Goal: Task Accomplishment & Management: Use online tool/utility

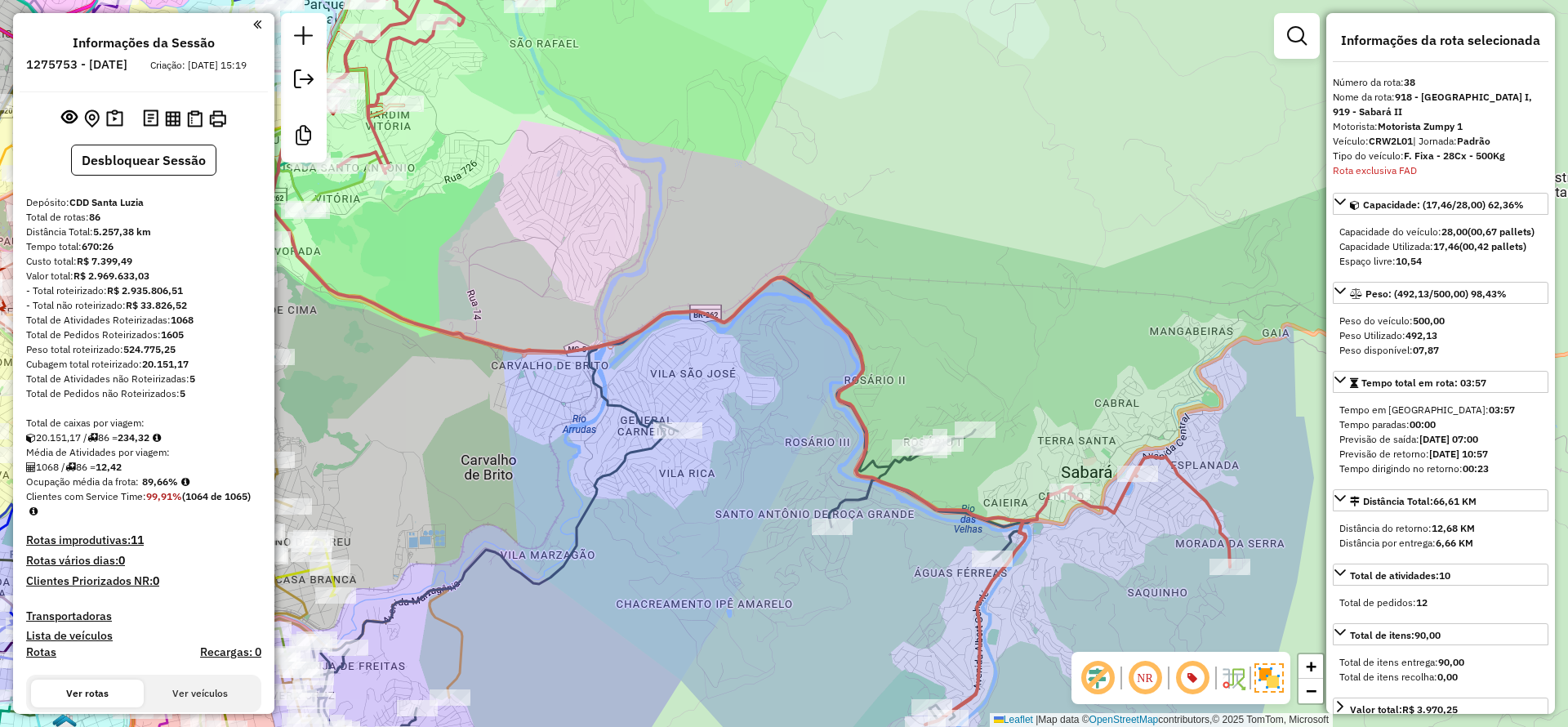
select select "**********"
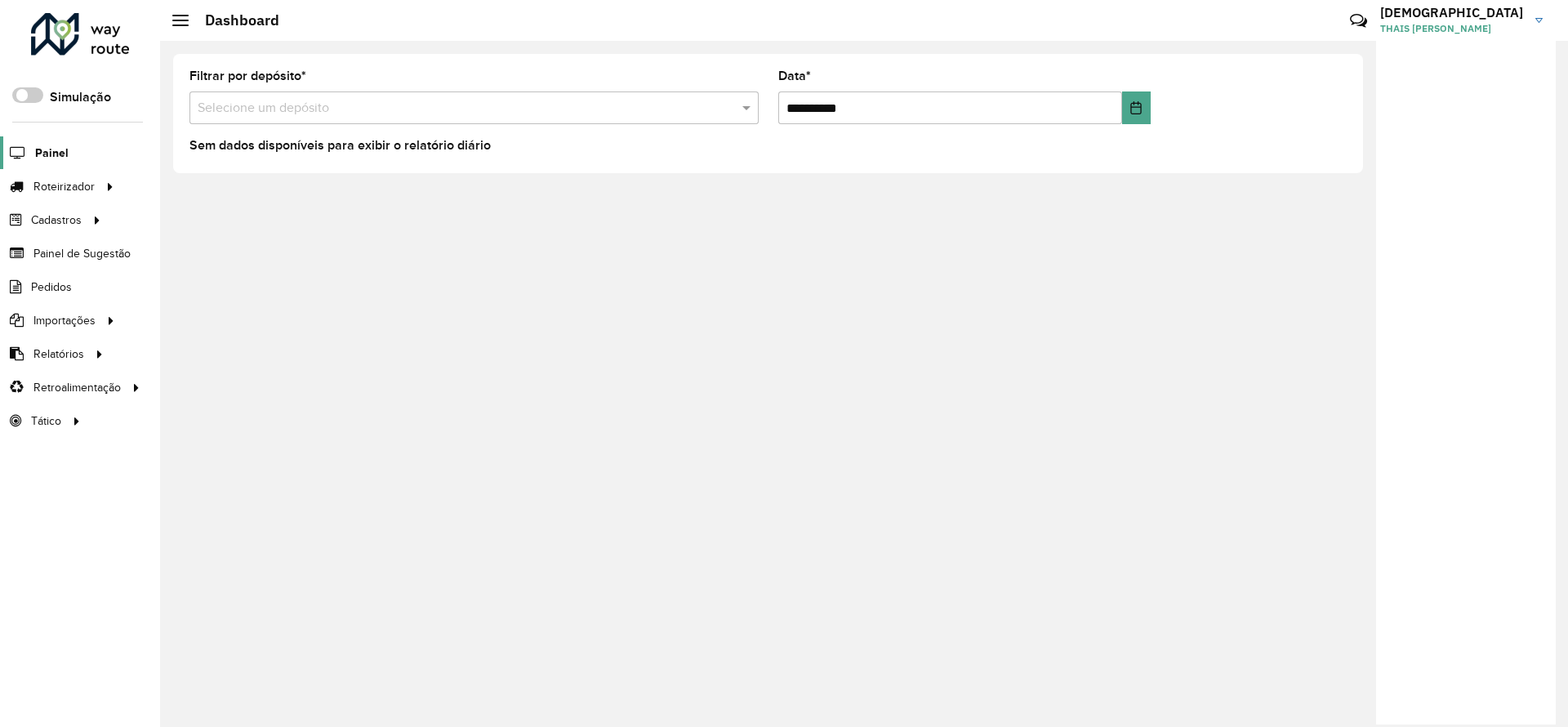
click at [55, 154] on span "Painel" at bounding box center [52, 153] width 34 height 17
click at [49, 146] on span "Painel" at bounding box center [52, 153] width 34 height 17
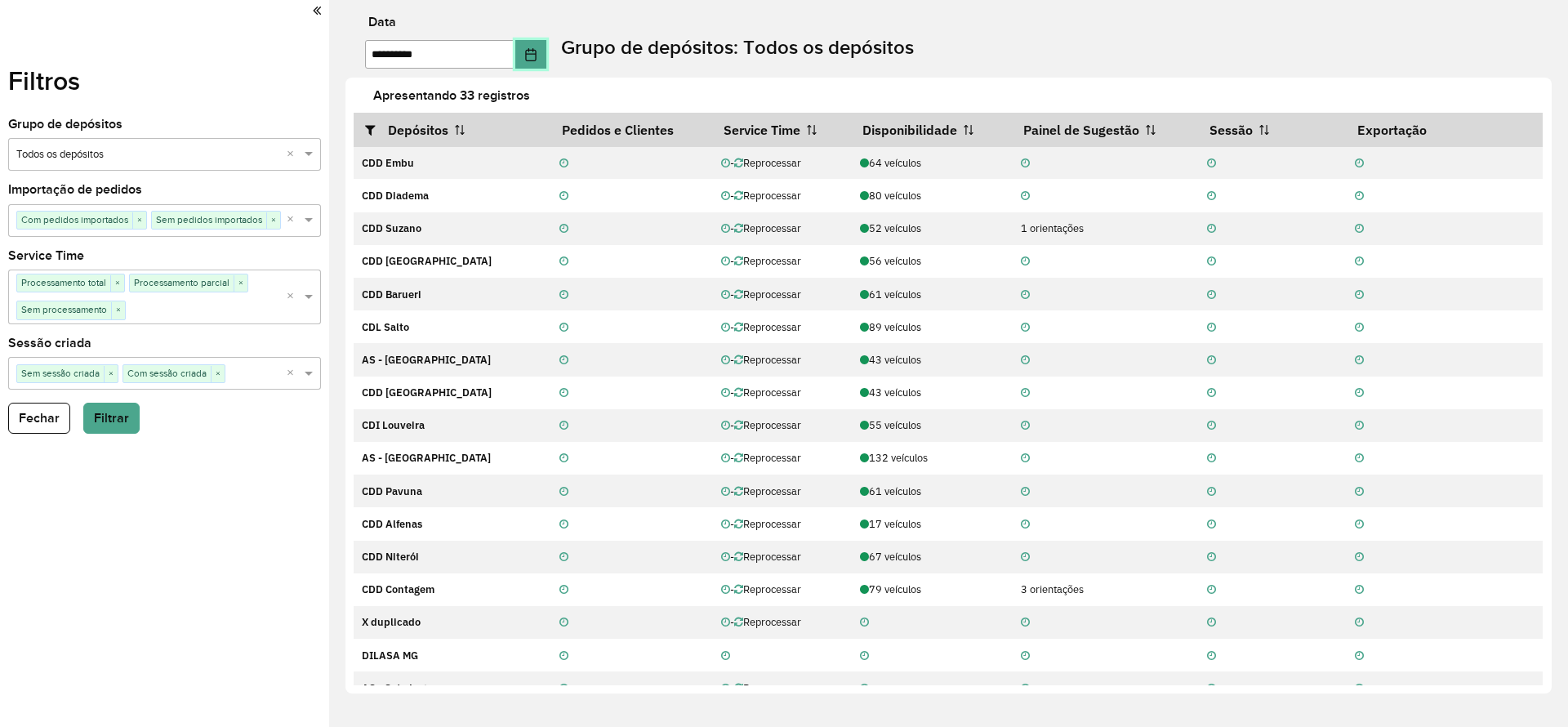
click at [538, 51] on icon "Choose Date" at bounding box center [531, 55] width 13 height 13
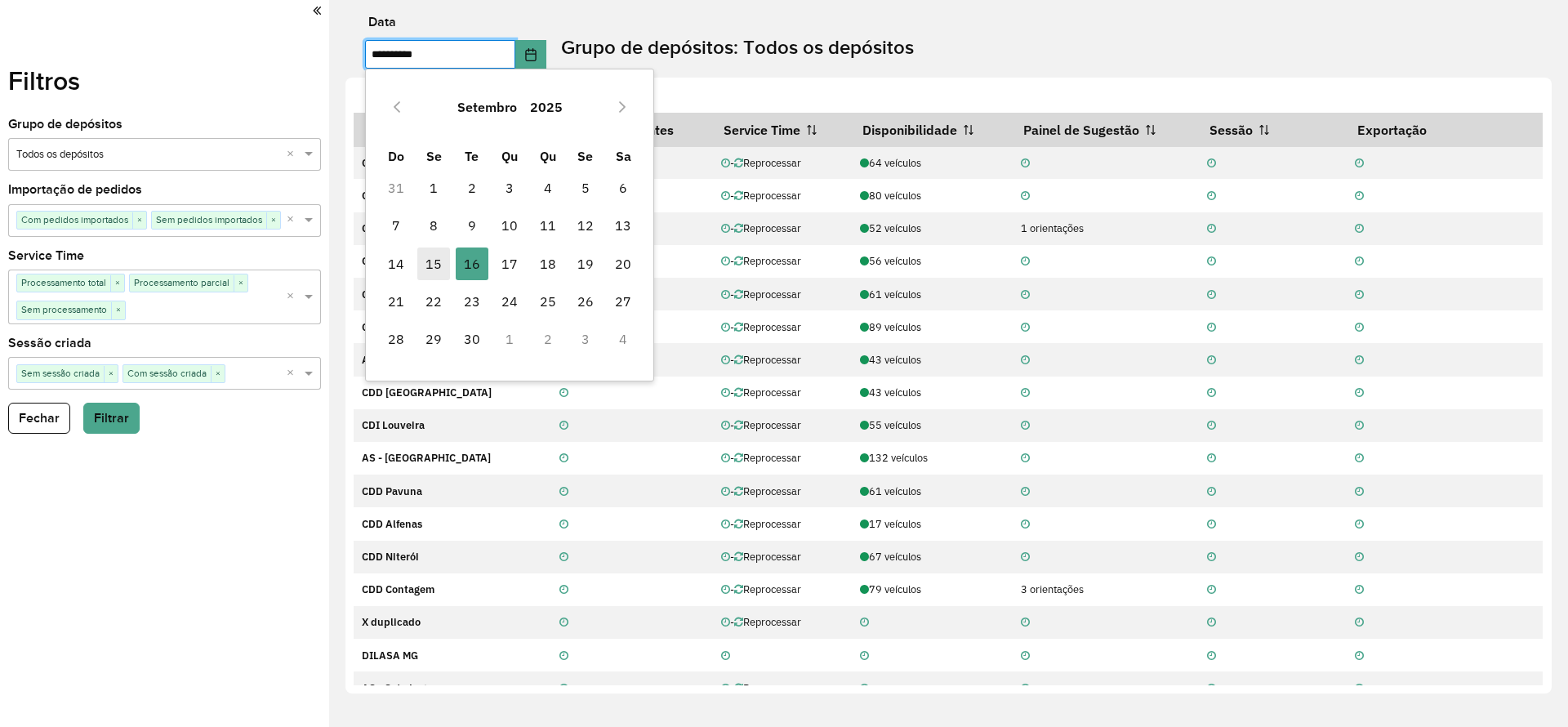
click at [440, 260] on span "15" at bounding box center [433, 263] width 33 height 33
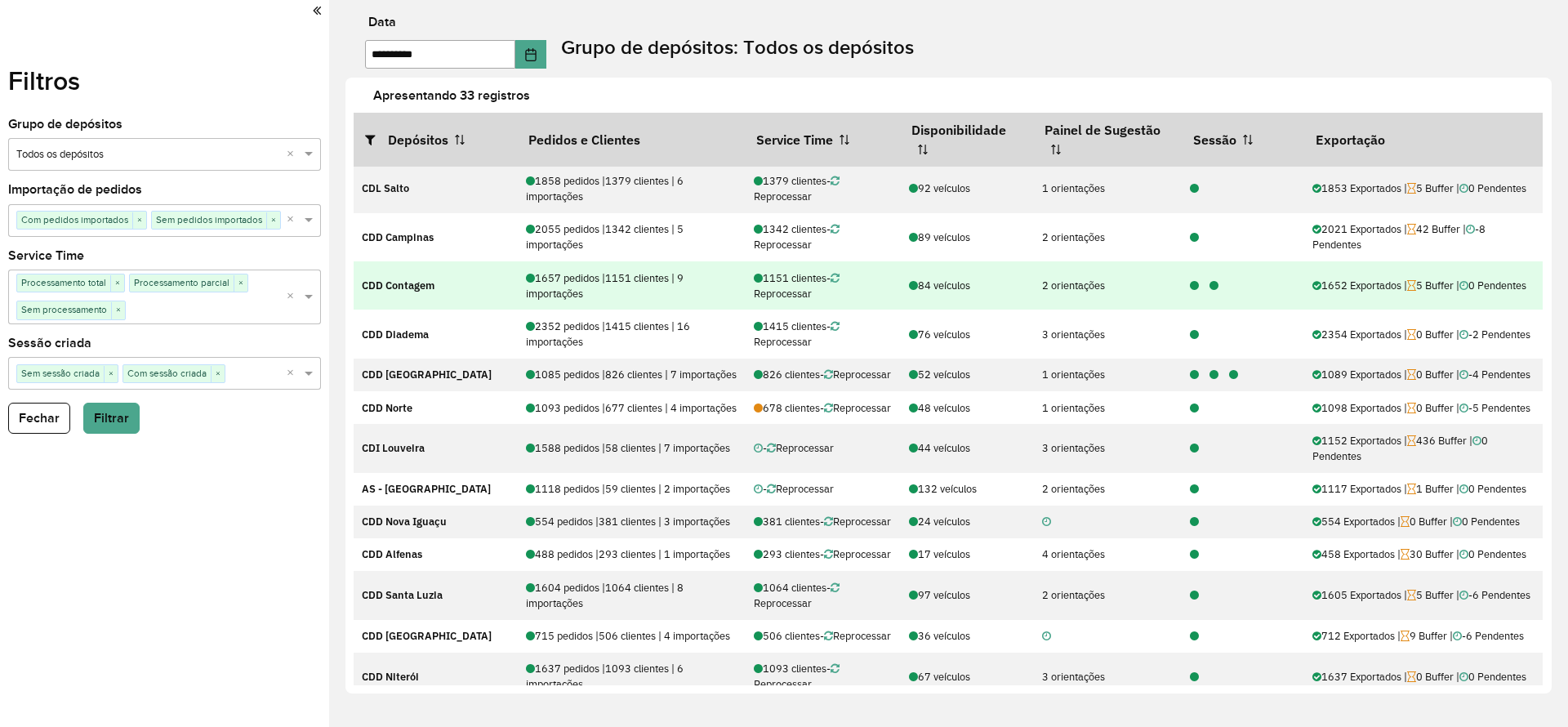
scroll to position [368, 0]
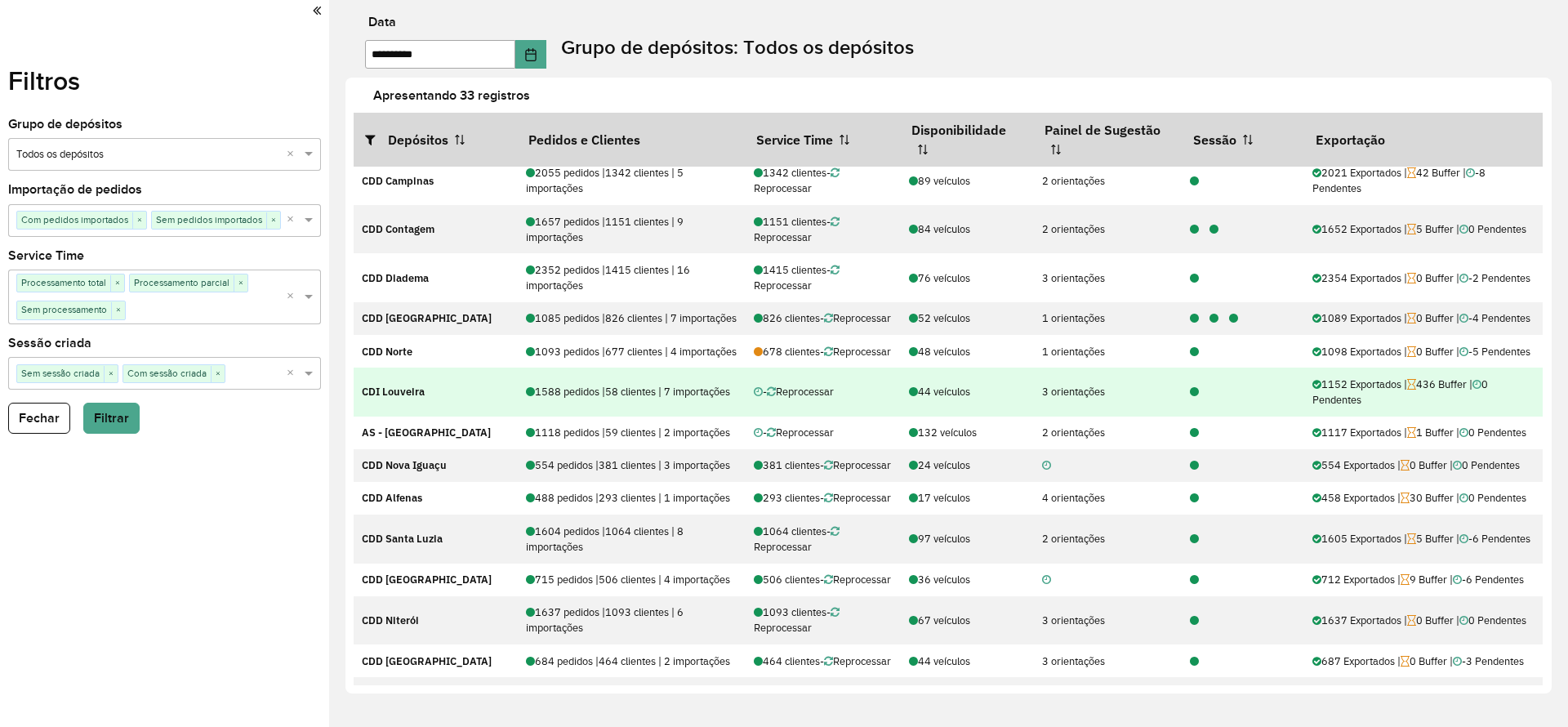
click at [1190, 398] on icon at bounding box center [1195, 392] width 9 height 10
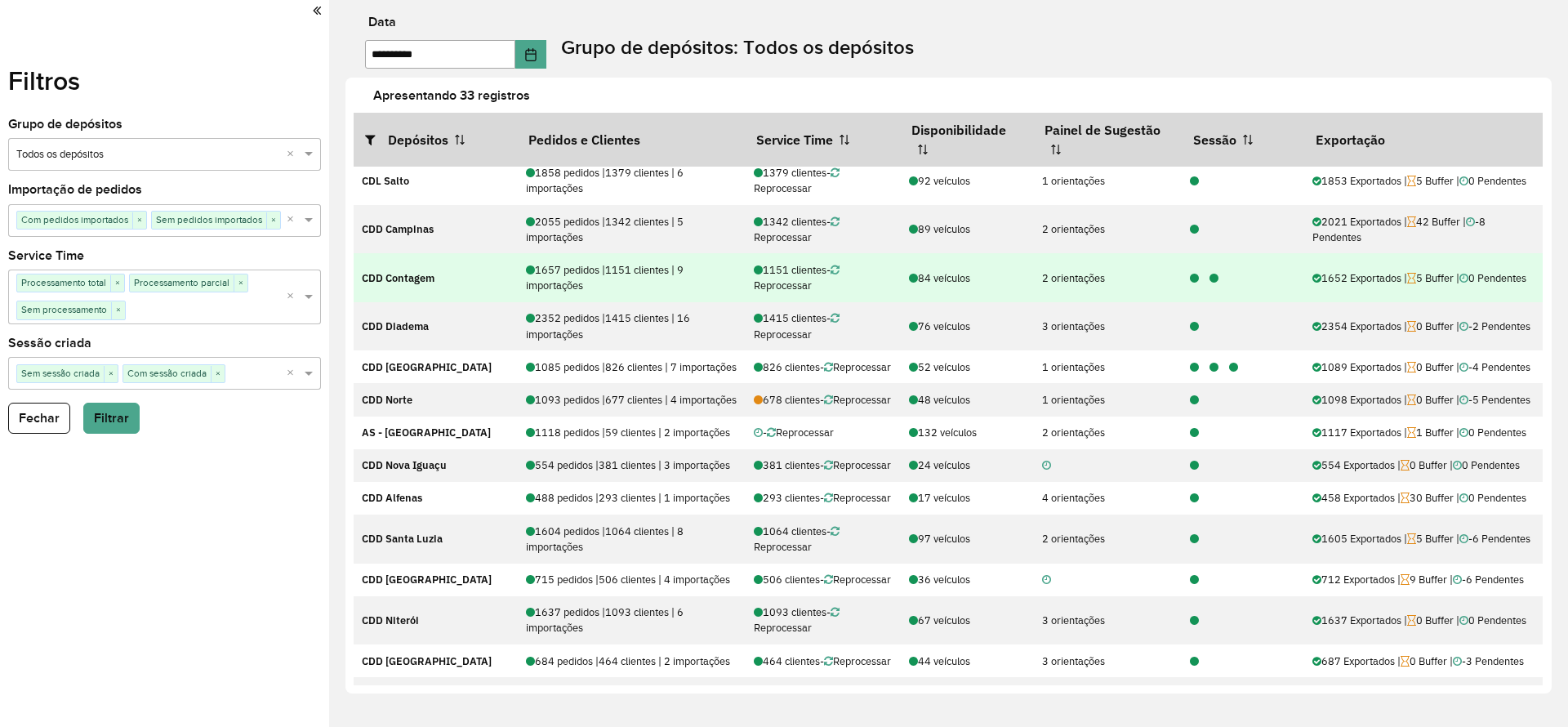
scroll to position [0, 0]
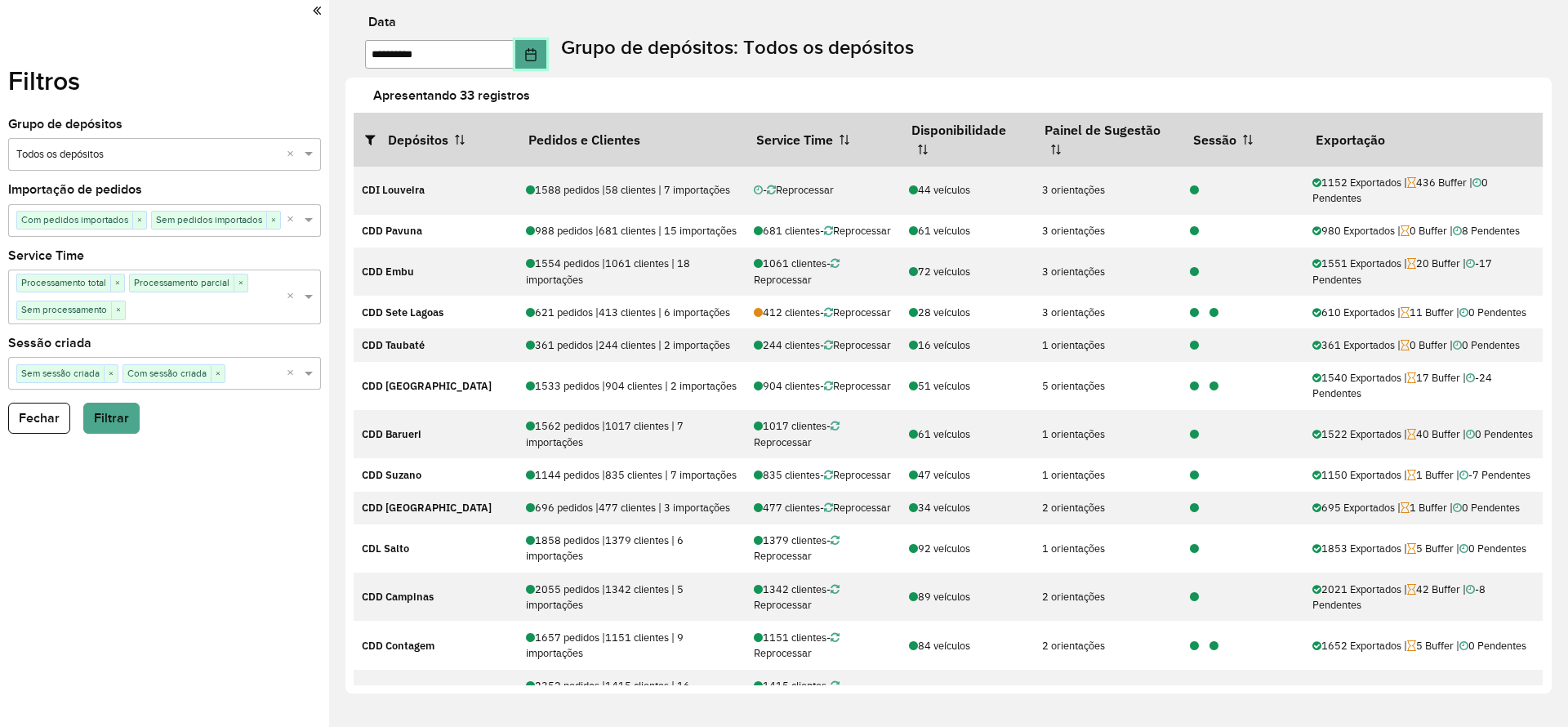
click at [542, 61] on button "Choose Date" at bounding box center [530, 54] width 31 height 29
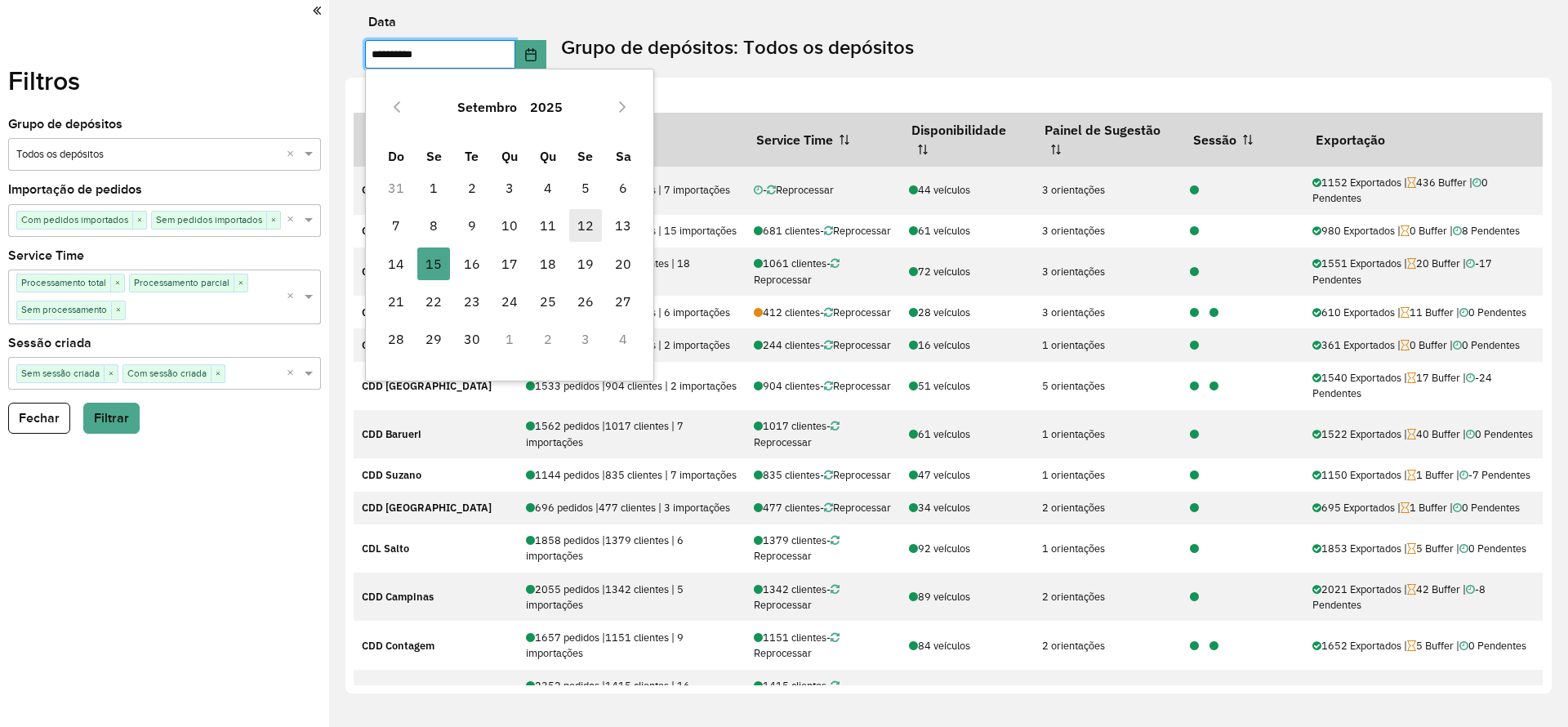
click at [586, 220] on span "12" at bounding box center [585, 225] width 33 height 33
type input "**********"
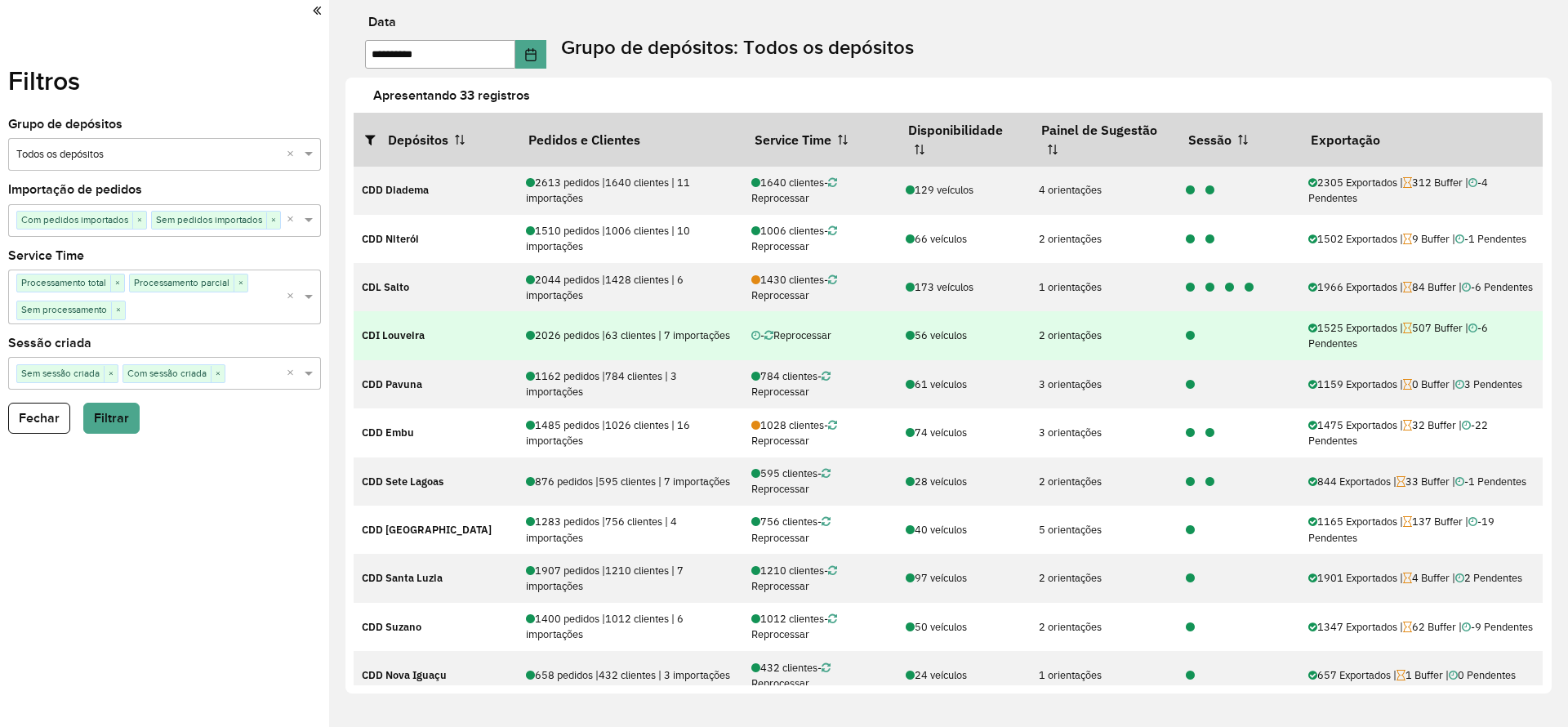
click at [1186, 333] on icon at bounding box center [1191, 335] width 9 height 10
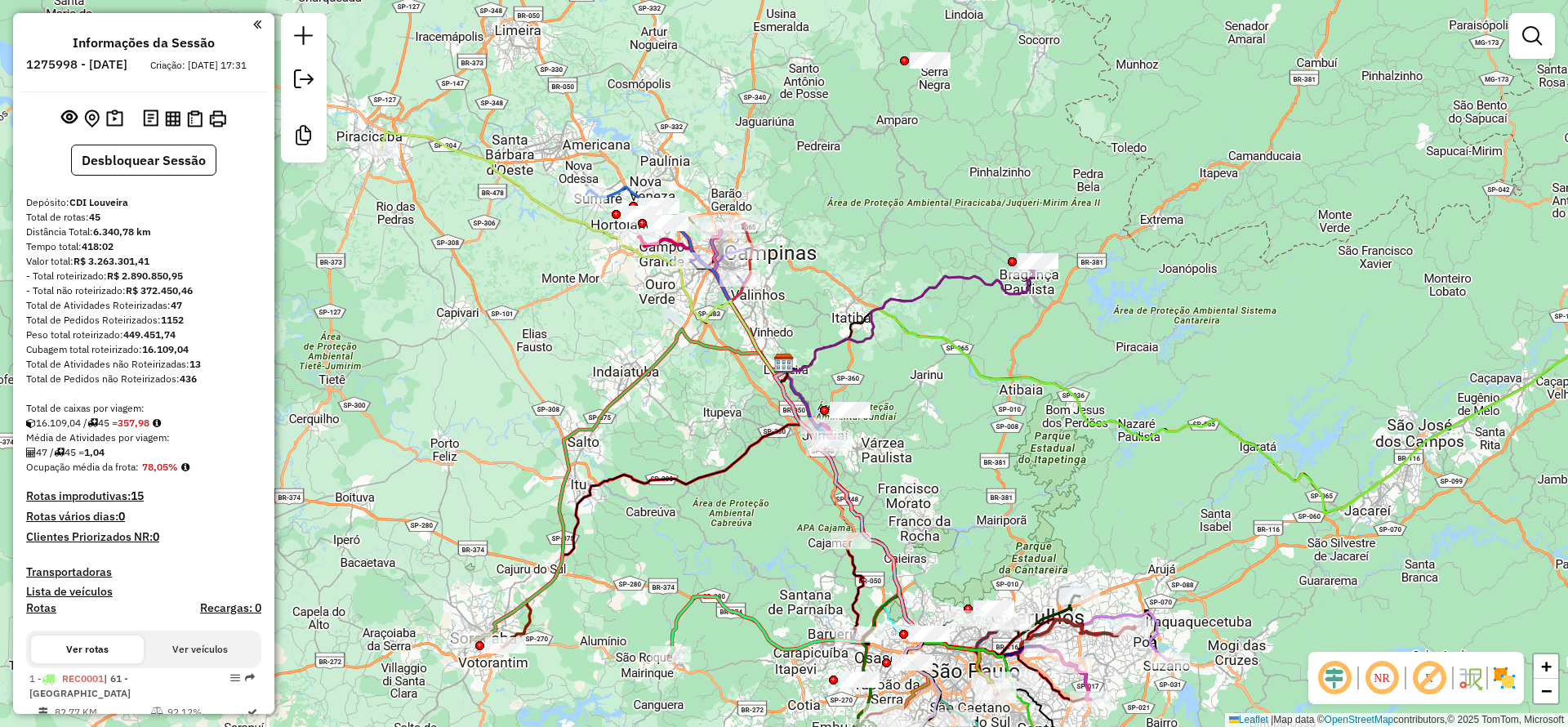
click at [1329, 671] on em at bounding box center [1335, 678] width 39 height 39
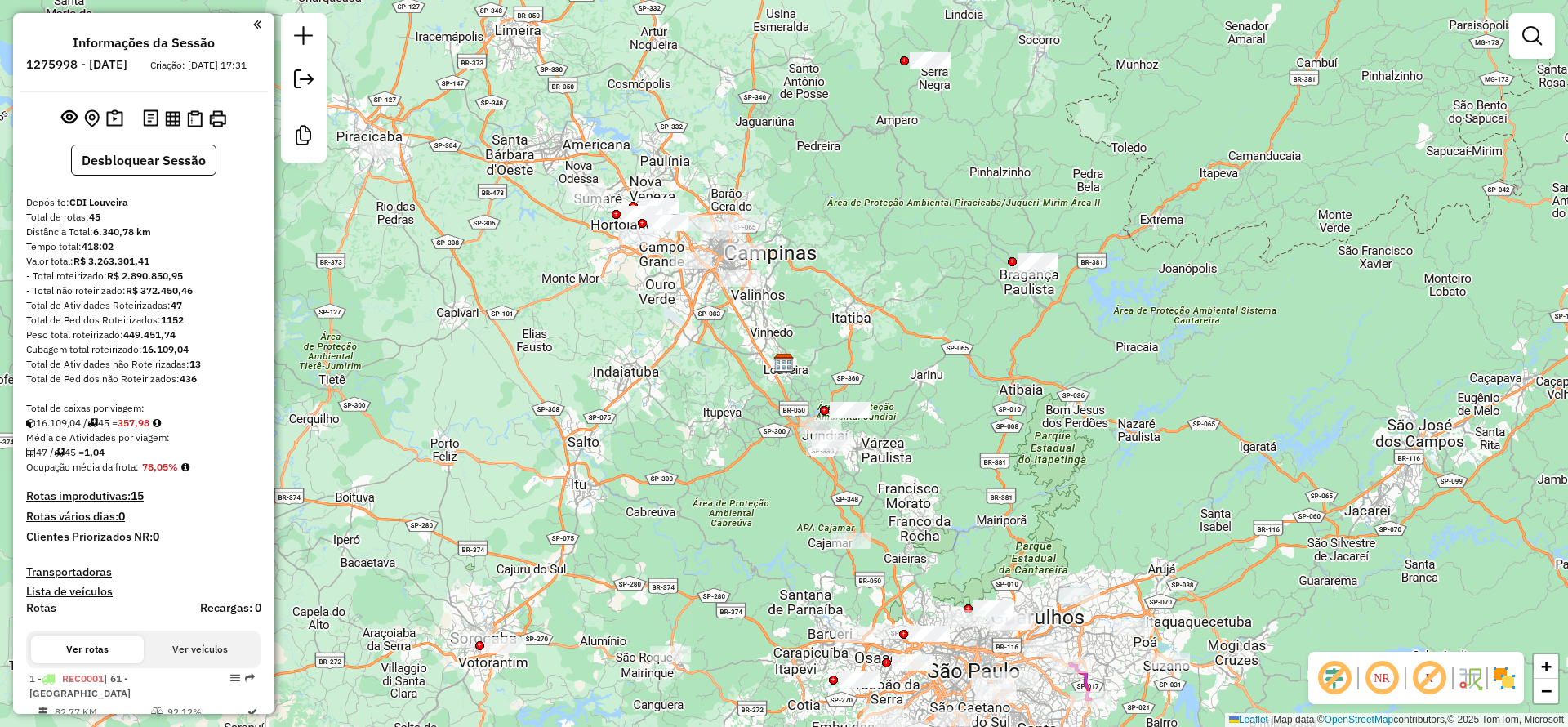
click at [1435, 676] on em at bounding box center [1430, 678] width 39 height 39
click at [1508, 678] on img at bounding box center [1505, 678] width 26 height 26
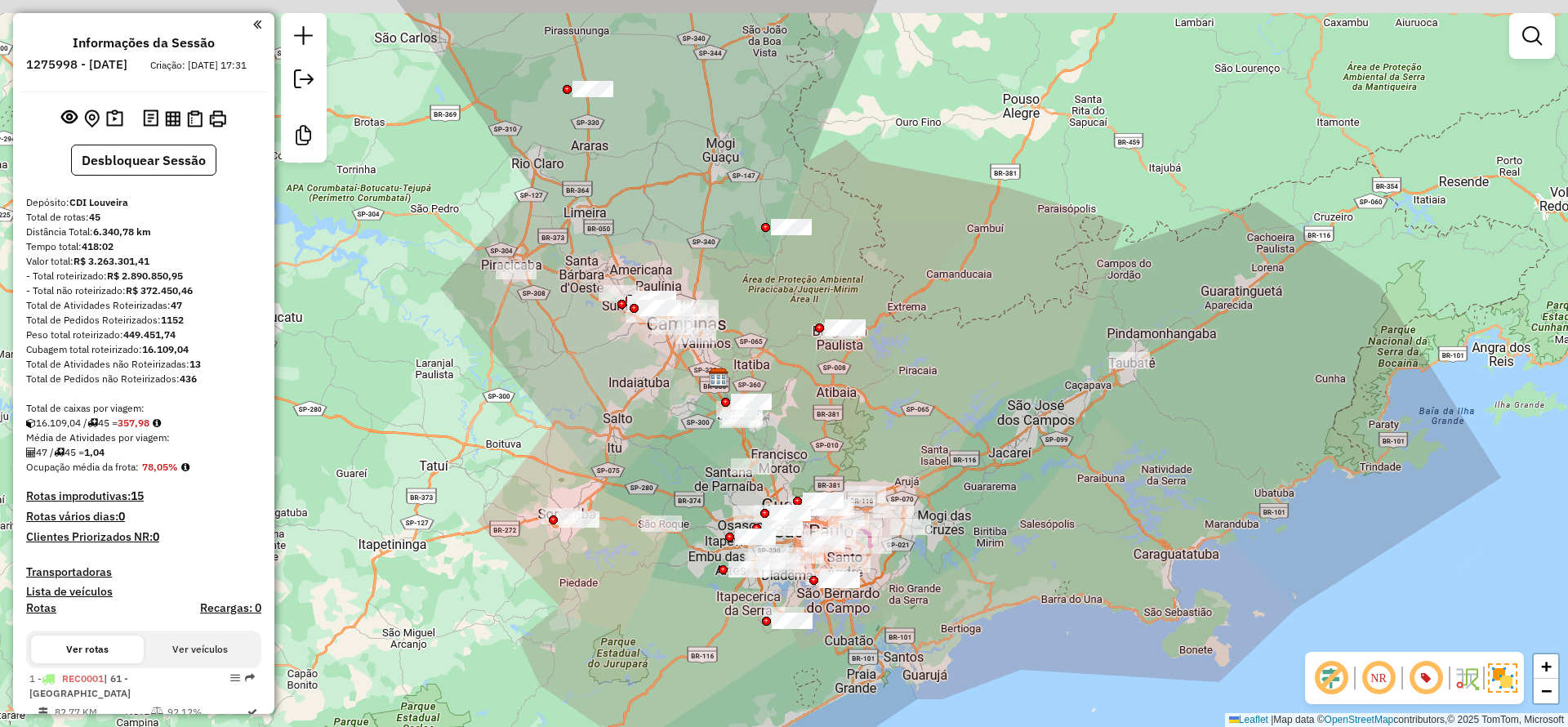
drag, startPoint x: 1042, startPoint y: 191, endPoint x: 999, endPoint y: 226, distance: 55.4
click at [999, 226] on div "Janela de atendimento Grade de atendimento Capacidade Transportadoras Veículos …" at bounding box center [784, 363] width 1568 height 727
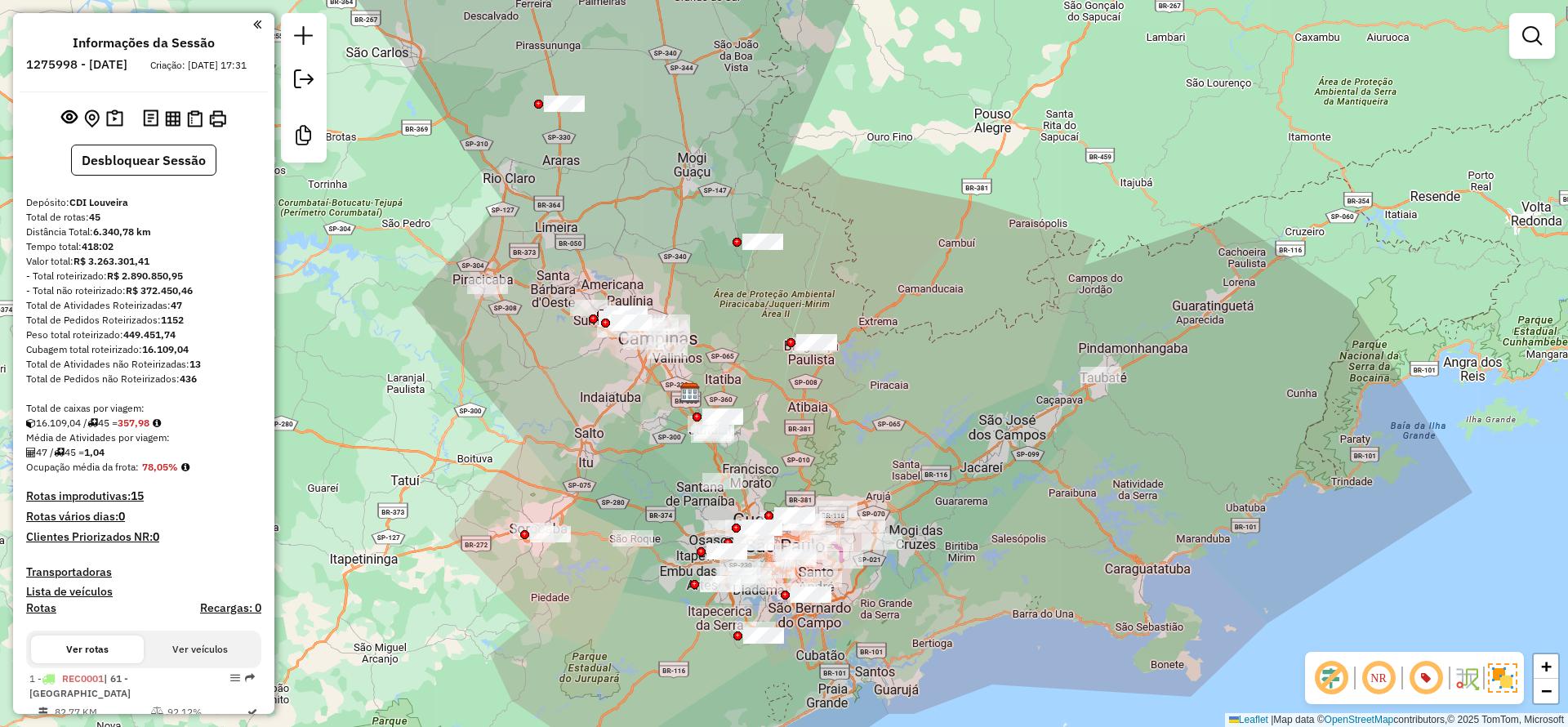
drag, startPoint x: 975, startPoint y: 195, endPoint x: 946, endPoint y: 210, distance: 32.6
click at [946, 210] on div "Janela de atendimento Grade de atendimento Capacidade Transportadoras Veículos …" at bounding box center [784, 363] width 1568 height 727
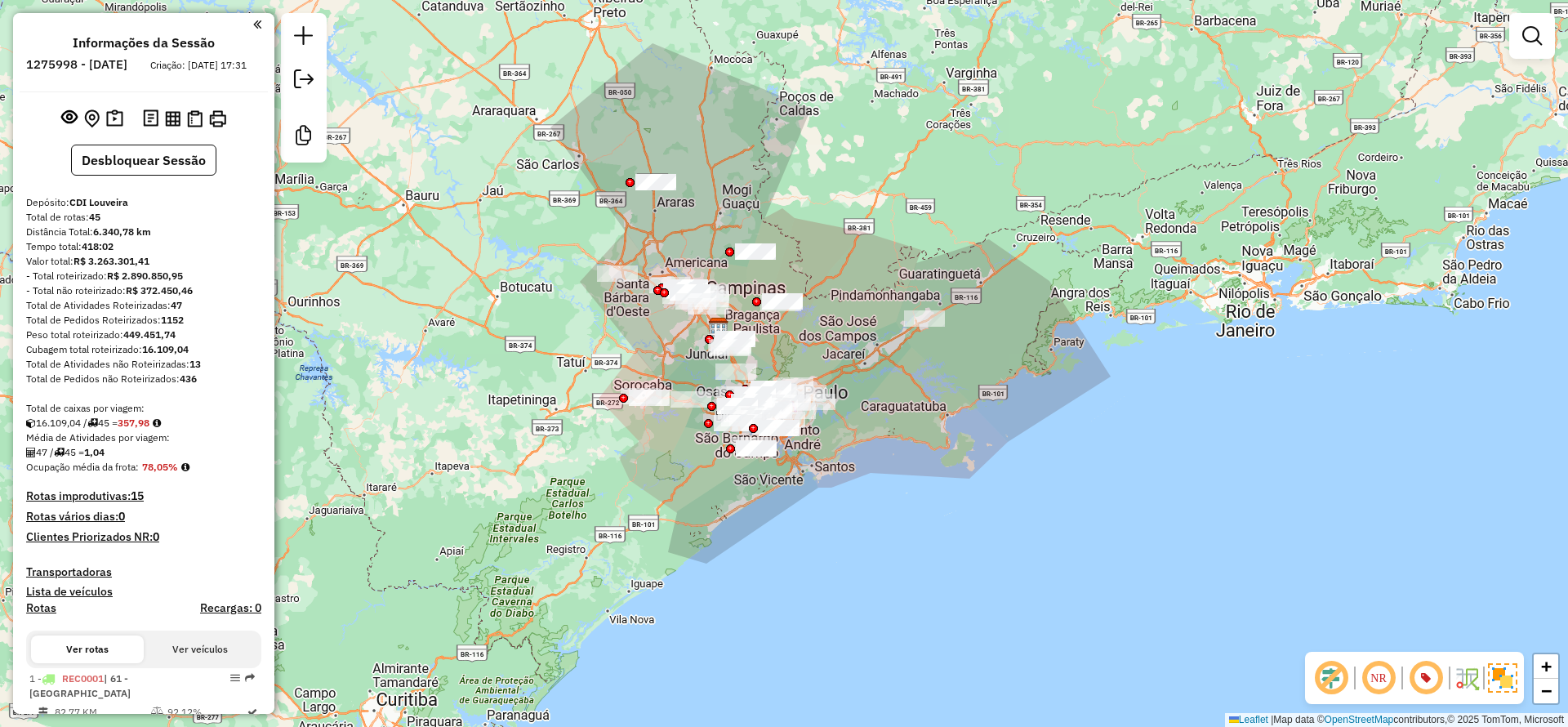
drag, startPoint x: 1029, startPoint y: 171, endPoint x: 975, endPoint y: 227, distance: 77.8
click at [975, 227] on div "Janela de atendimento Grade de atendimento Capacidade Transportadoras Veículos …" at bounding box center [784, 363] width 1568 height 727
click at [1536, 33] on em at bounding box center [1532, 35] width 20 height 20
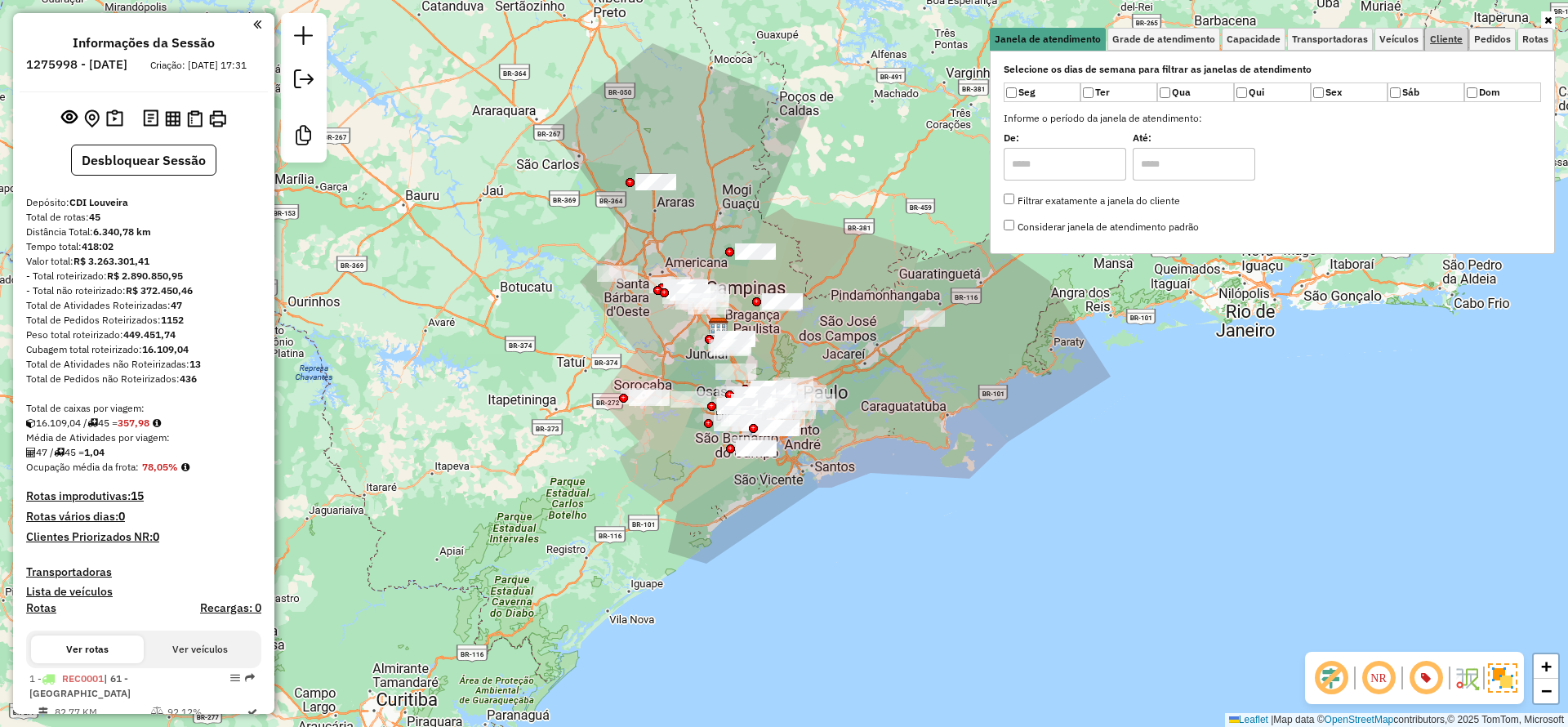
click at [1459, 38] on span "Cliente" at bounding box center [1446, 39] width 33 height 10
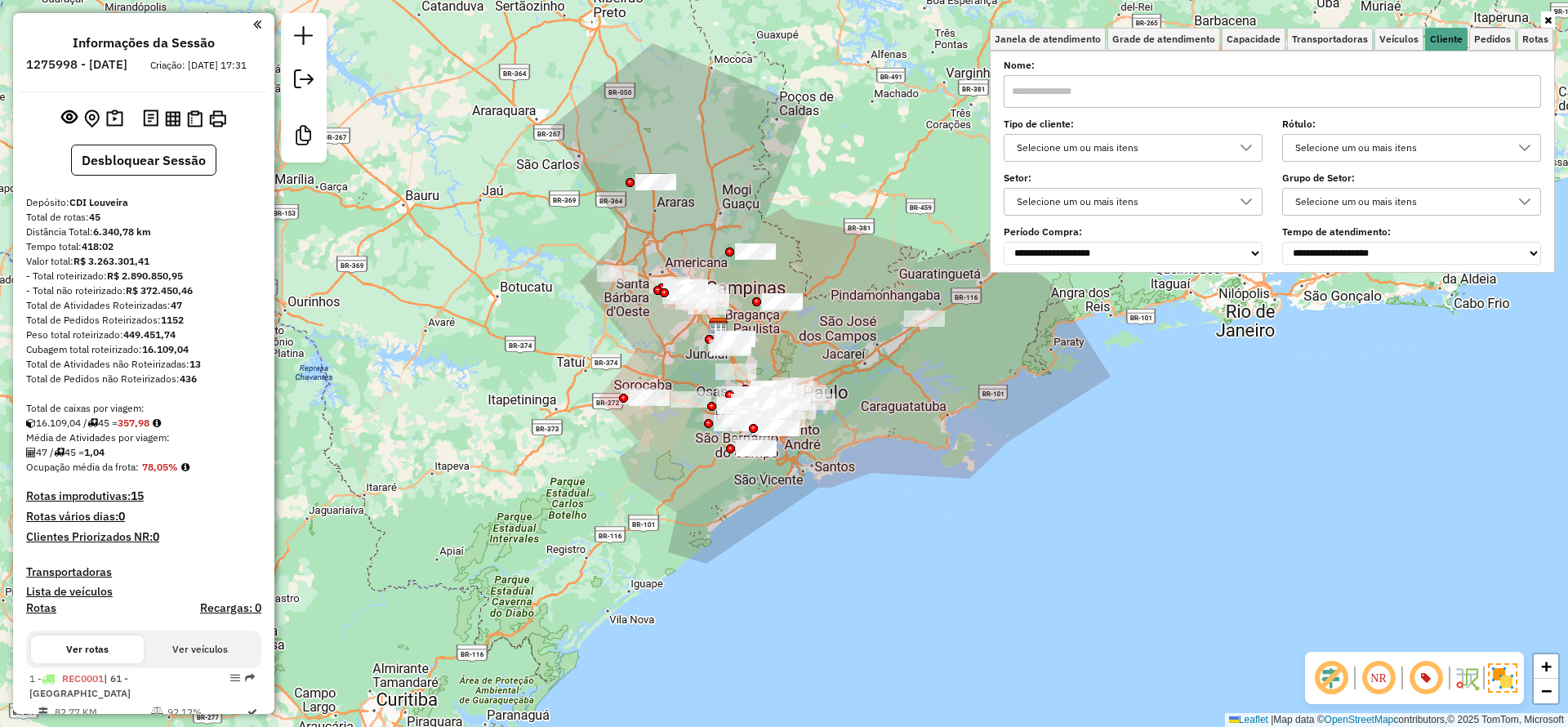
click at [1076, 151] on div "Selecione um ou mais itens" at bounding box center [1121, 147] width 219 height 26
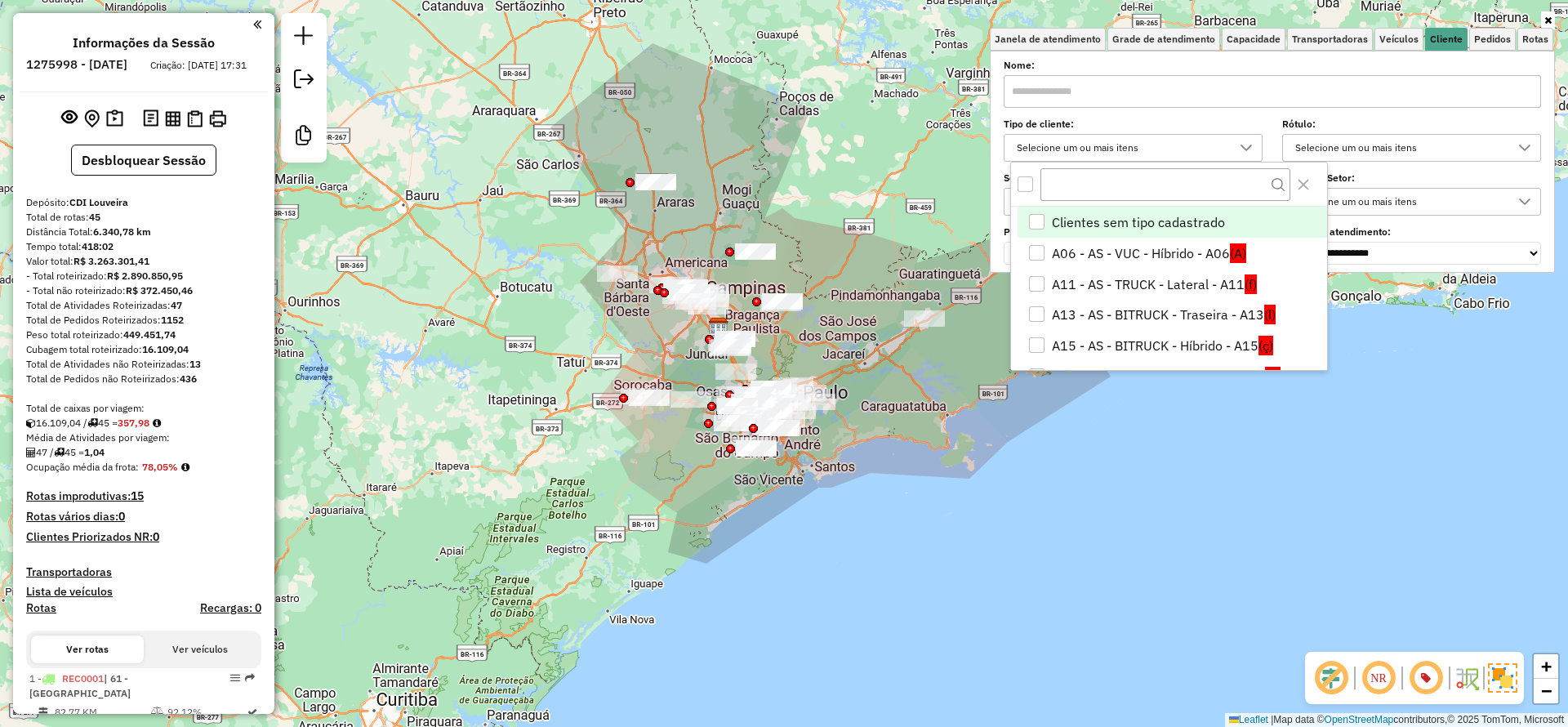
scroll to position [10, 56]
click at [526, 159] on div "Janela de atendimento Grade de atendimento Capacidade Transportadoras Veículos …" at bounding box center [784, 363] width 1568 height 727
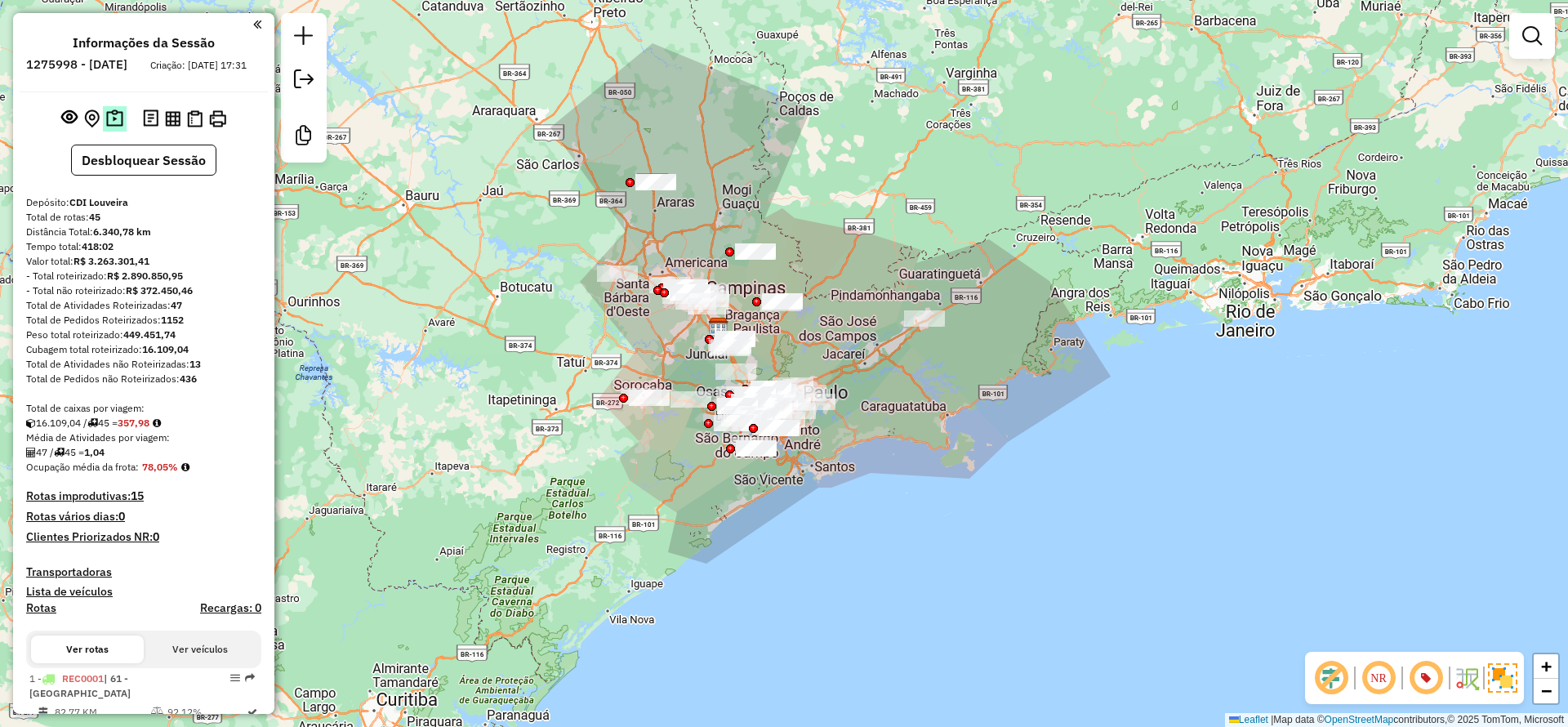
click at [110, 128] on img at bounding box center [115, 119] width 17 height 19
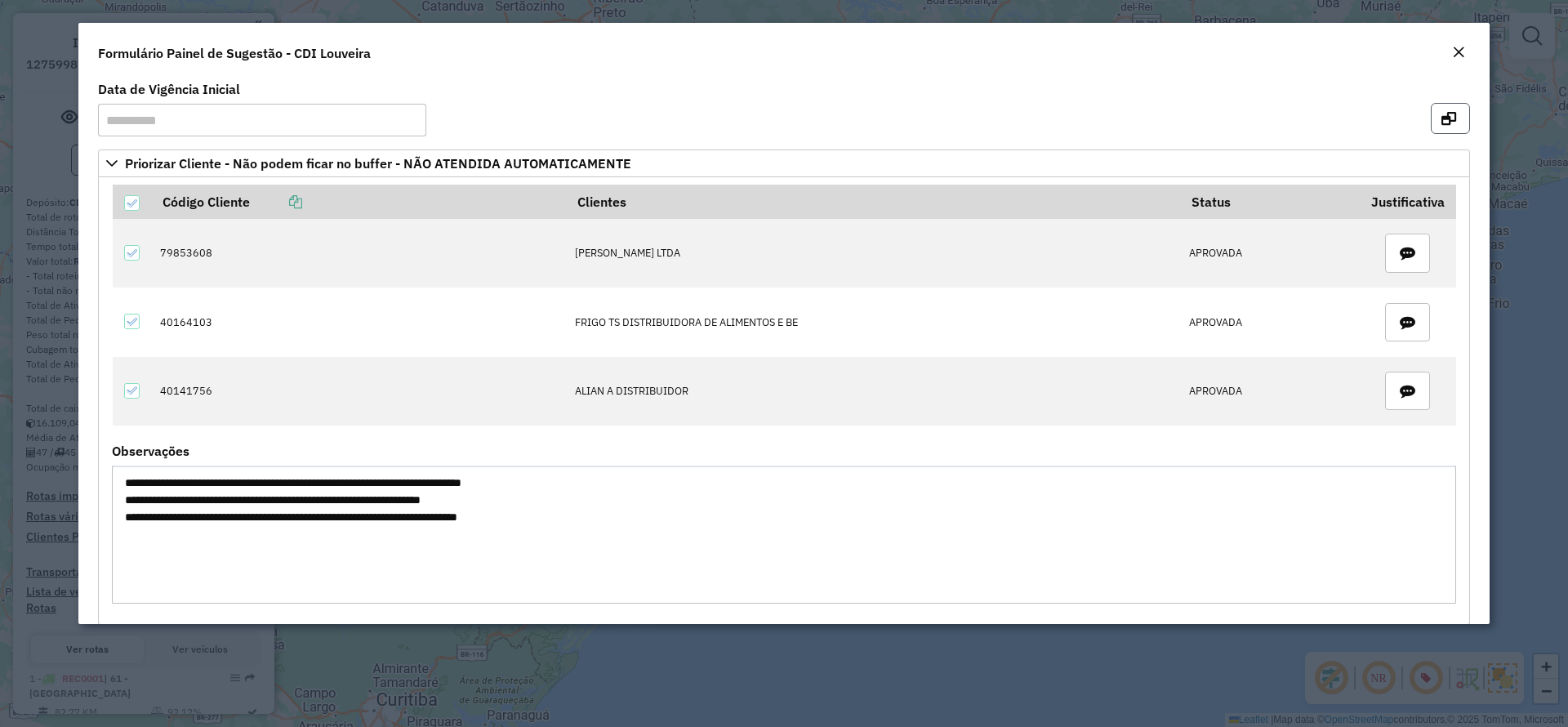
click at [1445, 105] on button "button" at bounding box center [1450, 118] width 39 height 31
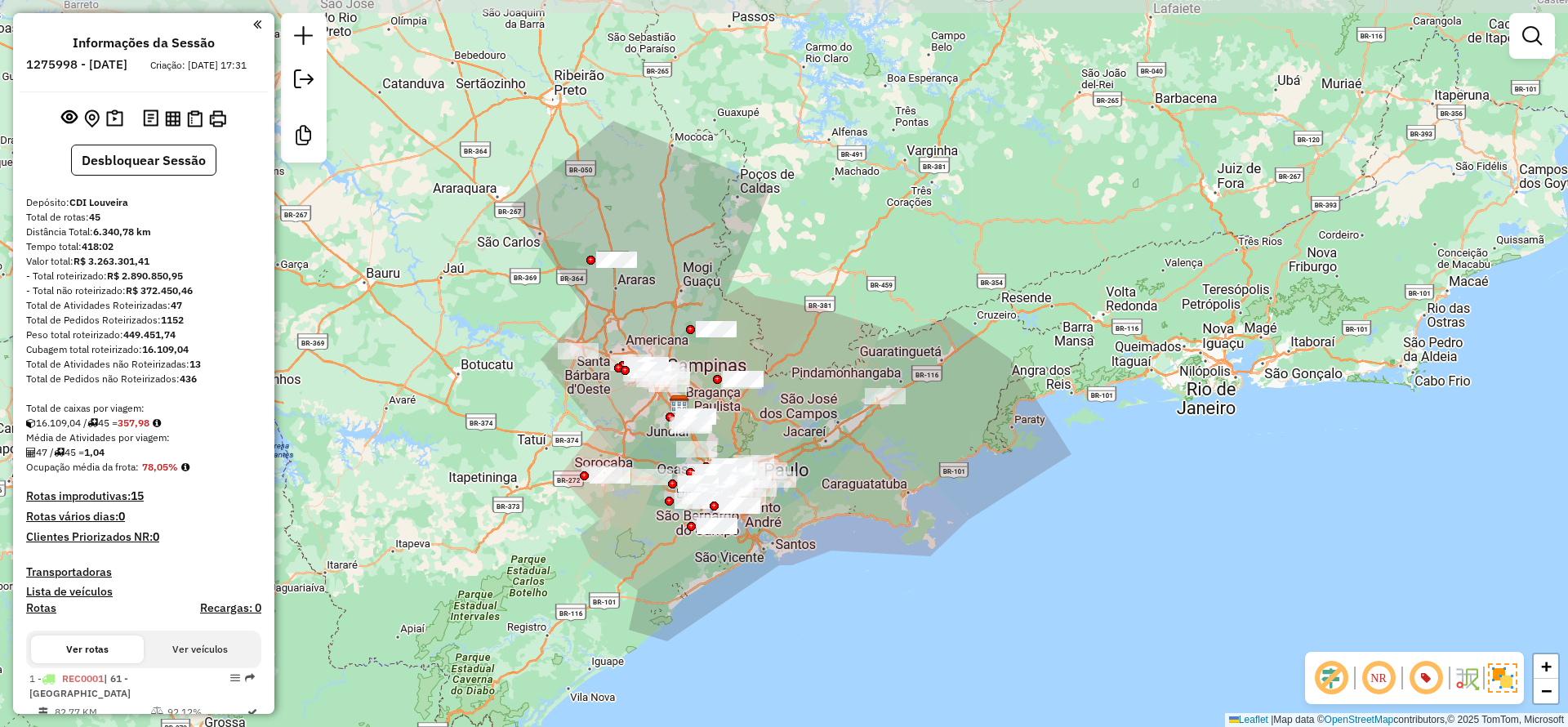
drag, startPoint x: 953, startPoint y: 398, endPoint x: 914, endPoint y: 475, distance: 86.3
click at [914, 475] on div "Janela de atendimento Grade de atendimento Capacidade Transportadoras Veículos …" at bounding box center [784, 363] width 1568 height 727
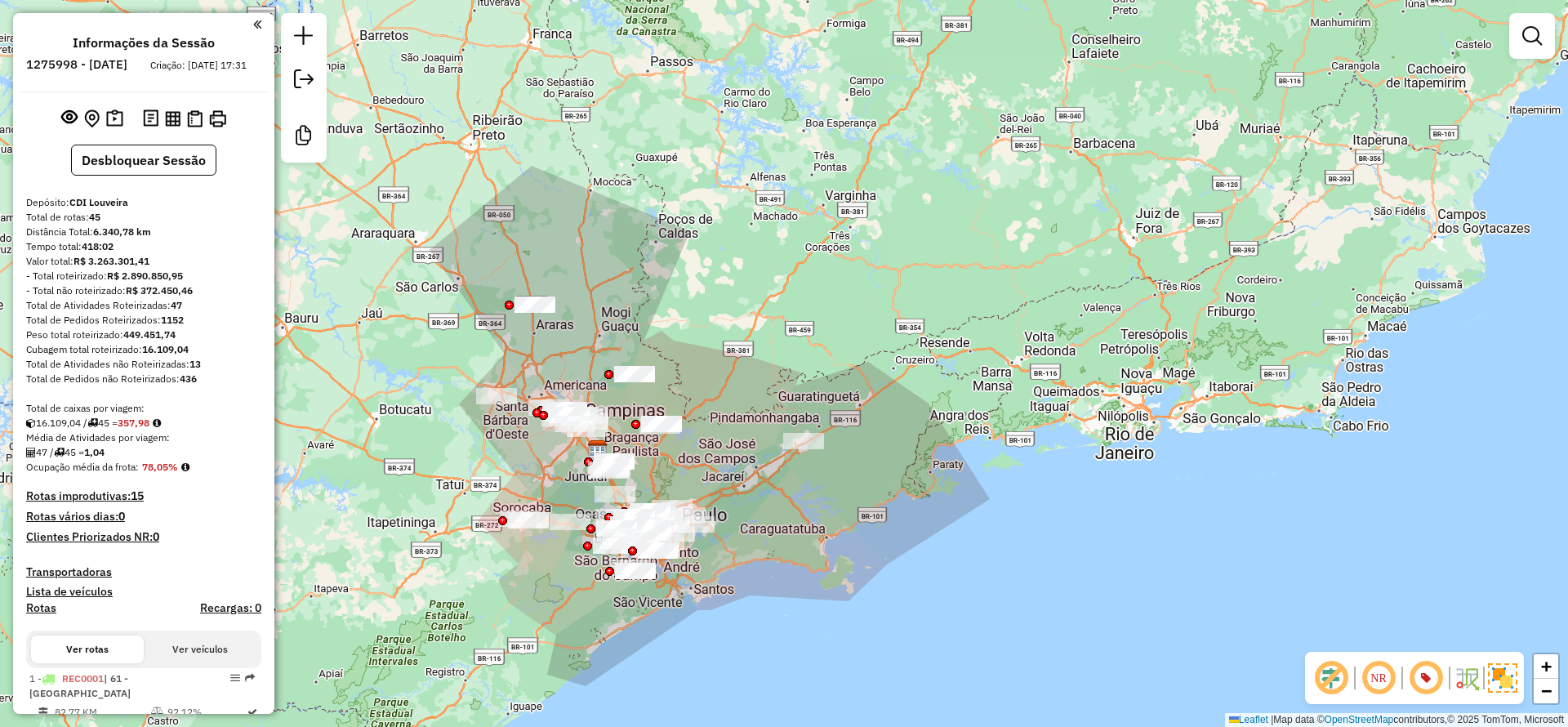
drag, startPoint x: 776, startPoint y: 307, endPoint x: 735, endPoint y: 349, distance: 58.7
click at [735, 349] on div "Janela de atendimento Grade de atendimento Capacidade Transportadoras Veículos …" at bounding box center [784, 363] width 1568 height 727
click at [1527, 36] on em at bounding box center [1532, 35] width 20 height 20
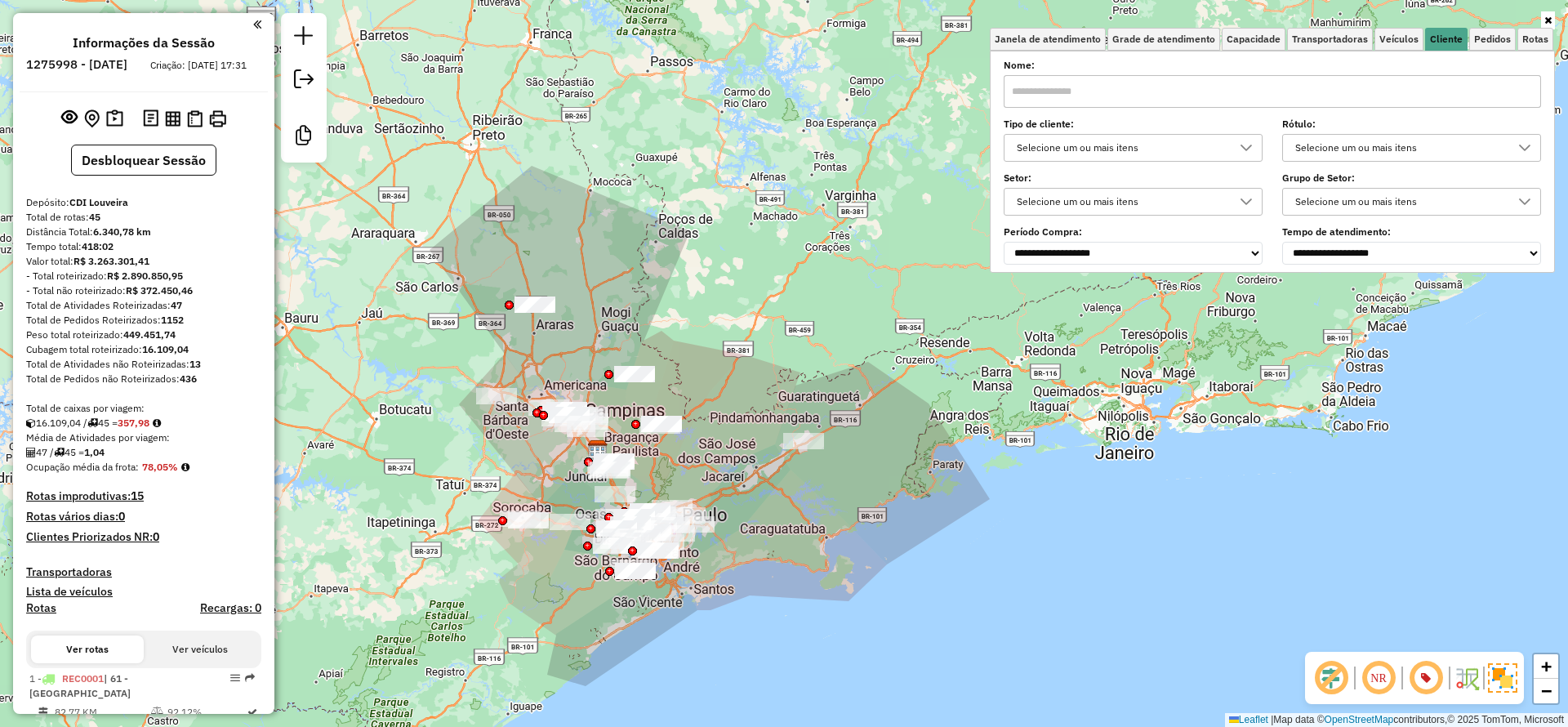
click at [1116, 140] on div "Selecione um ou mais itens" at bounding box center [1121, 147] width 219 height 26
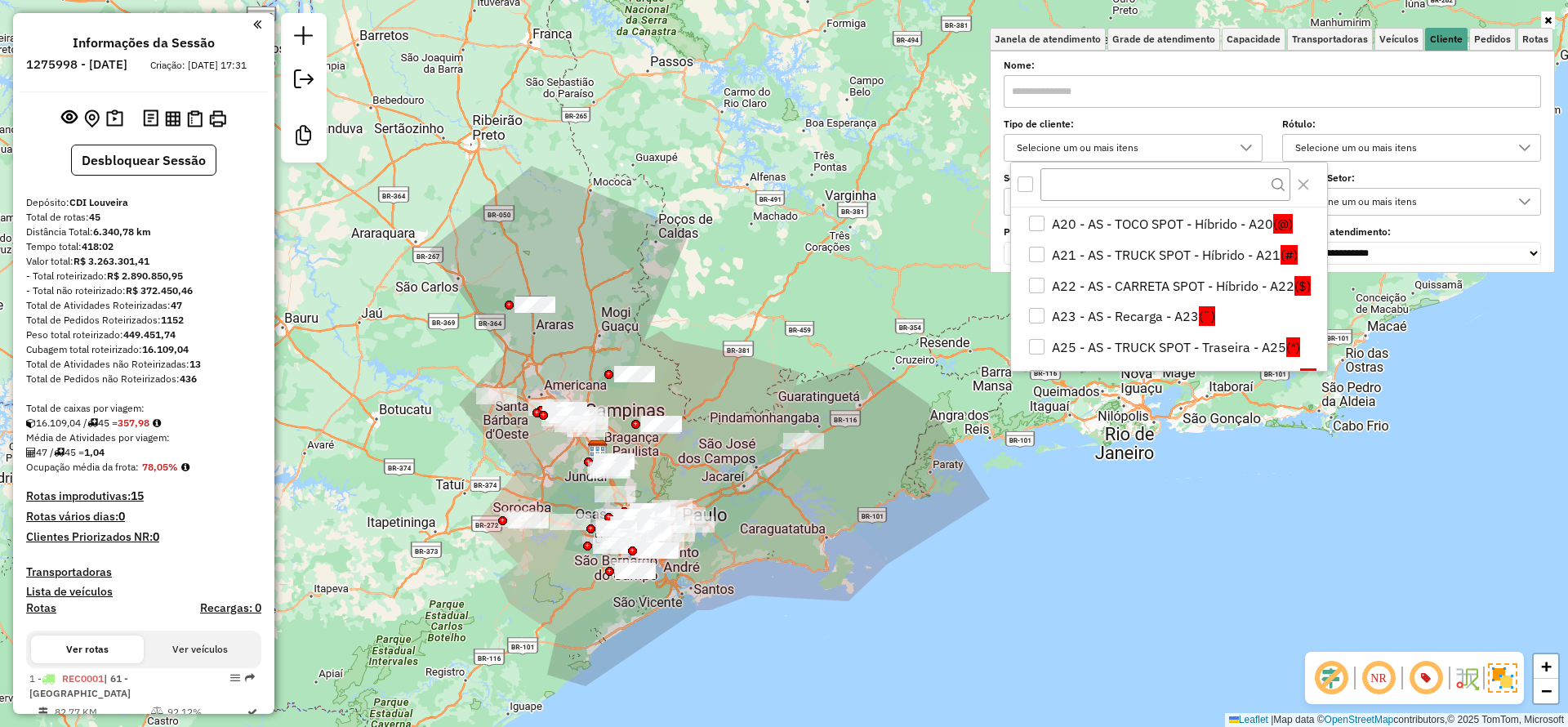
scroll to position [281, 0]
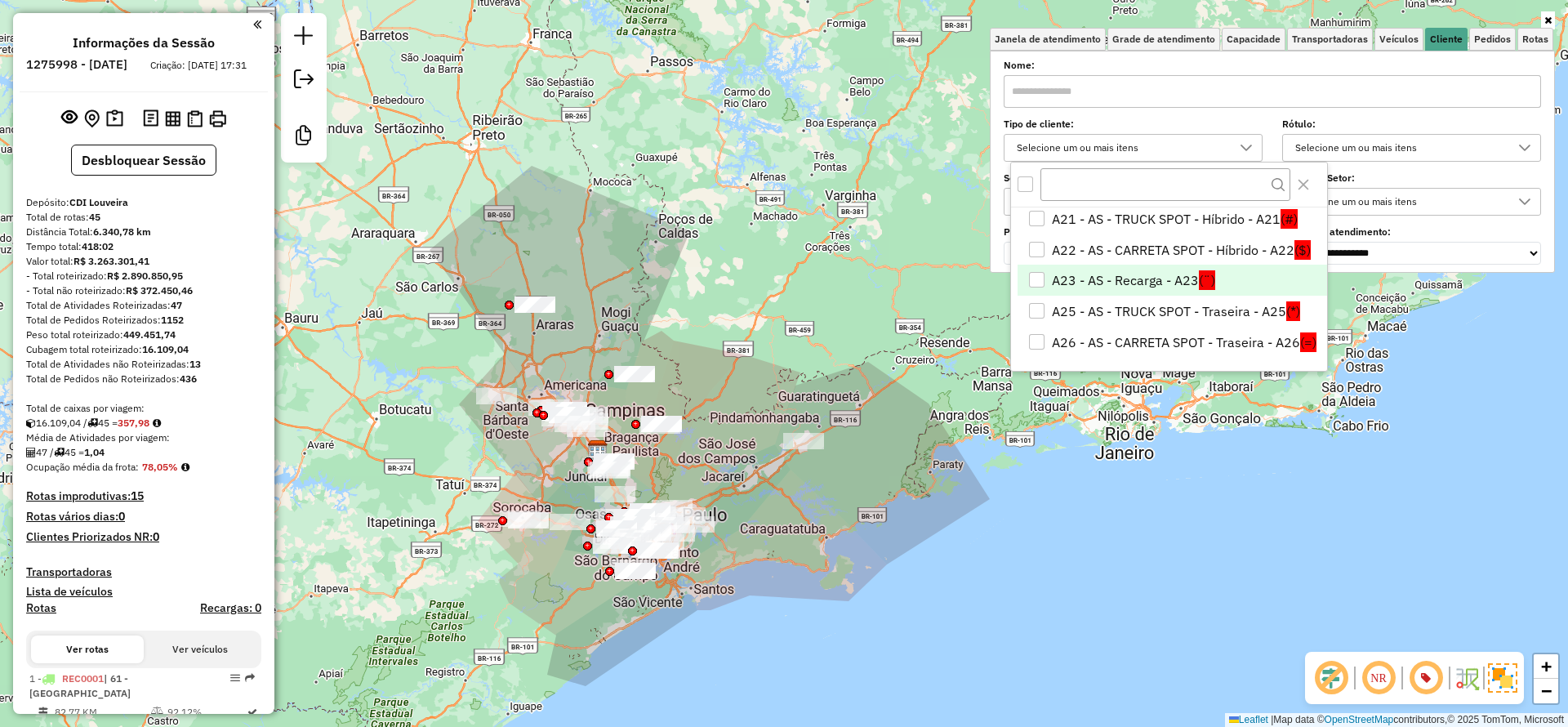
click at [1161, 273] on li "A23 - AS - Recarga - A23 (¨)" at bounding box center [1173, 280] width 310 height 31
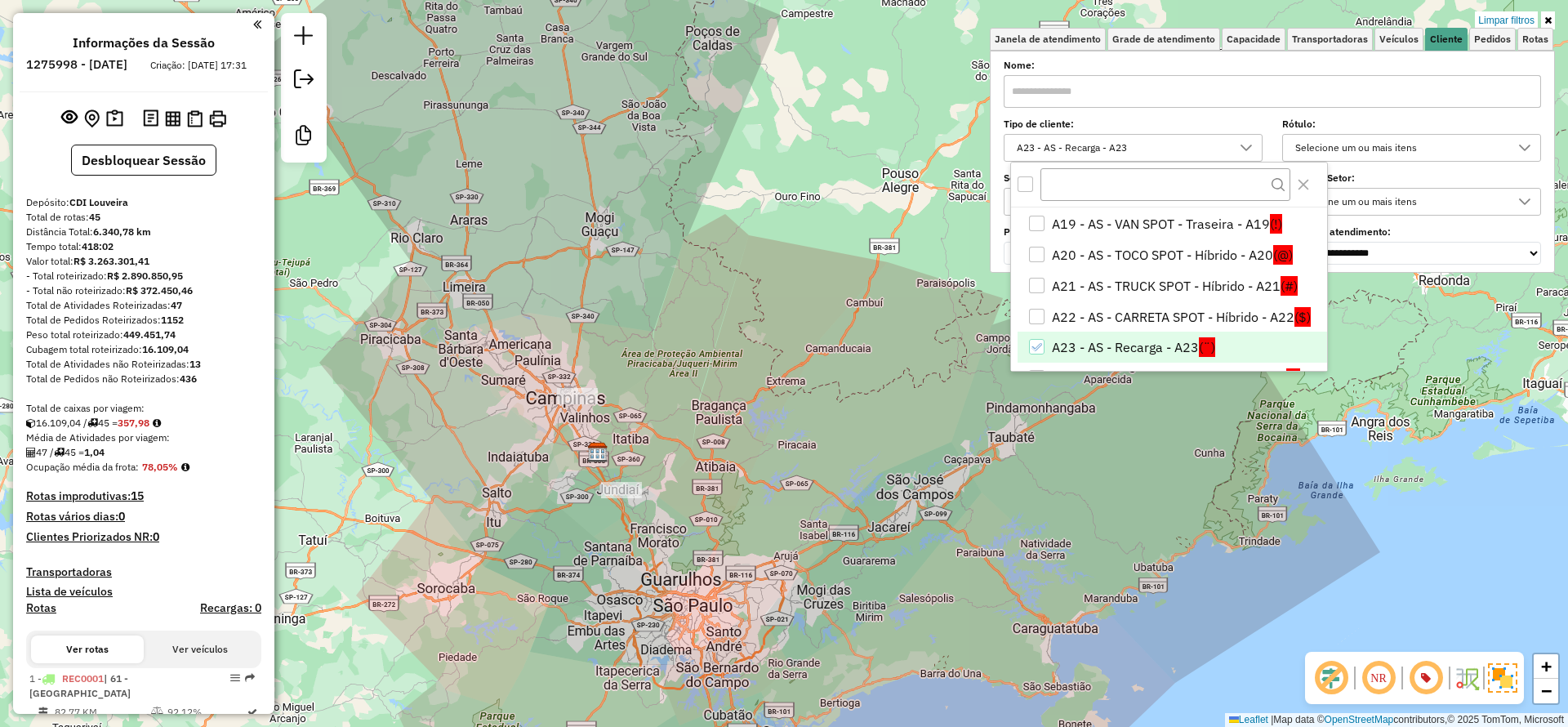
scroll to position [159, 0]
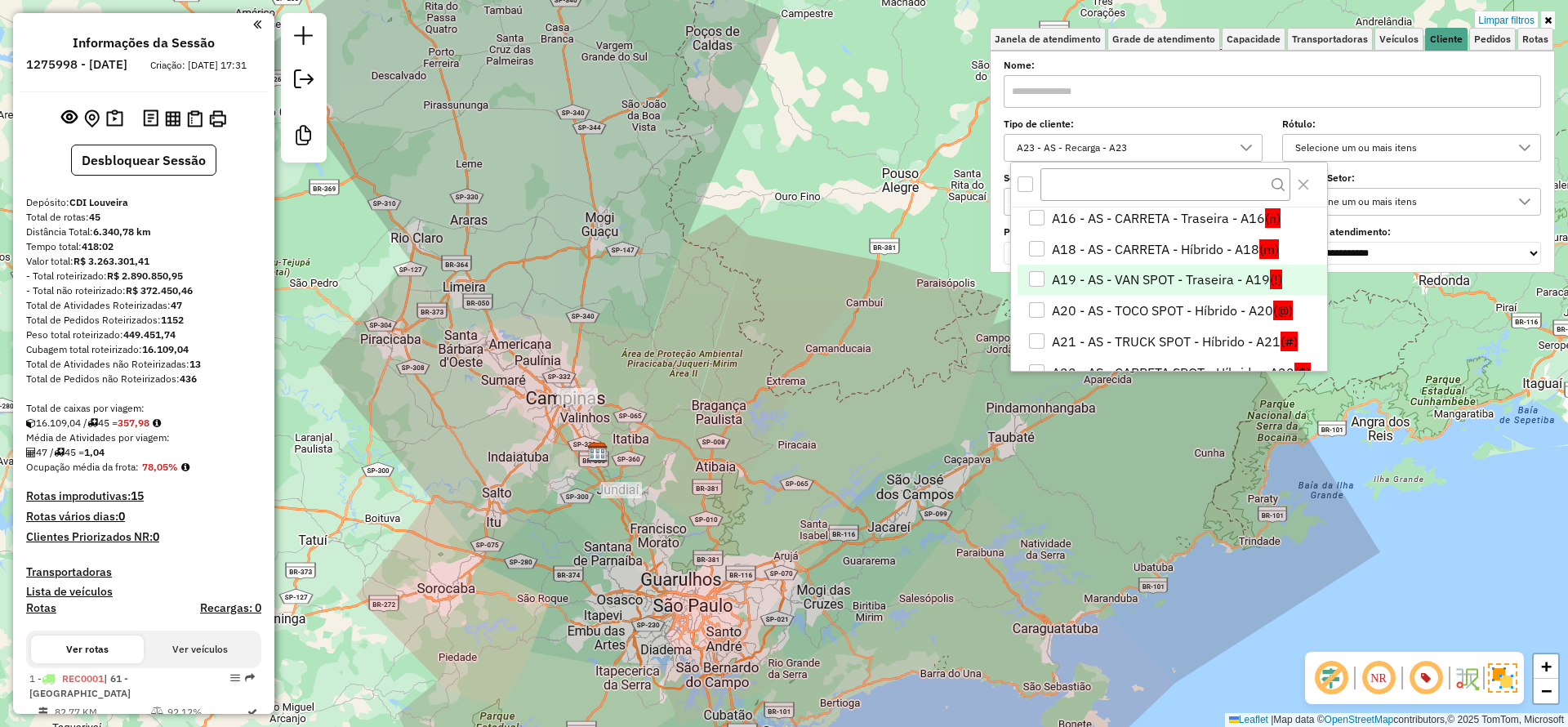
click at [1090, 273] on li "A19 - AS - VAN SPOT - Traseira - A19 (!)" at bounding box center [1173, 280] width 310 height 31
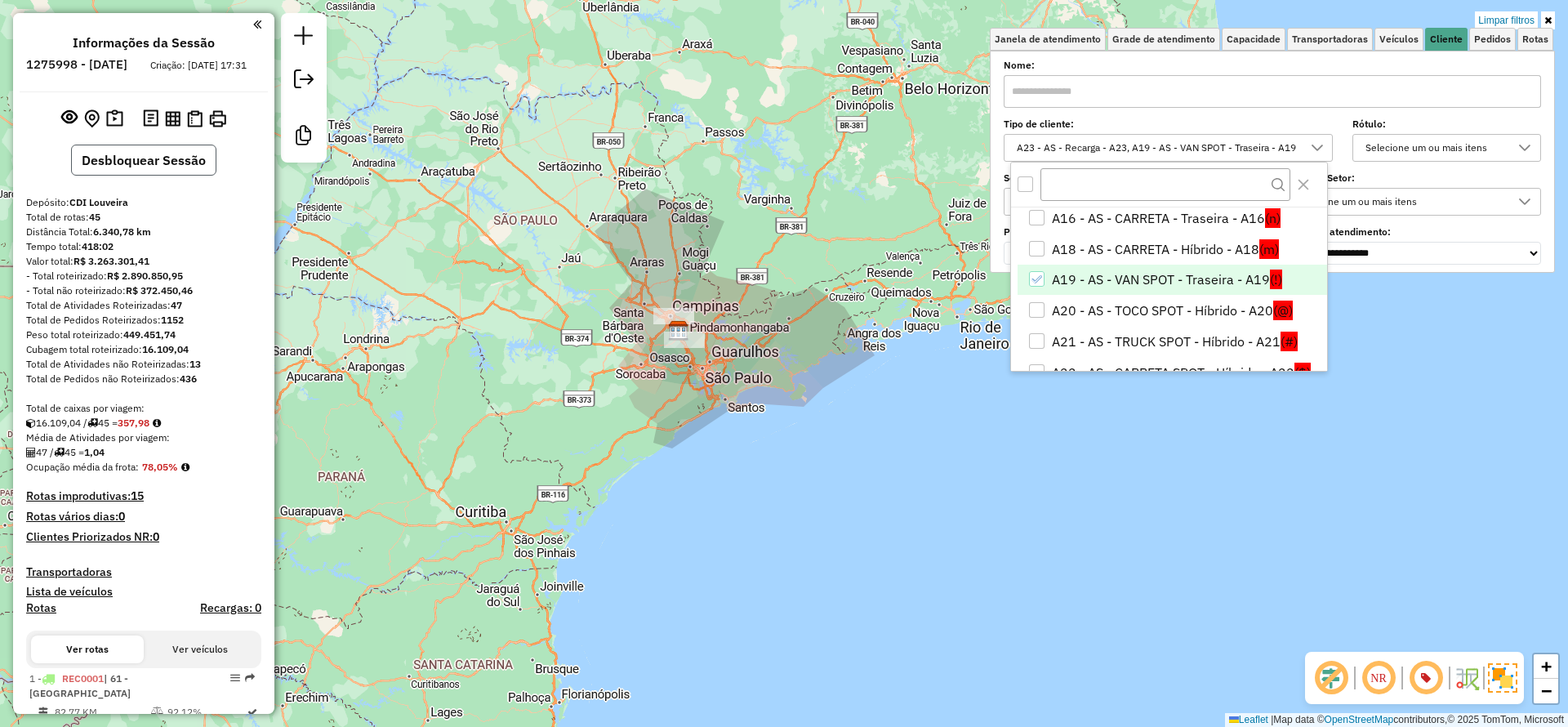
click at [134, 175] on button "Desbloquear Sessão" at bounding box center [144, 160] width 146 height 31
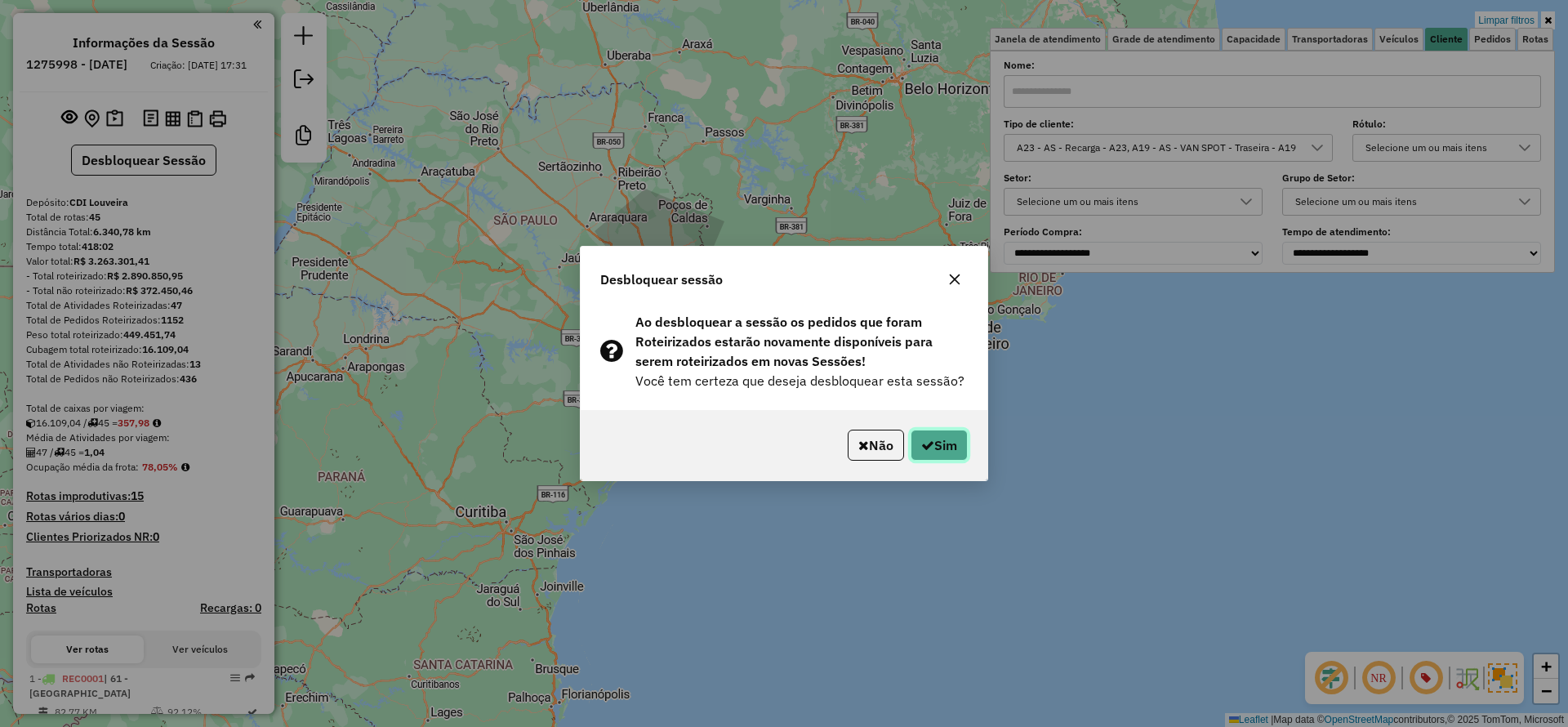
click at [929, 442] on icon "button" at bounding box center [928, 445] width 13 height 13
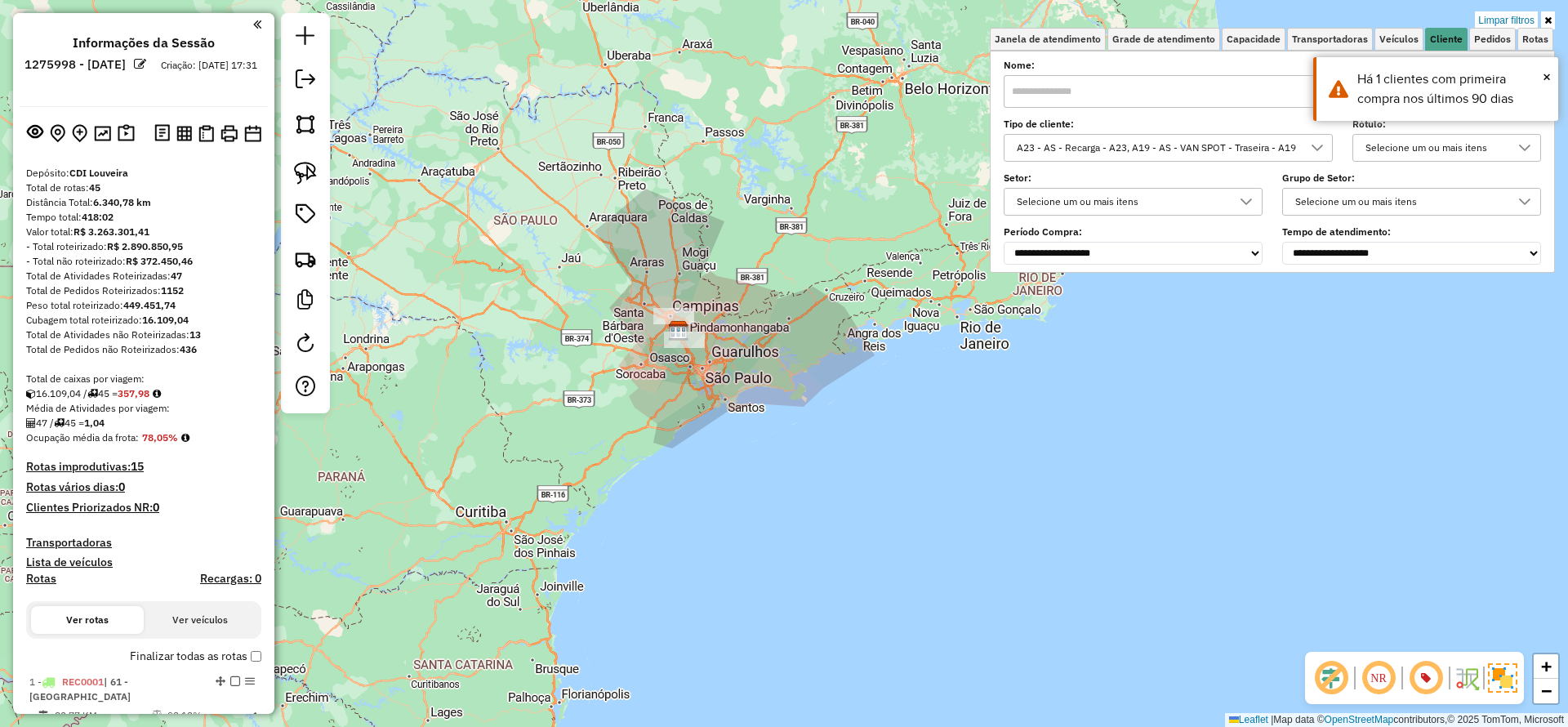
scroll to position [612, 0]
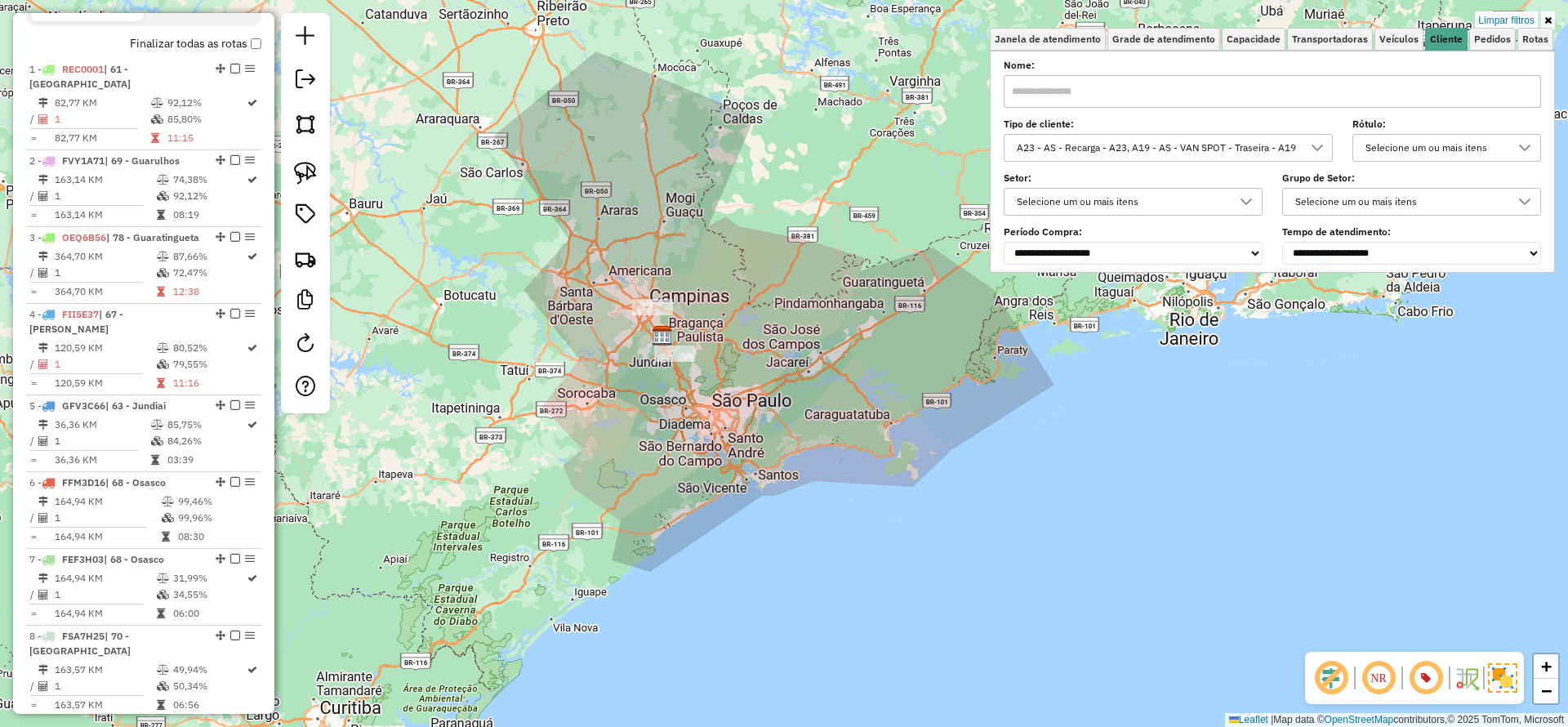
click at [1093, 154] on div "A23 - AS - Recarga - A23, A19 - AS - VAN SPOT - Traseira - A19" at bounding box center [1157, 147] width 291 height 26
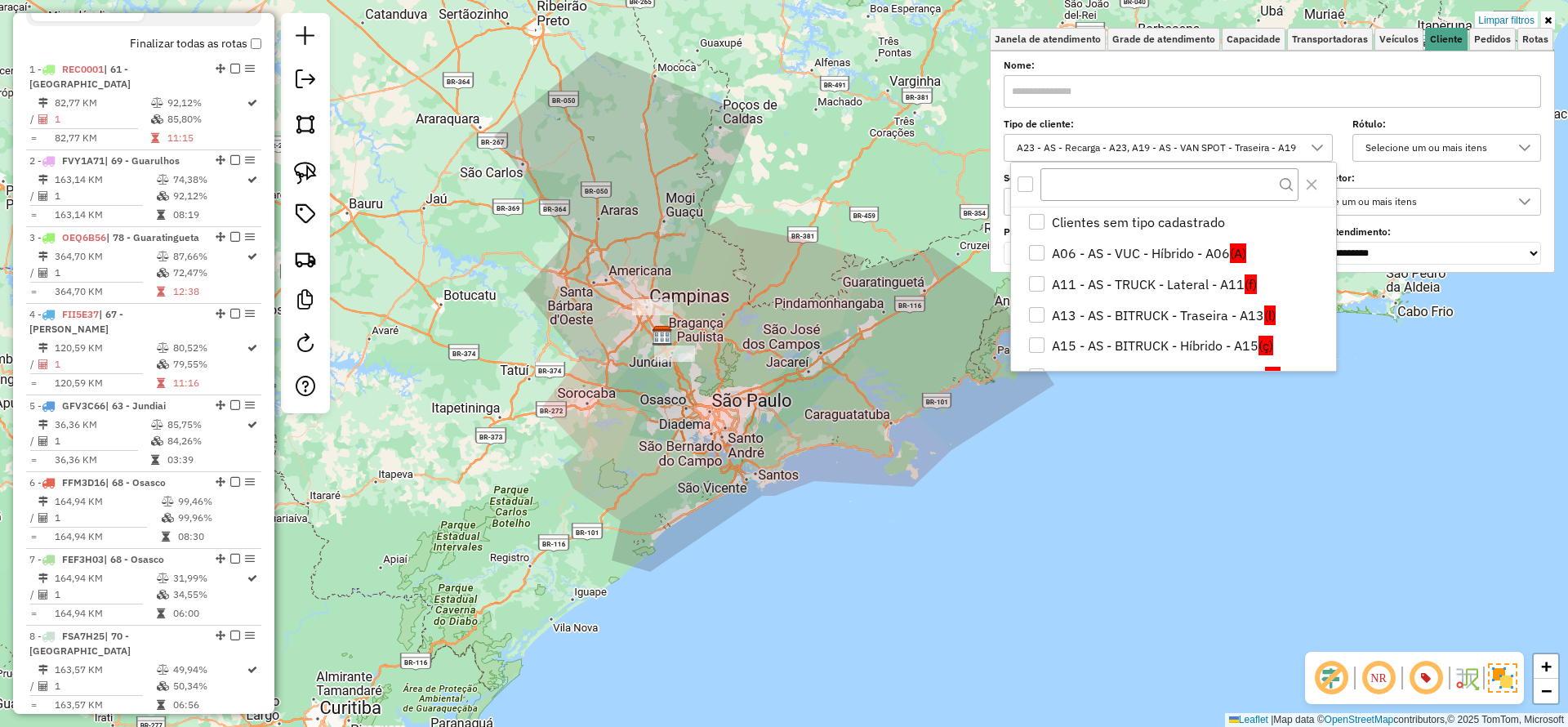
scroll to position [83, 0]
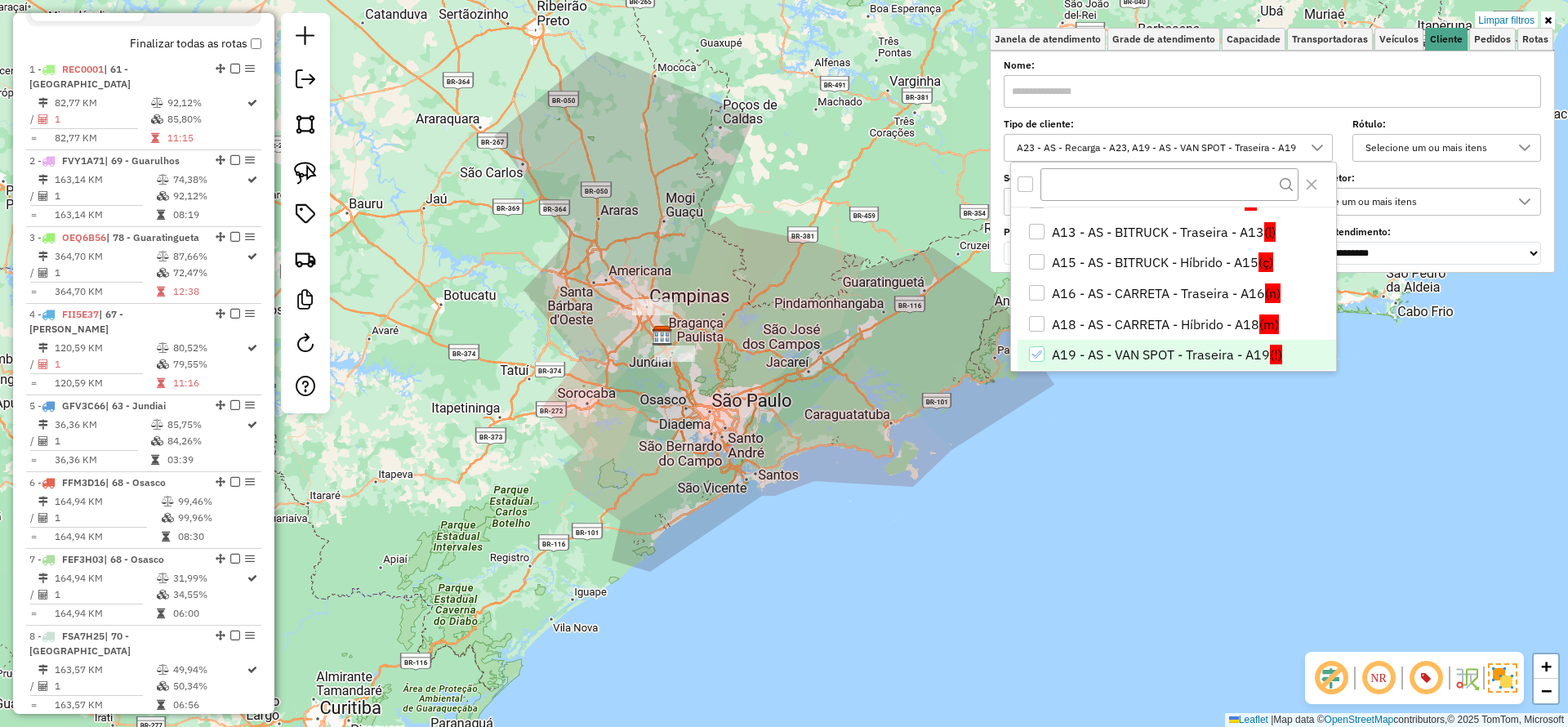
click at [1112, 347] on li "A19 - AS - VAN SPOT - Traseira - A19 (!)" at bounding box center [1177, 355] width 318 height 31
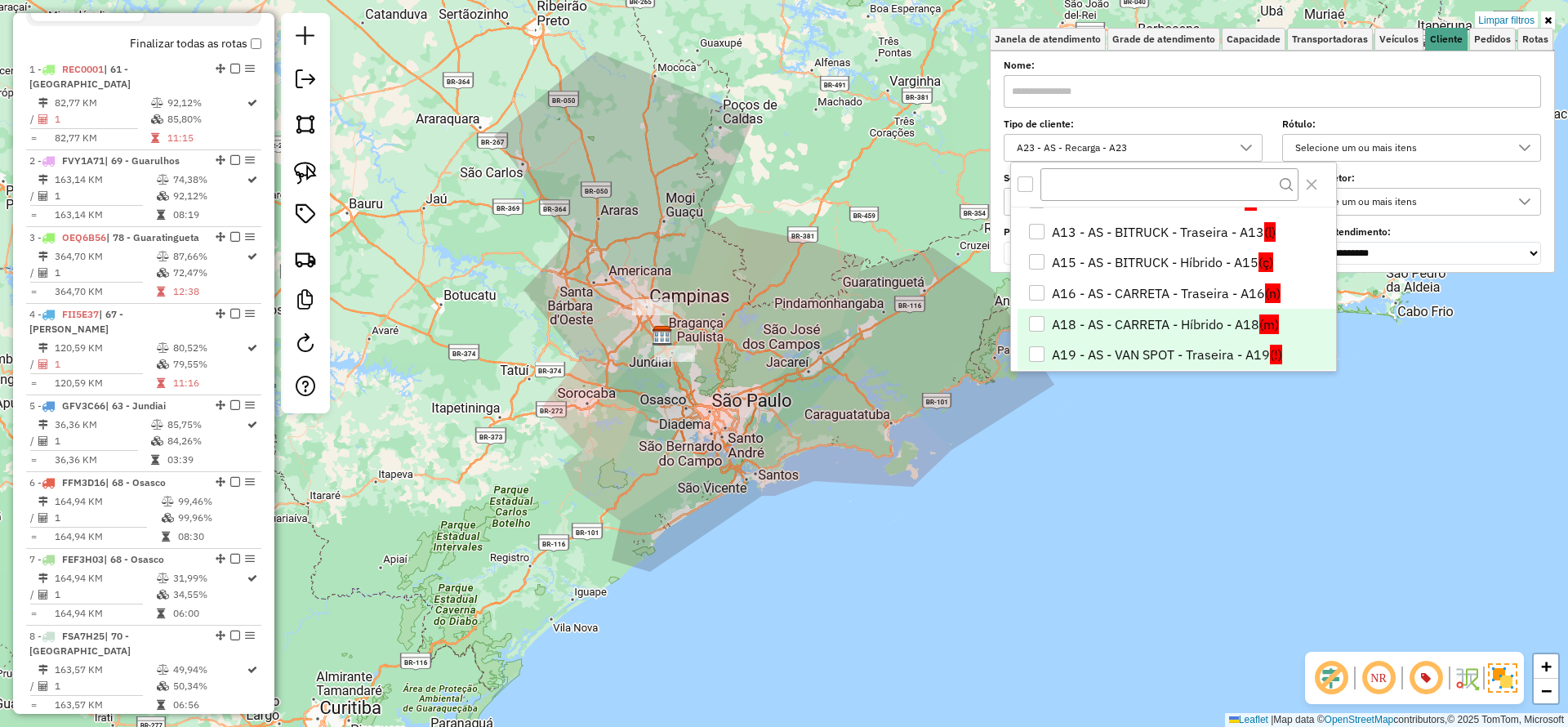
scroll to position [206, 0]
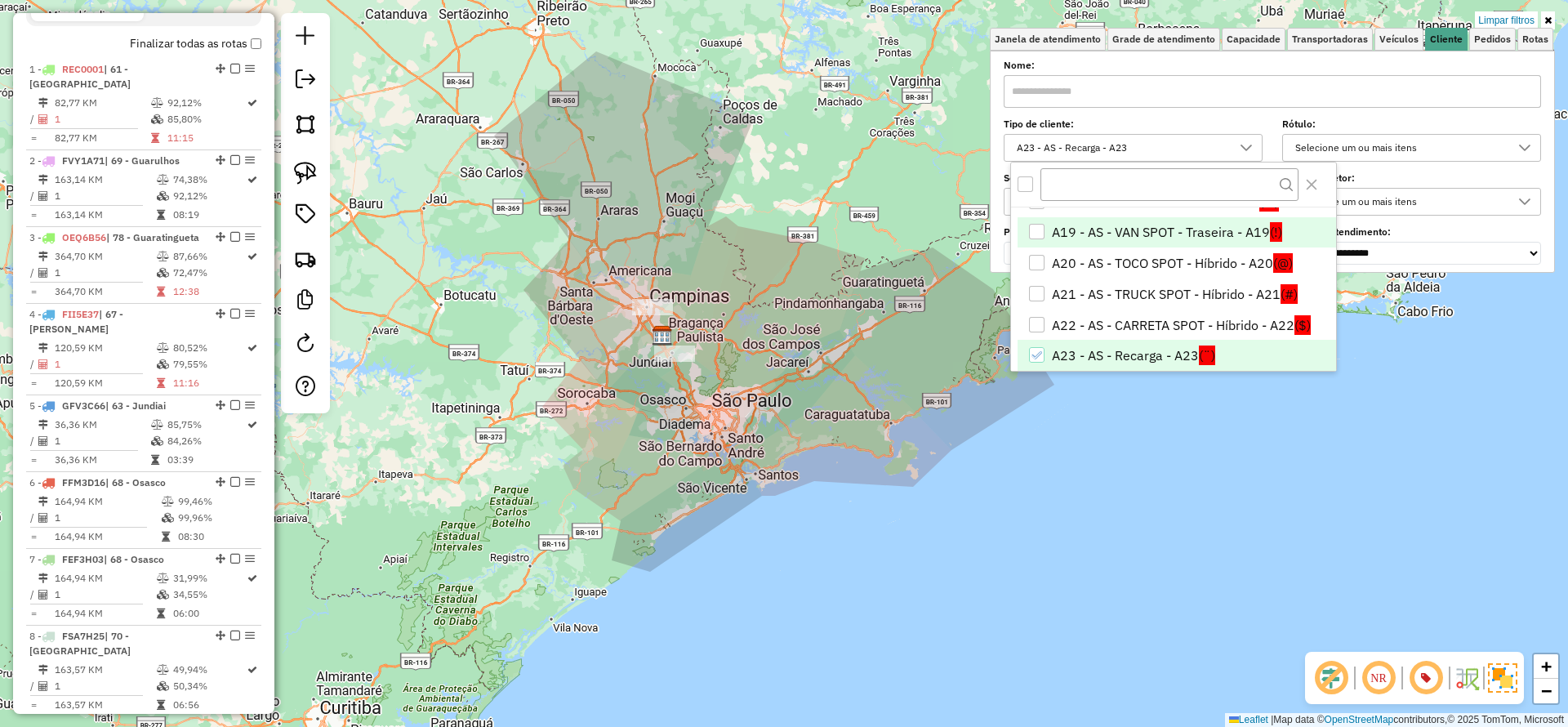
click at [1121, 352] on li "A23 - AS - Recarga - A23 (¨)" at bounding box center [1177, 355] width 318 height 31
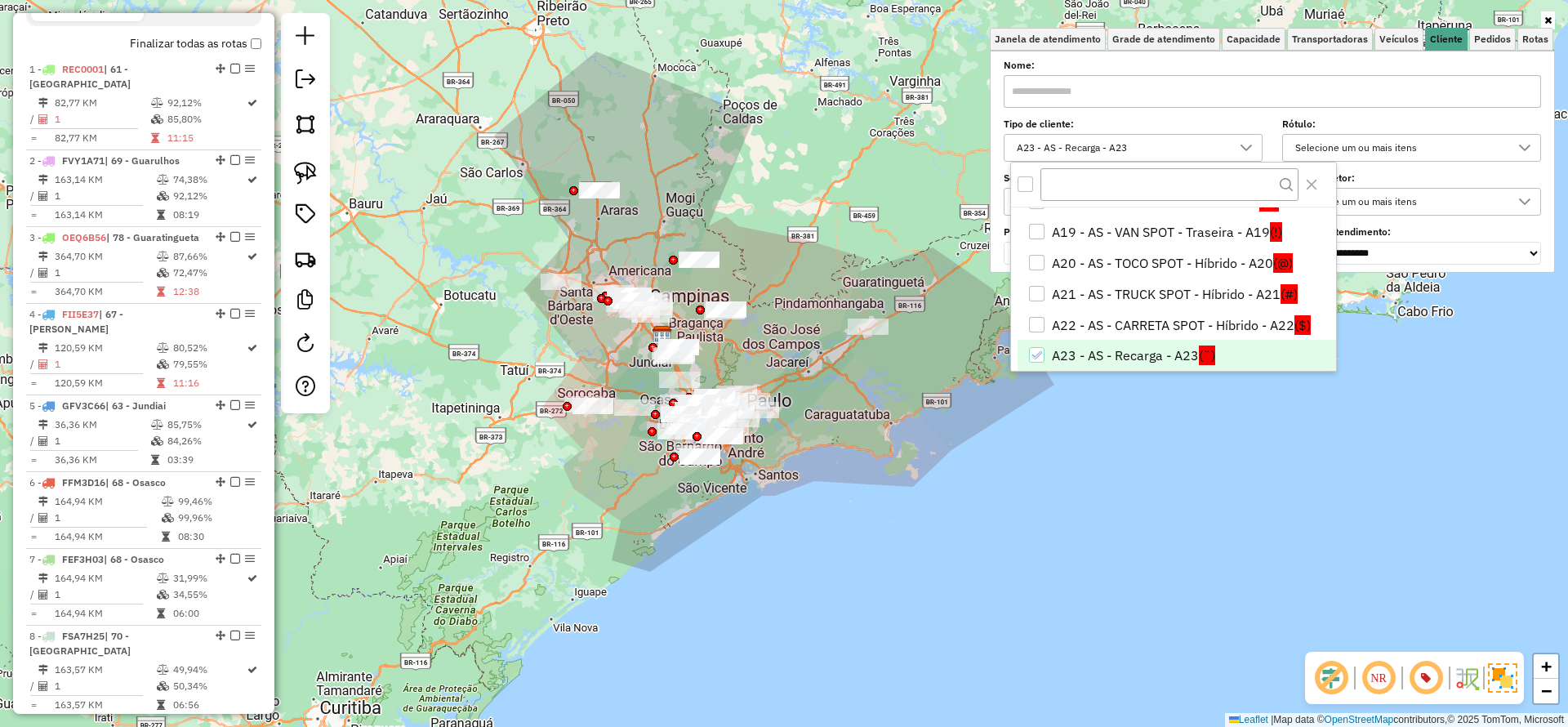
click at [1121, 352] on li "A23 - AS - Recarga - A23 (¨)" at bounding box center [1177, 355] width 318 height 31
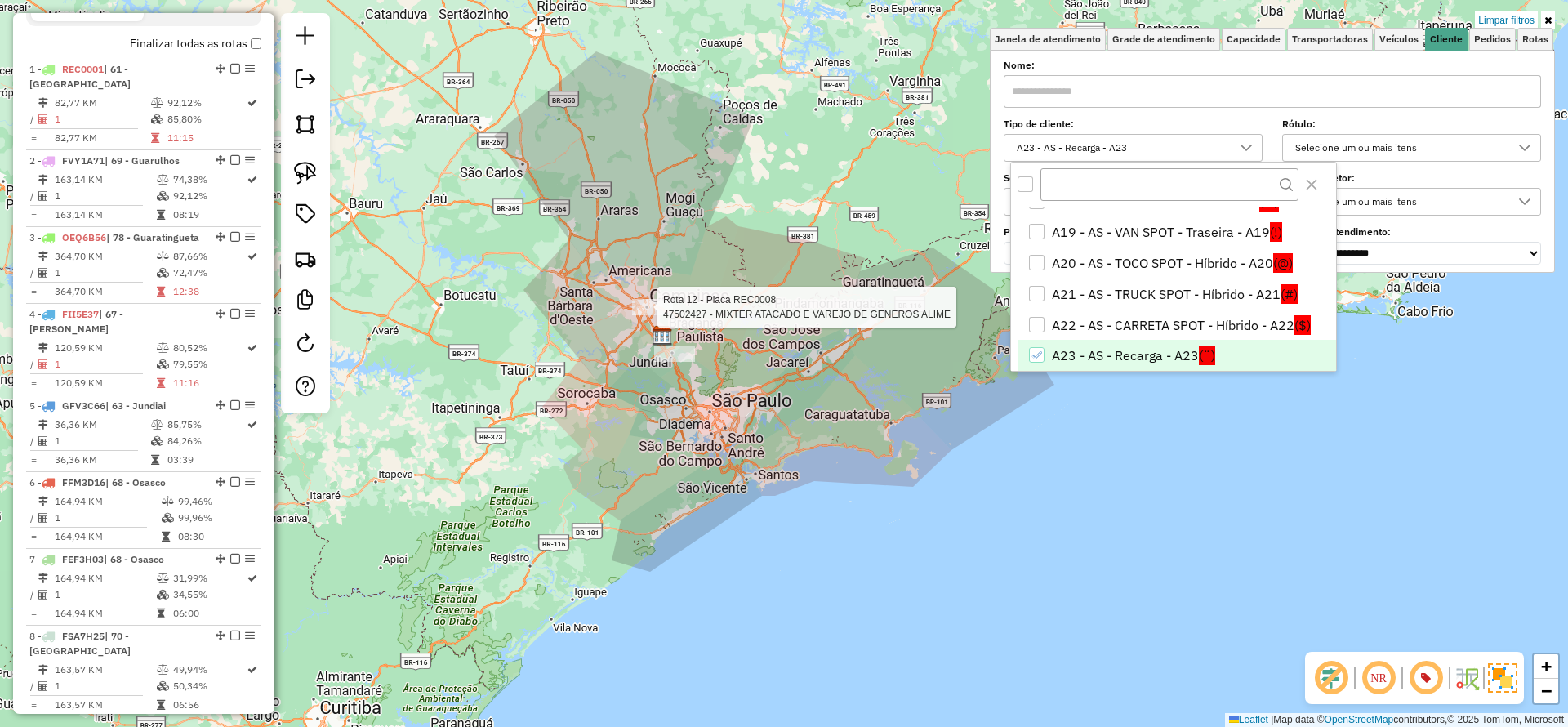
select select "**********"
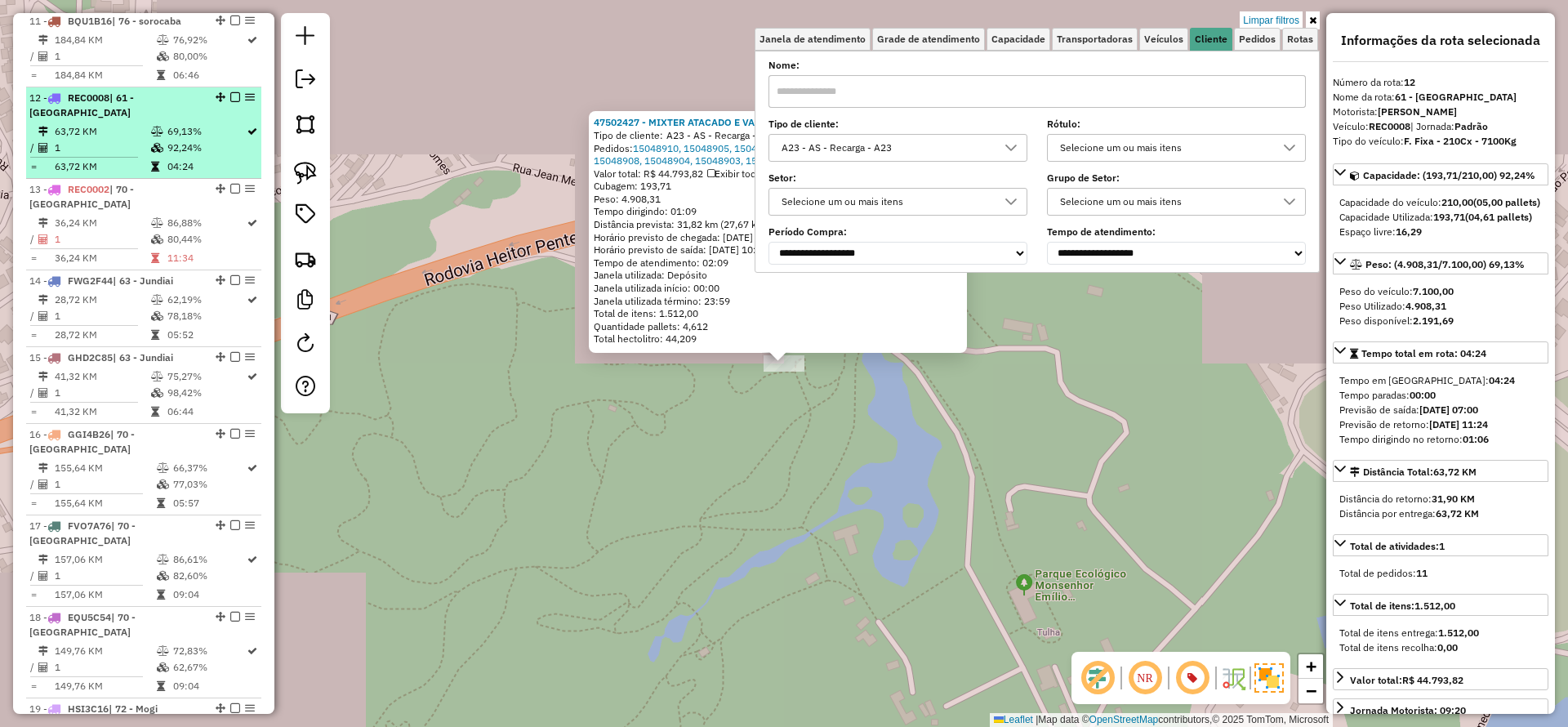
scroll to position [1517, 0]
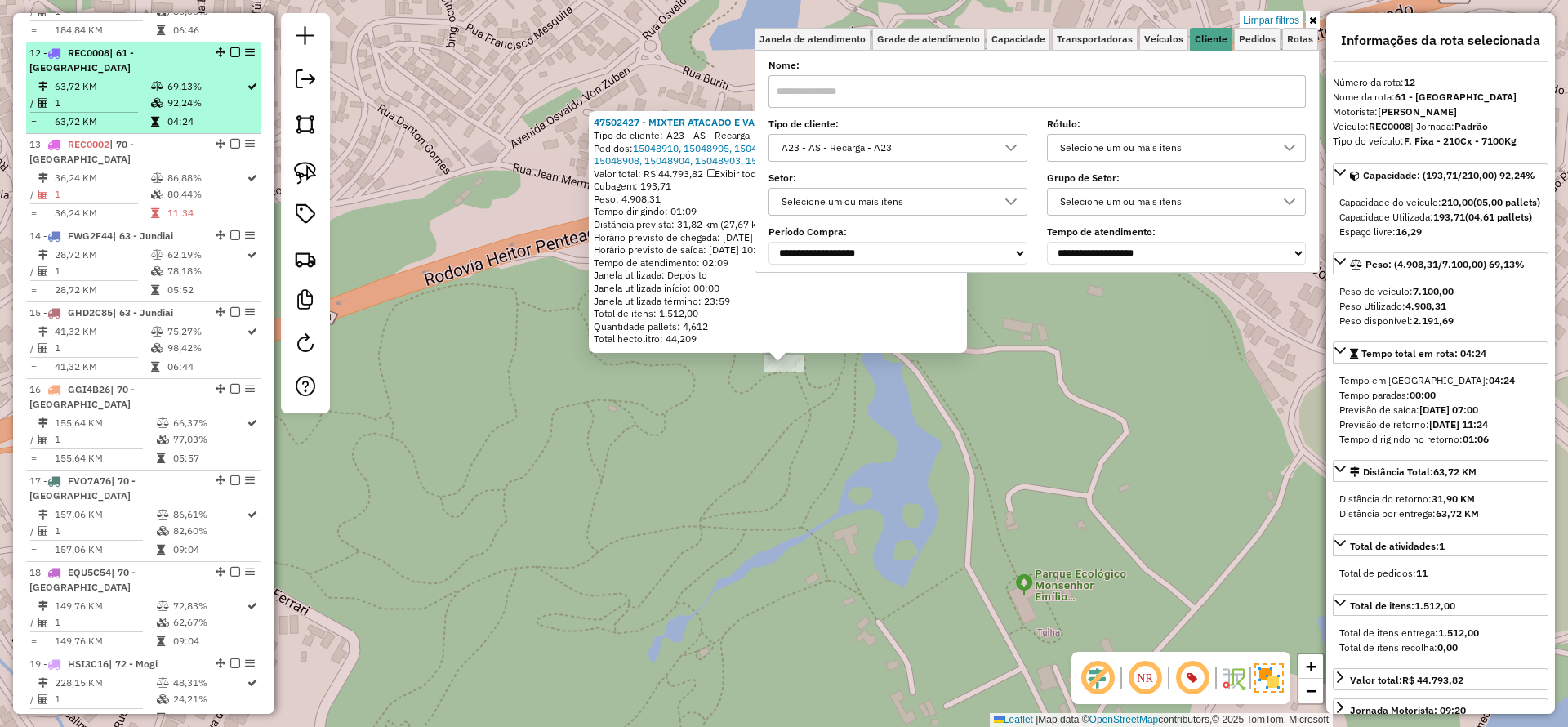
click at [231, 48] on em at bounding box center [235, 52] width 10 height 10
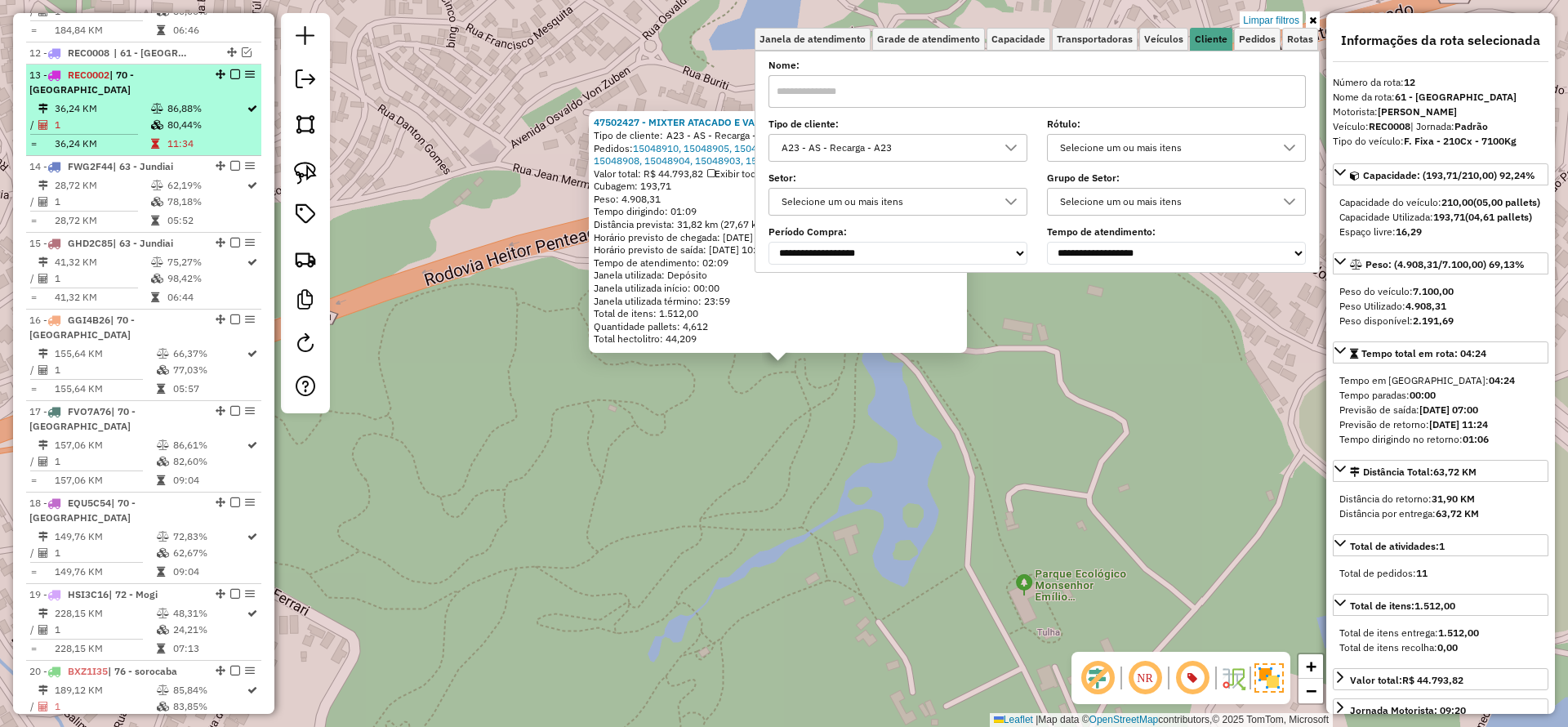
click at [231, 69] on em at bounding box center [235, 74] width 10 height 10
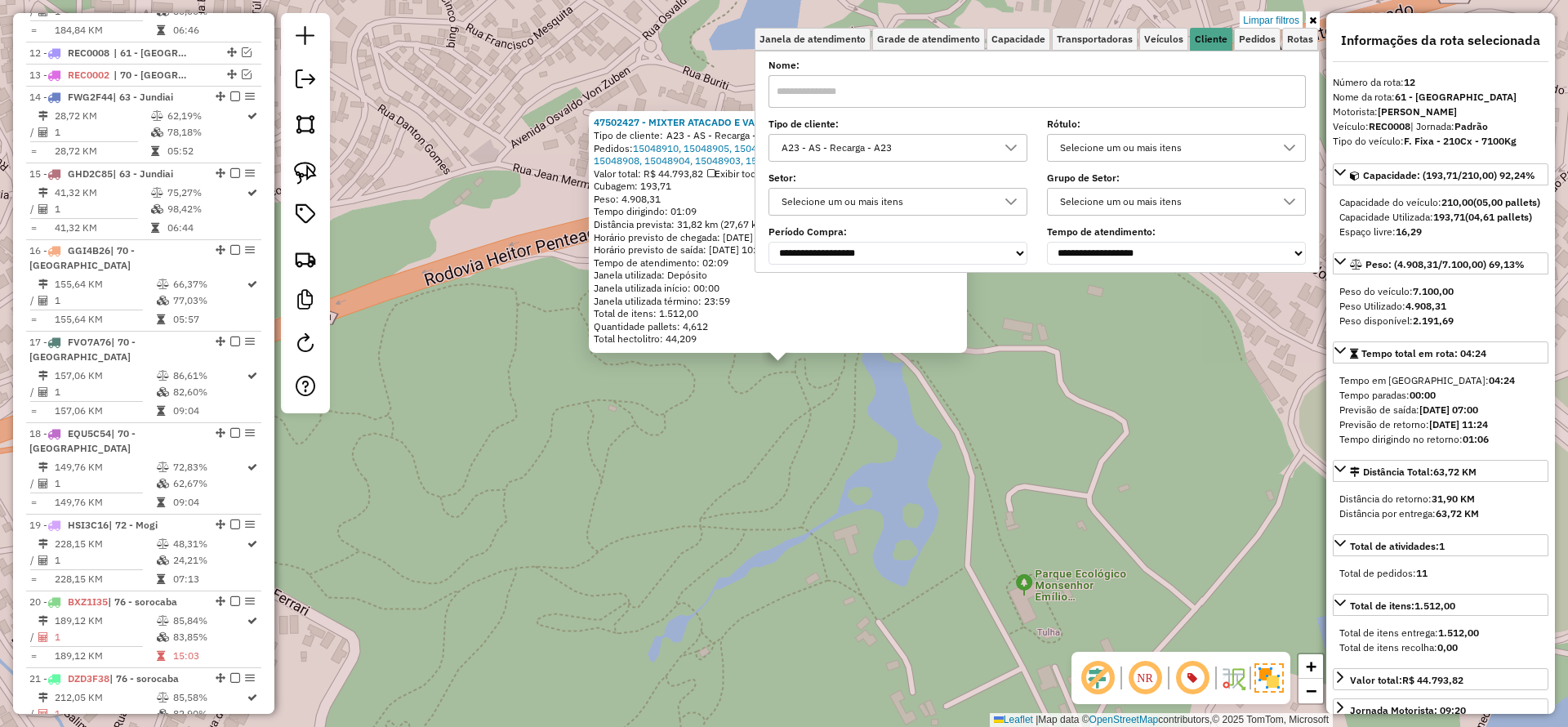
click at [603, 462] on div "47502427 - MIXTER ATACADO E VAREJO DE GENEROS ALIME Tipo de cliente: A23 - AS -…" at bounding box center [784, 363] width 1568 height 727
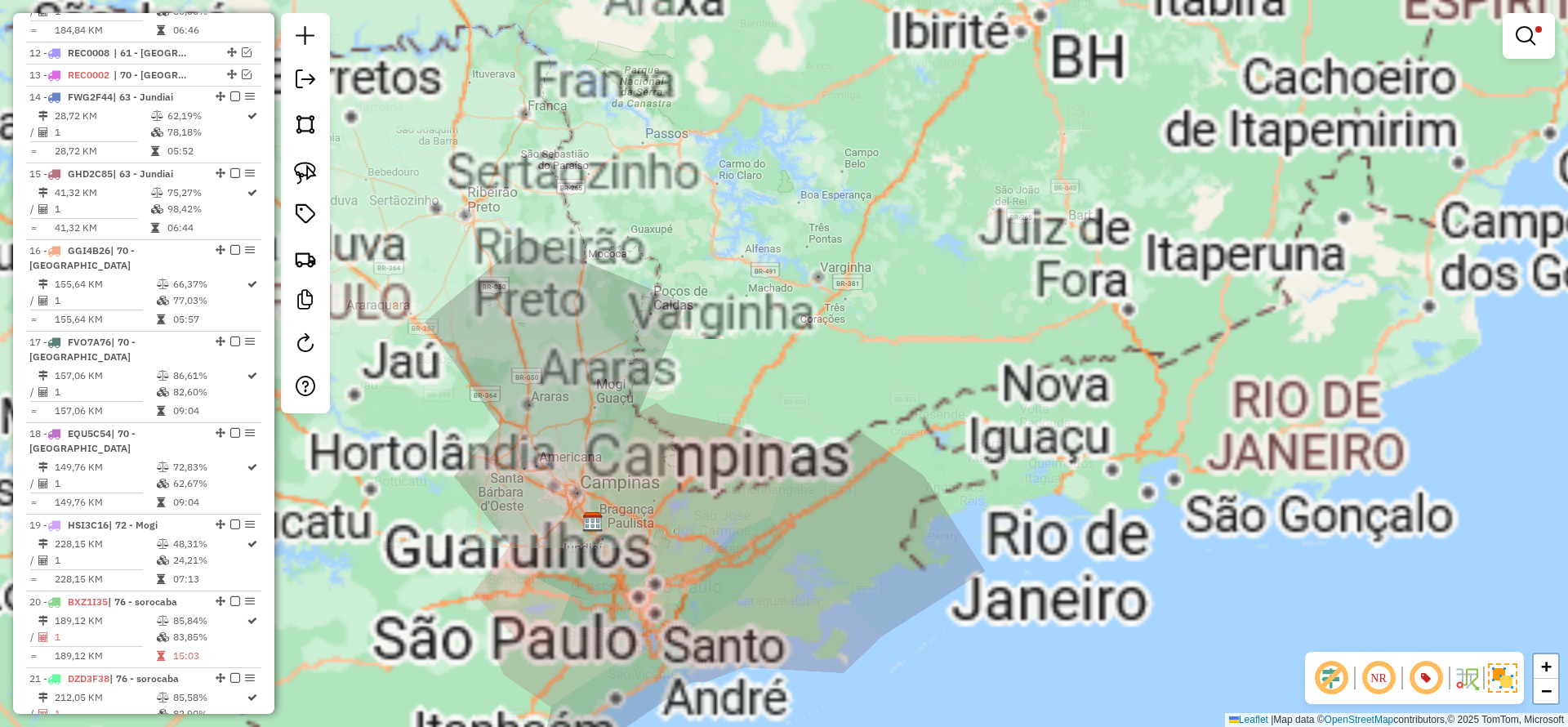
drag, startPoint x: 844, startPoint y: 370, endPoint x: 769, endPoint y: 383, distance: 76.1
click at [769, 383] on div "Limpar filtros Janela de atendimento Grade de atendimento Capacidade Transporta…" at bounding box center [784, 363] width 1568 height 727
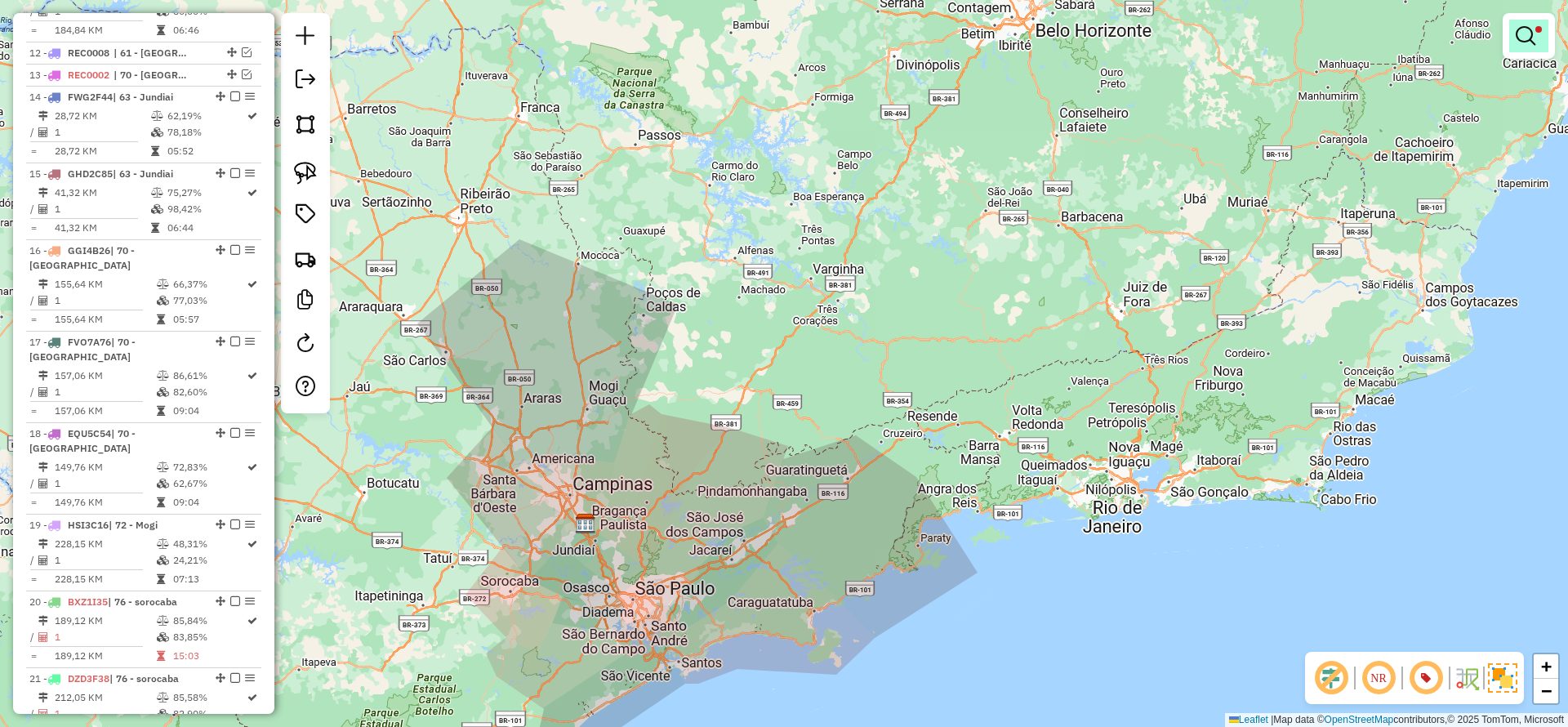
click at [1547, 35] on link at bounding box center [1529, 35] width 39 height 33
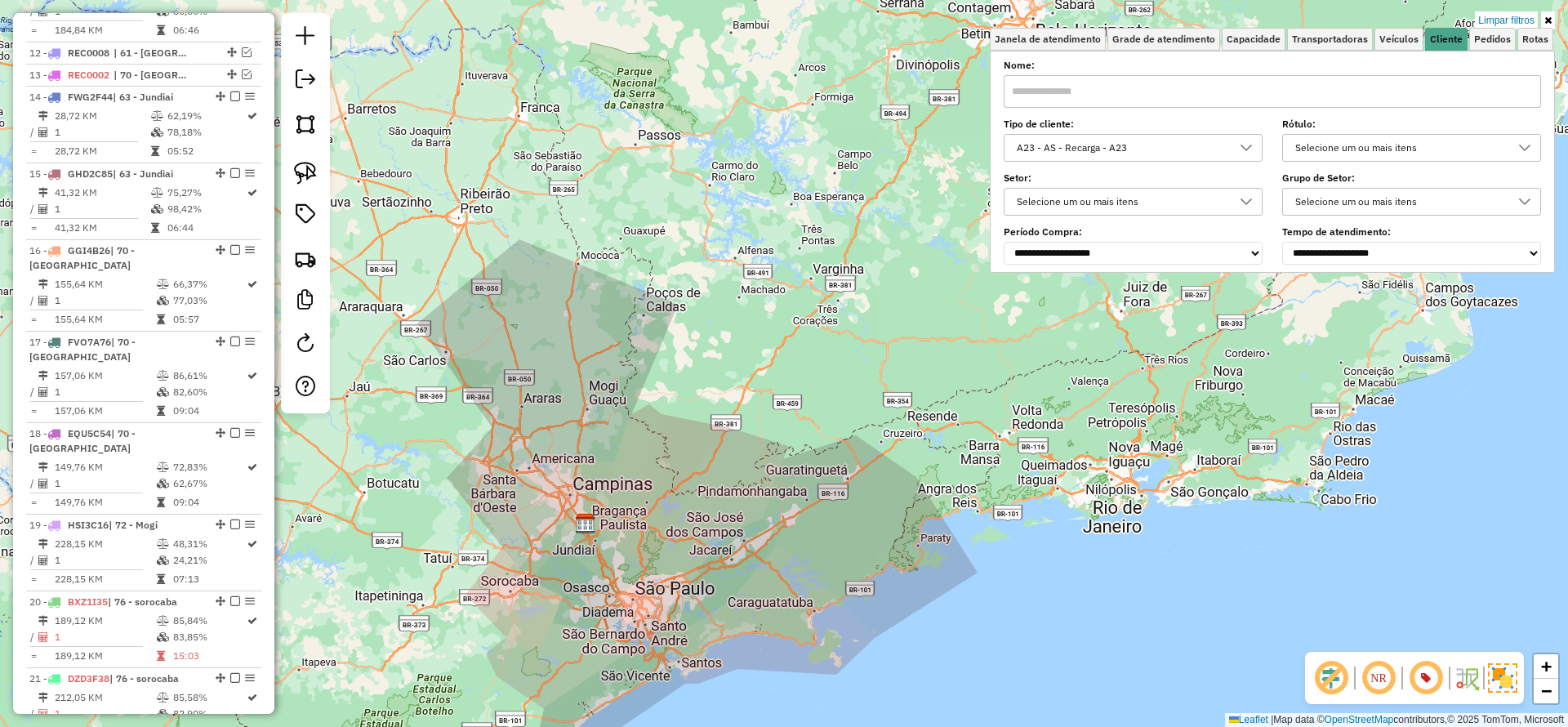
click at [1116, 142] on div "A23 - AS - Recarga - A23" at bounding box center [1121, 147] width 219 height 26
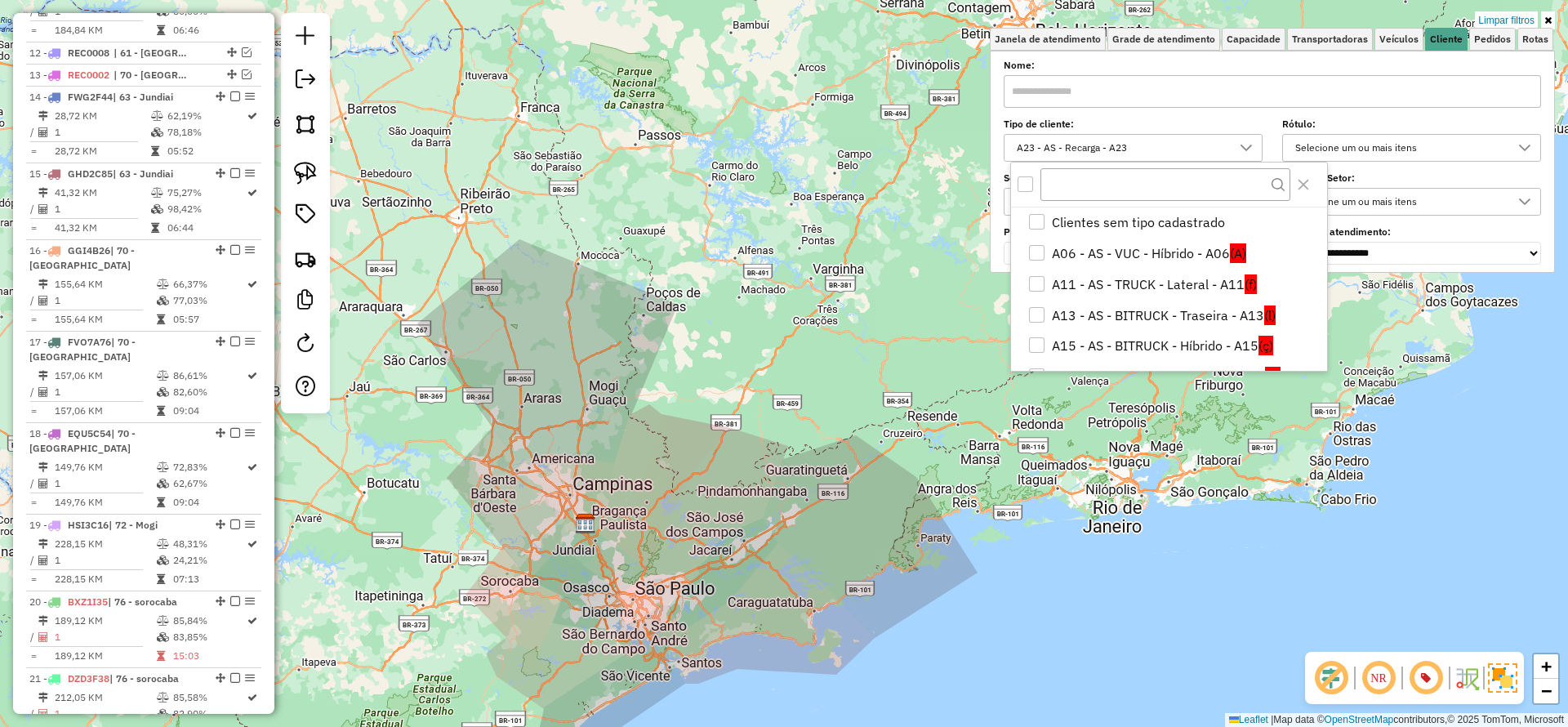
scroll to position [206, 0]
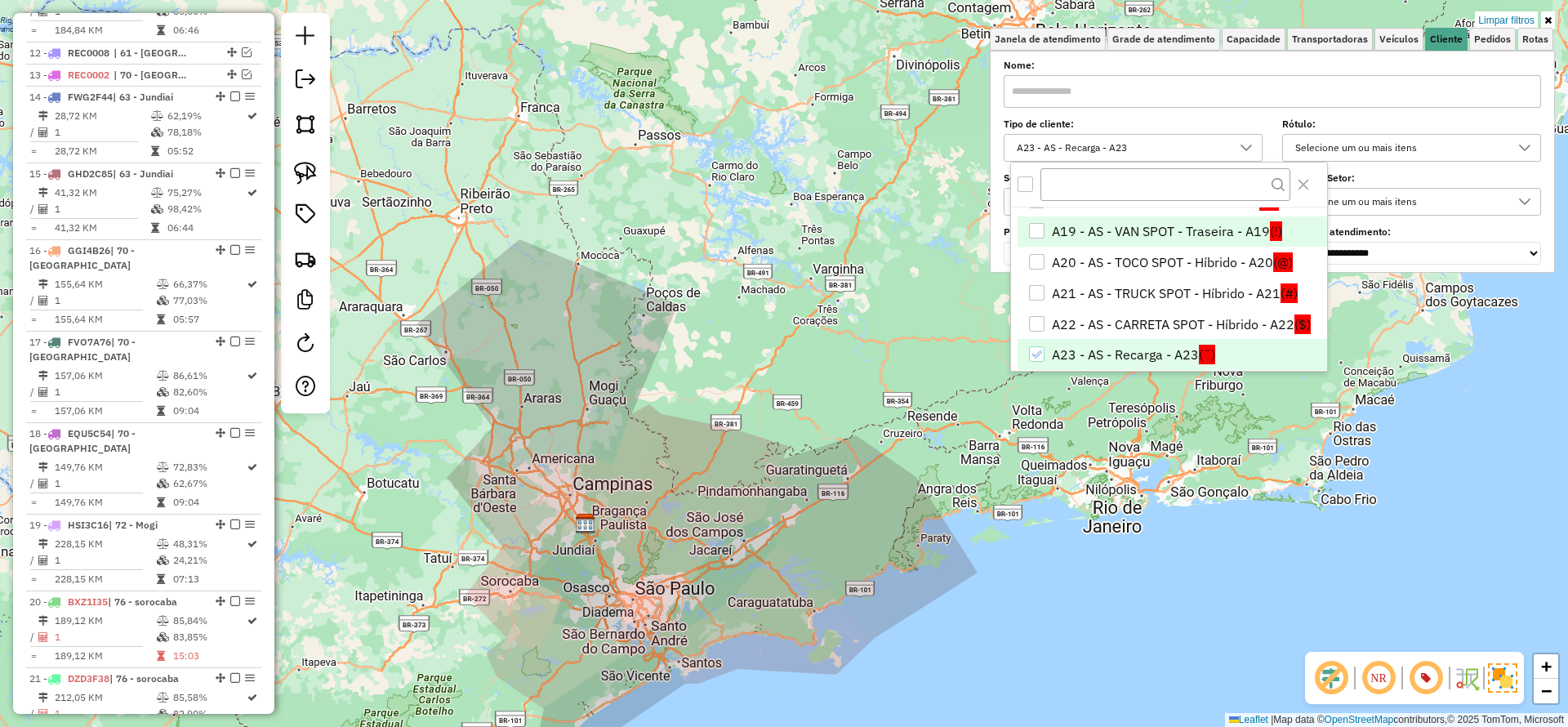
click at [1141, 226] on li "A19 - AS - VAN SPOT - Traseira - A19 (!)" at bounding box center [1173, 231] width 310 height 31
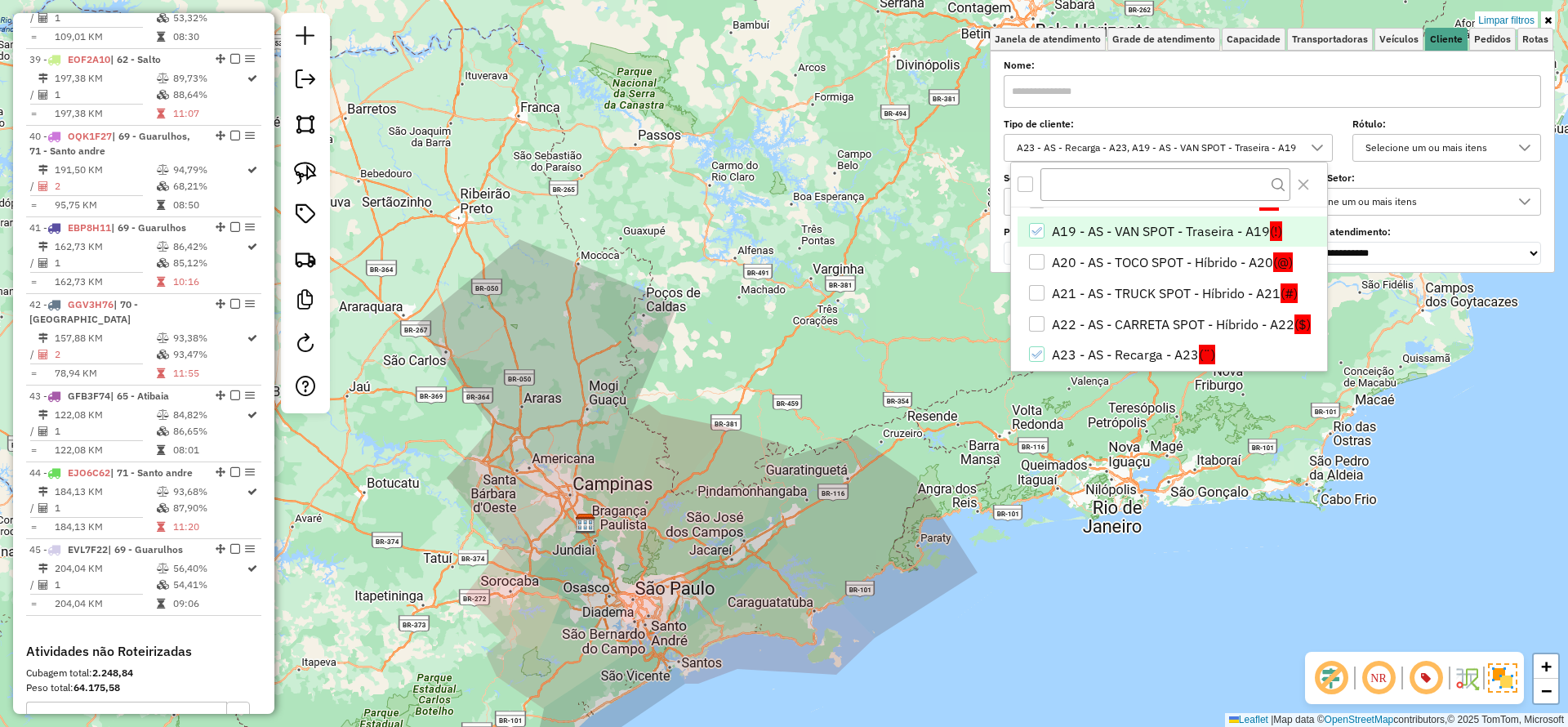
scroll to position [3698, 0]
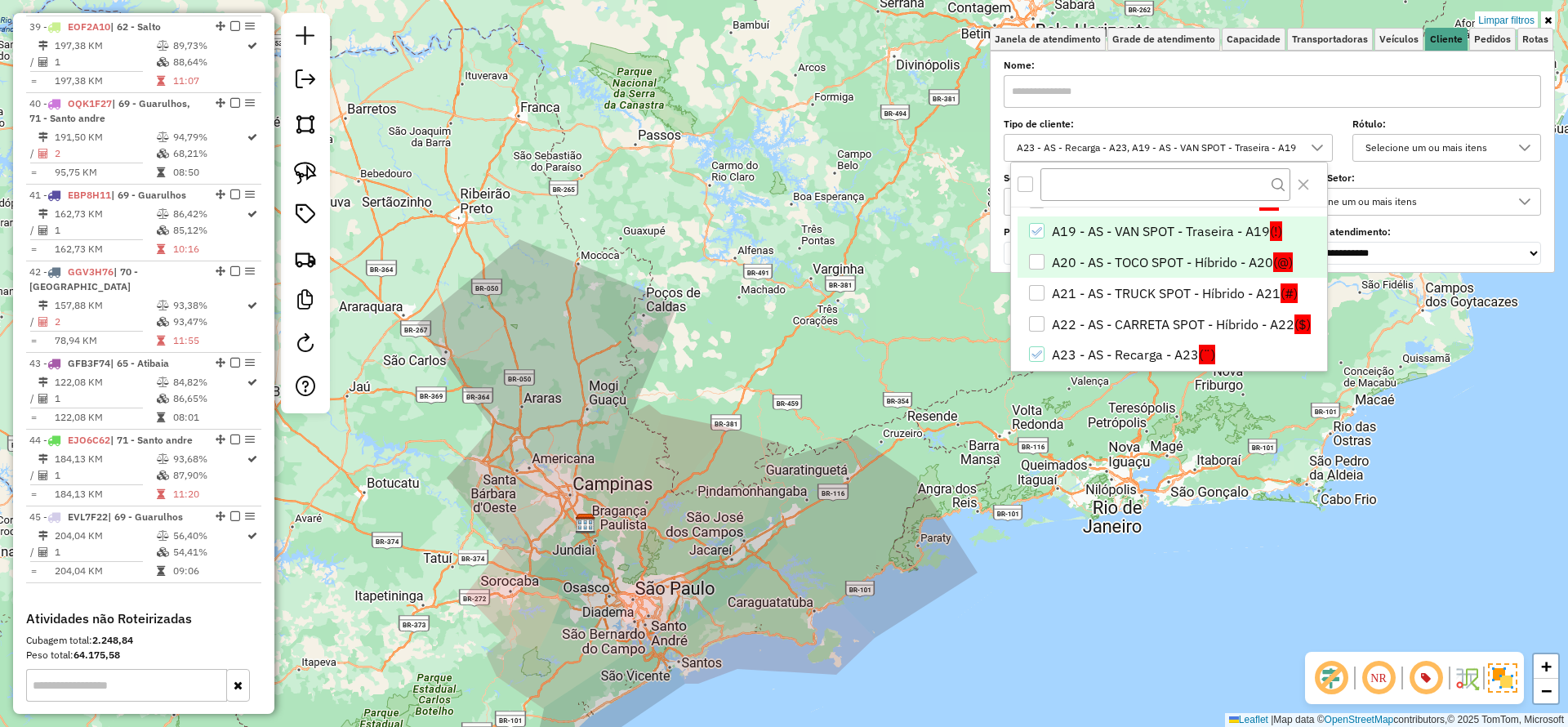
click at [1146, 258] on li "A20 - AS - TOCO SPOT - Híbrido - A20 (@)" at bounding box center [1173, 261] width 310 height 31
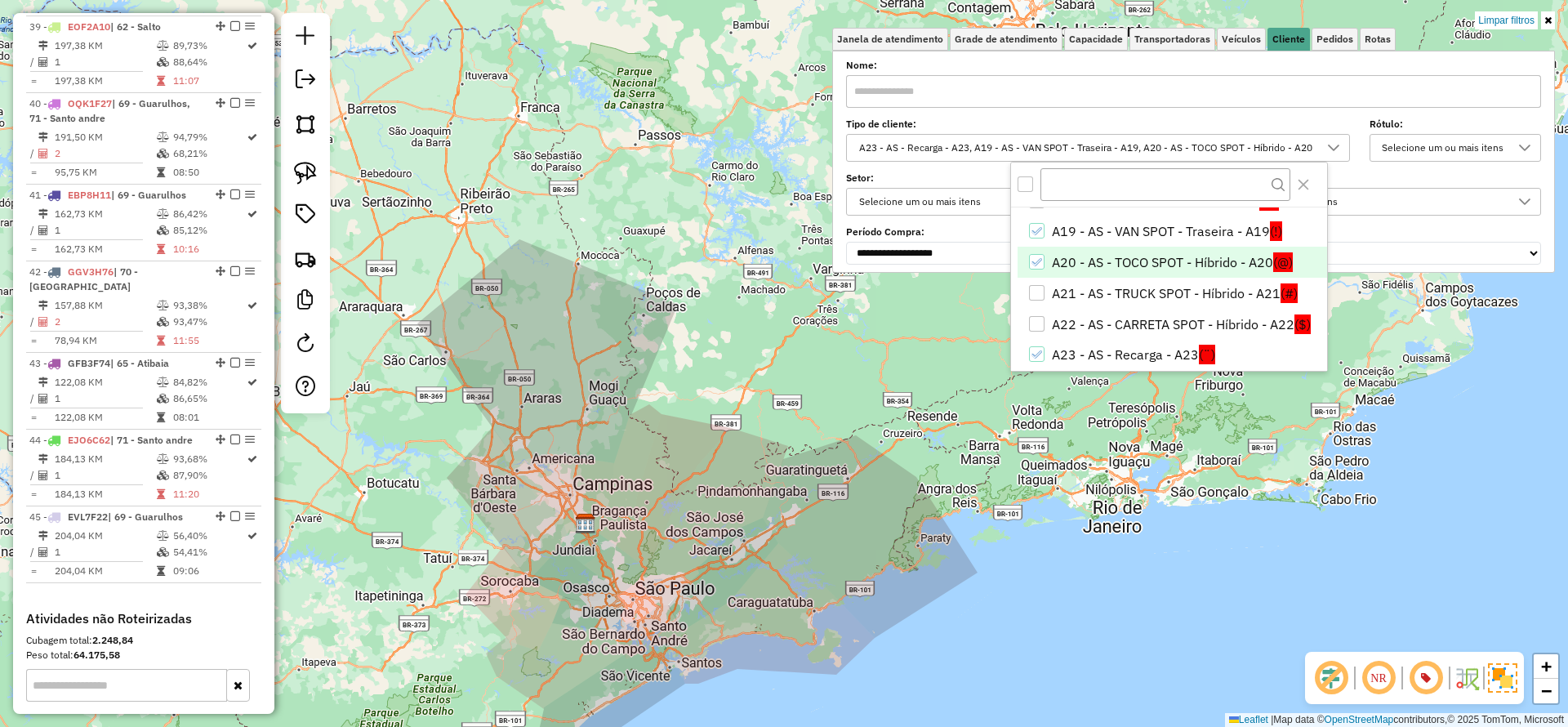
scroll to position [281, 0]
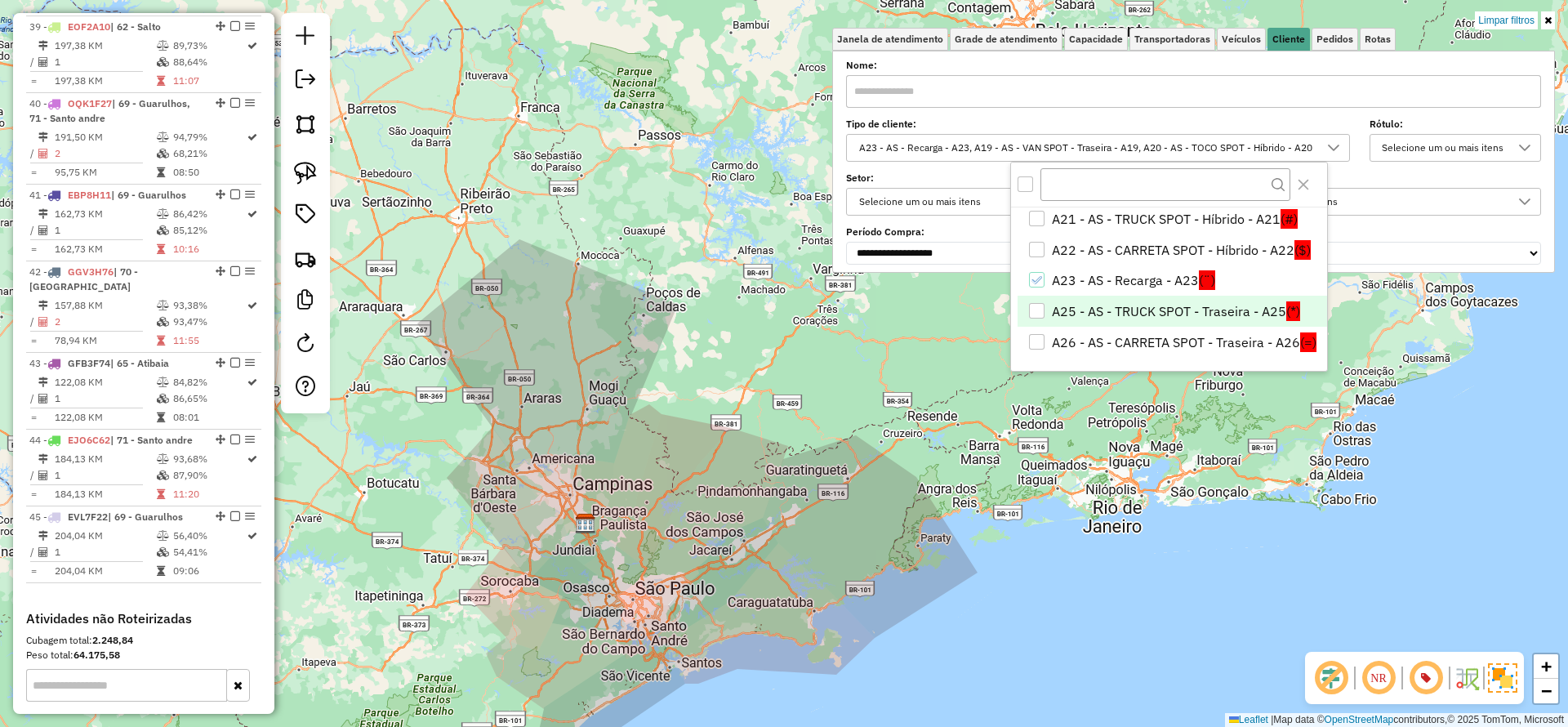
drag, startPoint x: 1108, startPoint y: 341, endPoint x: 1113, endPoint y: 323, distance: 18.7
click at [1108, 339] on li "A26 - AS - CARRETA SPOT - Traseira - A26 (=)" at bounding box center [1173, 342] width 310 height 31
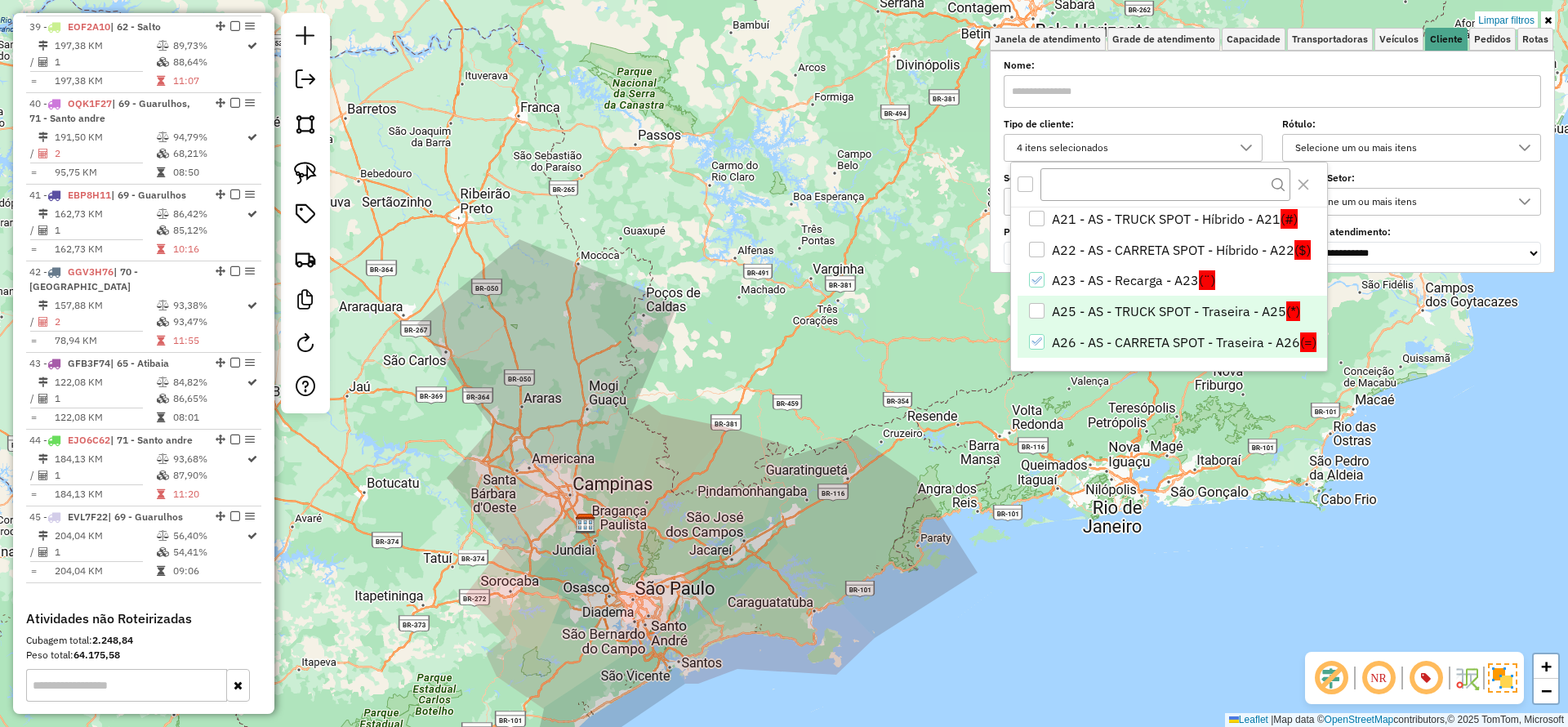
click at [1116, 316] on li "A25 - AS - TRUCK SPOT - Traseira - A25 (*)" at bounding box center [1173, 311] width 310 height 31
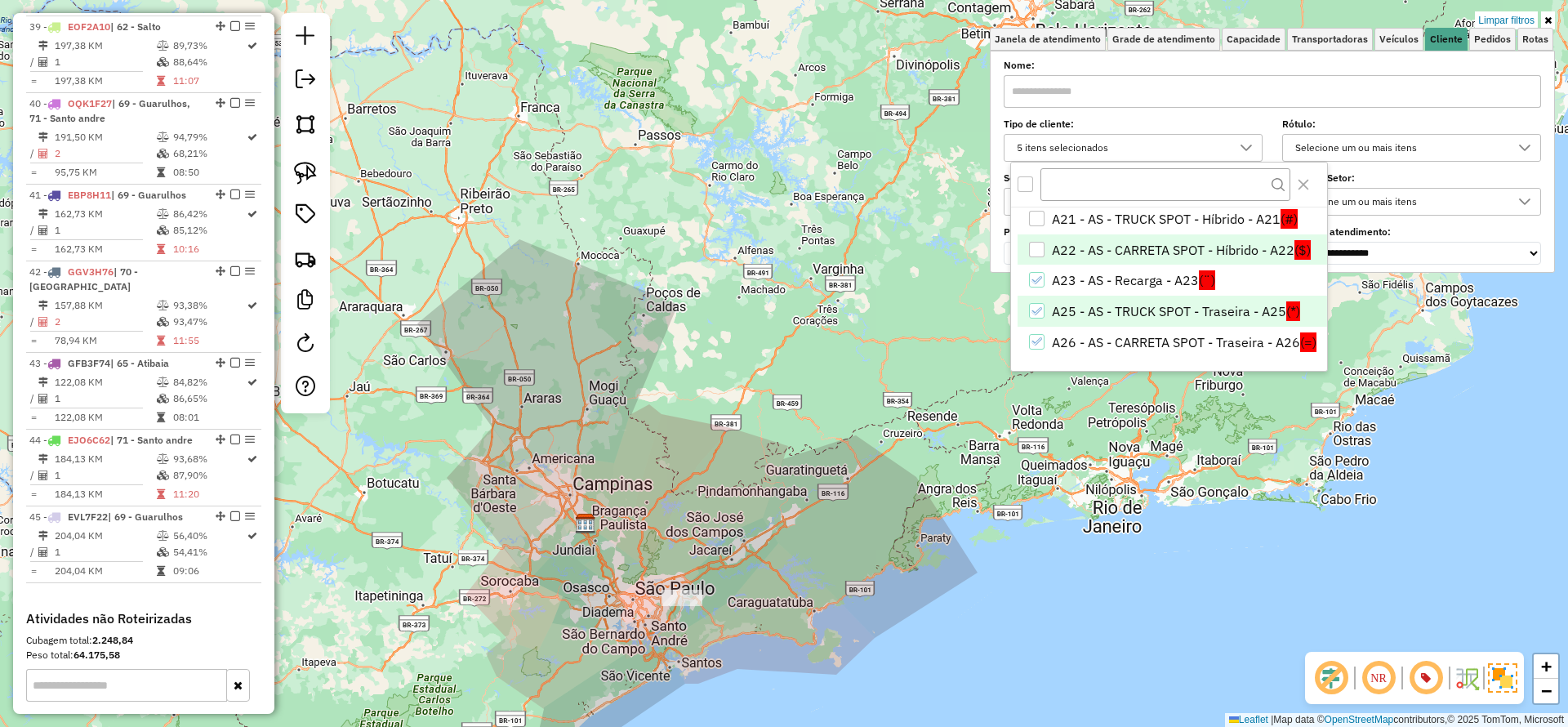
click at [1065, 249] on li "A22 - AS - CARRETA SPOT - Híbrido - A22 ($)" at bounding box center [1173, 249] width 310 height 31
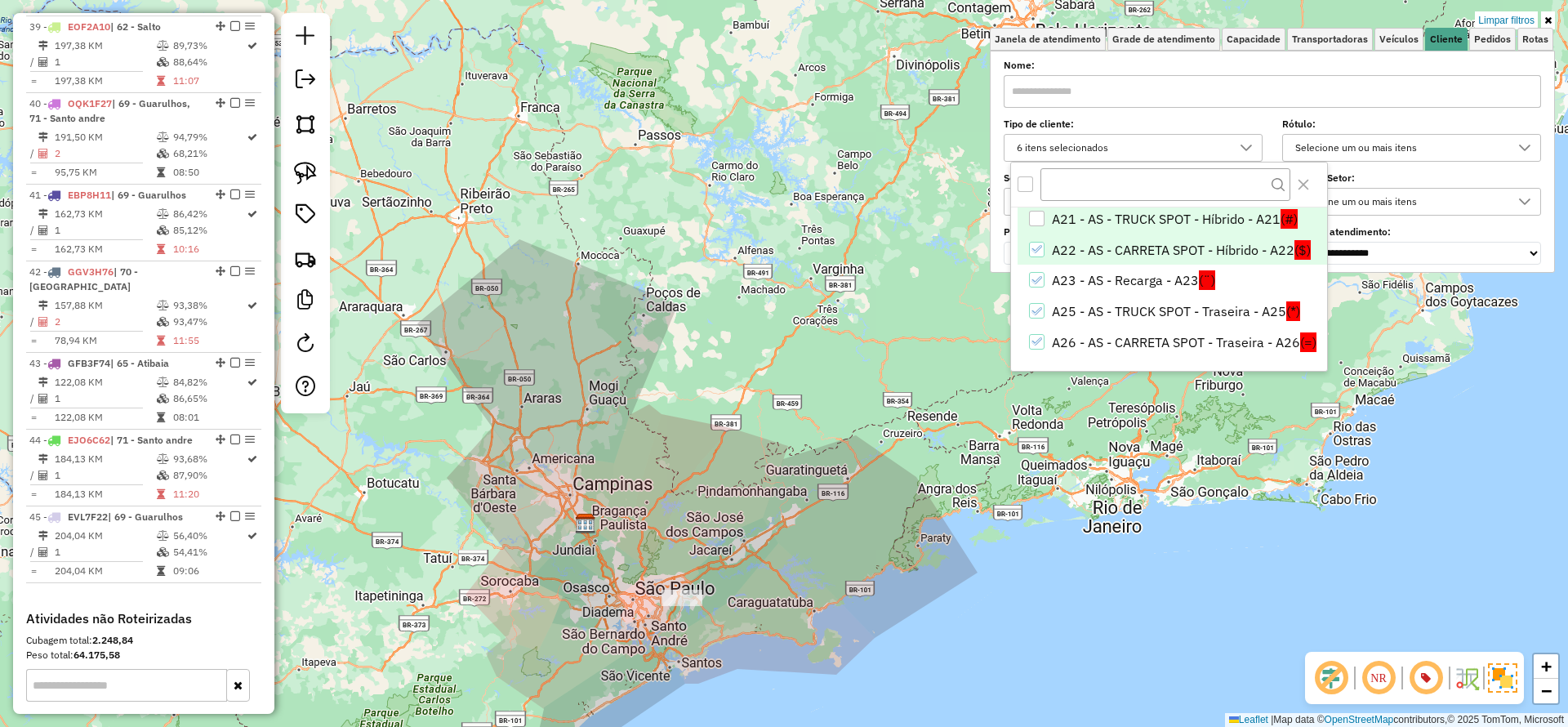
click at [1071, 228] on li "A21 - AS - TRUCK SPOT - Híbrido - A21 (#)" at bounding box center [1173, 218] width 310 height 31
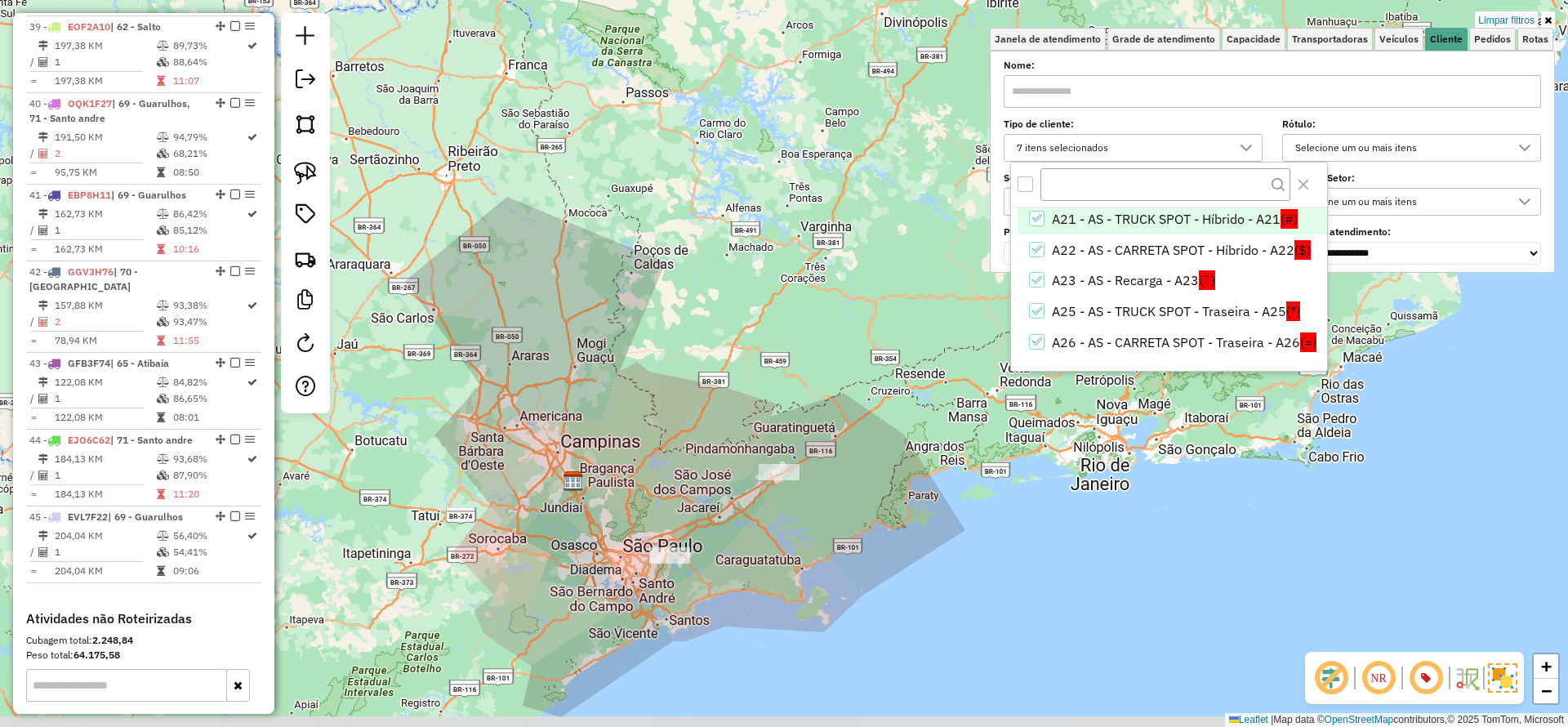
drag, startPoint x: 721, startPoint y: 478, endPoint x: 709, endPoint y: 435, distance: 44.6
click at [709, 435] on div "Limpar filtros Janela de atendimento Grade de atendimento Capacidade Transporta…" at bounding box center [784, 363] width 1568 height 727
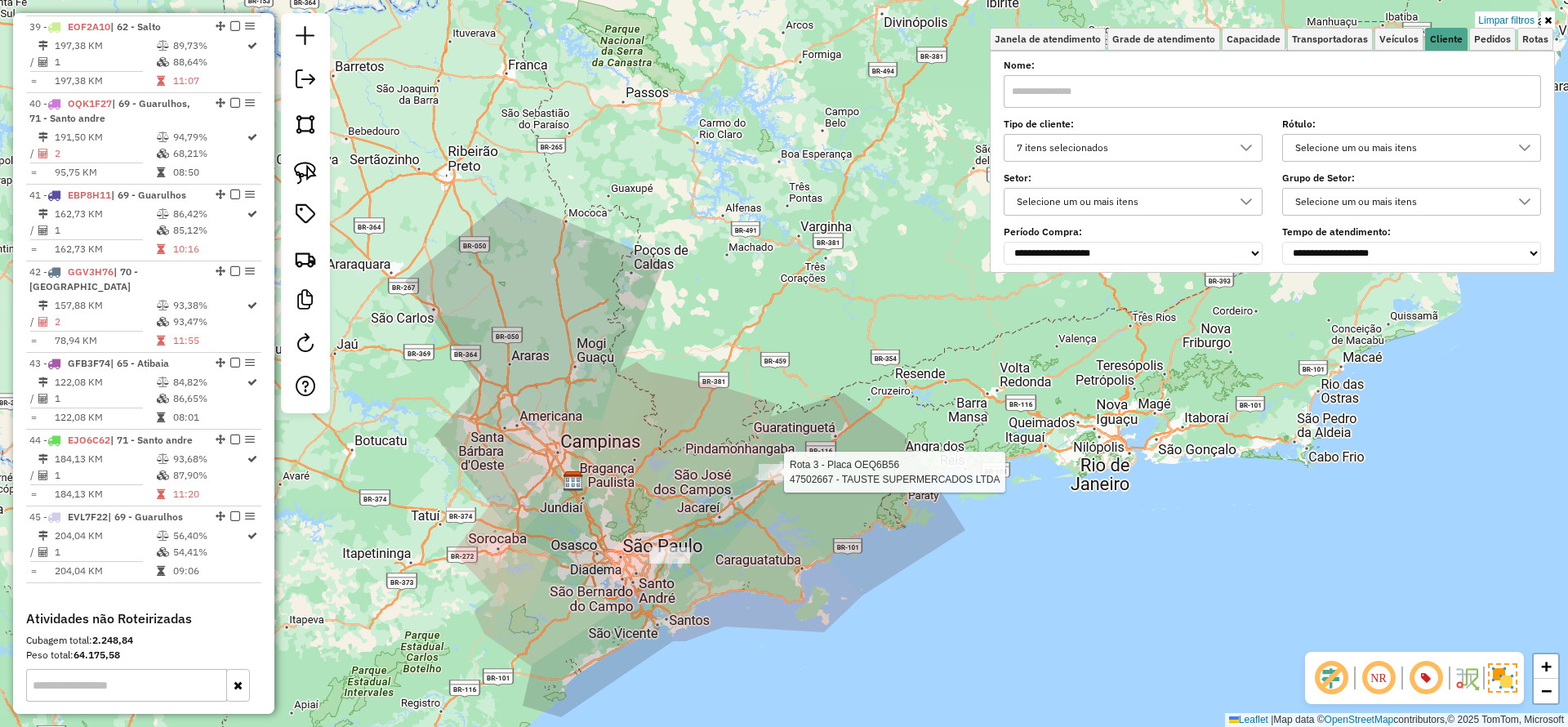
select select "**********"
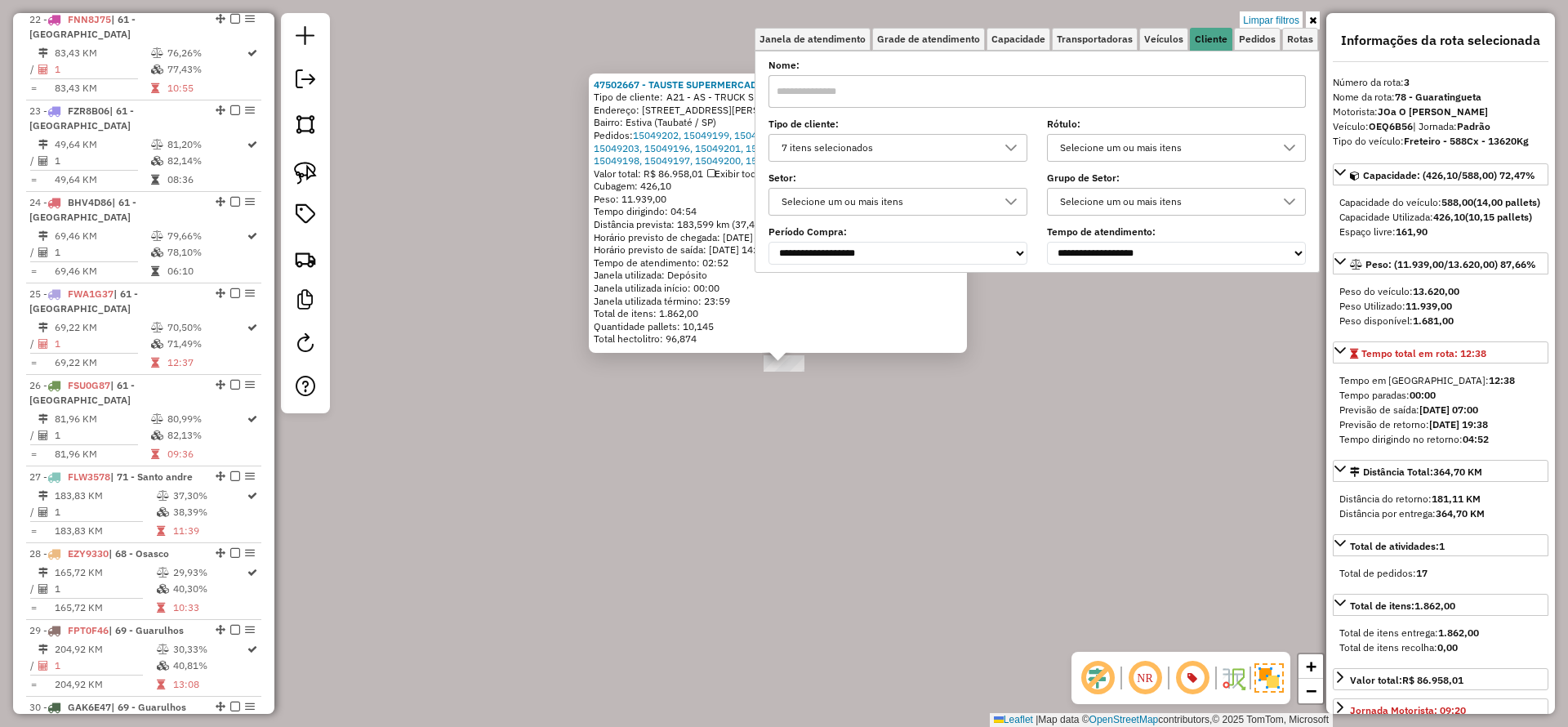
scroll to position [812, 0]
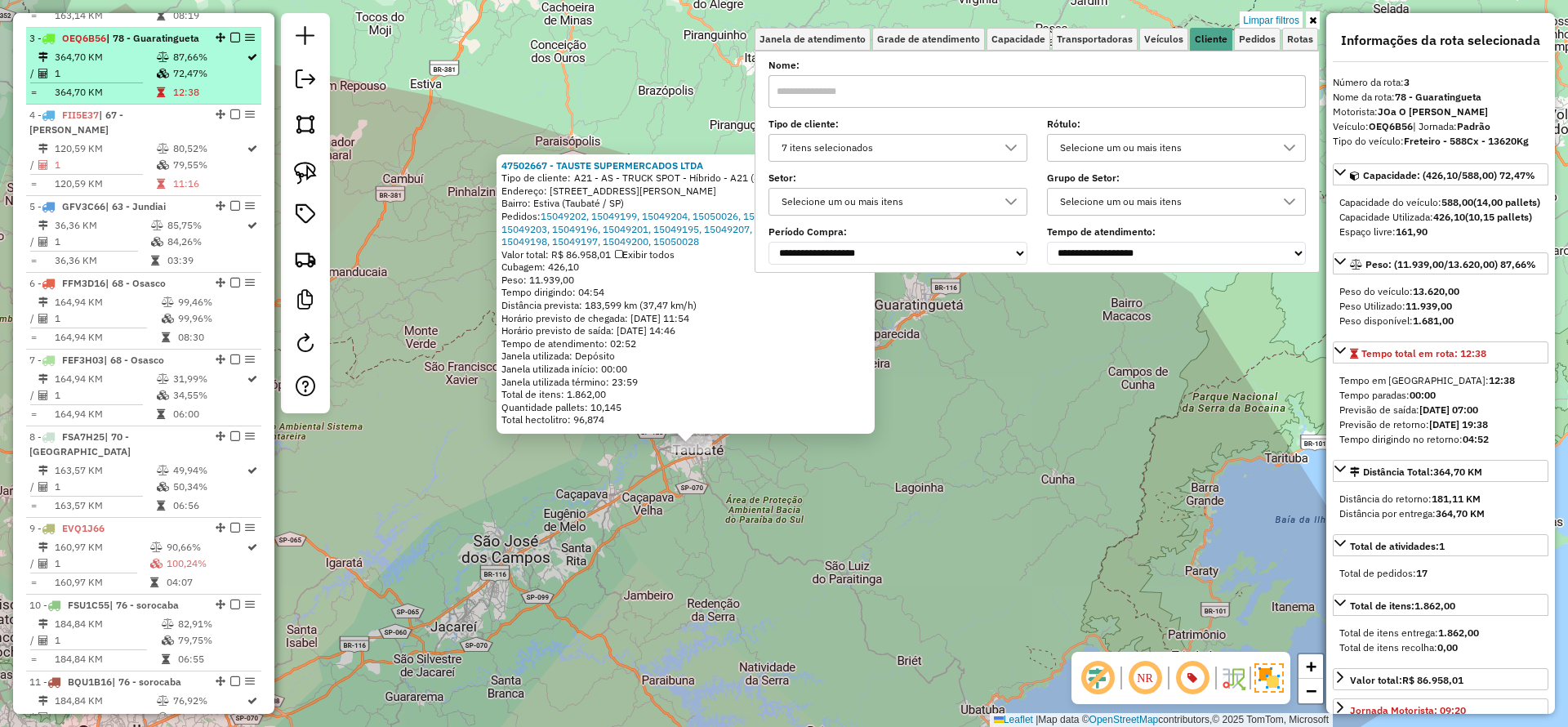
click at [231, 33] on em at bounding box center [235, 37] width 10 height 10
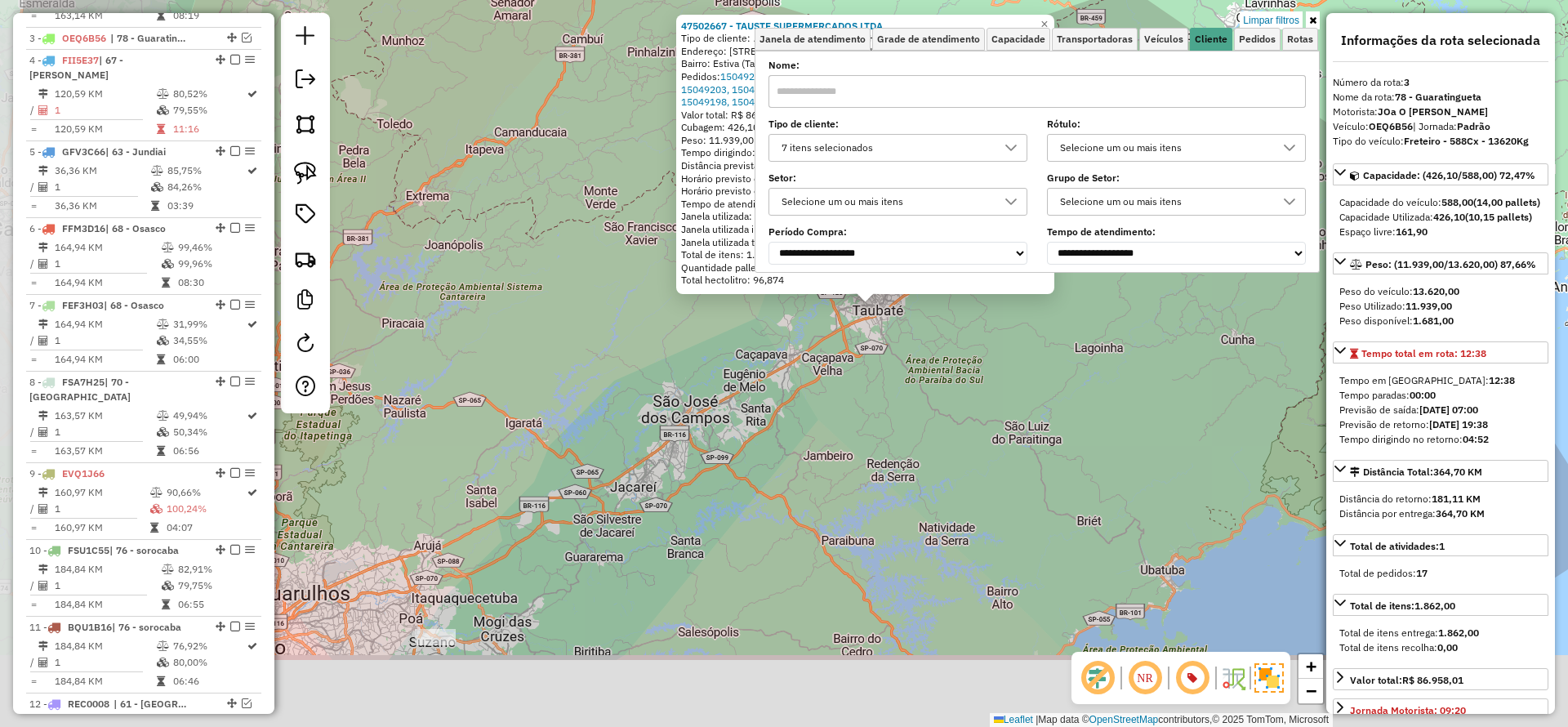
drag, startPoint x: 787, startPoint y: 421, endPoint x: 854, endPoint y: 349, distance: 98.4
click at [875, 334] on div "47502667 - TAUSTE SUPERMERCADOS LTDA Tipo de cliente: A21 - AS - TRUCK SPOT - H…" at bounding box center [784, 363] width 1568 height 727
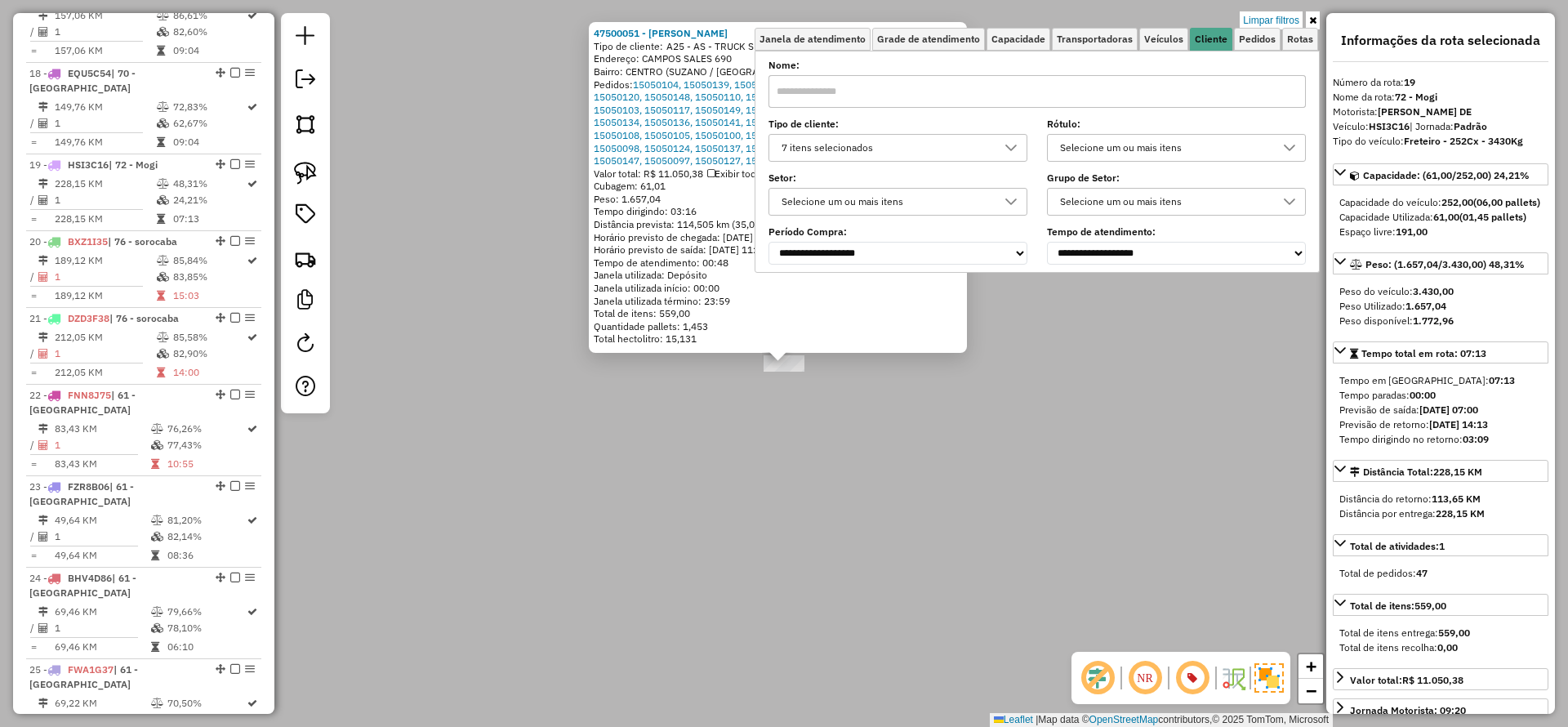
scroll to position [1876, 0]
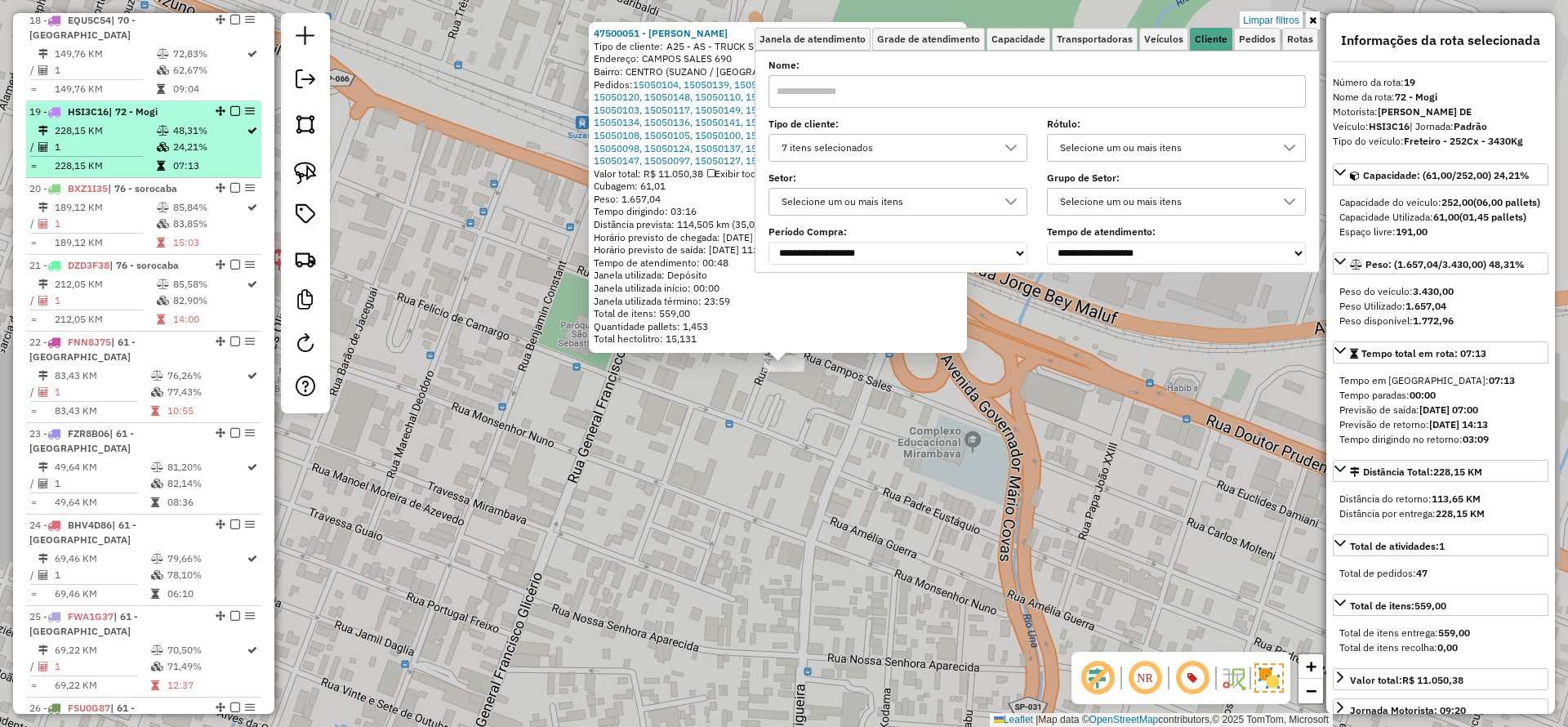
click at [231, 106] on em at bounding box center [235, 111] width 10 height 10
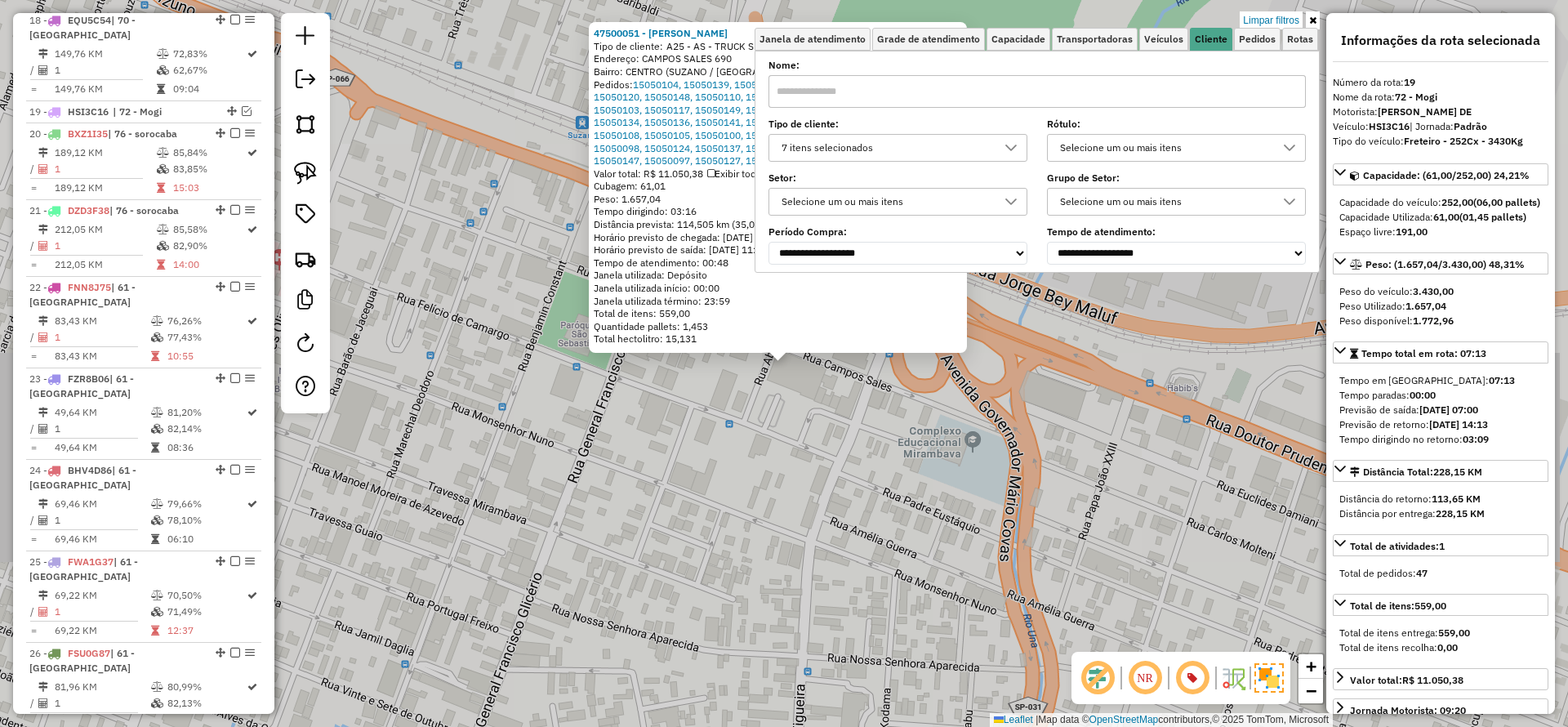
click at [570, 471] on div "47500051 - SHIBATA SUZANO Tipo de cliente: A25 - AS - TRUCK SPOT - Traseira - A…" at bounding box center [784, 363] width 1568 height 727
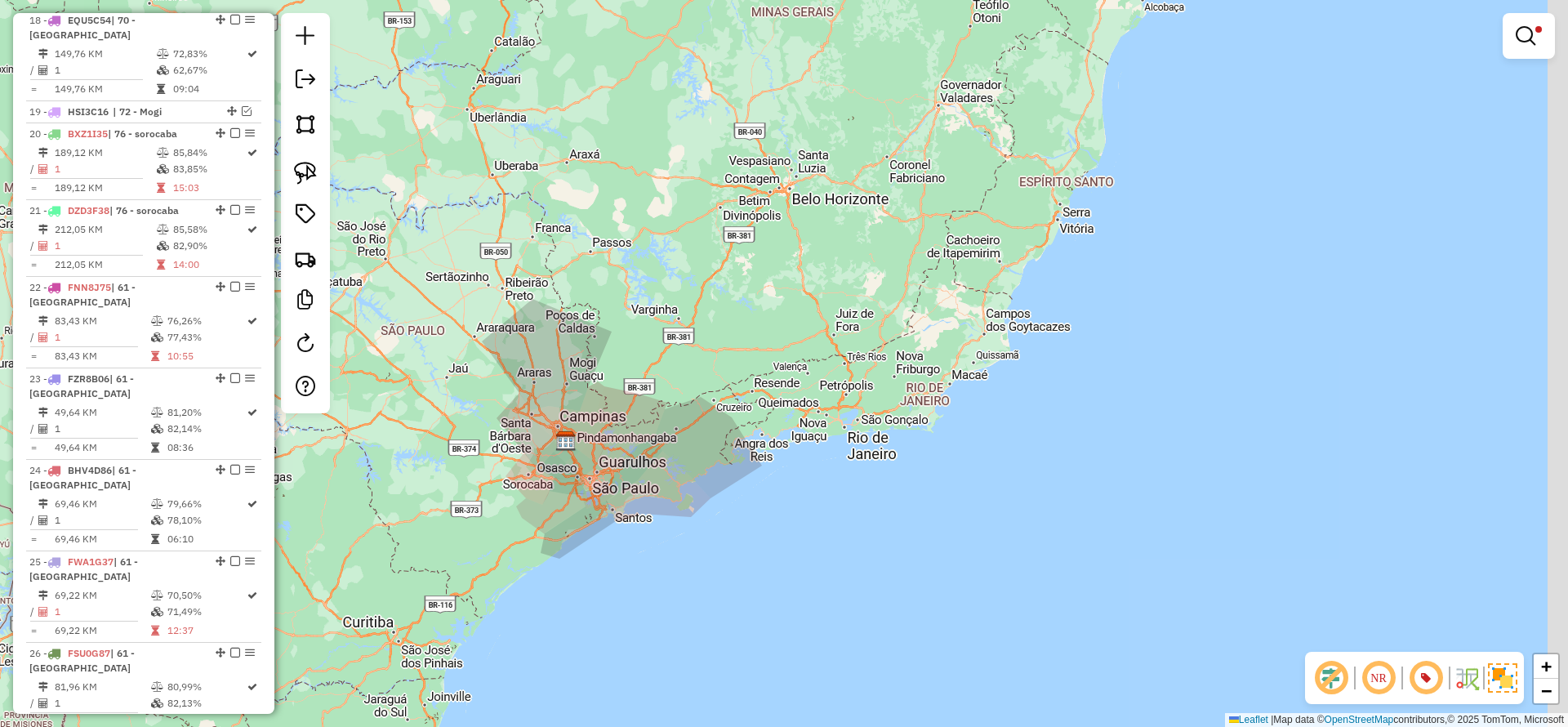
drag, startPoint x: 1031, startPoint y: 337, endPoint x: 1418, endPoint y: 240, distance: 399.0
click at [973, 383] on div "Limpar filtros Janela de atendimento Grade de atendimento Capacidade Transporta…" at bounding box center [784, 363] width 1568 height 727
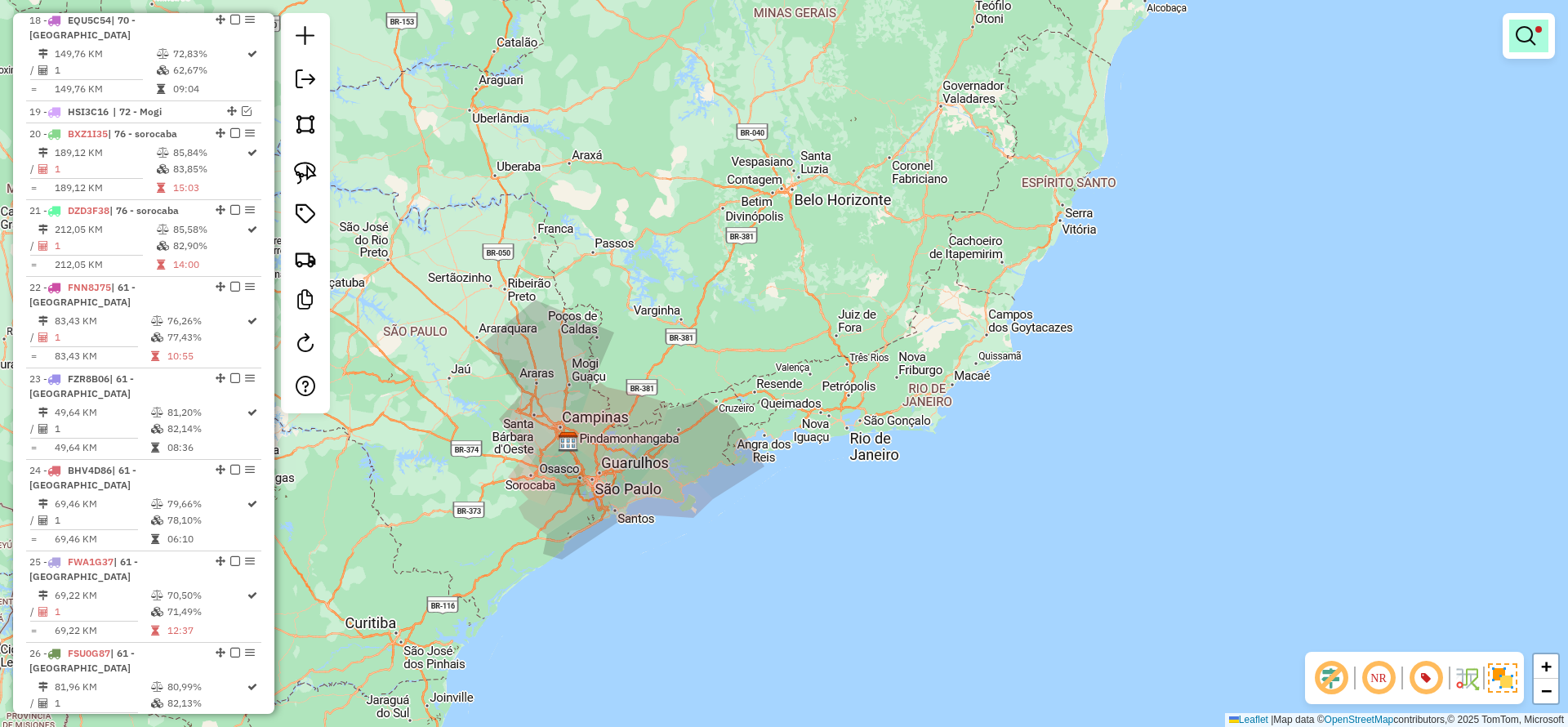
click at [1526, 39] on em at bounding box center [1525, 35] width 20 height 20
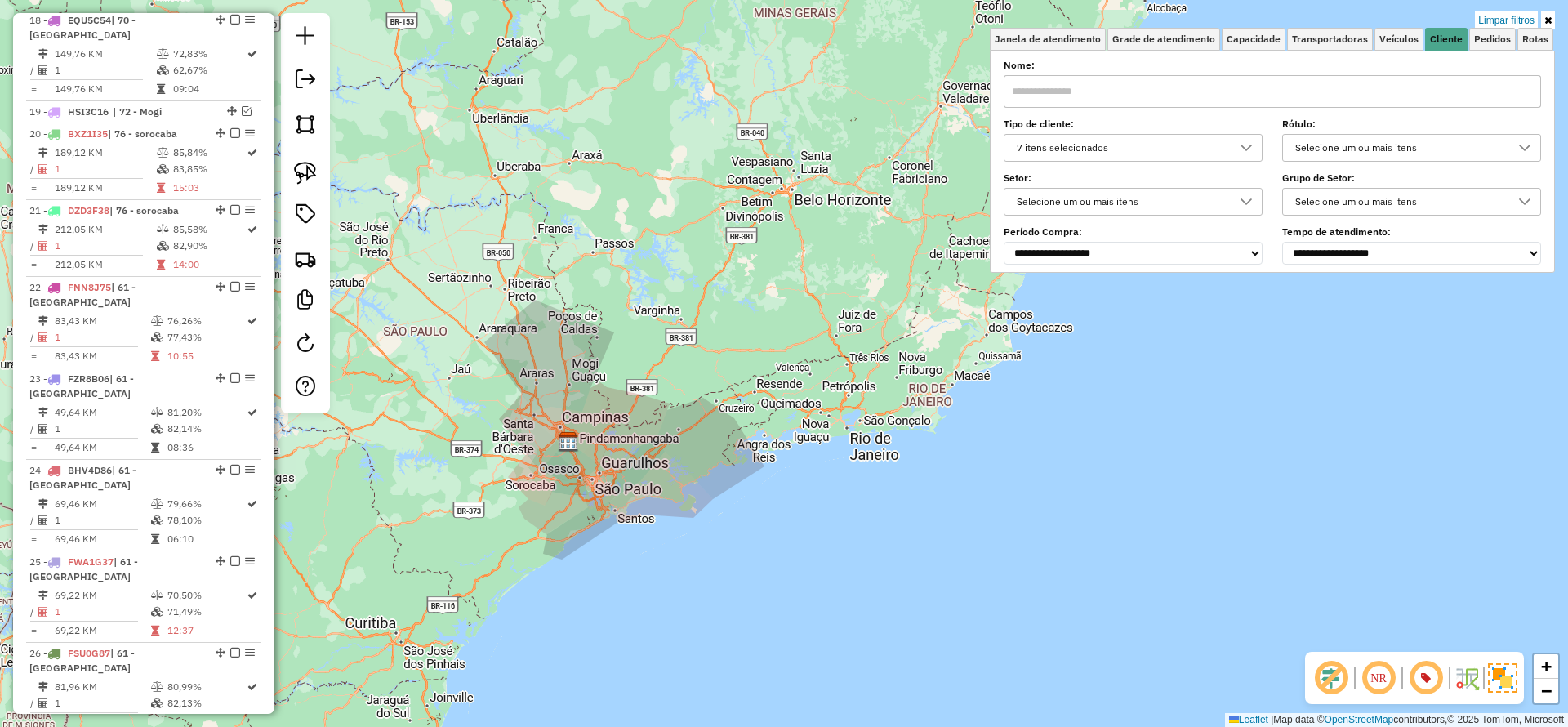
click at [1077, 150] on div "7 itens selecionados" at bounding box center [1121, 147] width 219 height 26
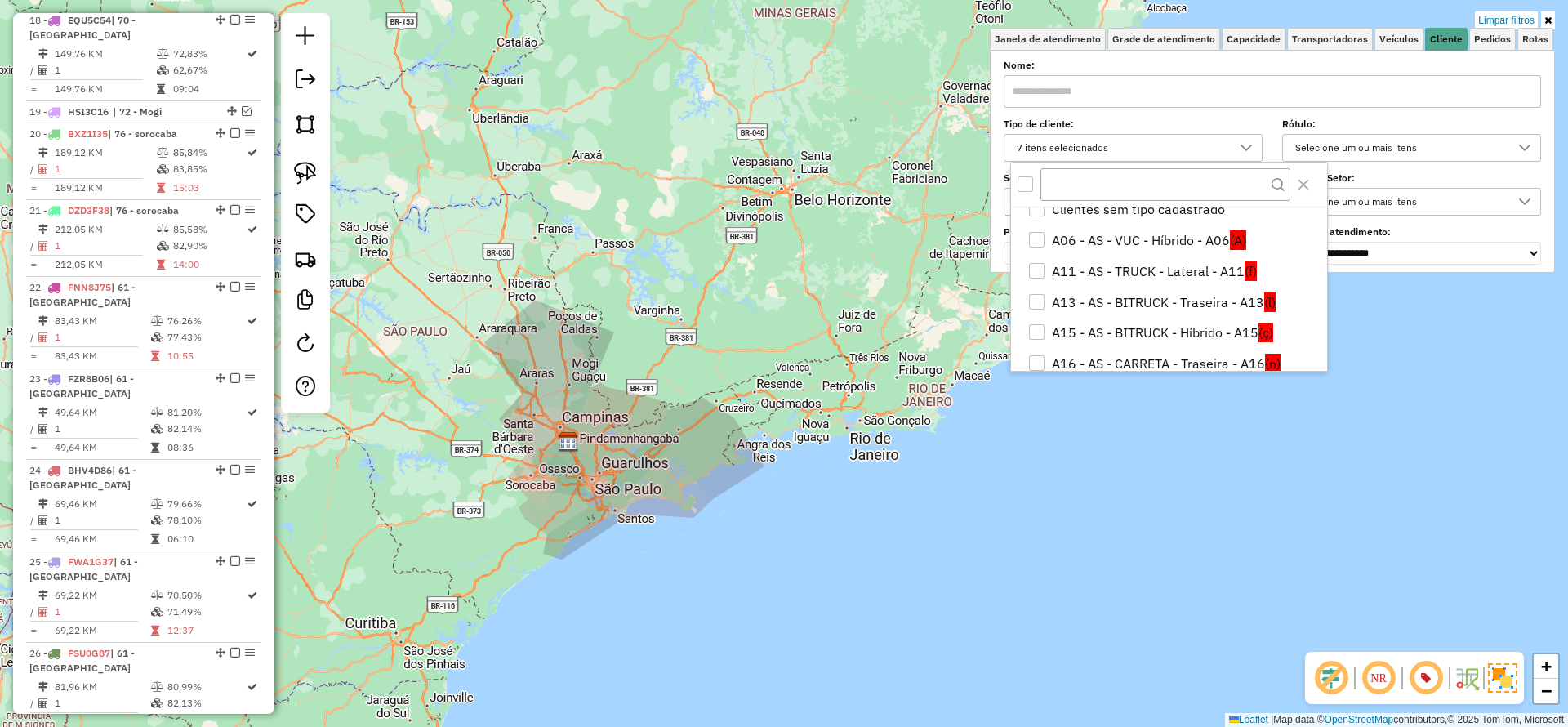
scroll to position [0, 0]
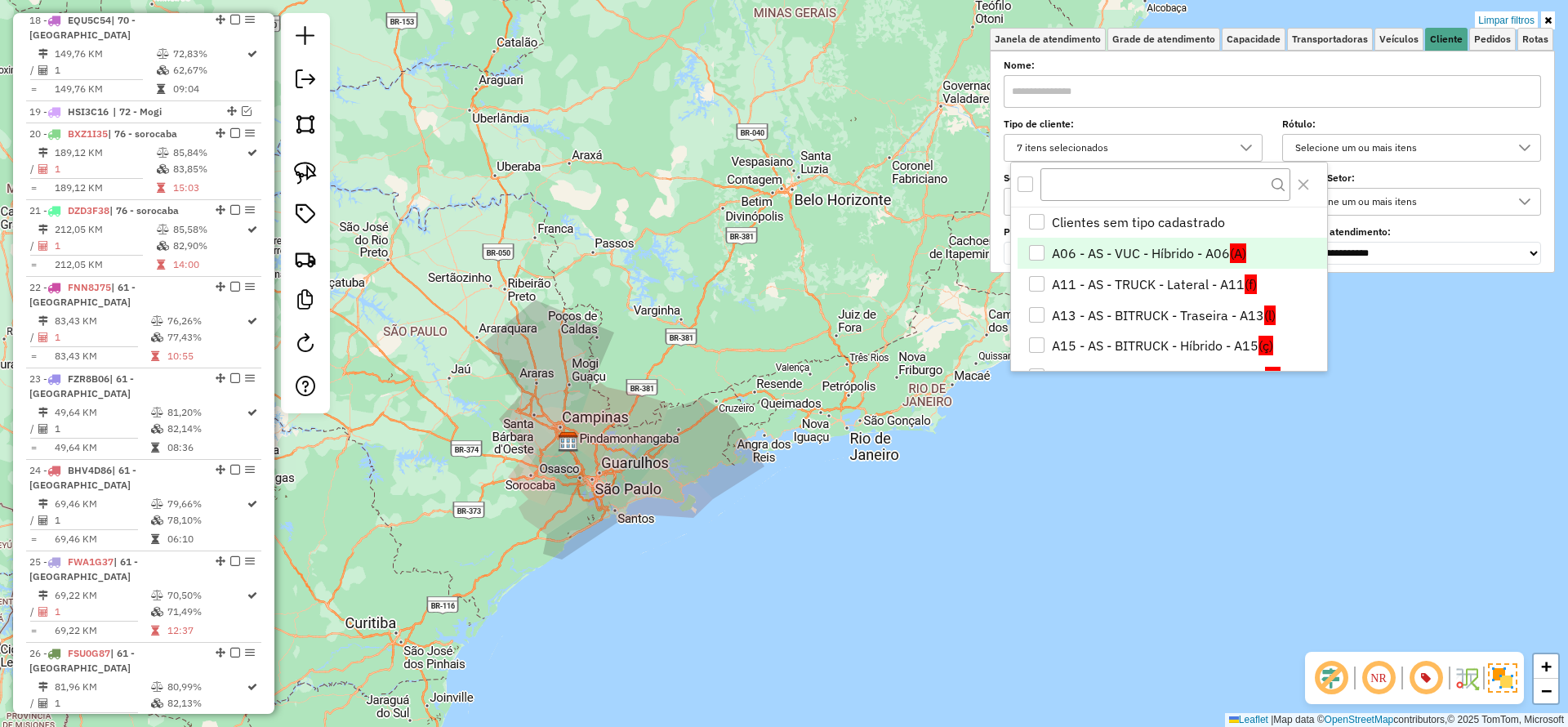
click at [1110, 251] on li "A06 - AS - VUC - Híbrido - A06 (A)" at bounding box center [1173, 253] width 310 height 31
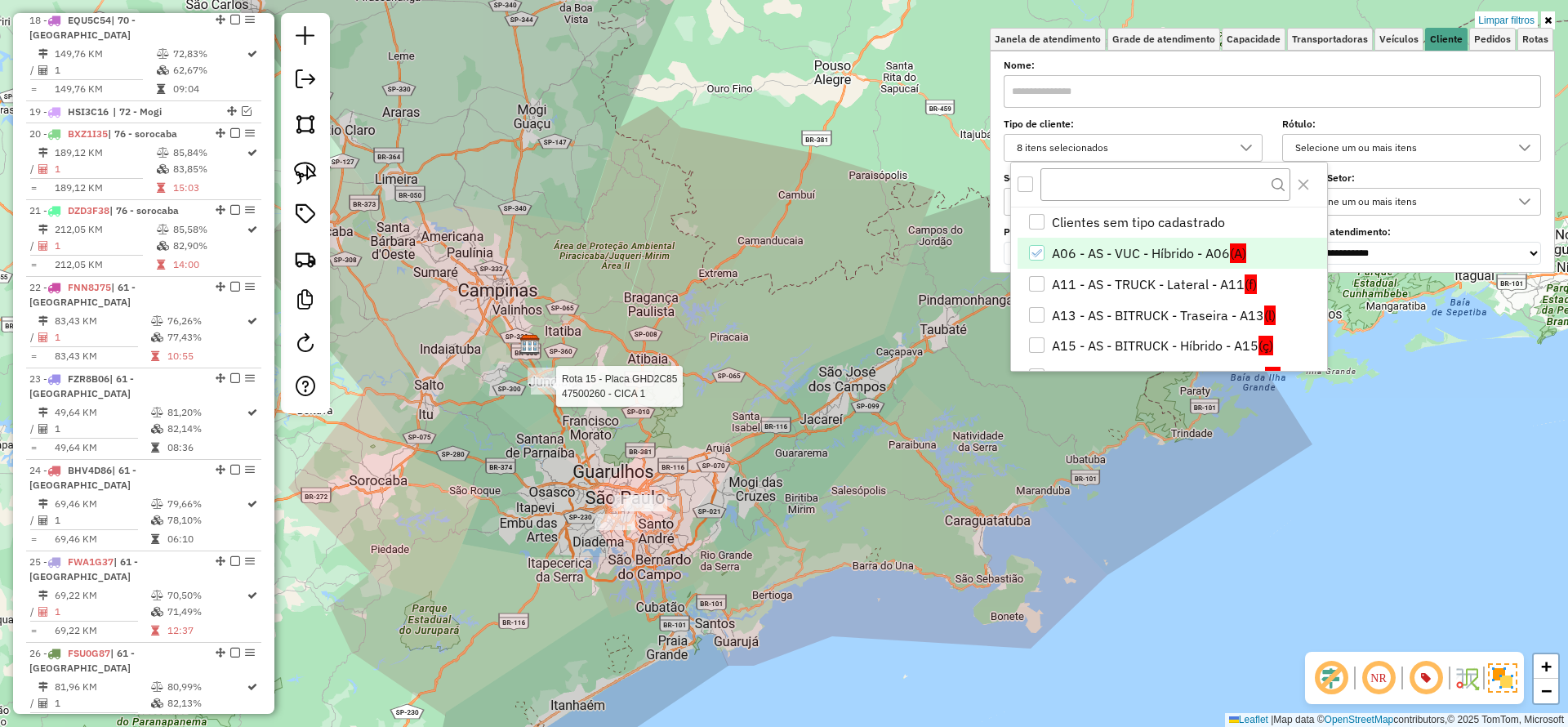
select select "**********"
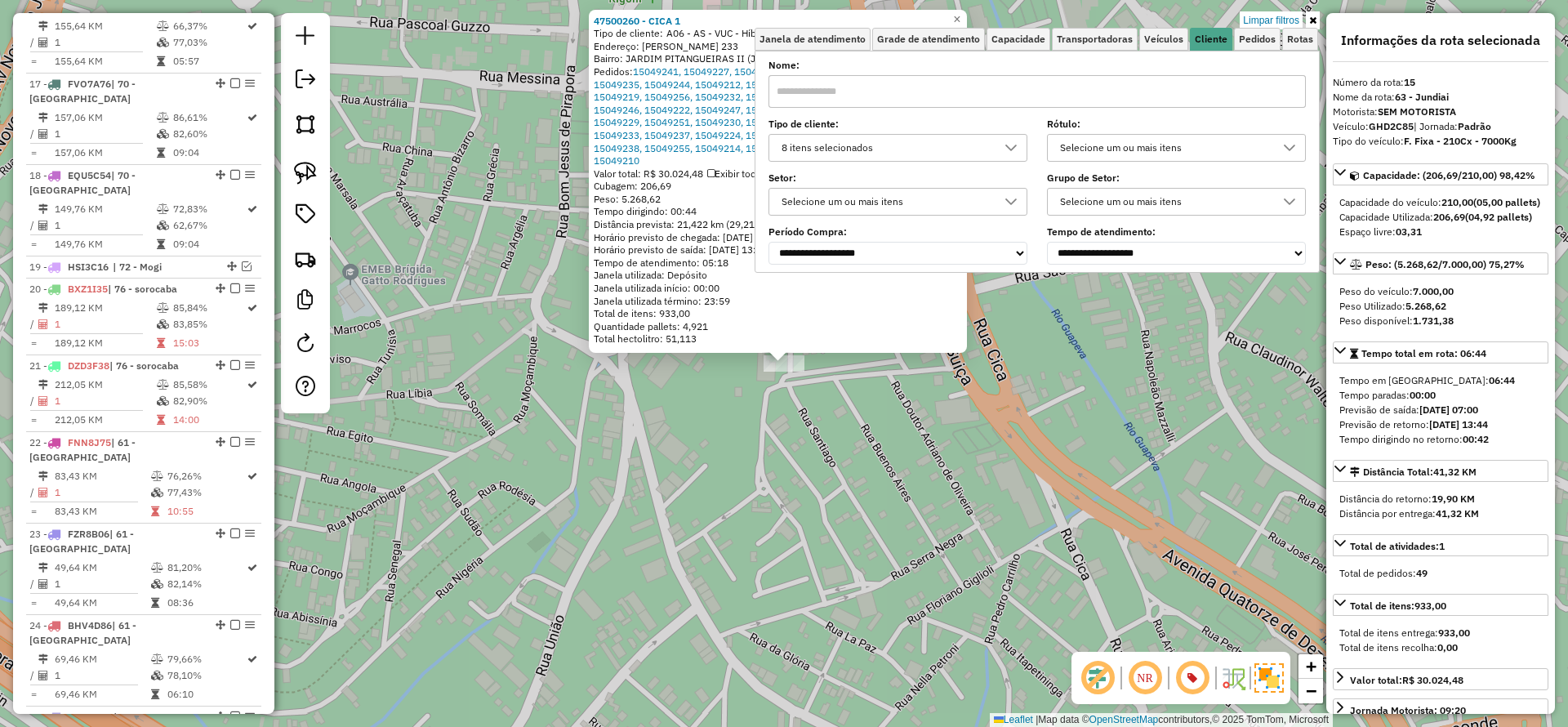
scroll to position [1569, 0]
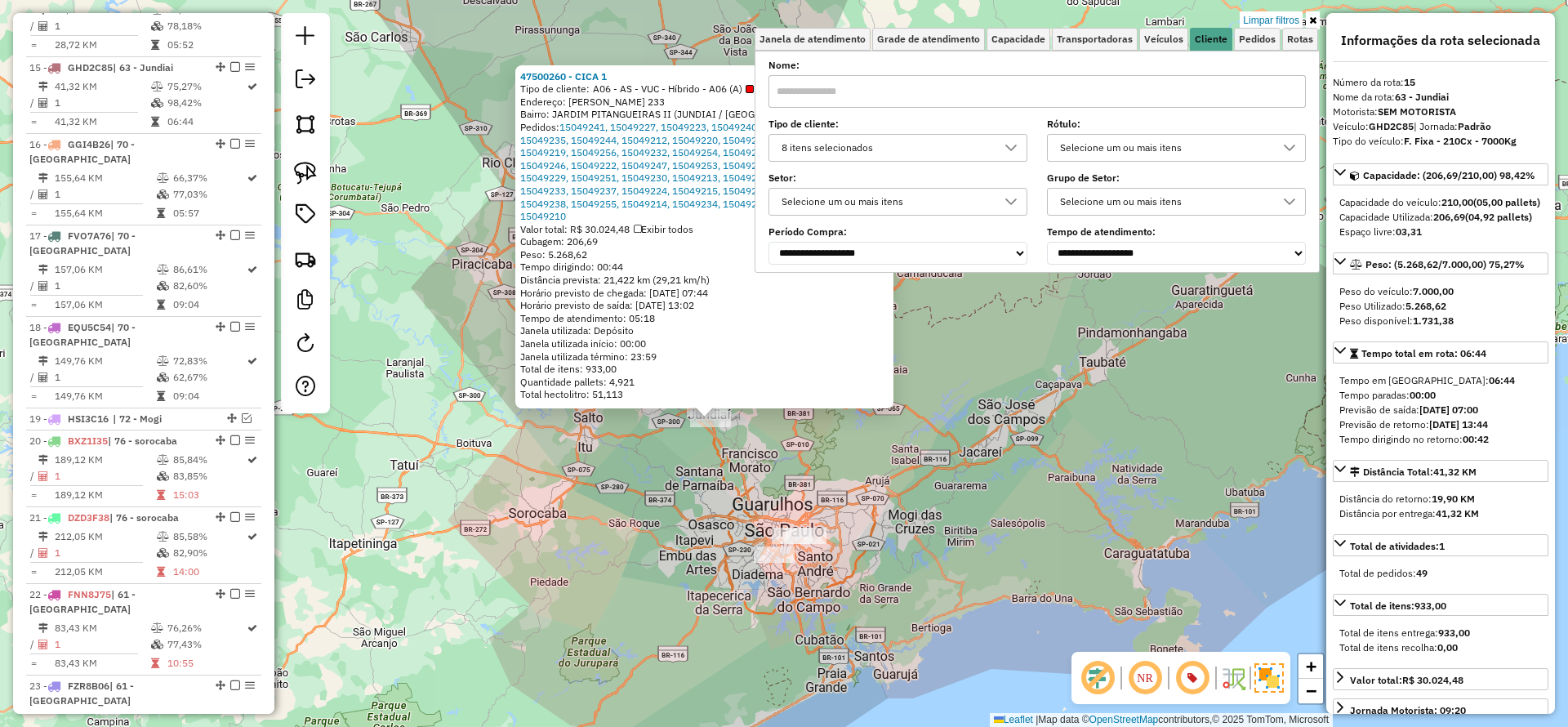
click at [815, 464] on div "47500260 - CICA 1 Tipo de cliente: A06 - AS - VUC - Híbrido - A06 (A) Endereço:…" at bounding box center [784, 363] width 1568 height 727
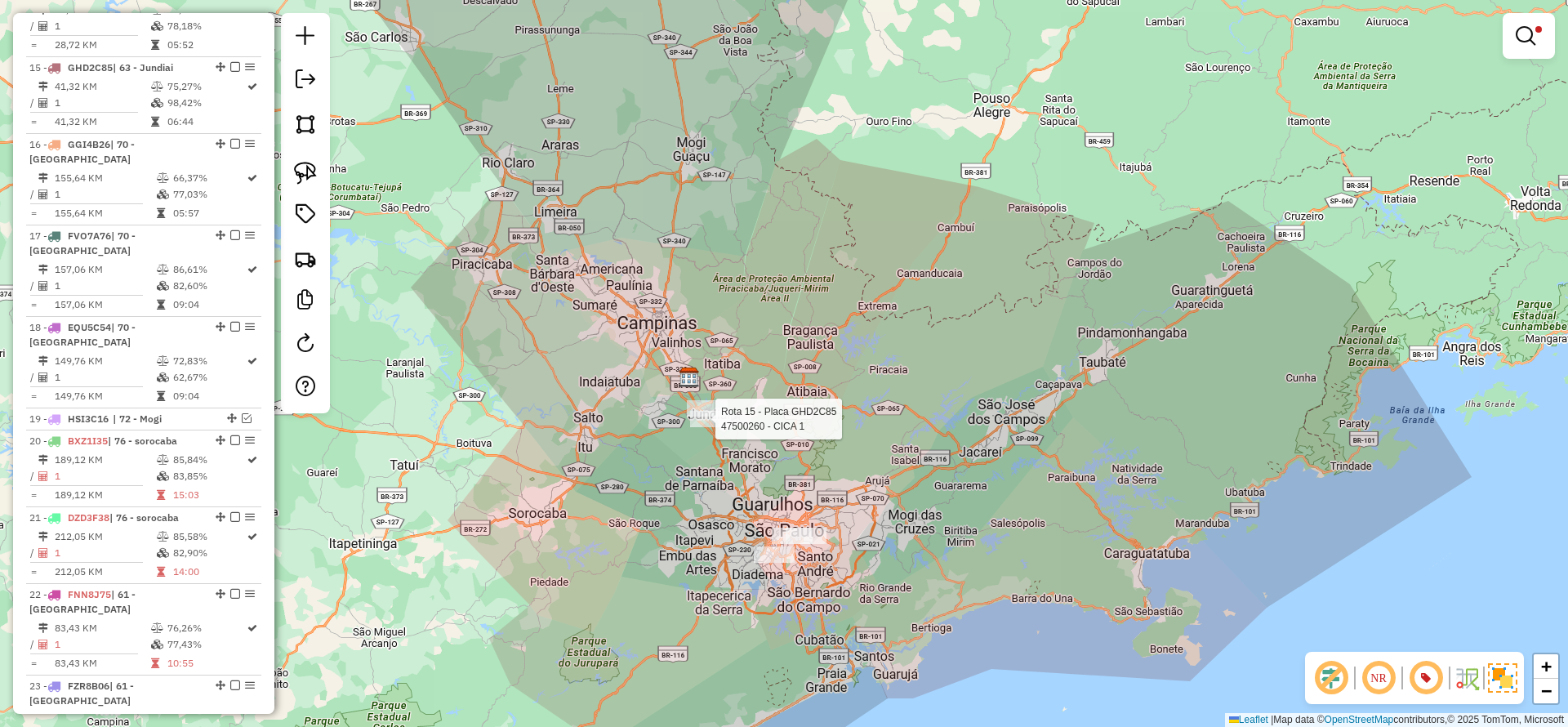
select select "**********"
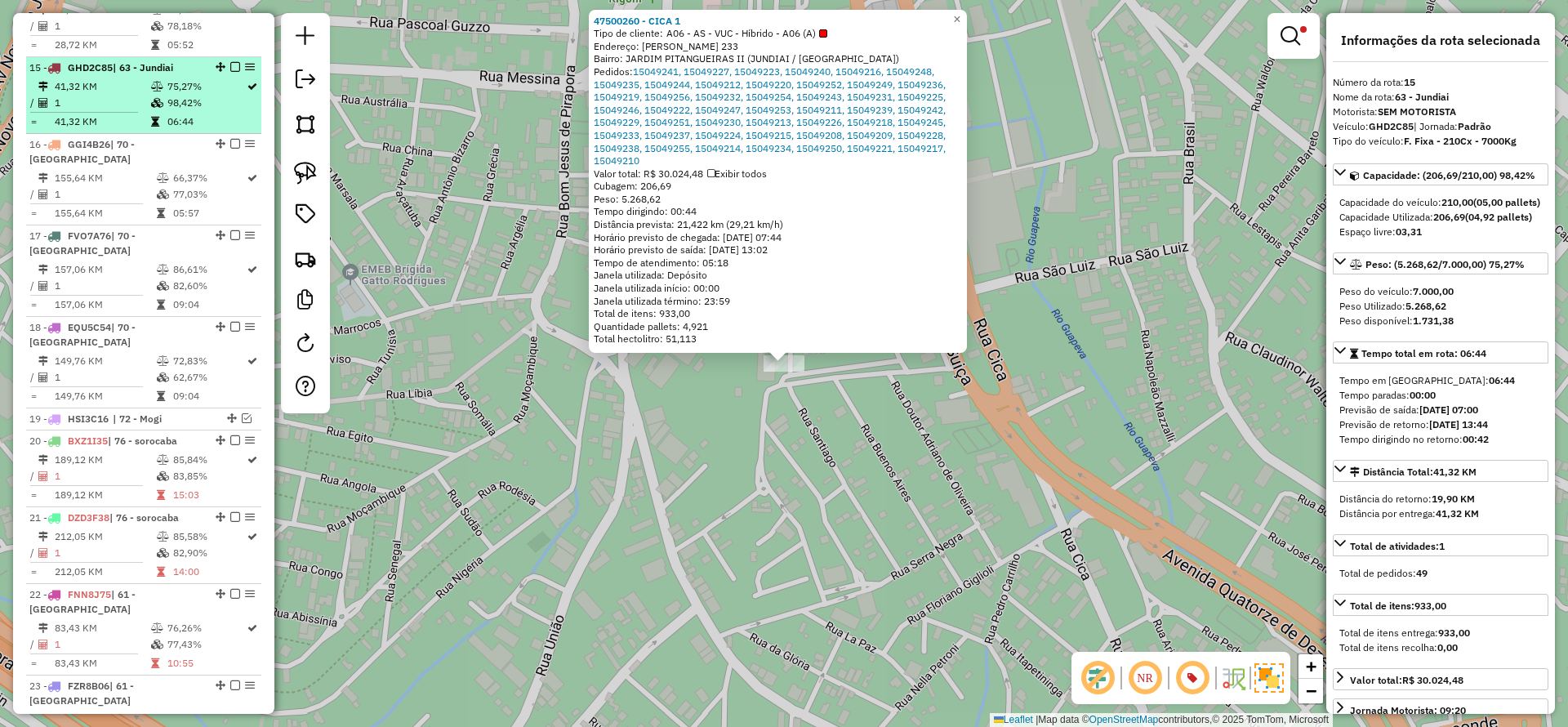
click at [232, 63] on em at bounding box center [235, 67] width 10 height 10
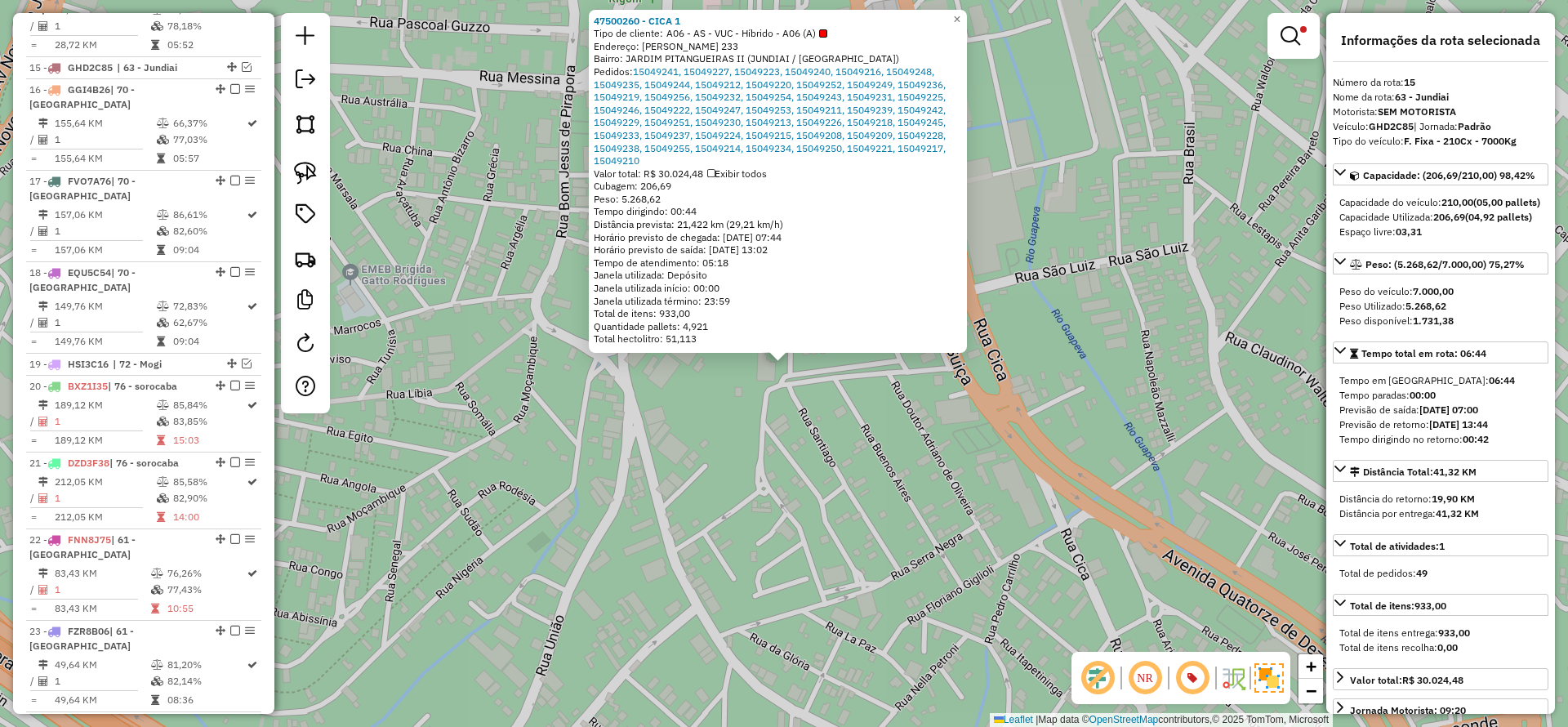
click at [697, 489] on div "47500260 - CICA 1 Tipo de cliente: A06 - AS - VUC - Híbrido - A06 (A) Endereço:…" at bounding box center [784, 363] width 1568 height 727
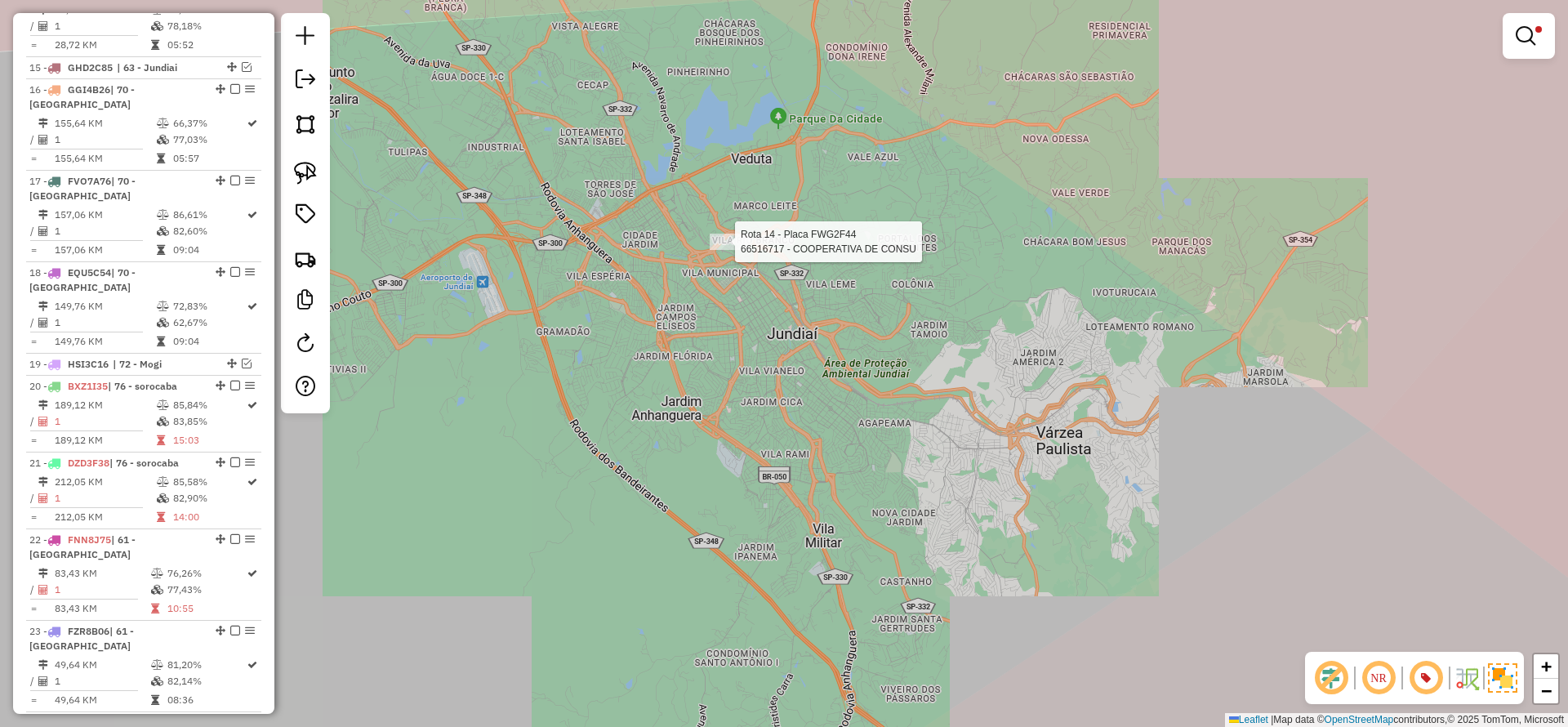
select select "**********"
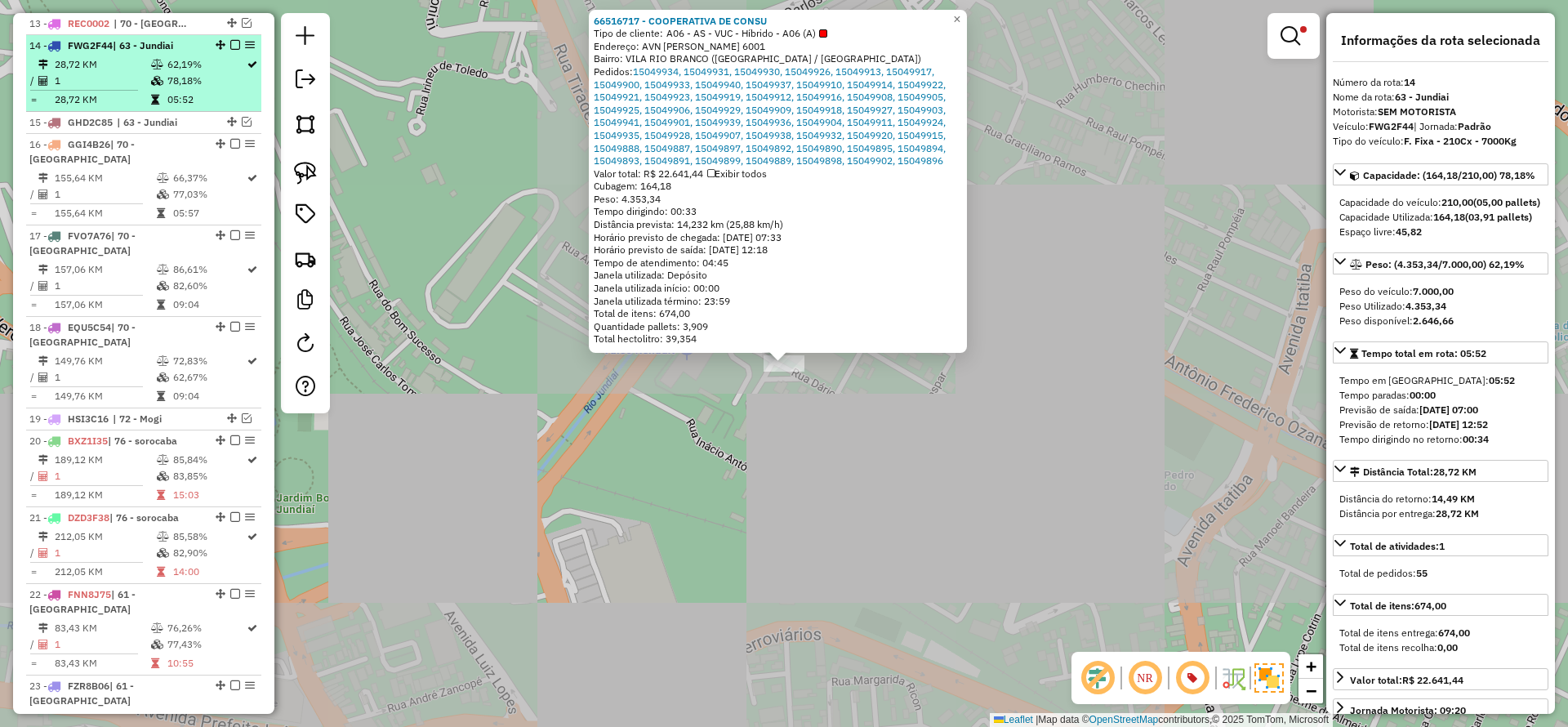
scroll to position [1492, 0]
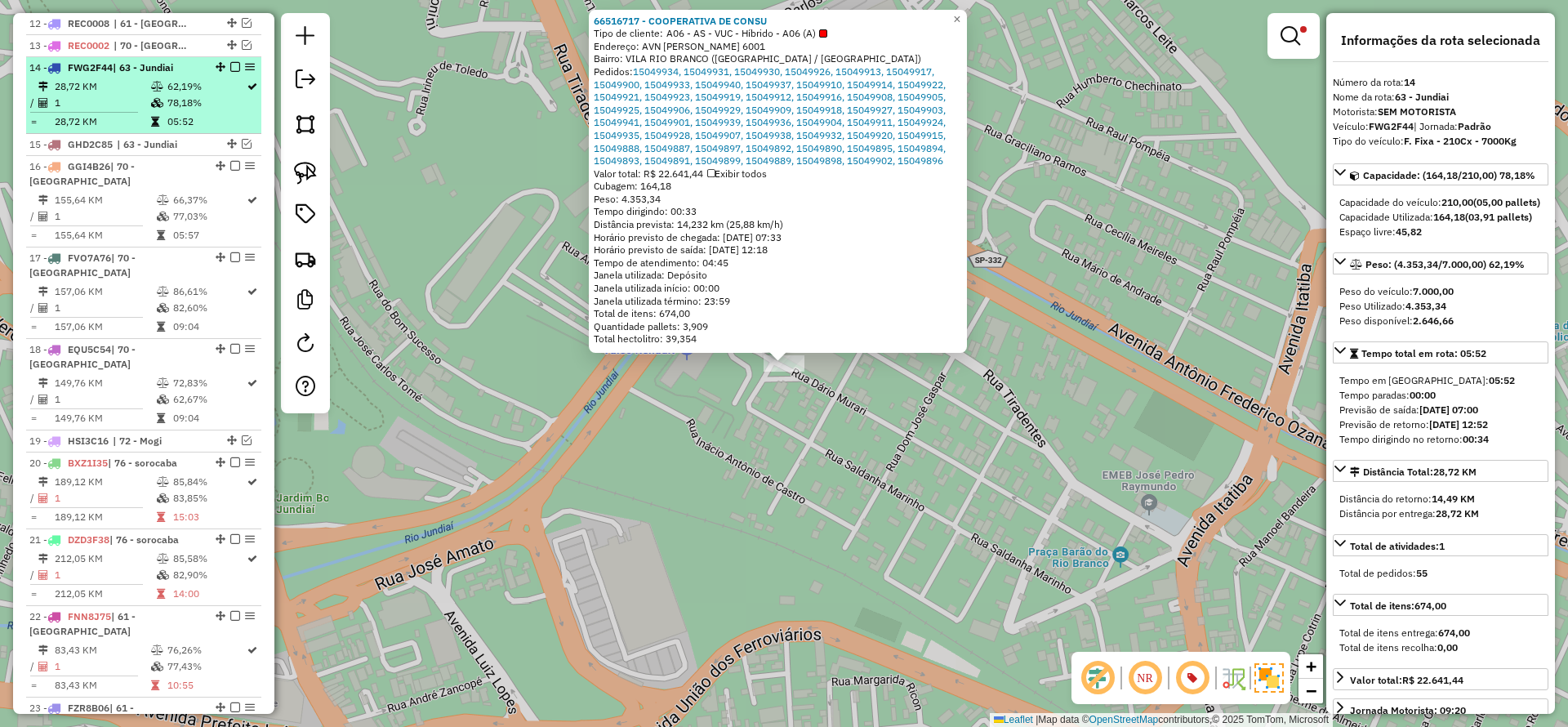
click at [231, 63] on em at bounding box center [235, 67] width 10 height 10
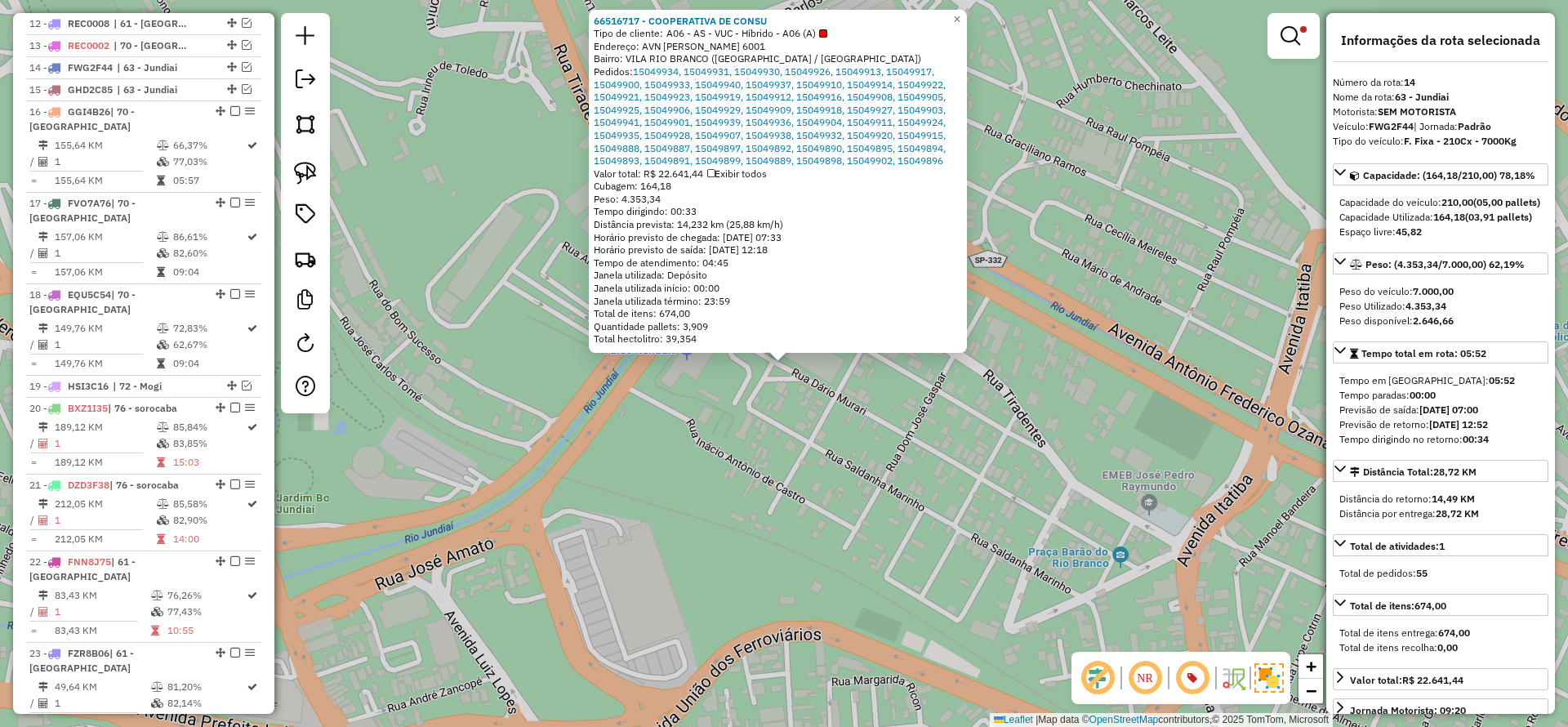
click at [808, 532] on div "66516717 - COOPERATIVA DE CONSU Tipo de cliente: A06 - AS - VUC - Híbrido - A06…" at bounding box center [784, 363] width 1568 height 727
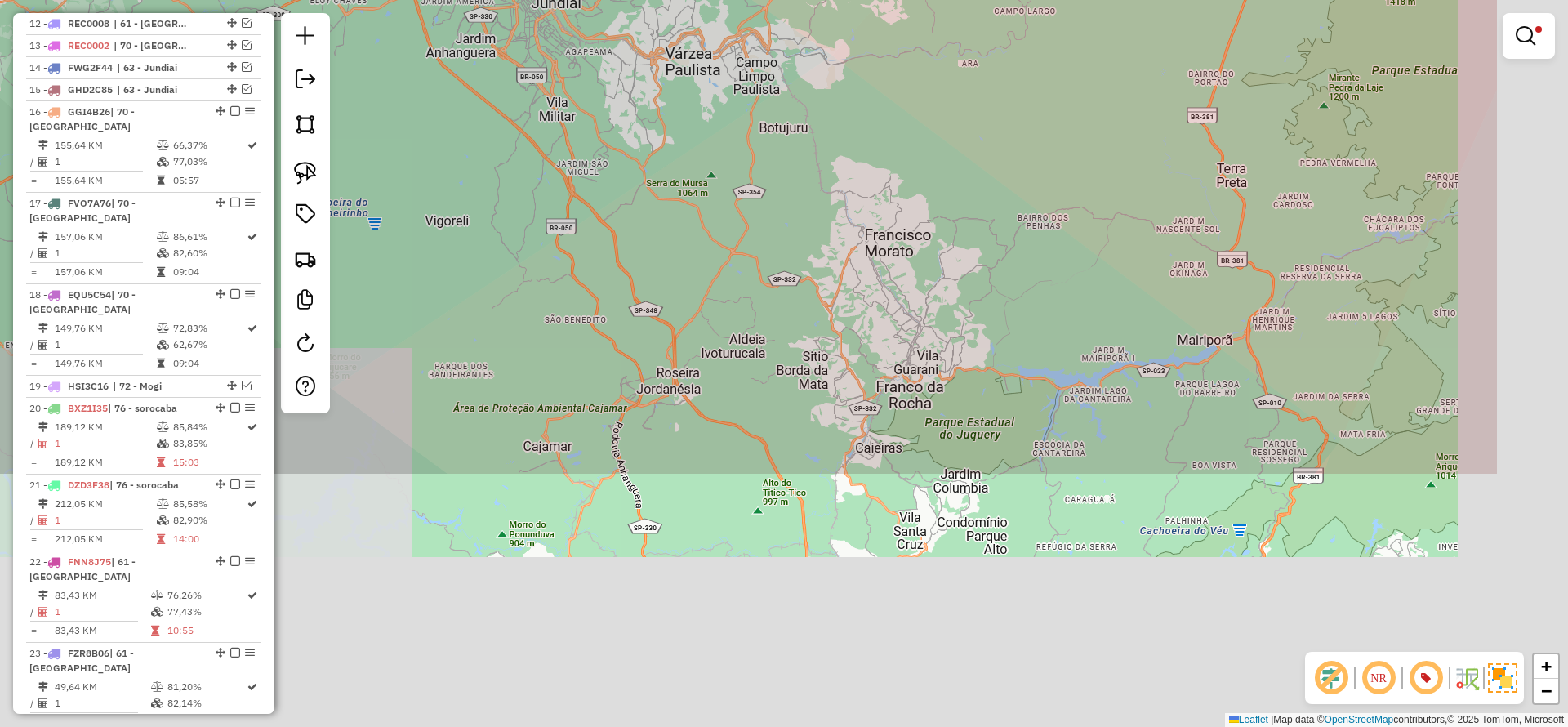
drag, startPoint x: 893, startPoint y: 231, endPoint x: 792, endPoint y: 33, distance: 222.3
click at [796, 17] on div "Limpar filtros Janela de atendimento Grade de atendimento Capacidade Transporta…" at bounding box center [784, 363] width 1568 height 727
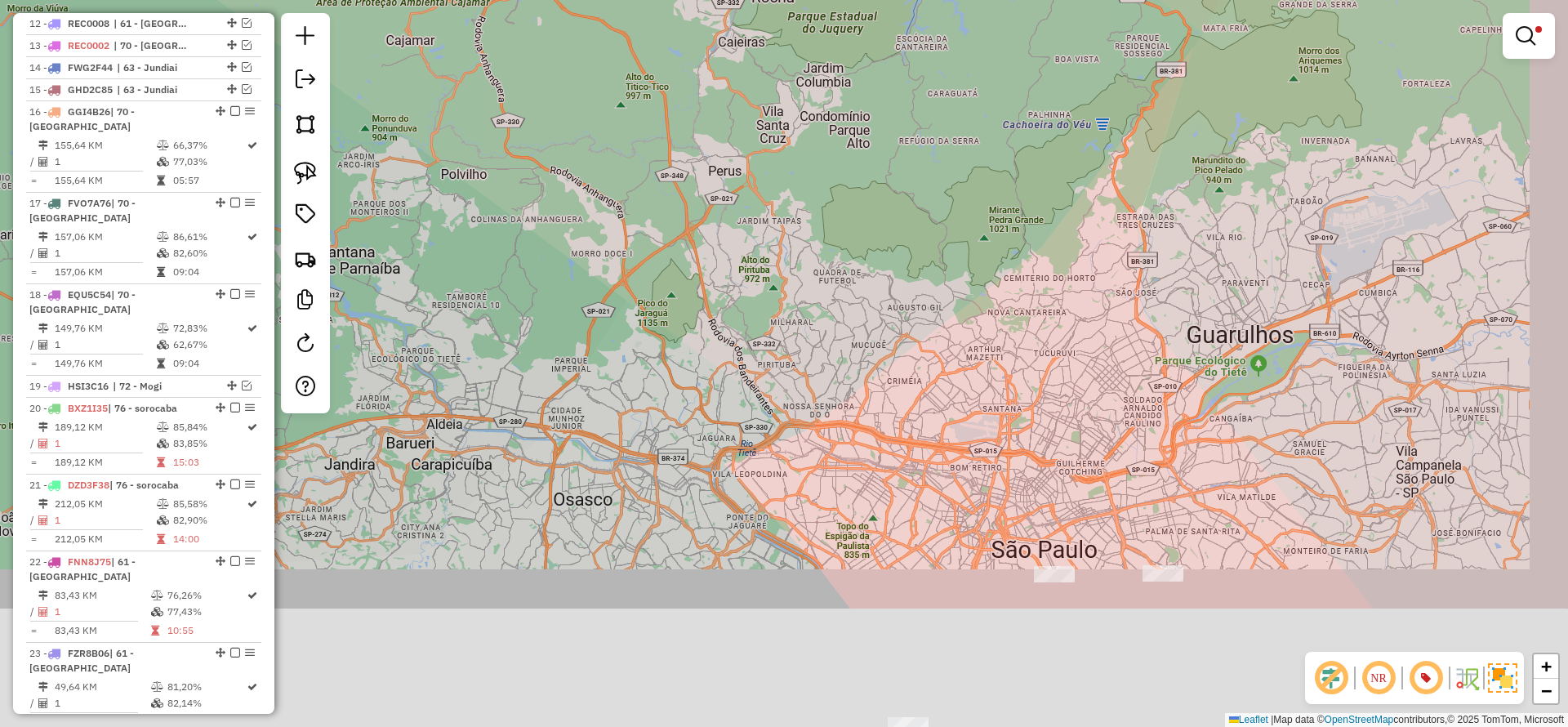
drag, startPoint x: 841, startPoint y: 278, endPoint x: 801, endPoint y: 88, distance: 194.2
click at [801, 88] on div "Limpar filtros Janela de atendimento Grade de atendimento Capacidade Transporta…" at bounding box center [784, 363] width 1568 height 727
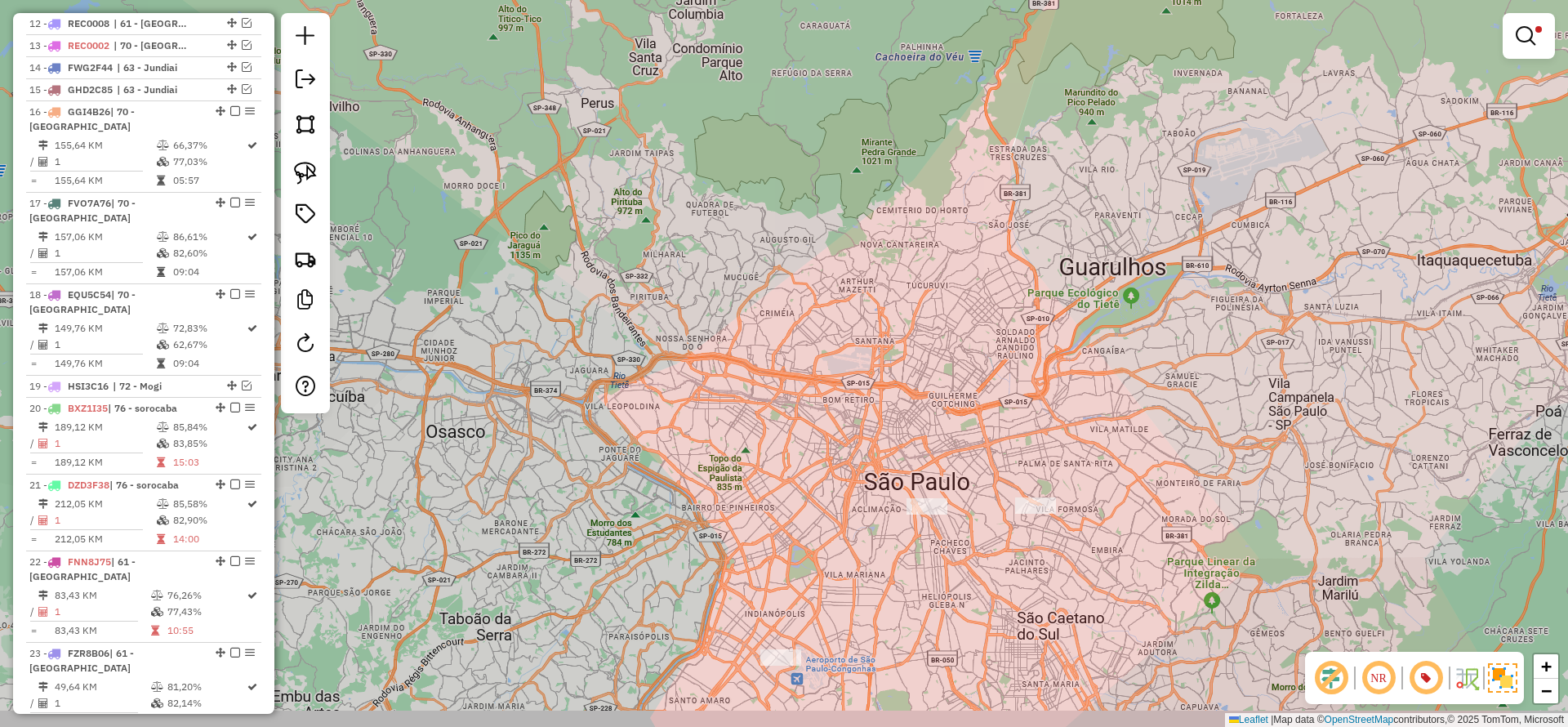
drag, startPoint x: 950, startPoint y: 327, endPoint x: 921, endPoint y: 387, distance: 66.6
click at [820, 261] on div "Limpar filtros Janela de atendimento Grade de atendimento Capacidade Transporta…" at bounding box center [784, 363] width 1568 height 727
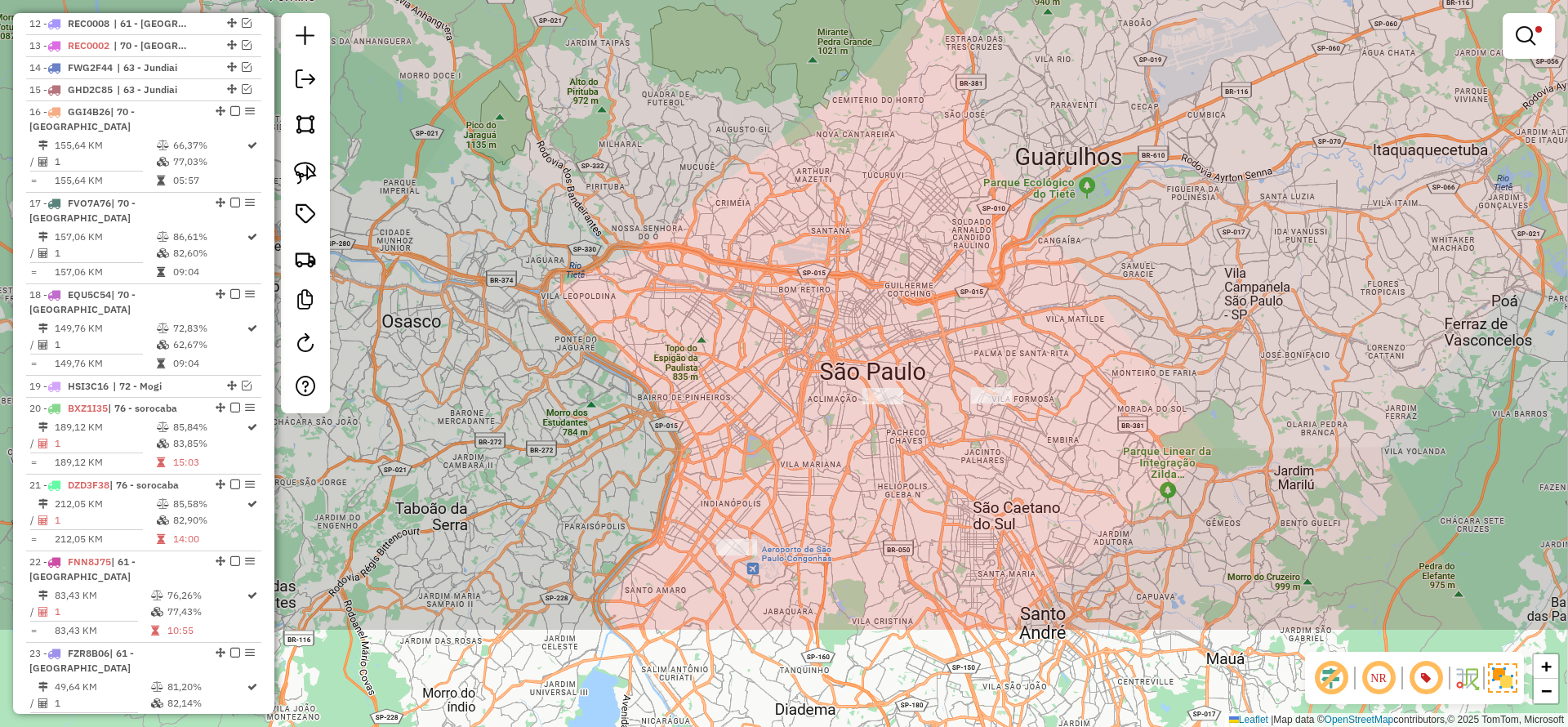
drag, startPoint x: 880, startPoint y: 398, endPoint x: 856, endPoint y: 249, distance: 150.9
click at [856, 229] on div "Limpar filtros Janela de atendimento Grade de atendimento Capacidade Transporta…" at bounding box center [784, 363] width 1568 height 727
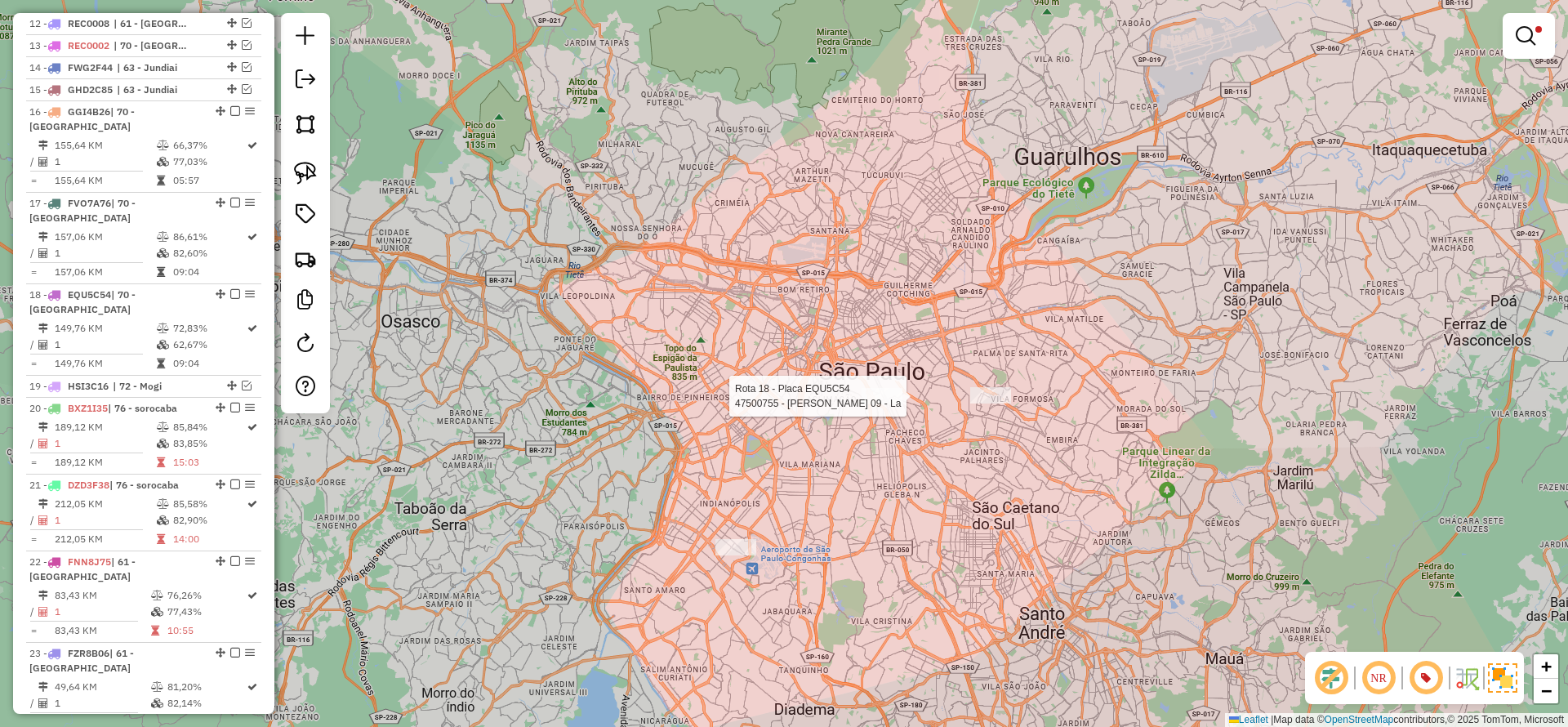
click at [885, 404] on div at bounding box center [882, 397] width 41 height 17
select select "**********"
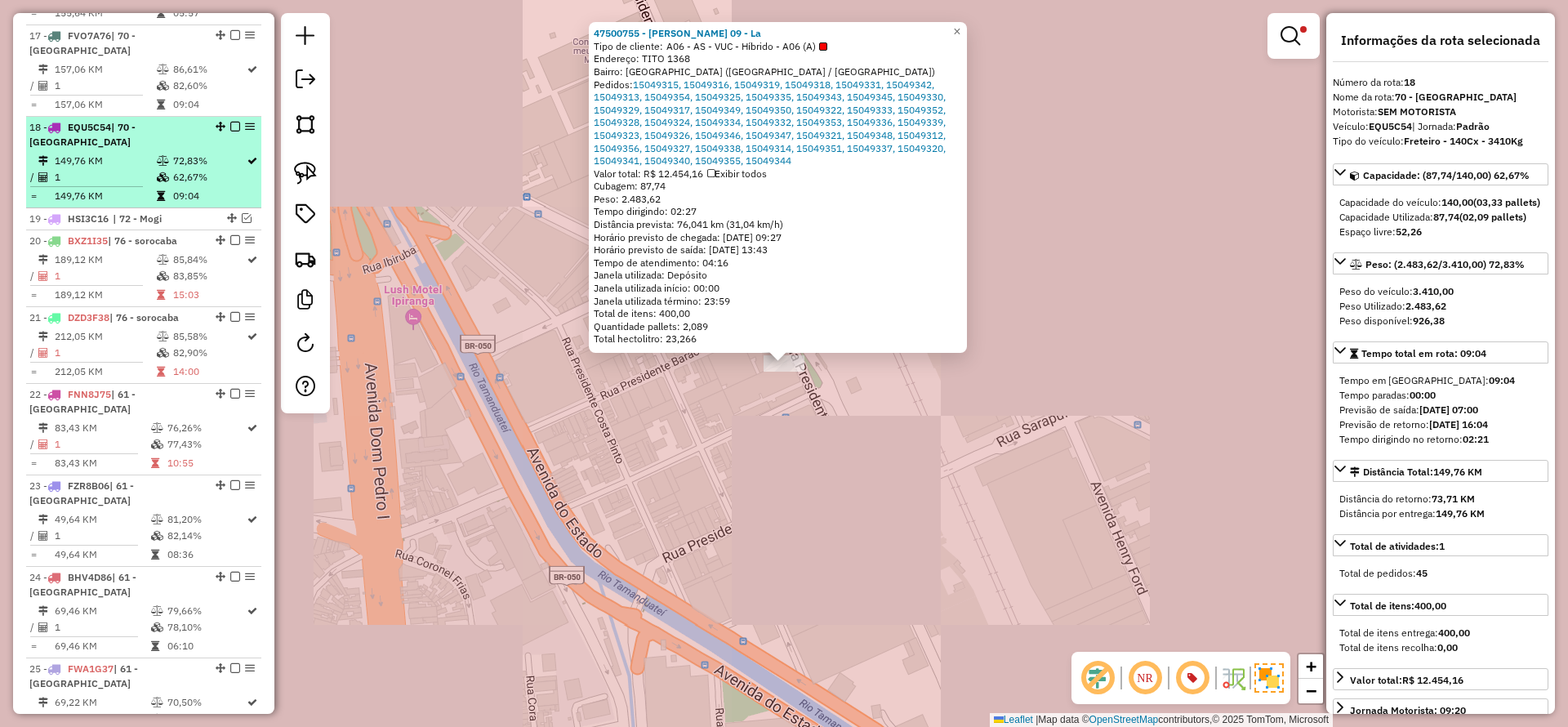
scroll to position [1690, 0]
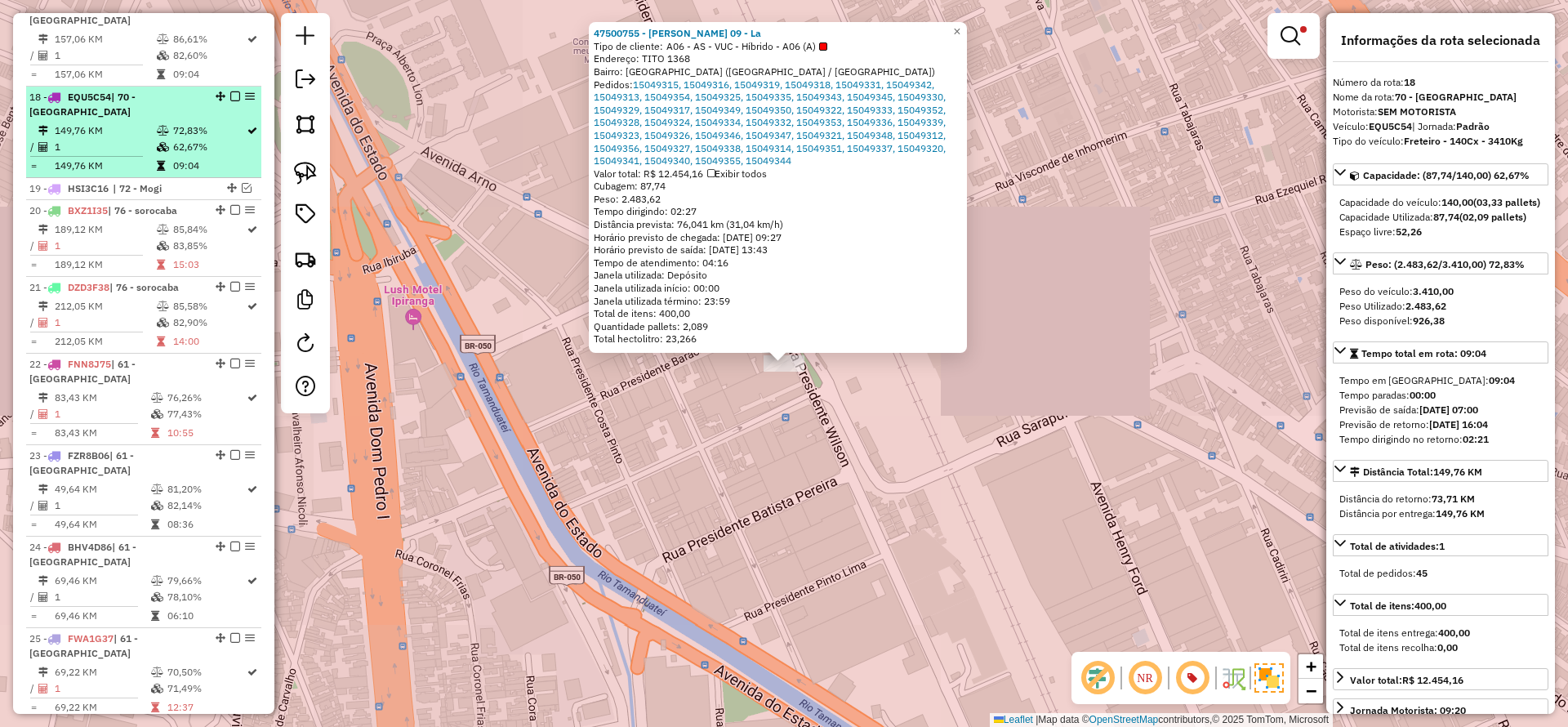
drag, startPoint x: 231, startPoint y: 21, endPoint x: 241, endPoint y: 30, distance: 13.5
click at [232, 91] on em at bounding box center [235, 96] width 10 height 10
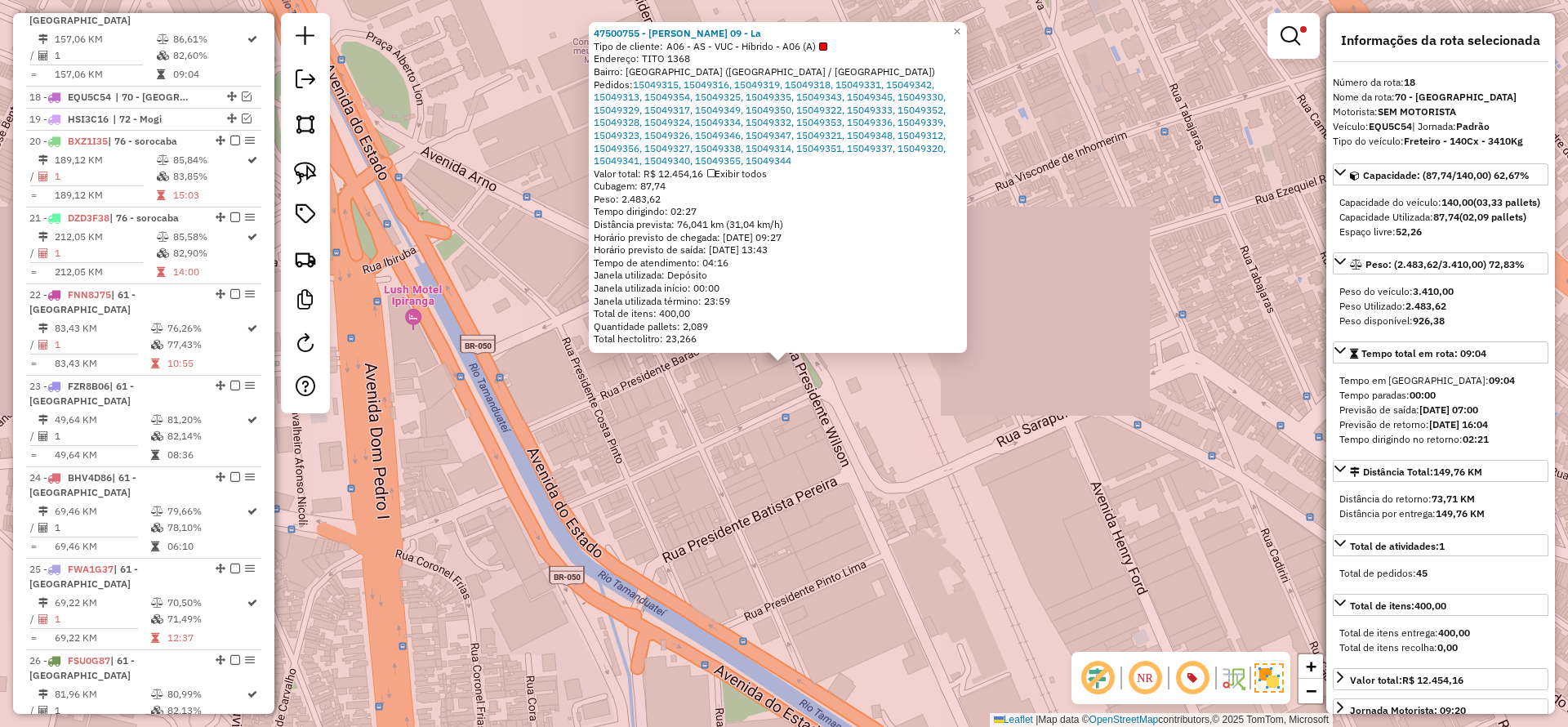
drag, startPoint x: 713, startPoint y: 444, endPoint x: 707, endPoint y: 320, distance: 124.1
click at [714, 443] on div "47500755 - Violeta Loja 09 - La Tipo de cliente: A06 - AS - VUC - Híbrido - A06…" at bounding box center [784, 363] width 1568 height 727
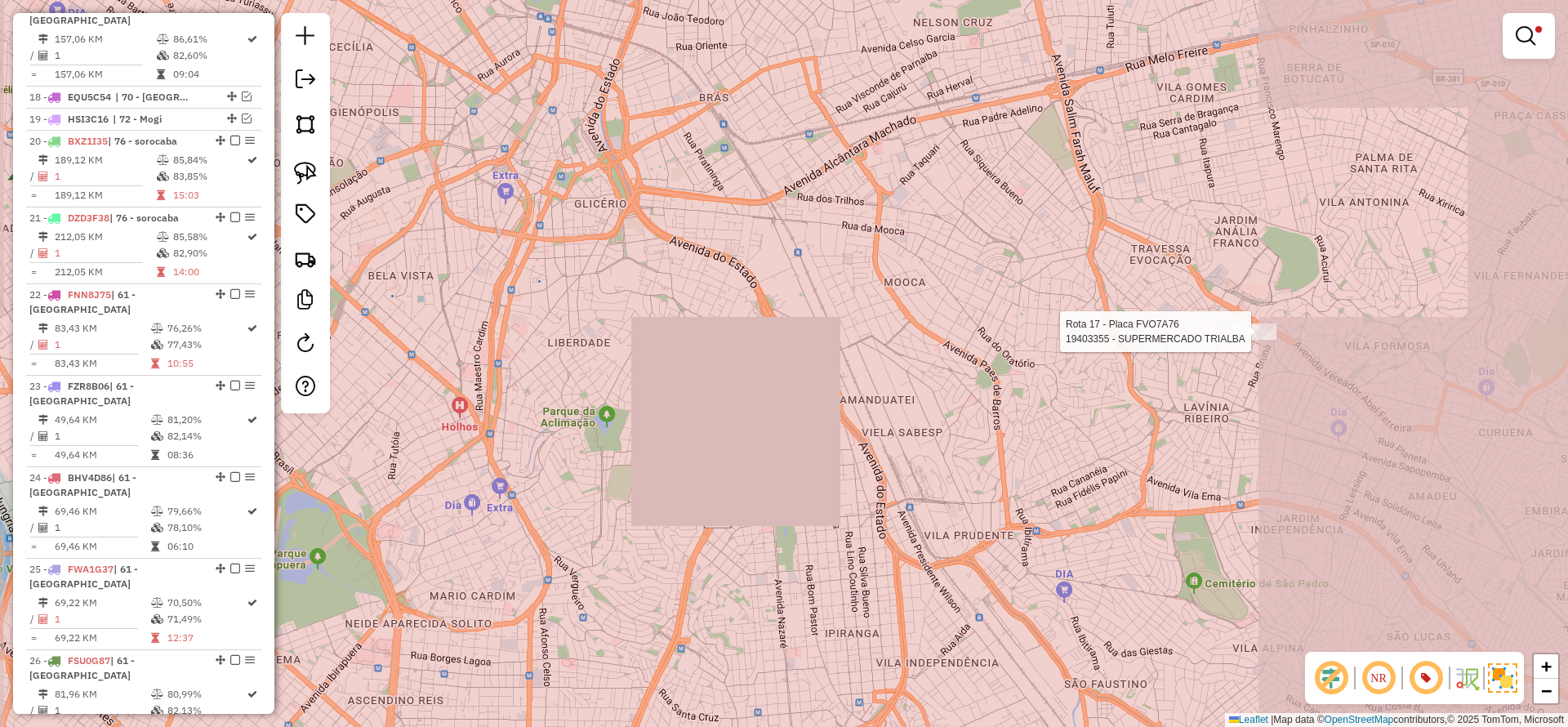
select select "**********"
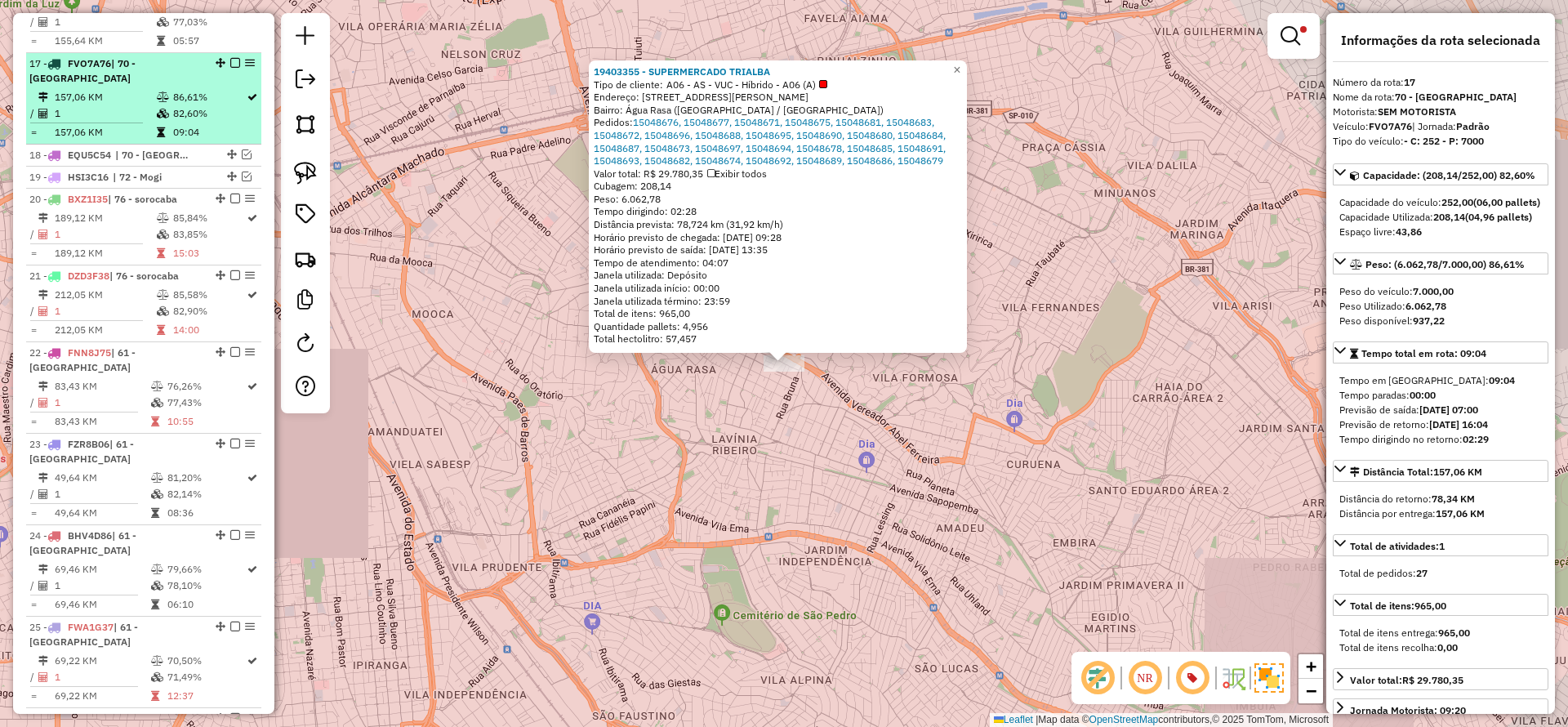
scroll to position [1614, 0]
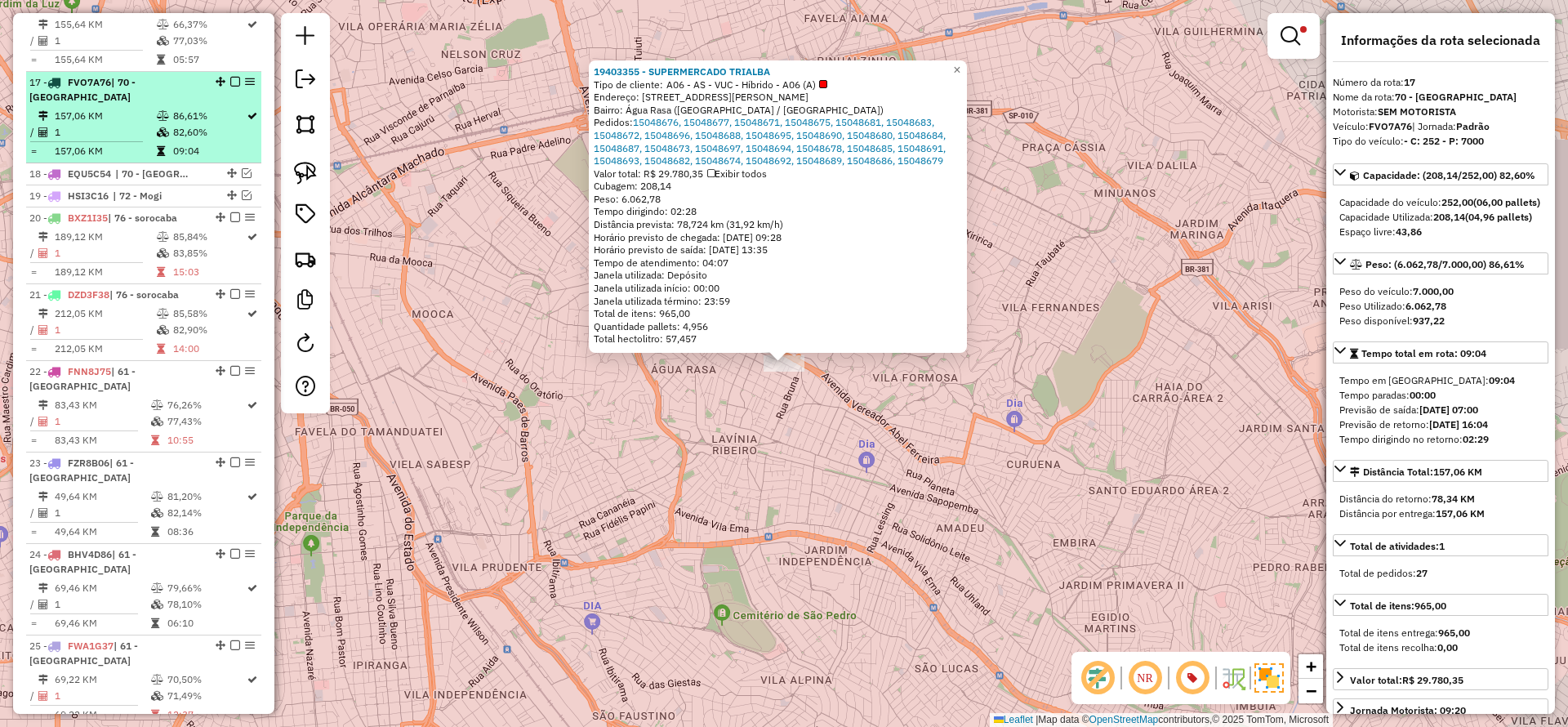
click at [231, 77] on em at bounding box center [235, 81] width 10 height 10
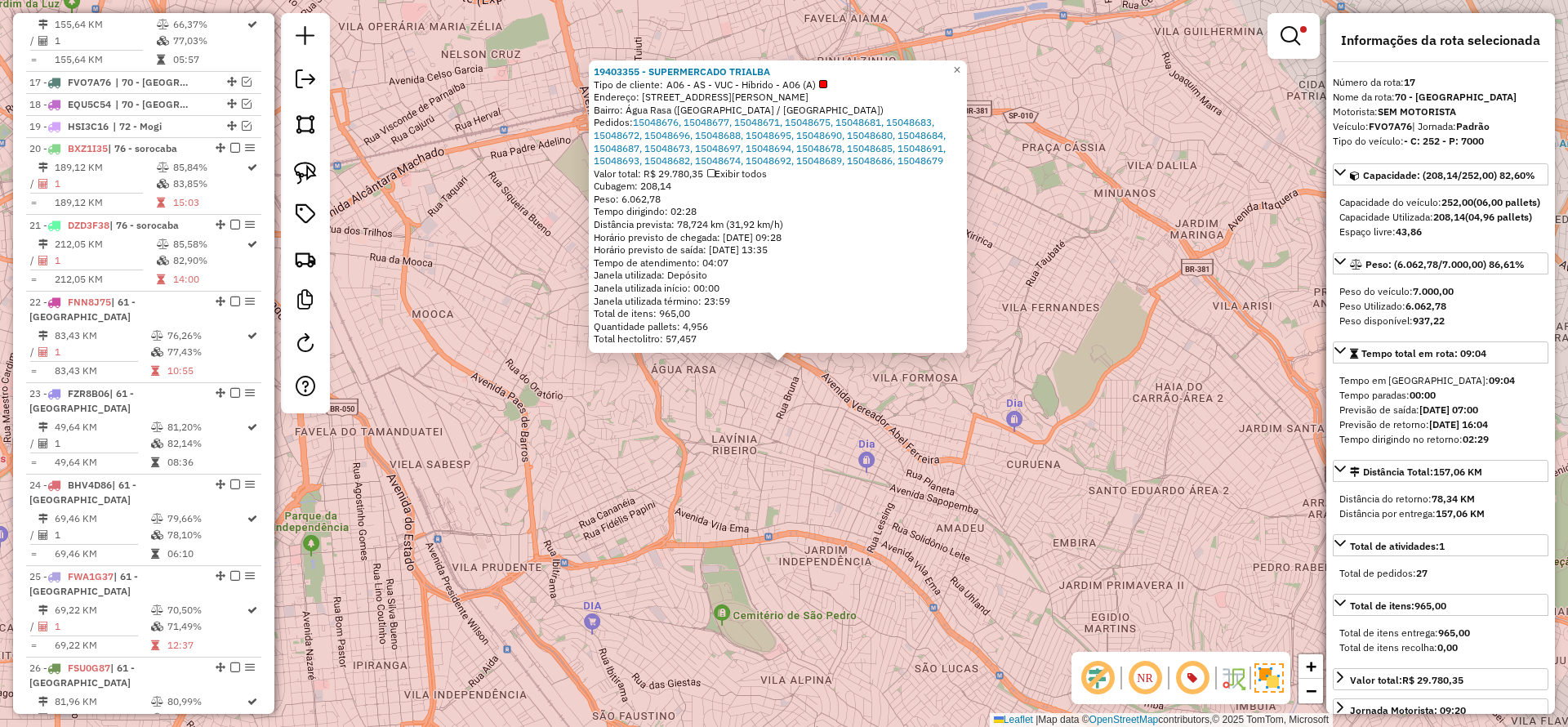
click at [836, 463] on div "19403355 - SUPERMERCADO TRIALBA Tipo de cliente: A06 - AS - VUC - Híbrido - A06…" at bounding box center [784, 363] width 1568 height 727
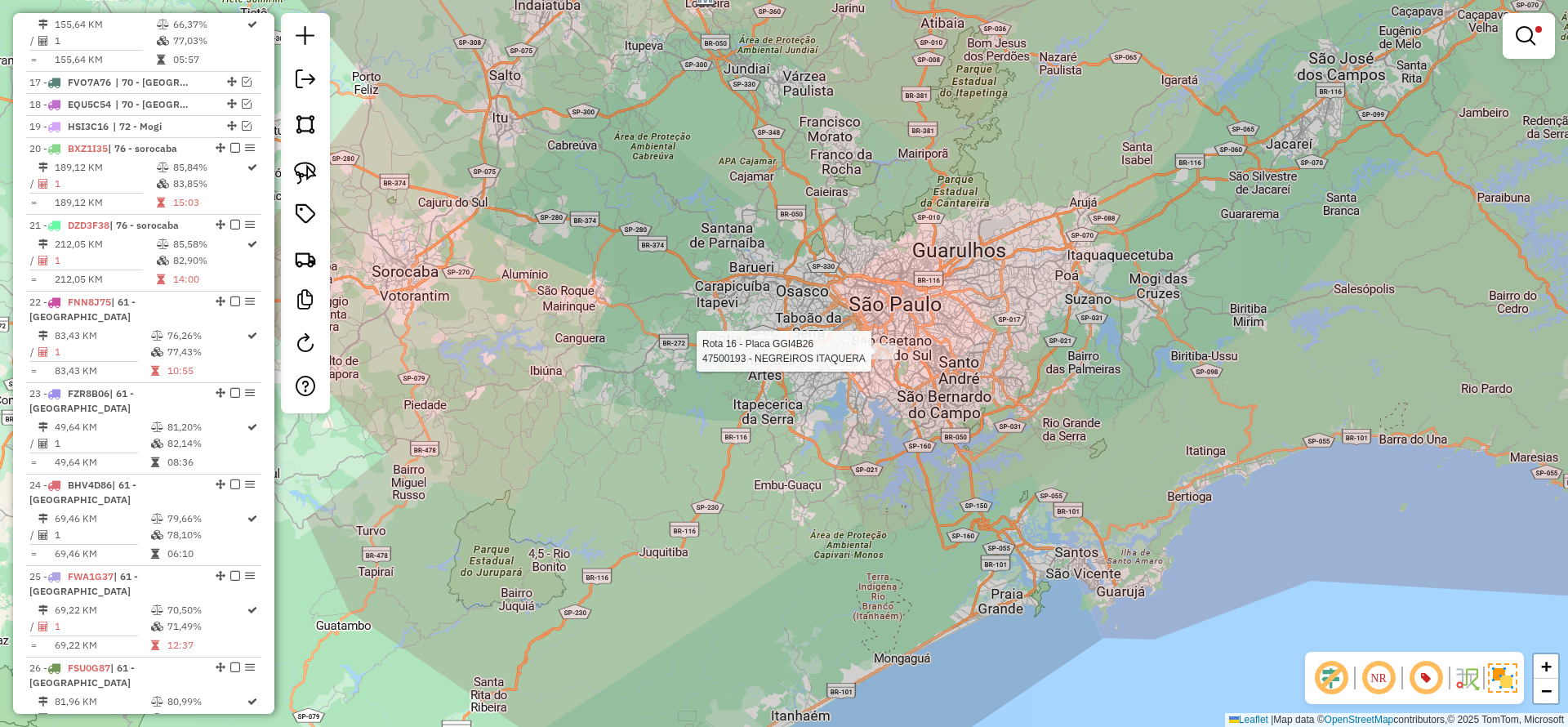
select select "**********"
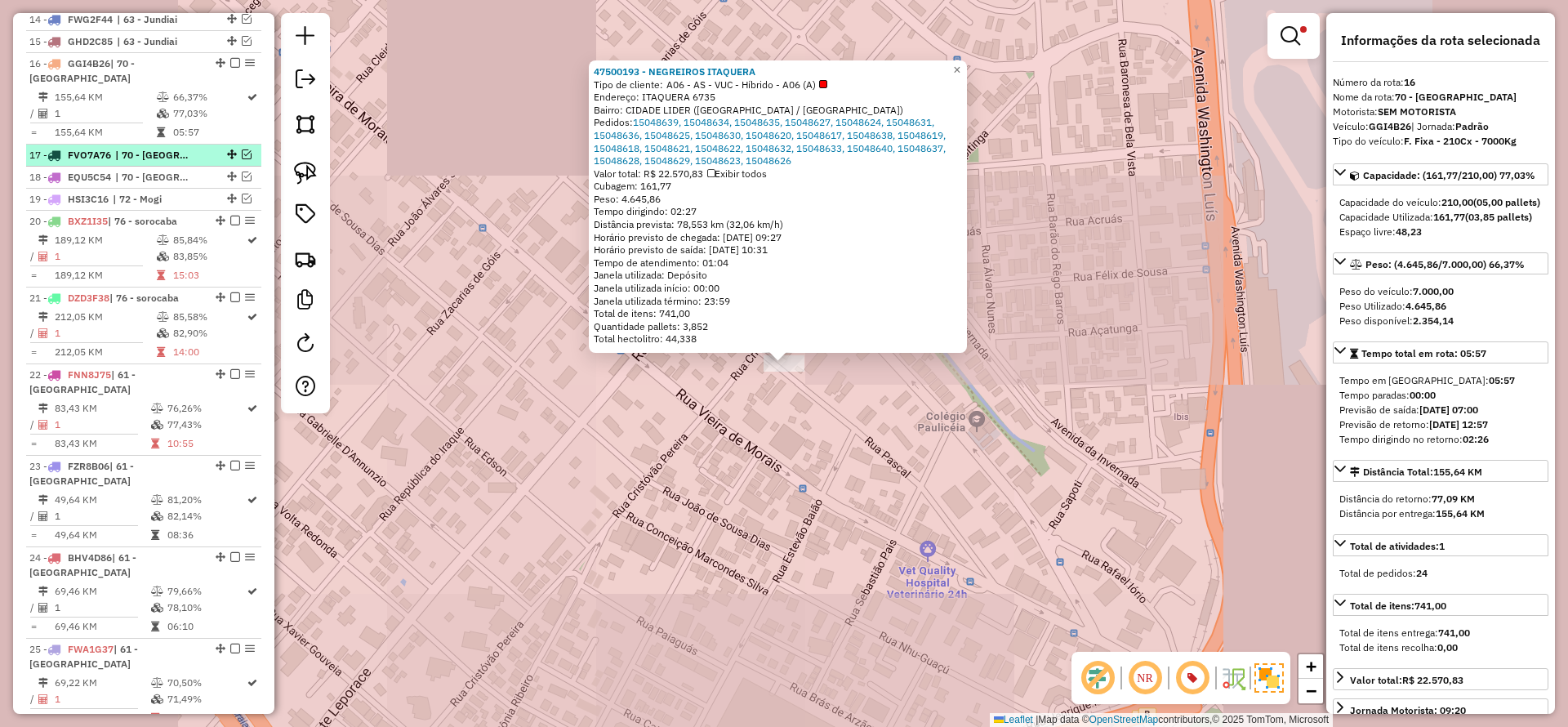
scroll to position [1536, 0]
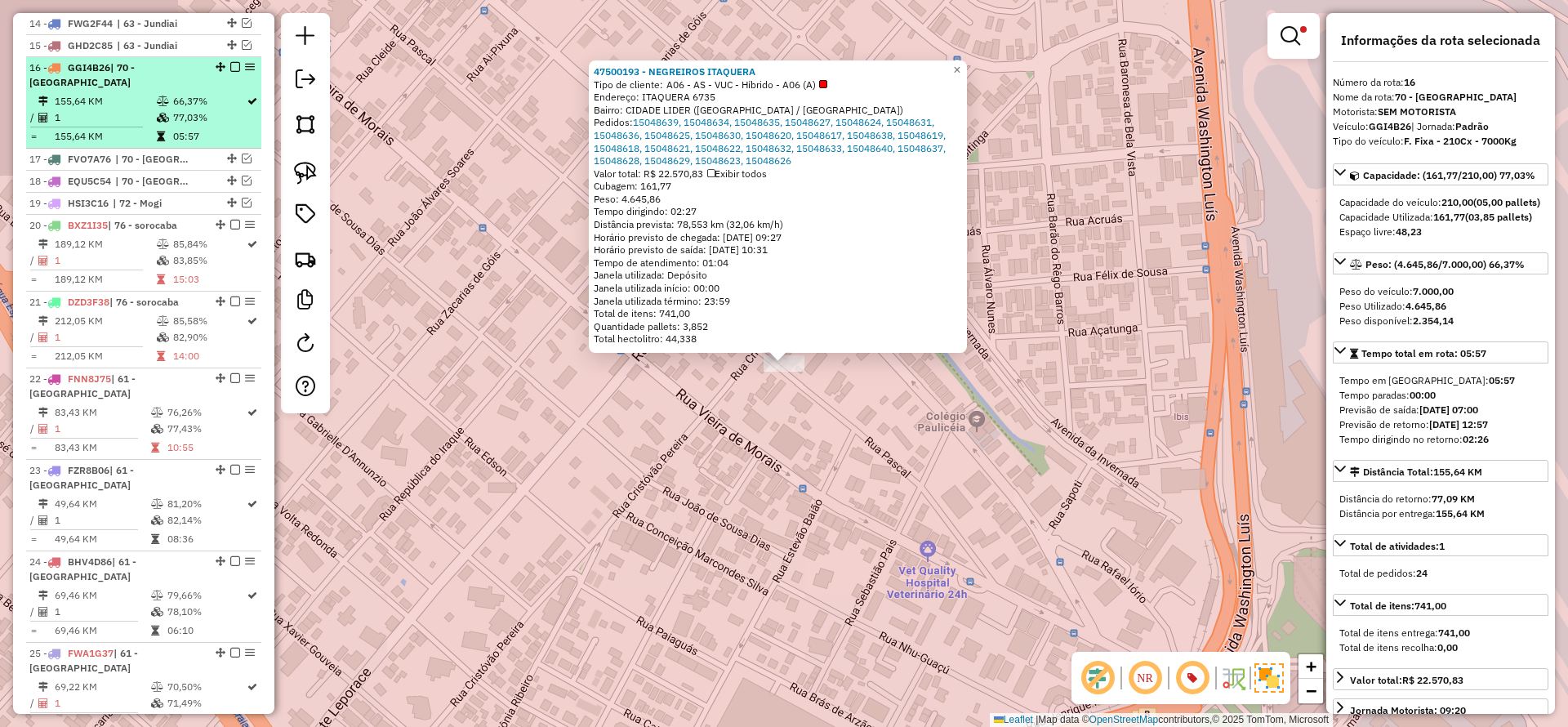
click at [231, 63] on em at bounding box center [235, 67] width 10 height 10
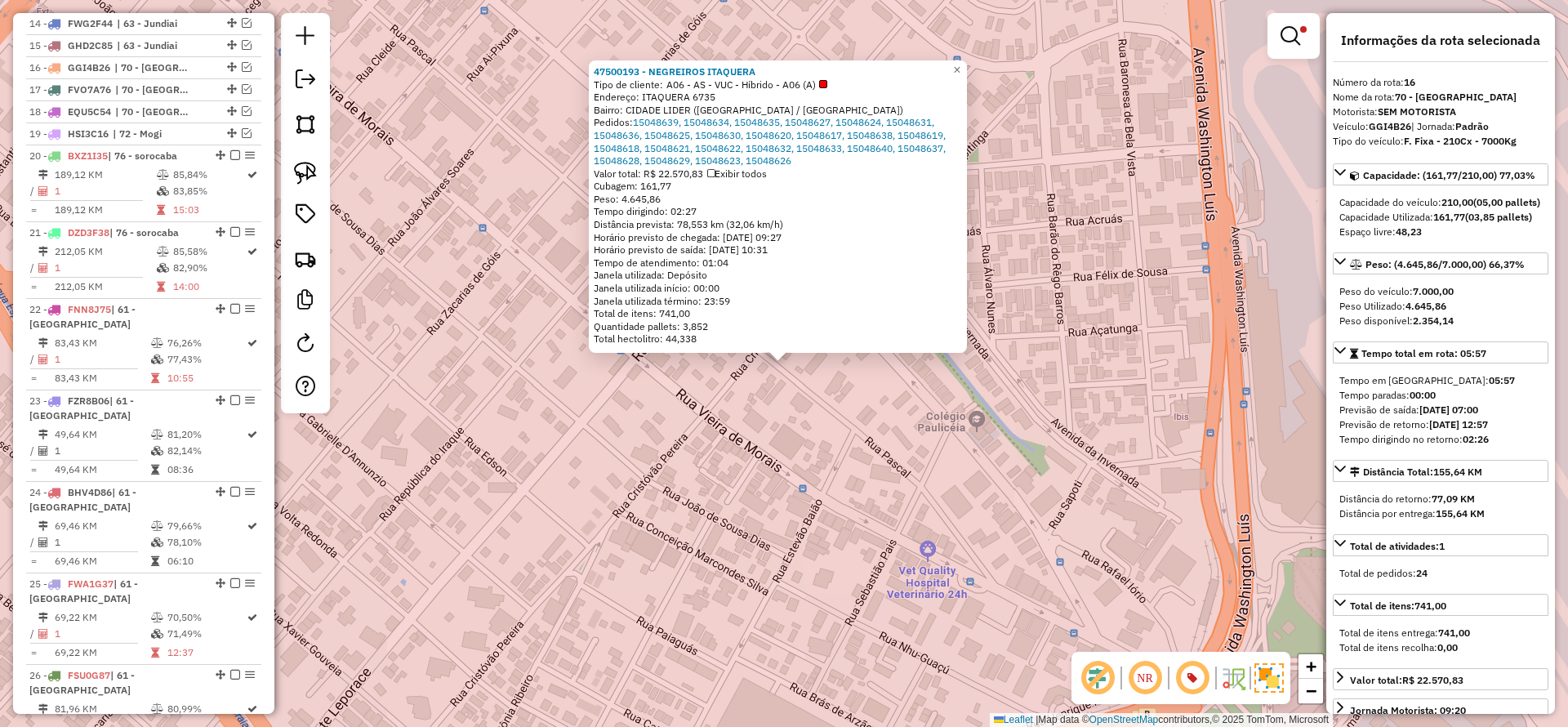
click at [554, 461] on div "47500193 - NEGREIROS ITAQUERA Tipo de cliente: A06 - AS - VUC - Híbrido - A06 (…" at bounding box center [784, 363] width 1568 height 727
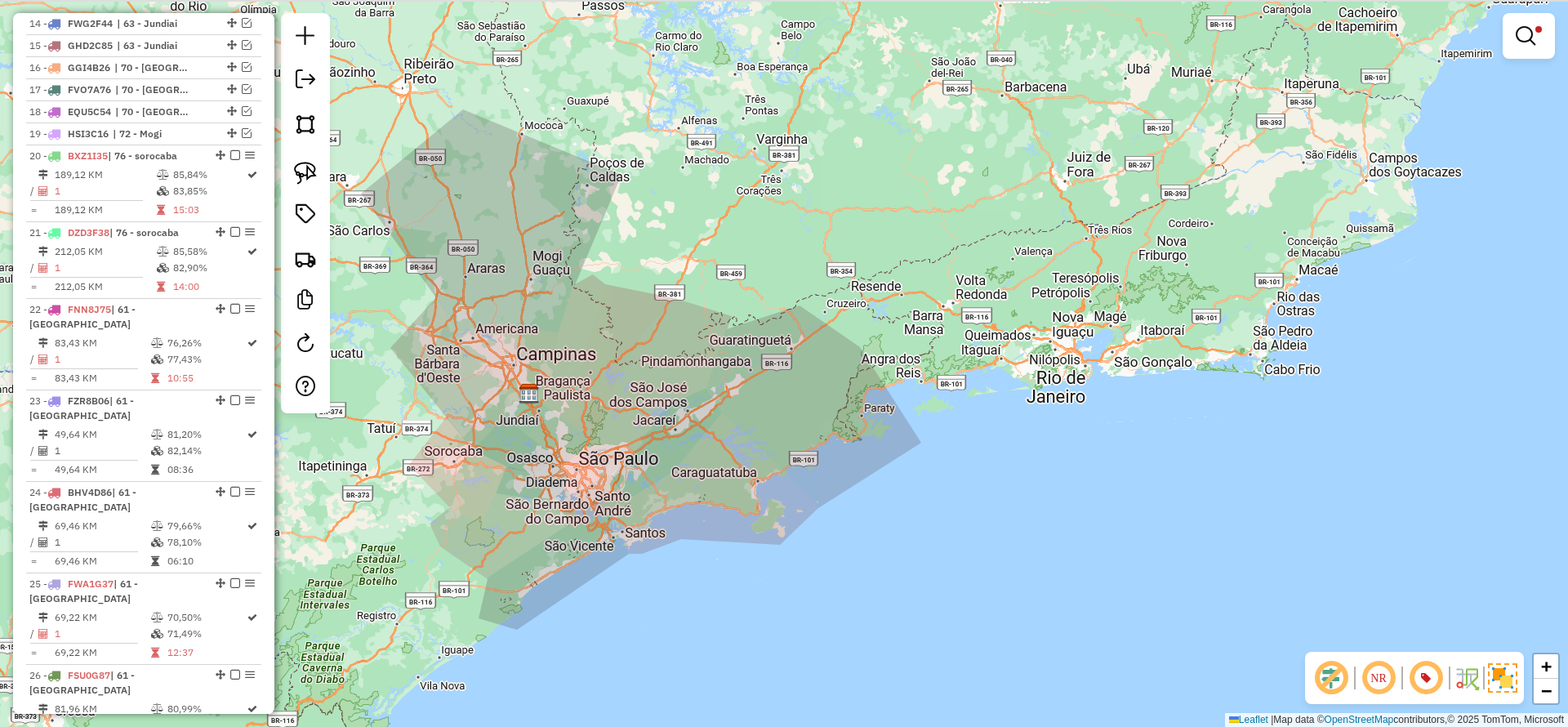
click at [612, 425] on div "Limpar filtros Janela de atendimento Grade de atendimento Capacidade Transporta…" at bounding box center [784, 363] width 1568 height 727
click at [1537, 35] on link at bounding box center [1529, 35] width 39 height 33
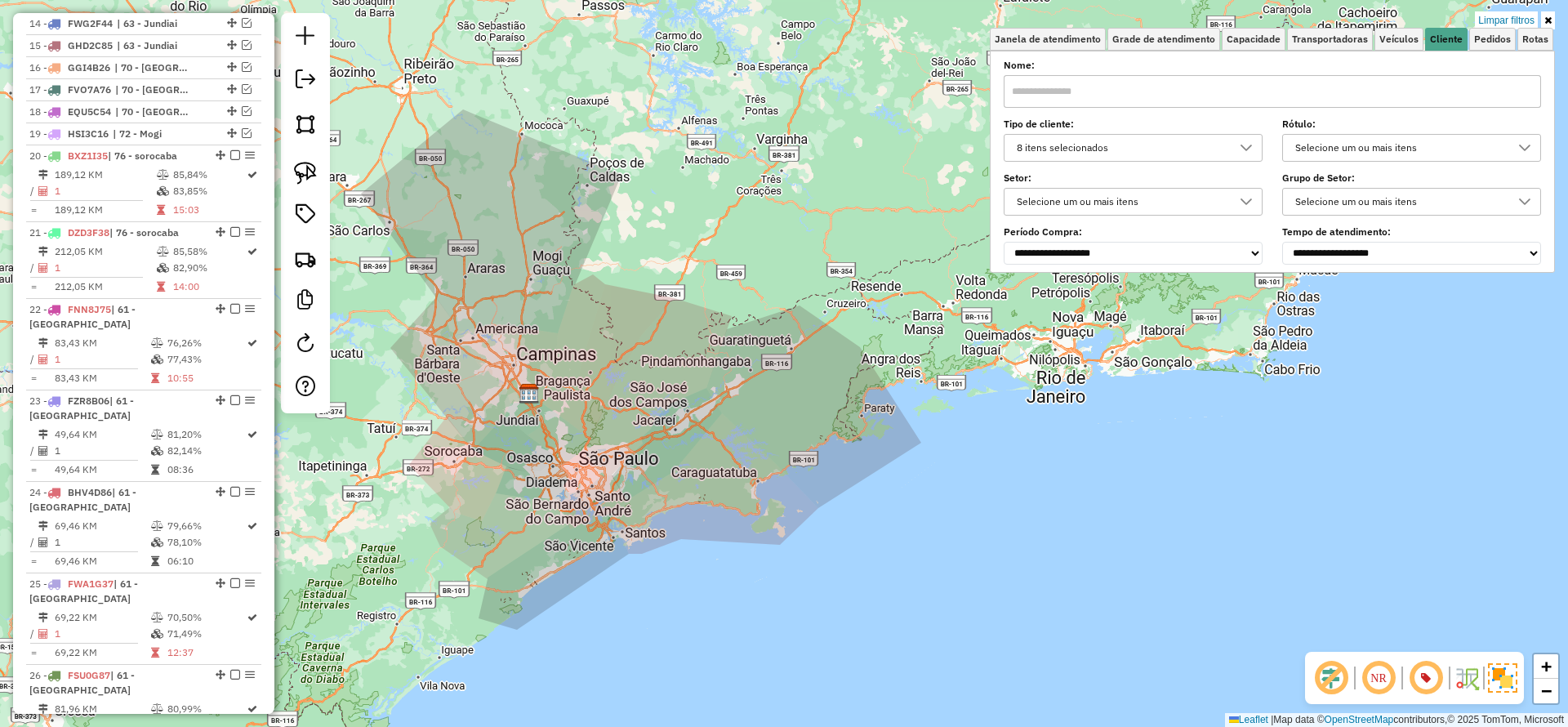
click at [1125, 151] on div "8 itens selecionados" at bounding box center [1121, 147] width 219 height 26
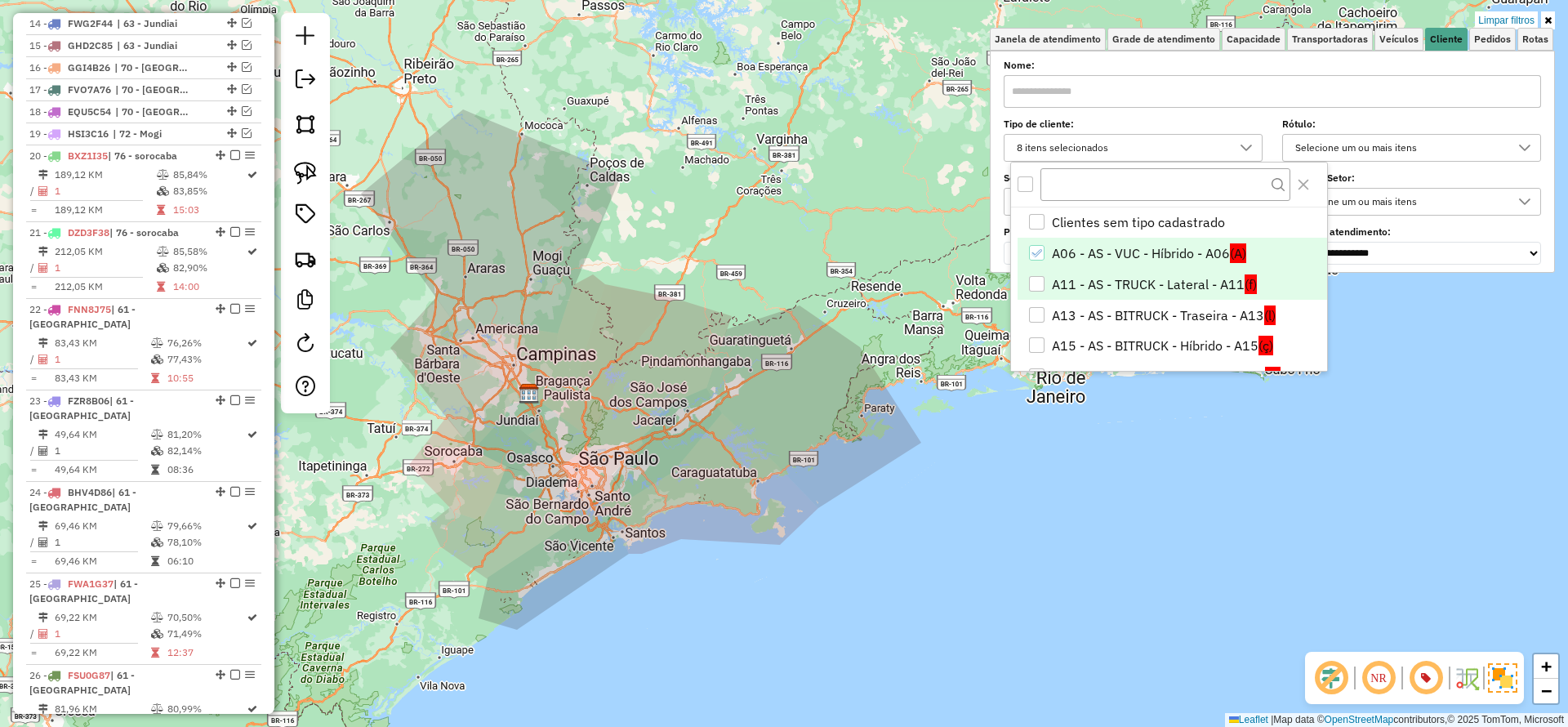
click at [1117, 289] on li "A11 - AS - TRUCK - Lateral - A11 (f)" at bounding box center [1173, 284] width 310 height 31
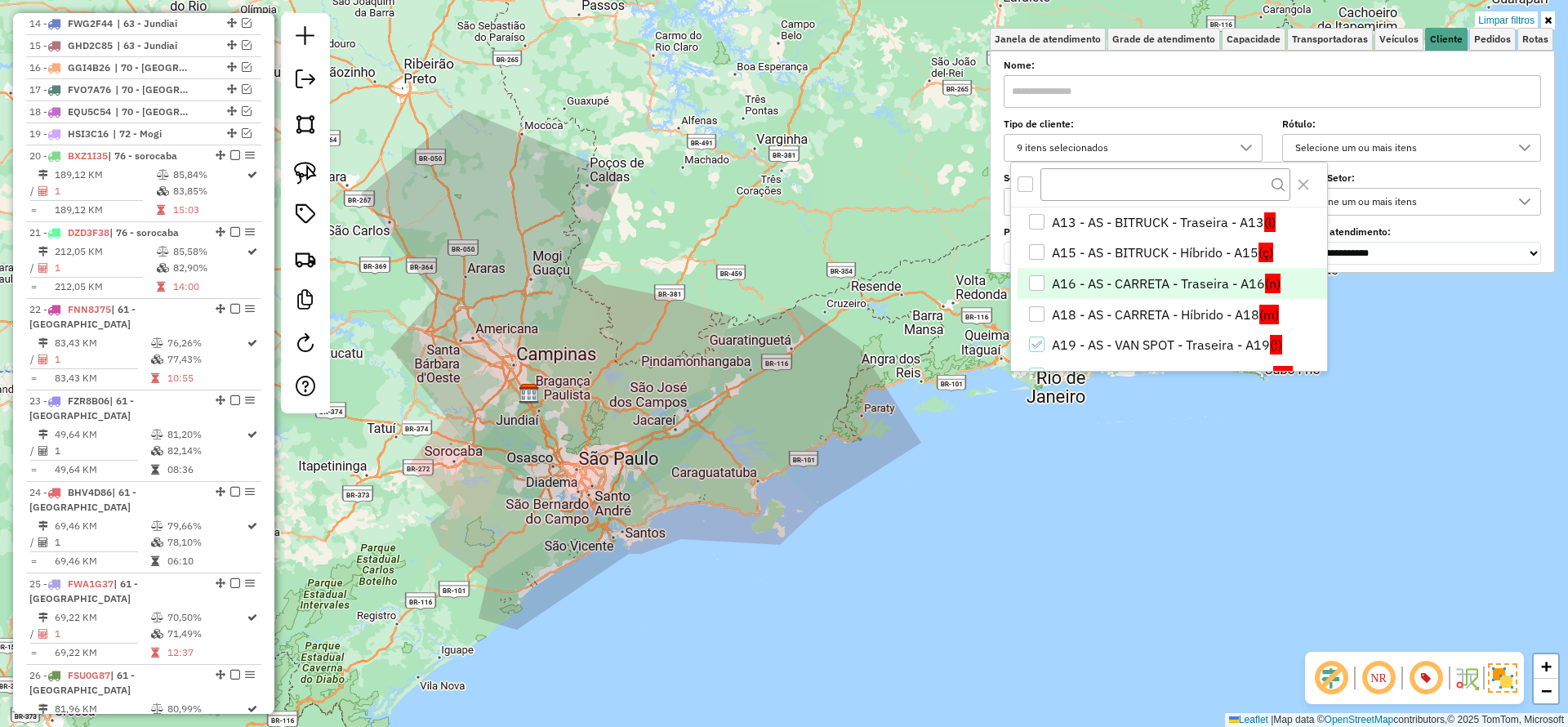
scroll to position [122, 0]
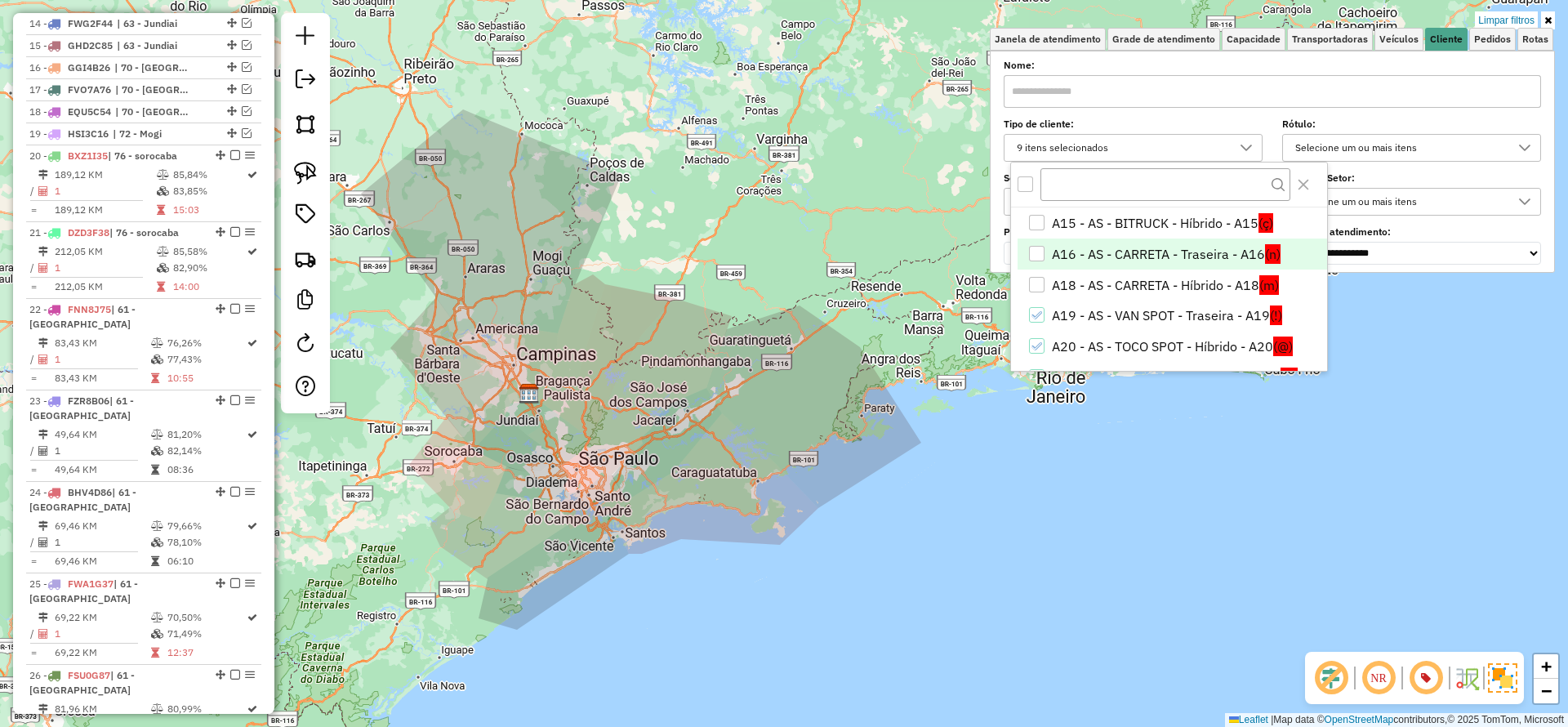
click at [1137, 256] on li "A16 - AS - CARRETA - Traseira - A16 (n)" at bounding box center [1173, 254] width 310 height 31
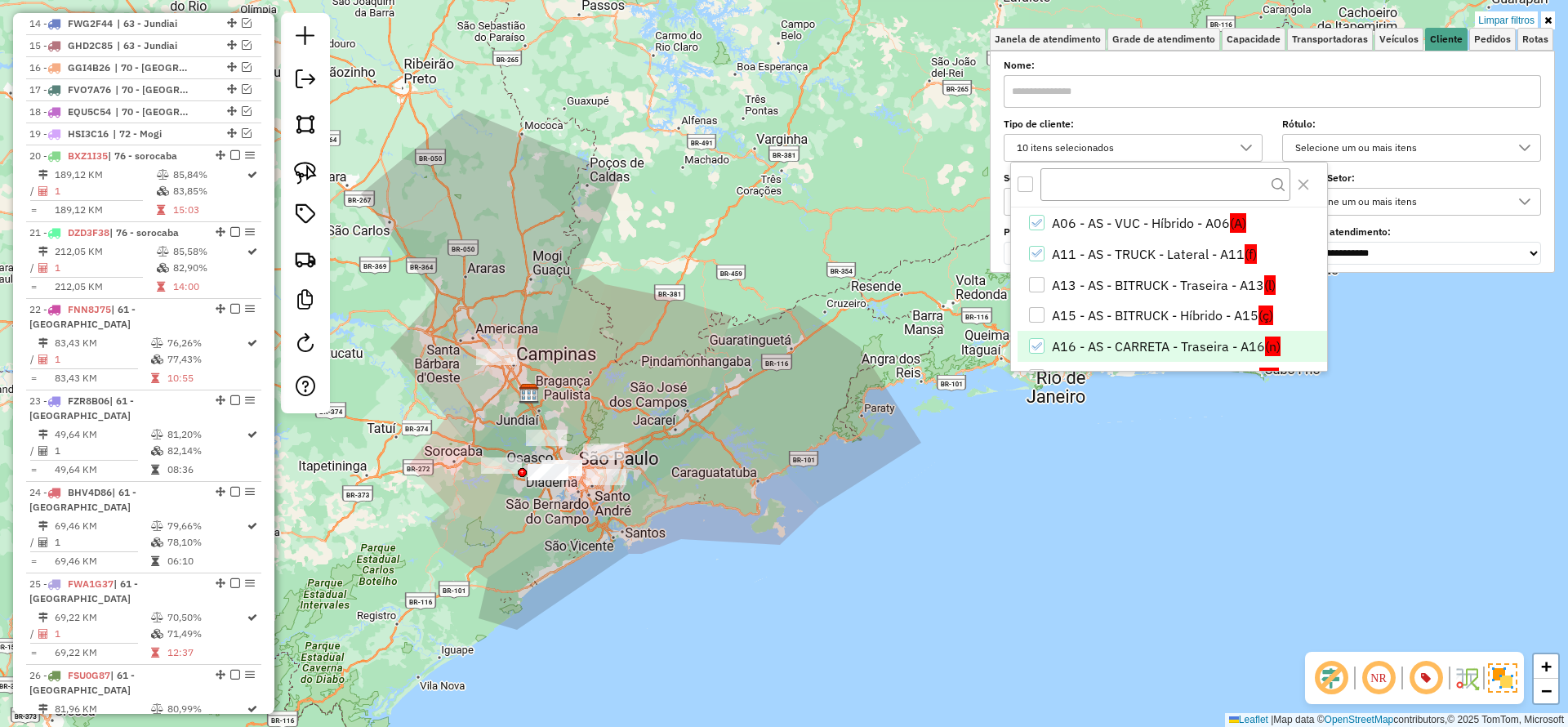
scroll to position [0, 0]
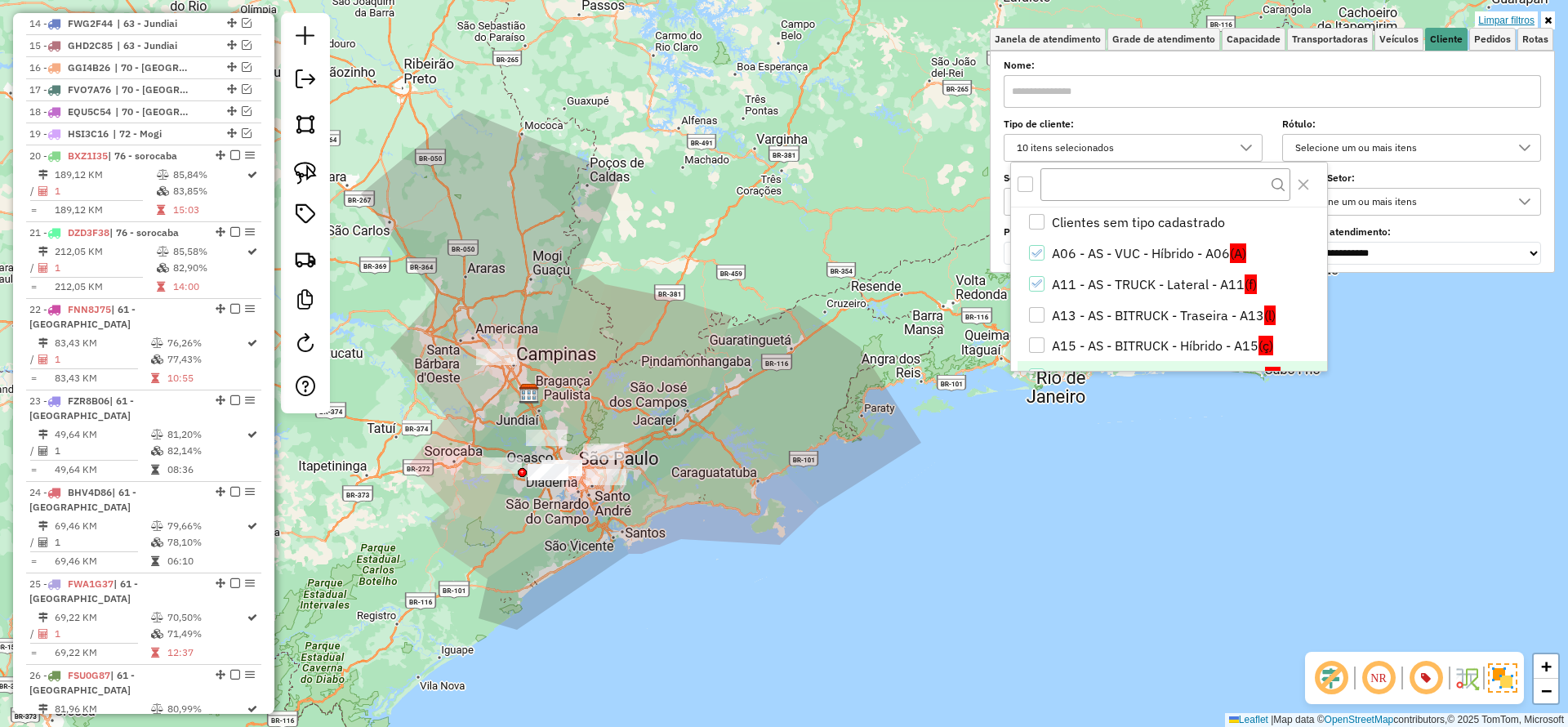
click at [1488, 21] on link "Limpar filtros" at bounding box center [1506, 20] width 63 height 18
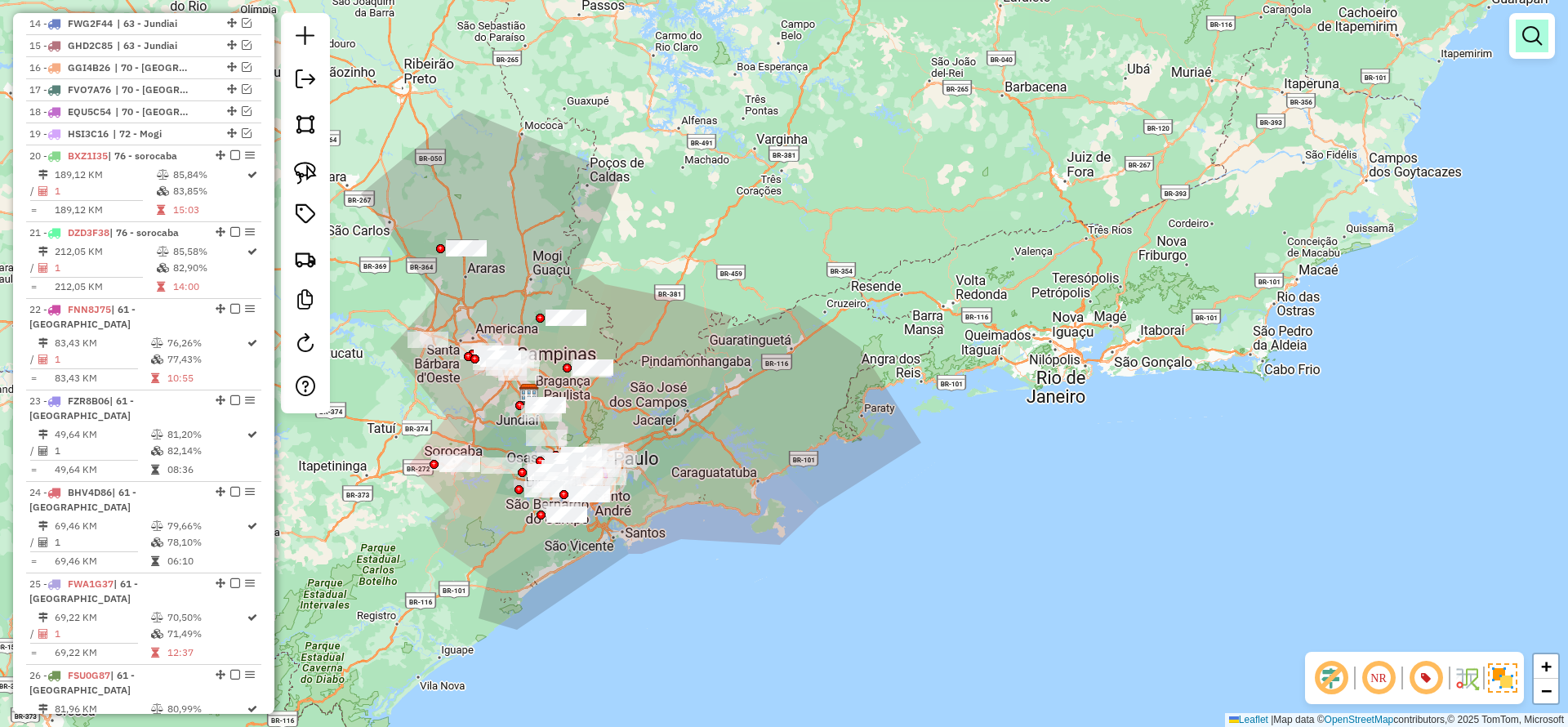
click at [1546, 38] on link at bounding box center [1532, 35] width 33 height 33
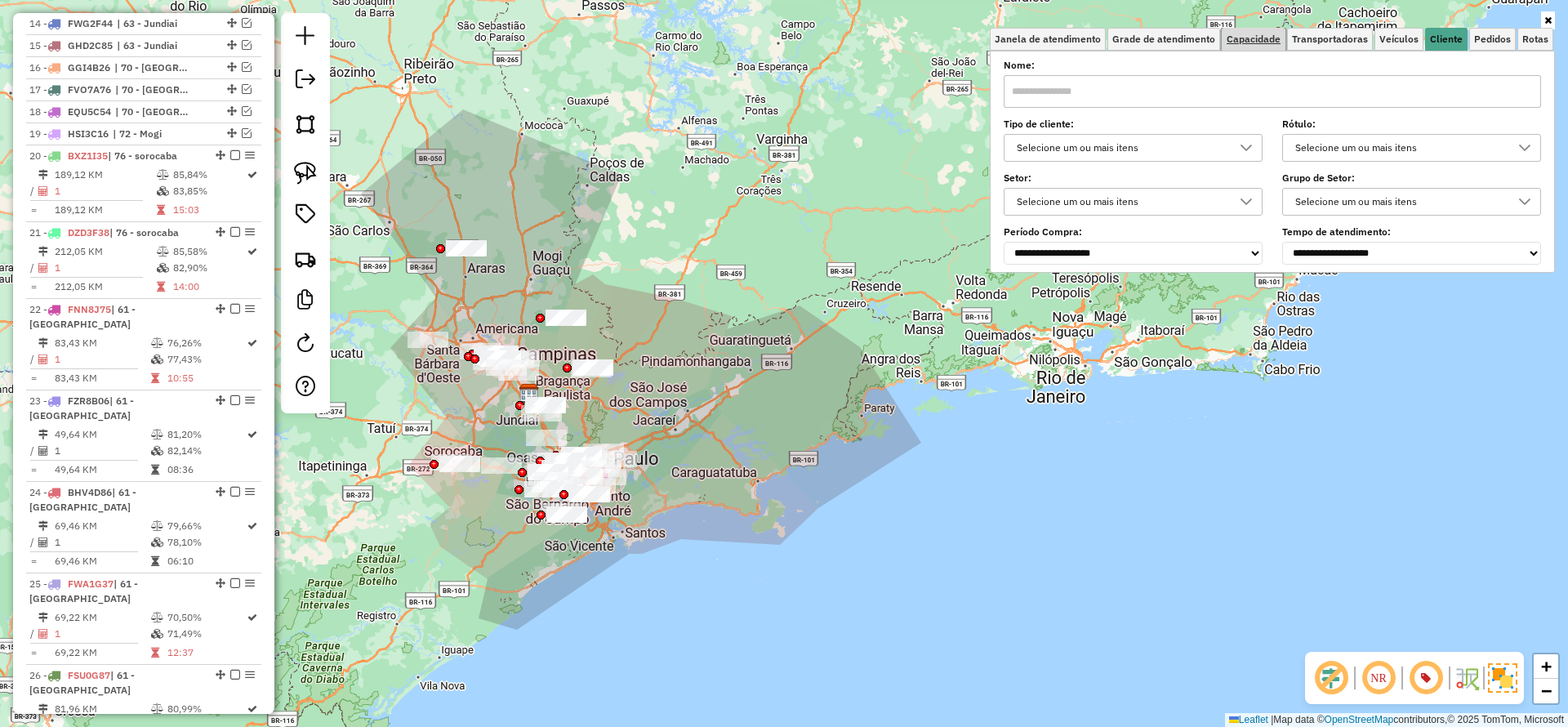
click at [1249, 38] on span "Capacidade" at bounding box center [1254, 39] width 54 height 10
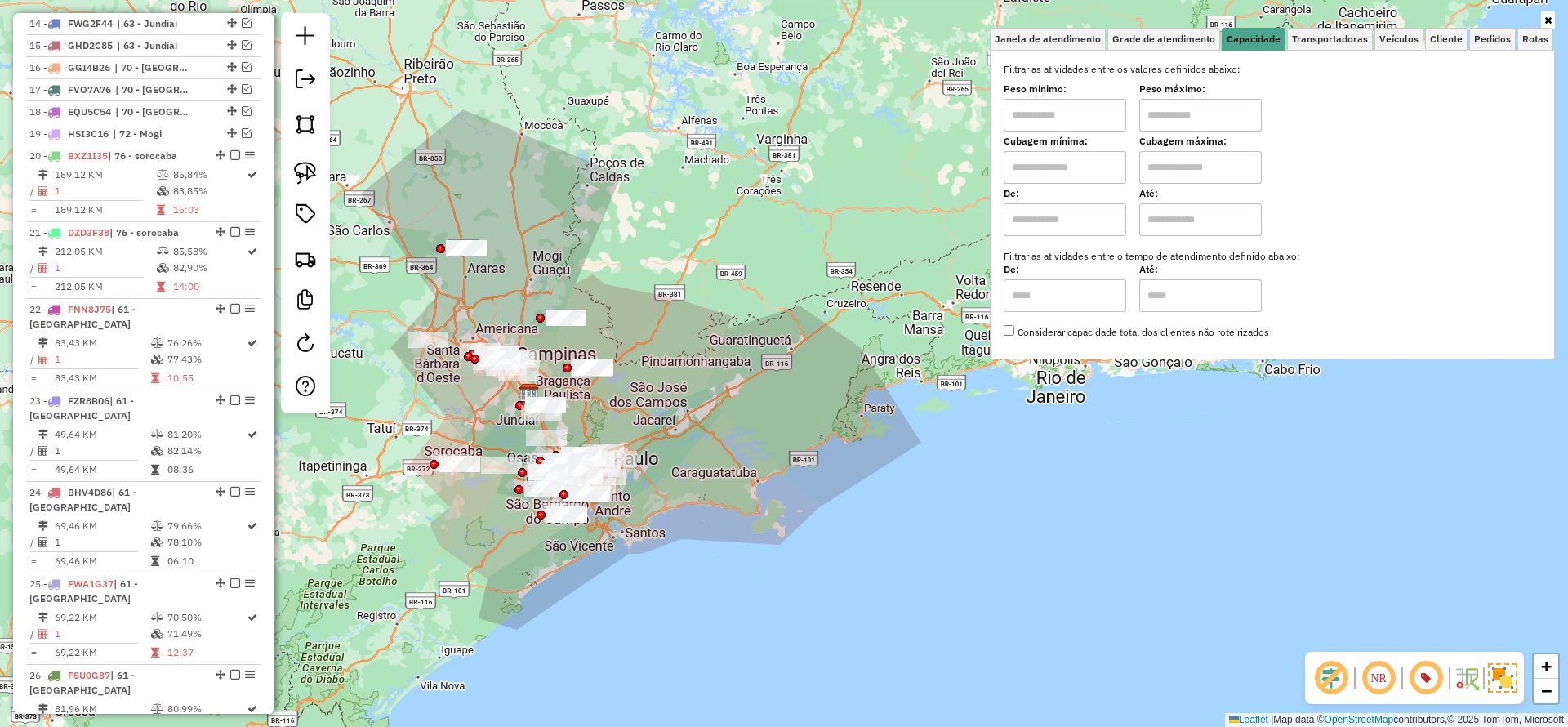
click at [1093, 166] on input "text" at bounding box center [1065, 167] width 122 height 33
type input "******"
click at [1180, 178] on input "text" at bounding box center [1200, 167] width 122 height 33
type input "**********"
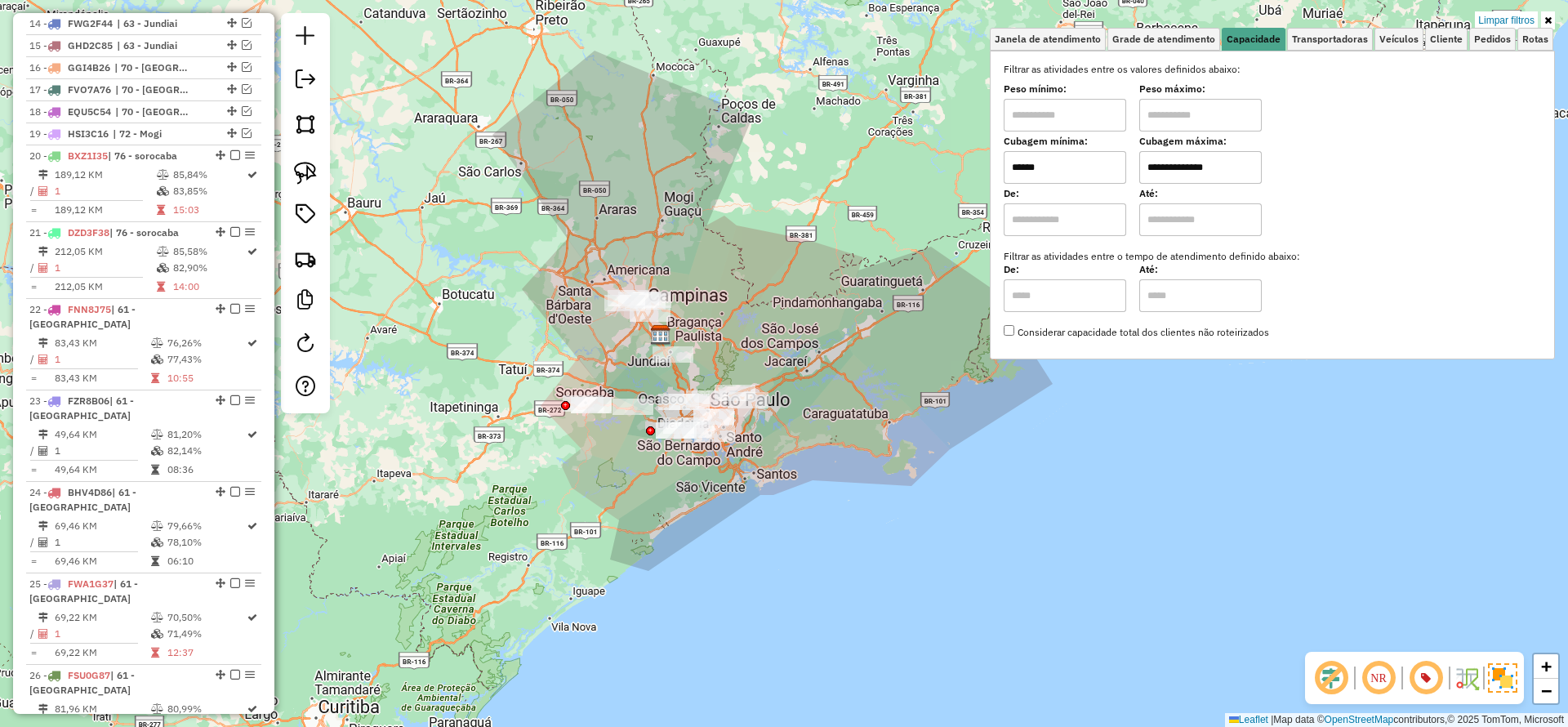
drag, startPoint x: 729, startPoint y: 338, endPoint x: 860, endPoint y: 279, distance: 143.7
click at [860, 279] on div "**********" at bounding box center [784, 363] width 1568 height 727
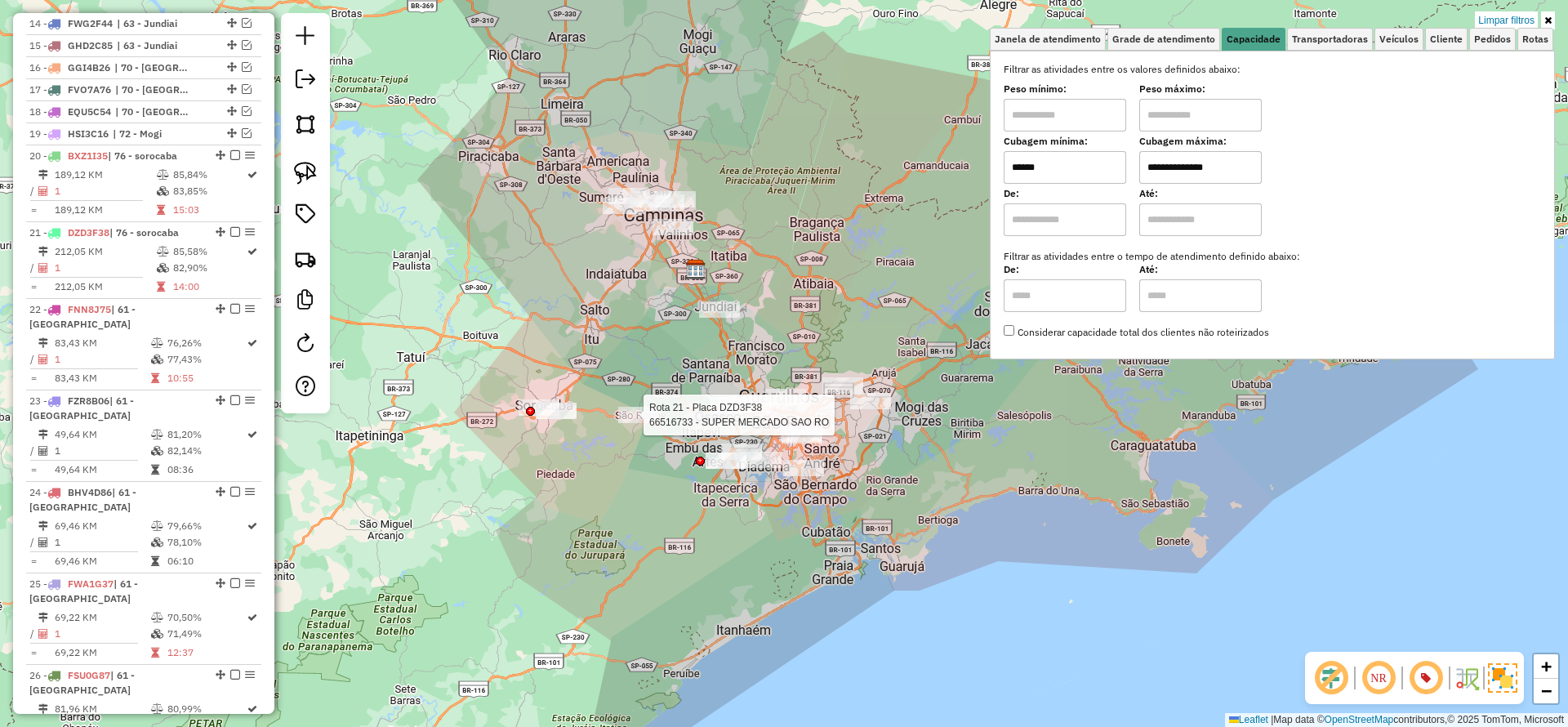
click at [638, 423] on div at bounding box center [639, 415] width 41 height 17
select select "**********"
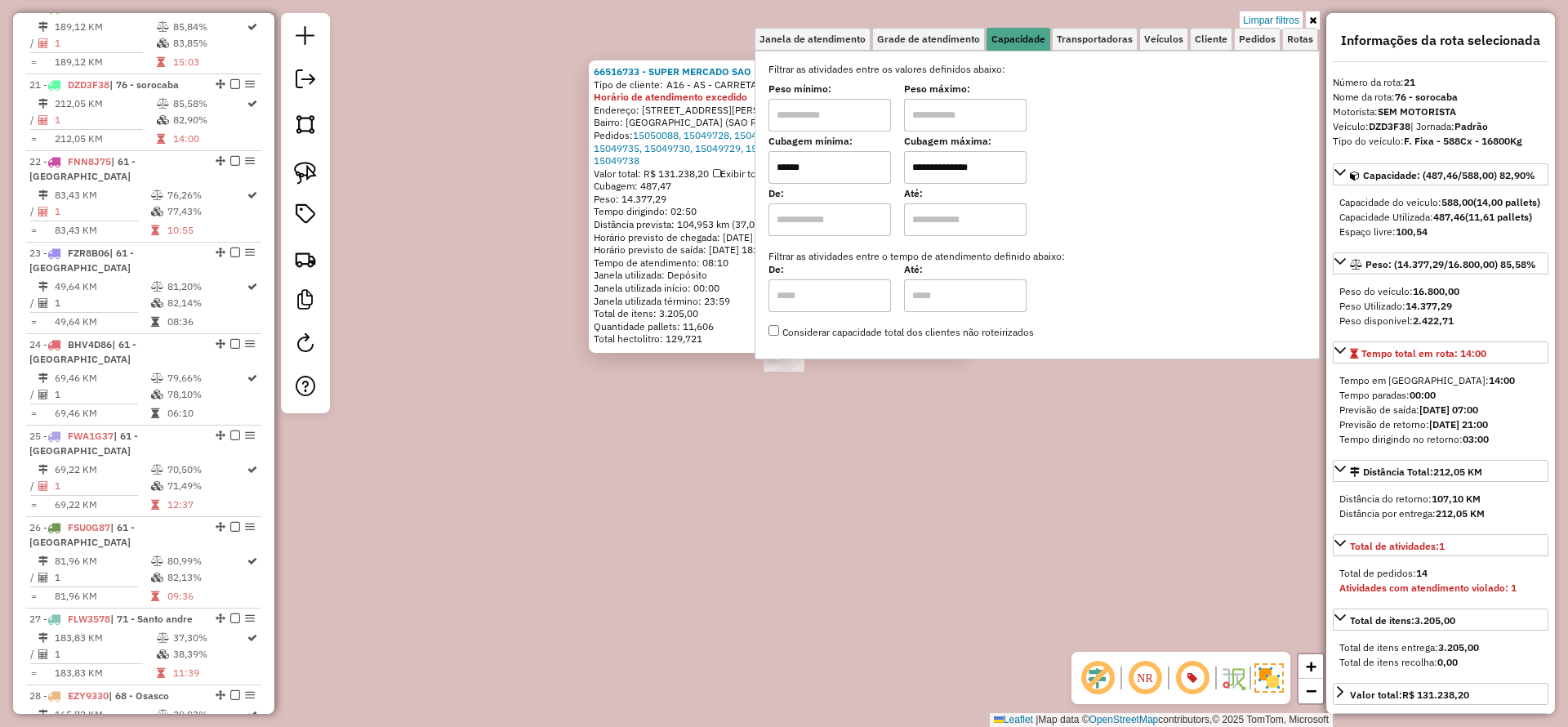
scroll to position [1701, 0]
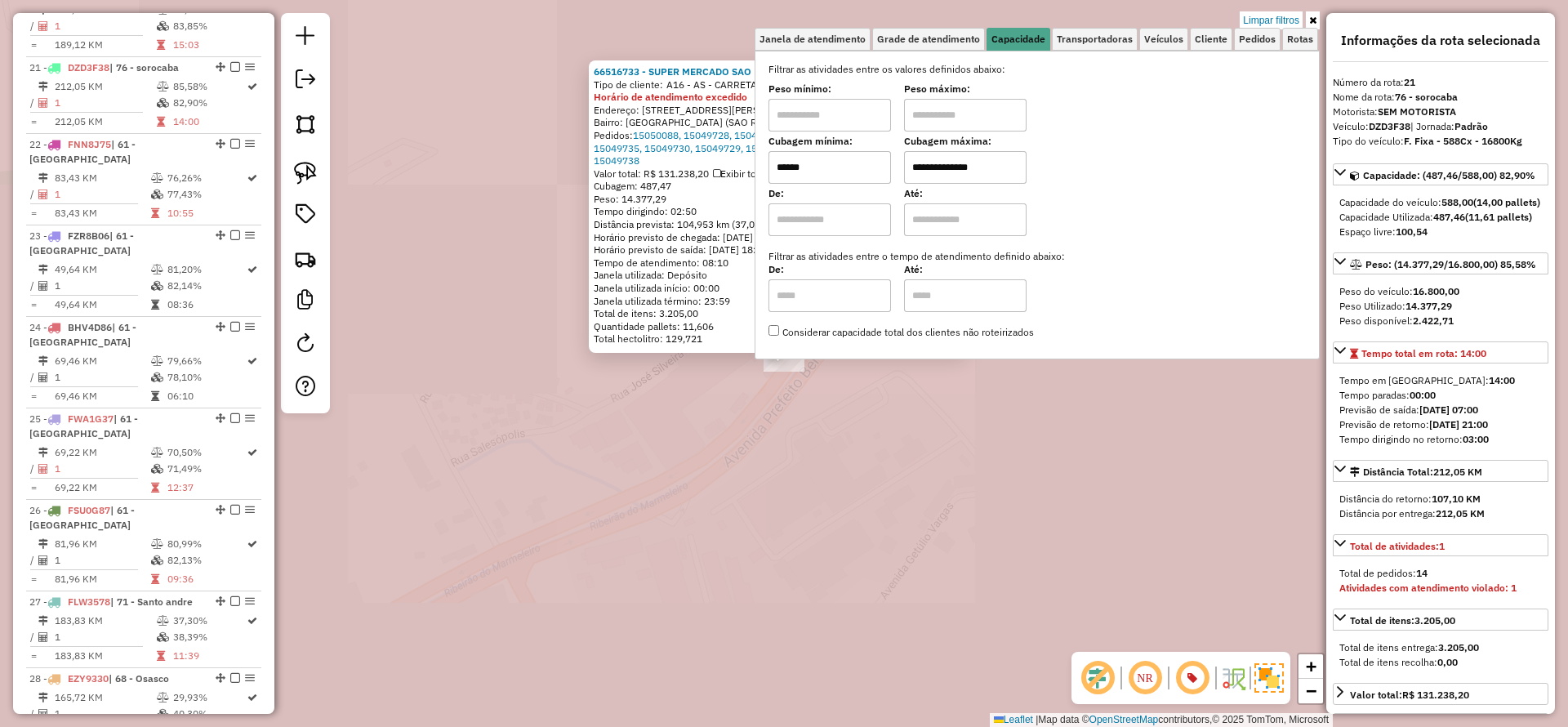
click at [671, 511] on div "66516733 - SUPER MERCADO SAO RO Tipo de cliente: A16 - AS - CARRETA - Traseira …" at bounding box center [784, 363] width 1568 height 727
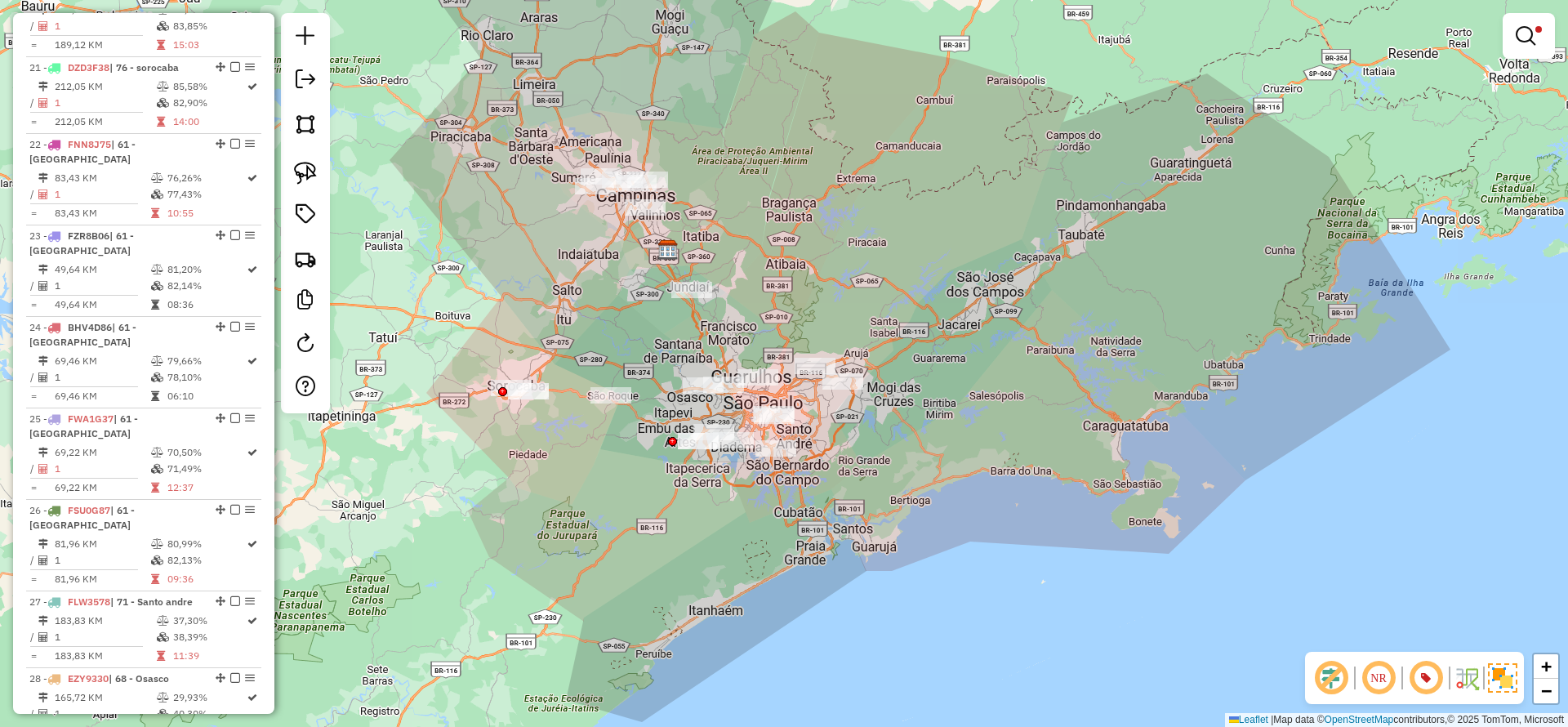
drag, startPoint x: 1028, startPoint y: 247, endPoint x: 781, endPoint y: 296, distance: 251.8
click at [980, 274] on div "**********" at bounding box center [784, 363] width 1568 height 727
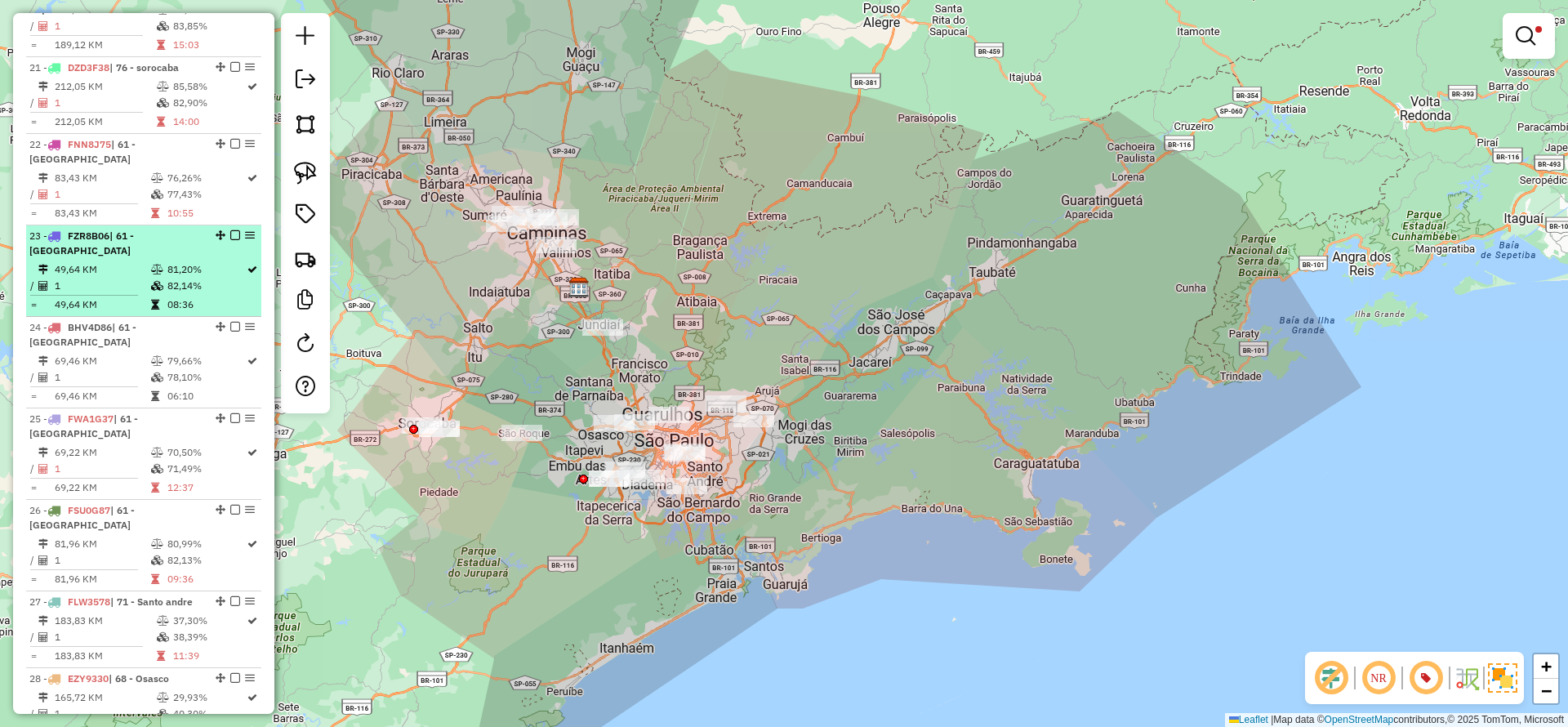
click at [231, 231] on em at bounding box center [235, 235] width 10 height 10
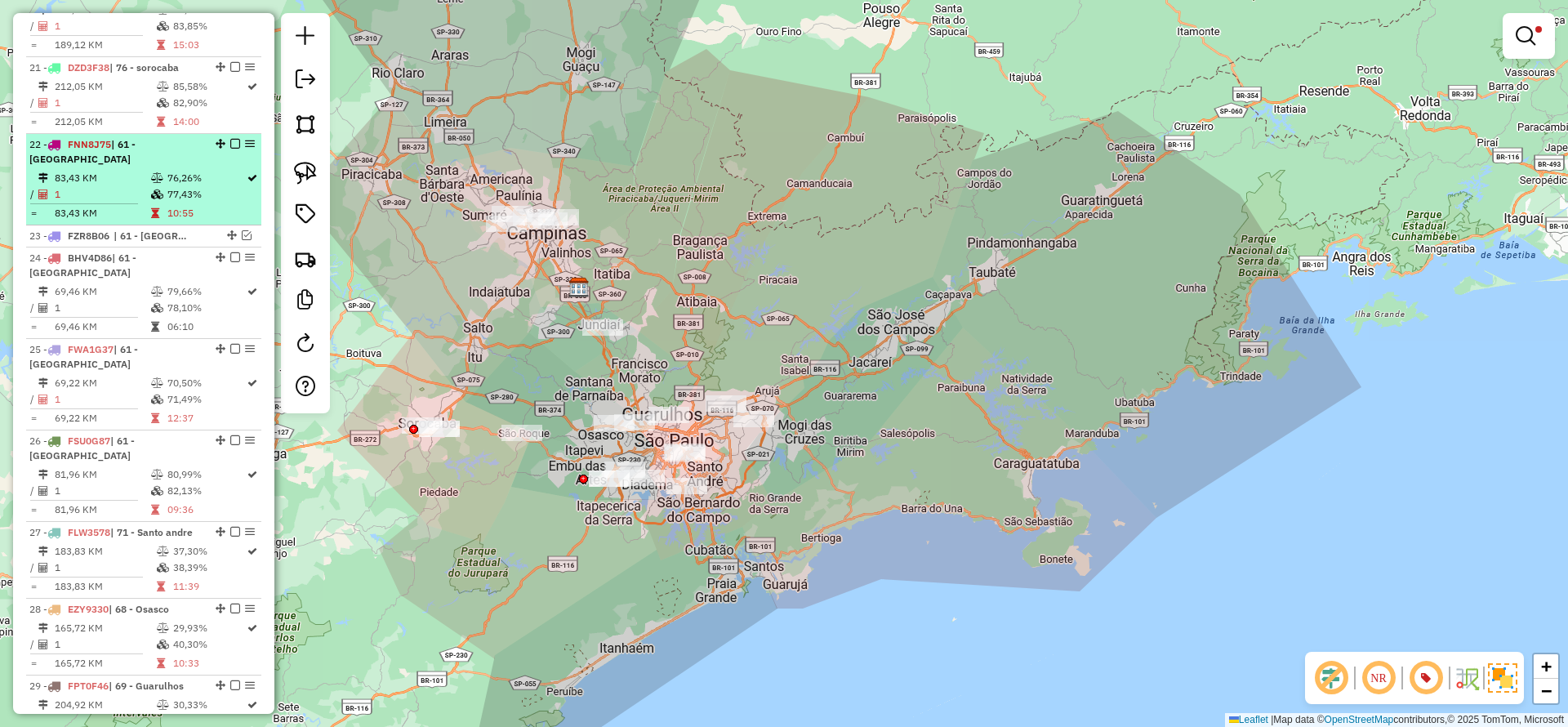
click at [227, 134] on li "22 - FNN8J75 | 61 - Campinas 83,43 KM 76,26% / 1 77,43% = 83,43 KM 10:55" at bounding box center [144, 180] width 235 height 91
select select "**********"
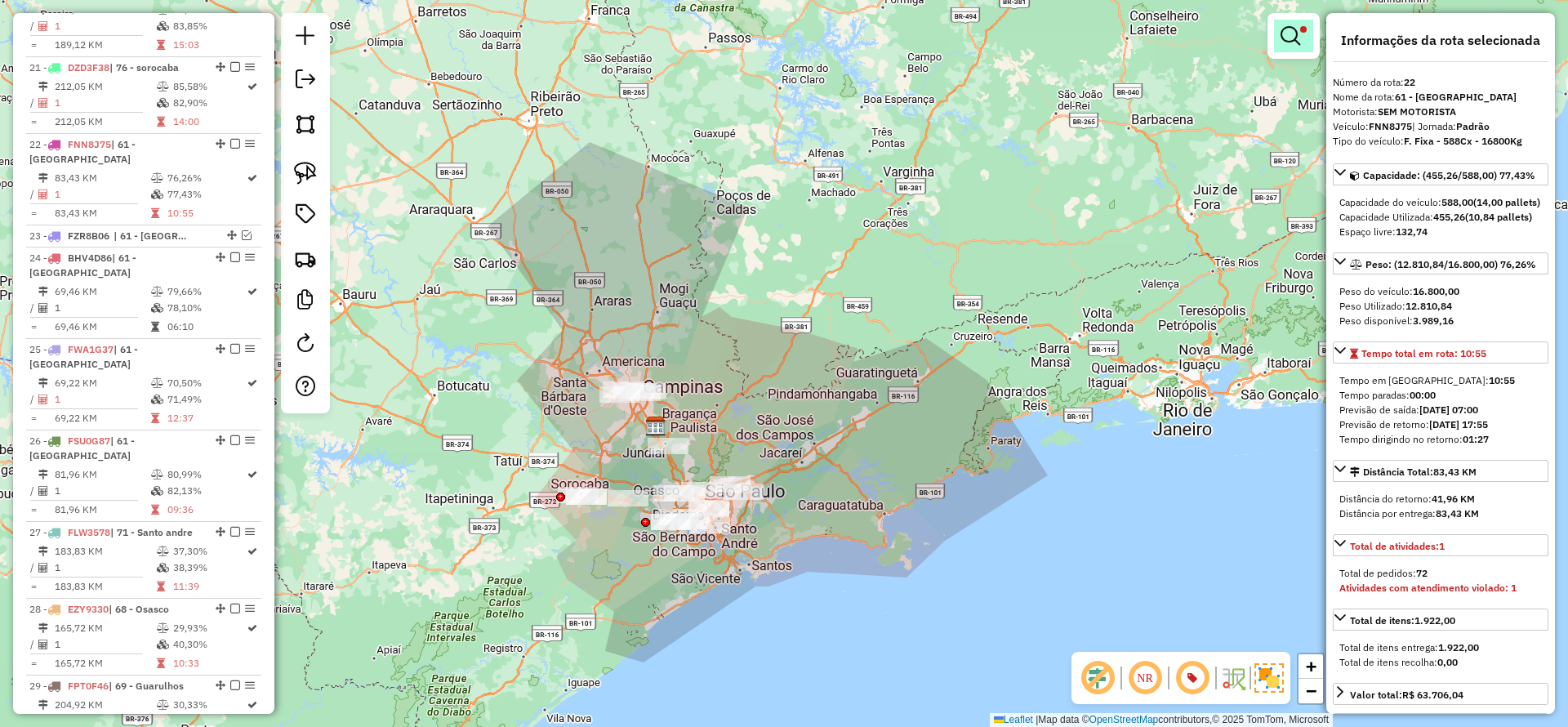
click at [1298, 33] on em at bounding box center [1290, 35] width 20 height 20
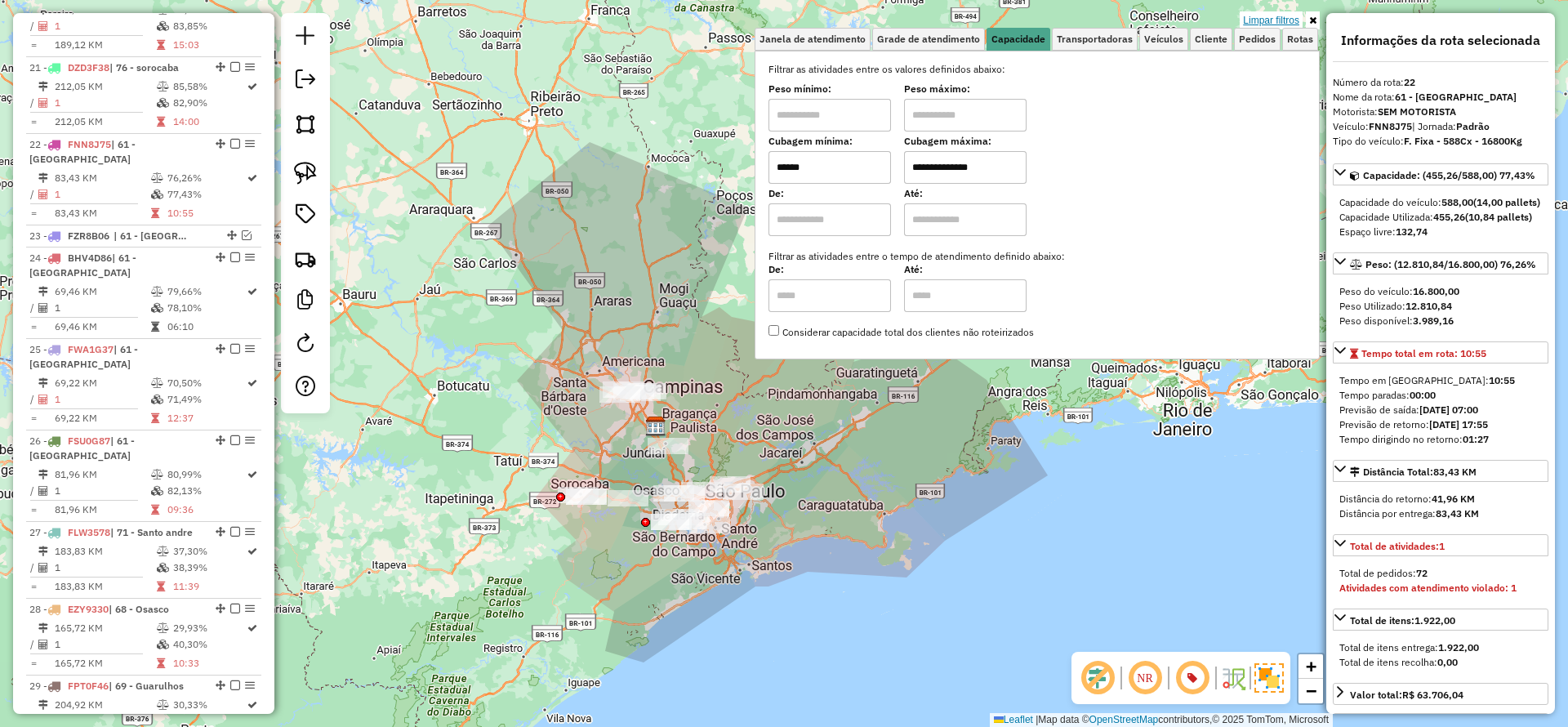
click at [1274, 19] on link "Limpar filtros" at bounding box center [1271, 20] width 63 height 18
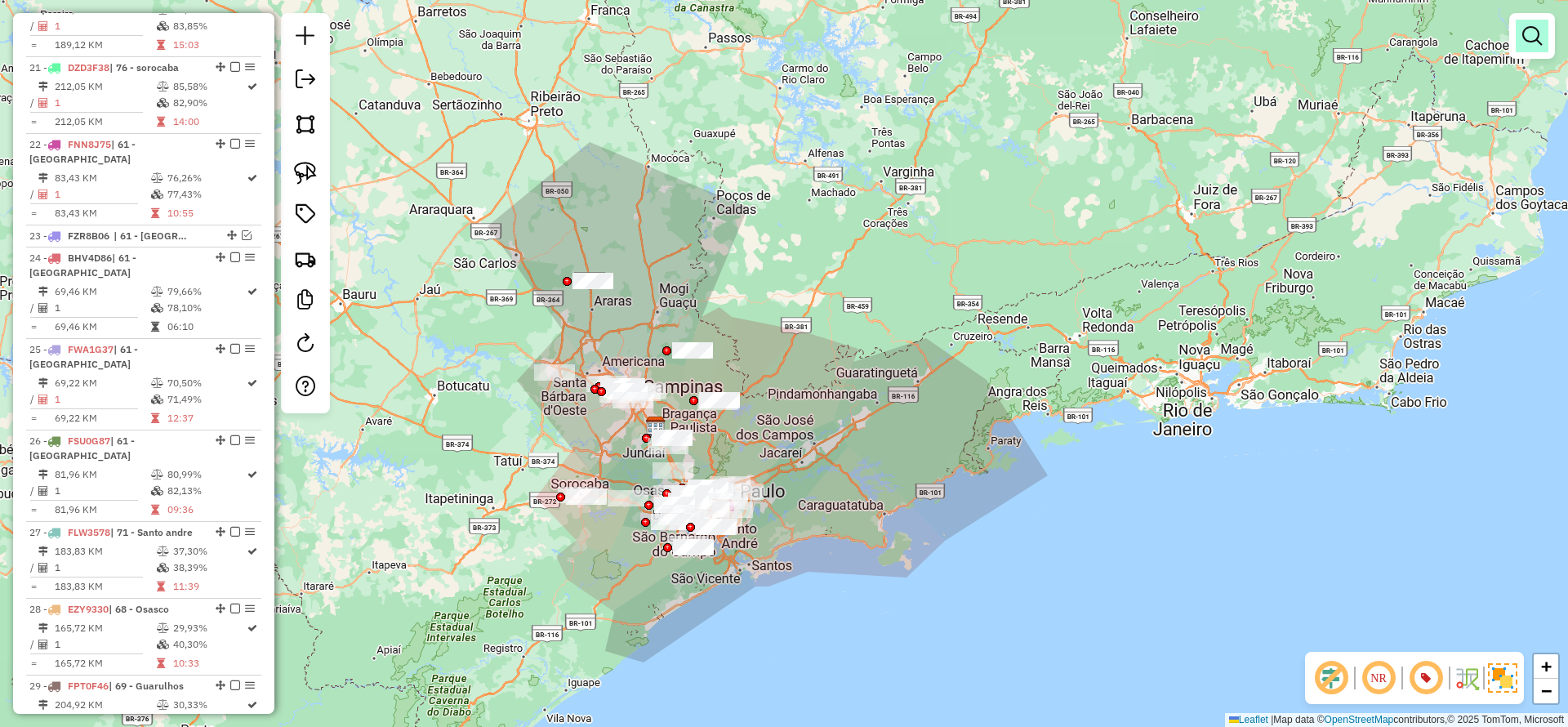
click at [1535, 32] on em at bounding box center [1532, 35] width 20 height 20
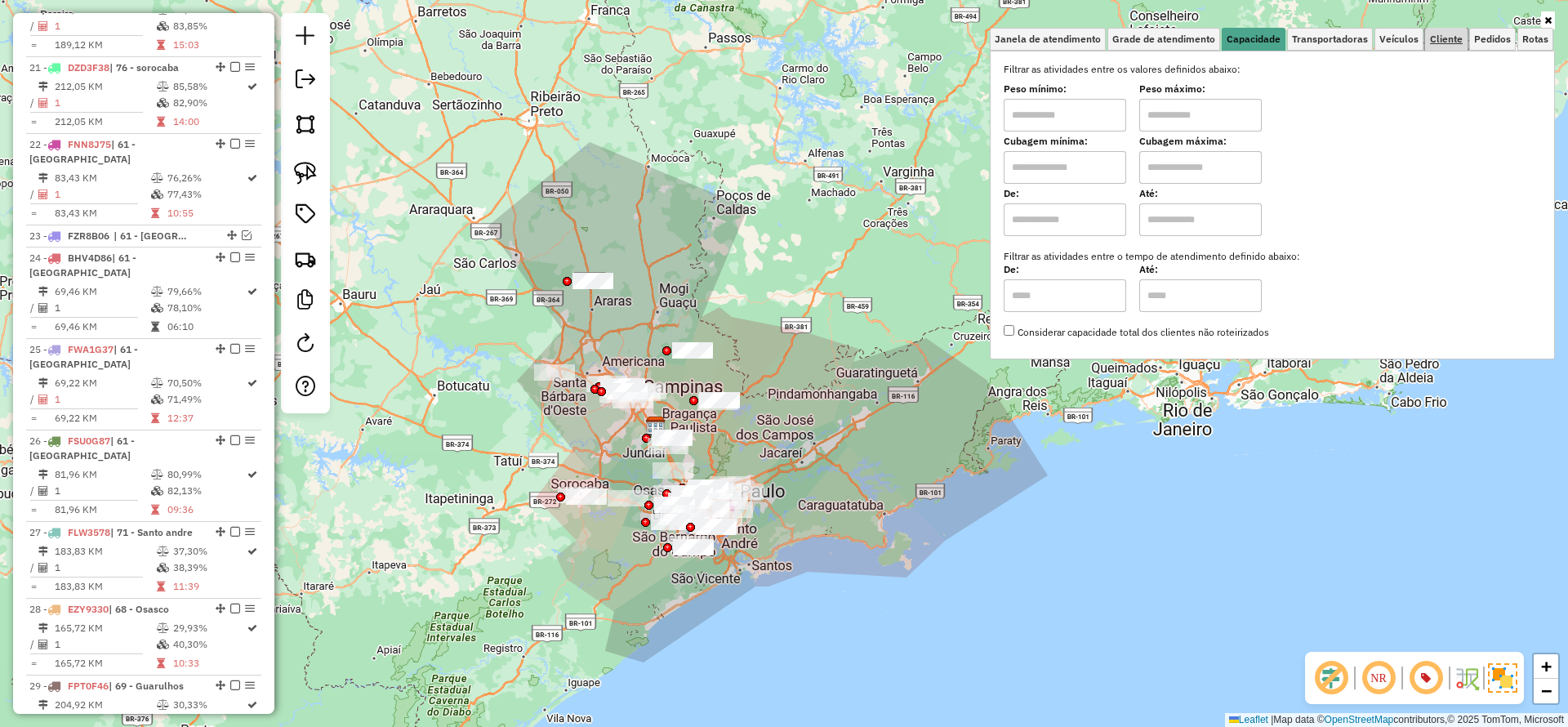
click at [1464, 40] on link "Cliente" at bounding box center [1447, 39] width 43 height 23
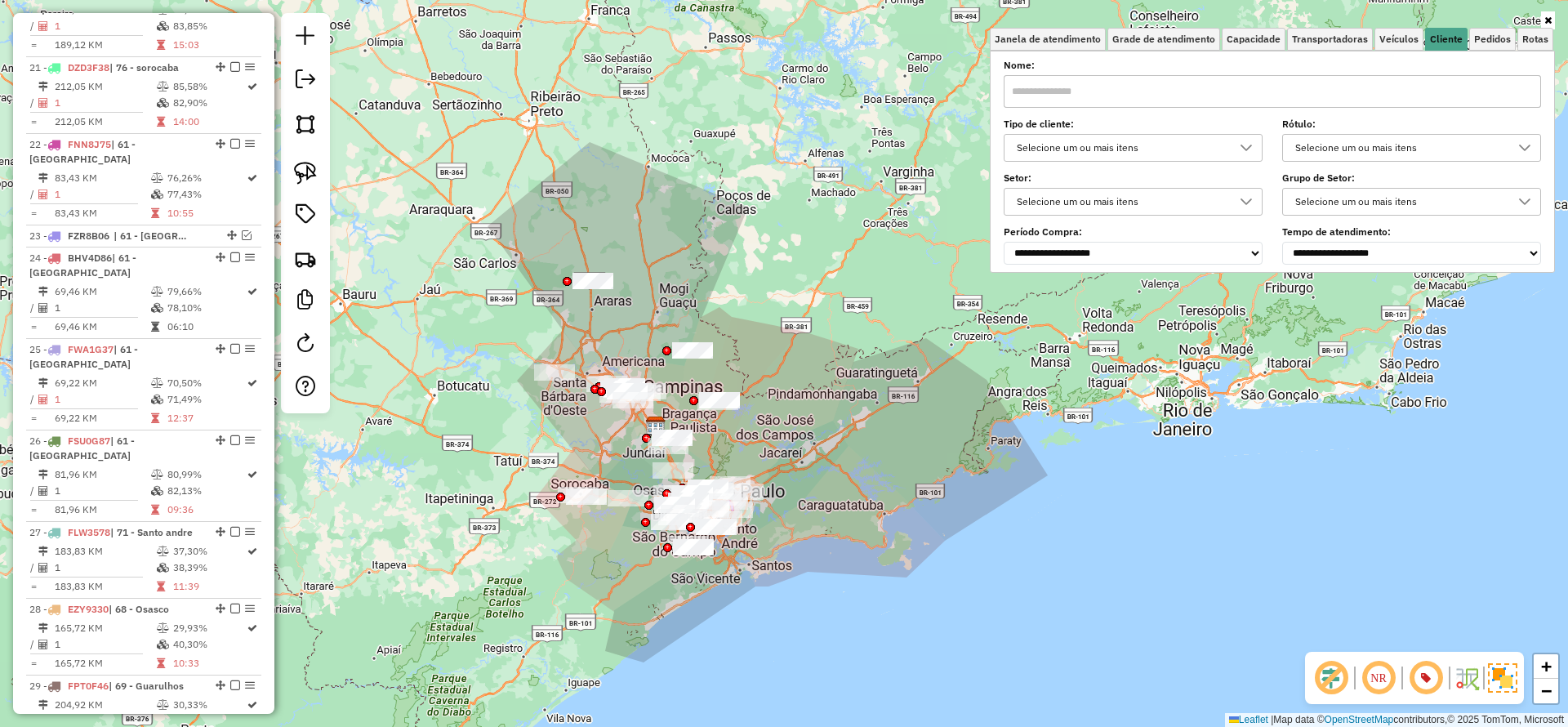
click at [1084, 138] on div "Selecione um ou mais itens" at bounding box center [1121, 147] width 219 height 26
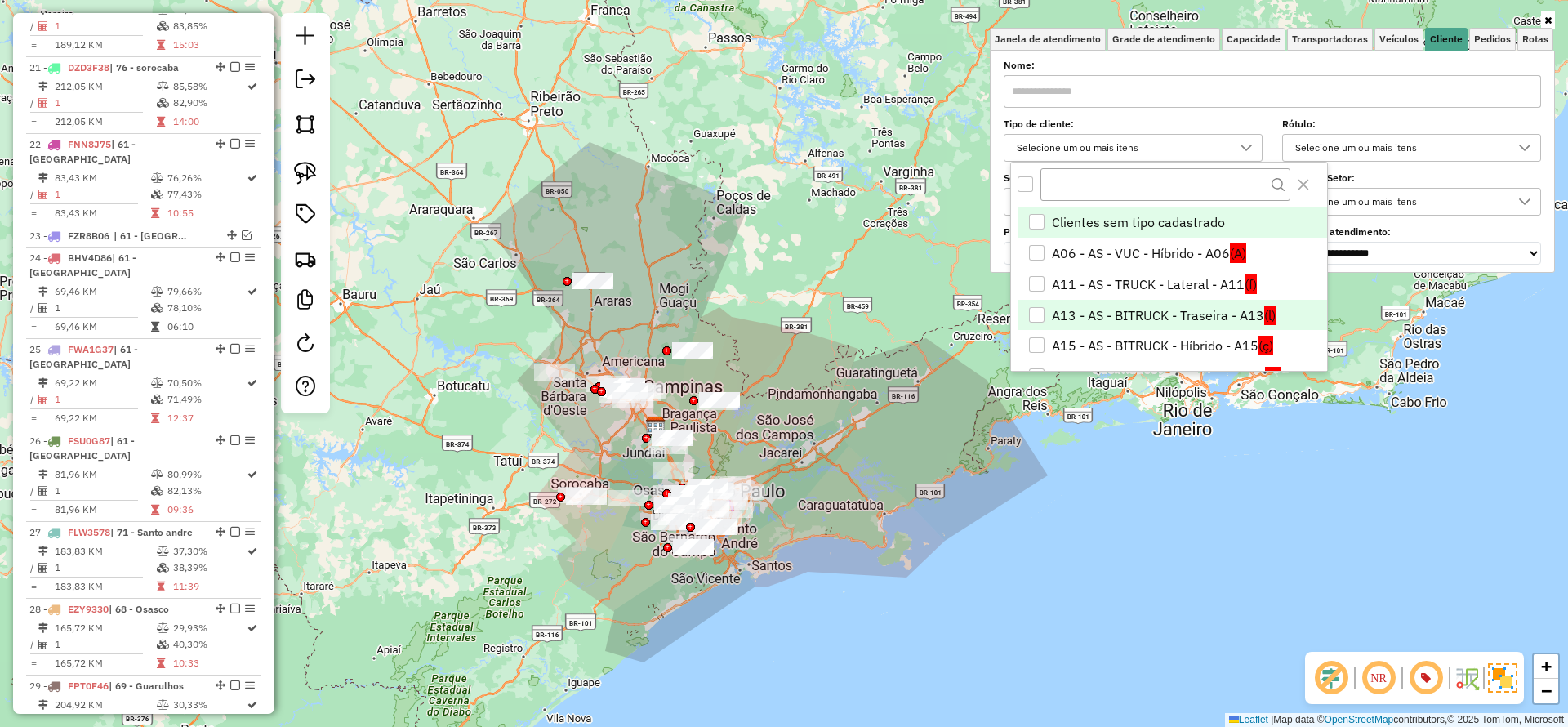
click at [1144, 317] on li "A13 - AS - BITRUCK - Traseira - A13 (l)" at bounding box center [1173, 315] width 310 height 31
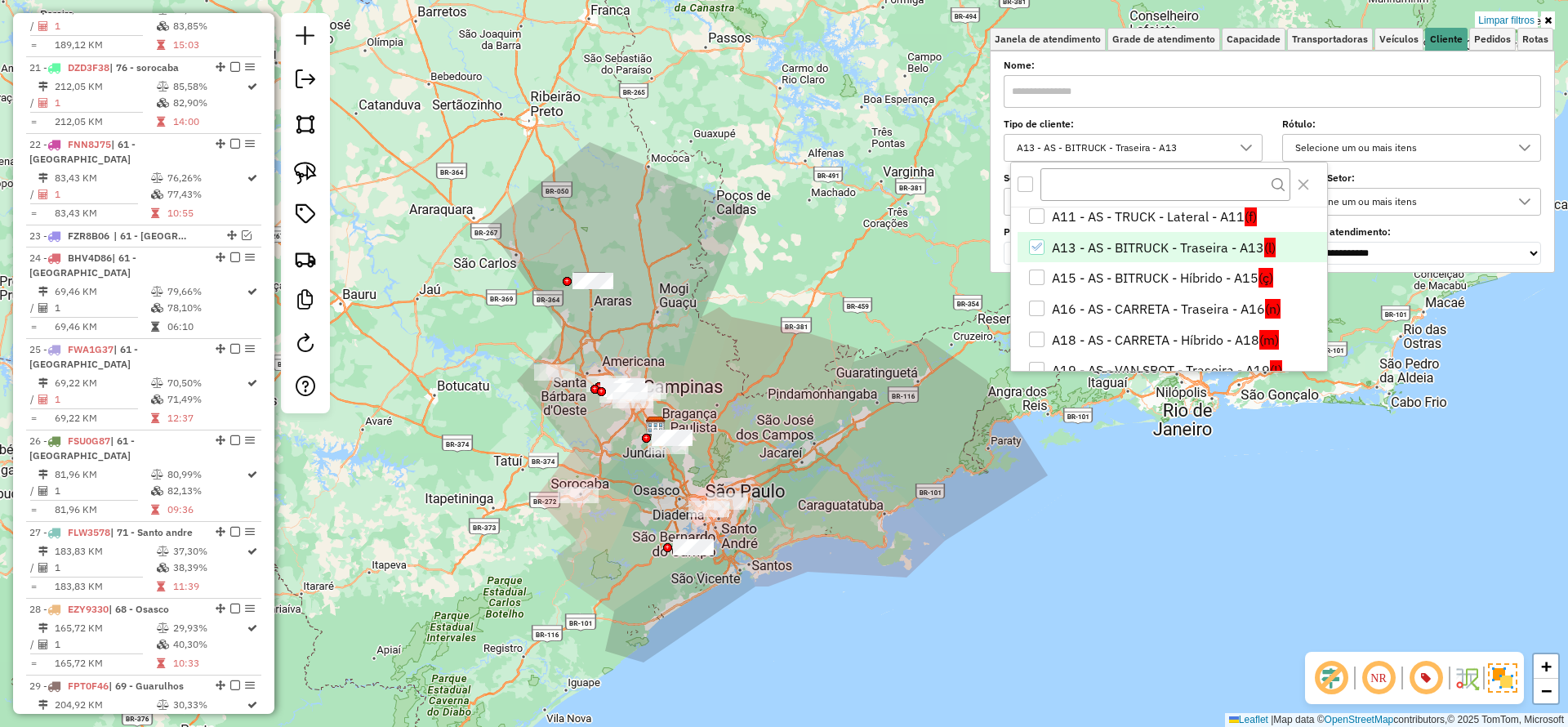
scroll to position [122, 0]
click at [1105, 249] on li "A16 - AS - CARRETA - Traseira - A16 (n)" at bounding box center [1173, 254] width 310 height 31
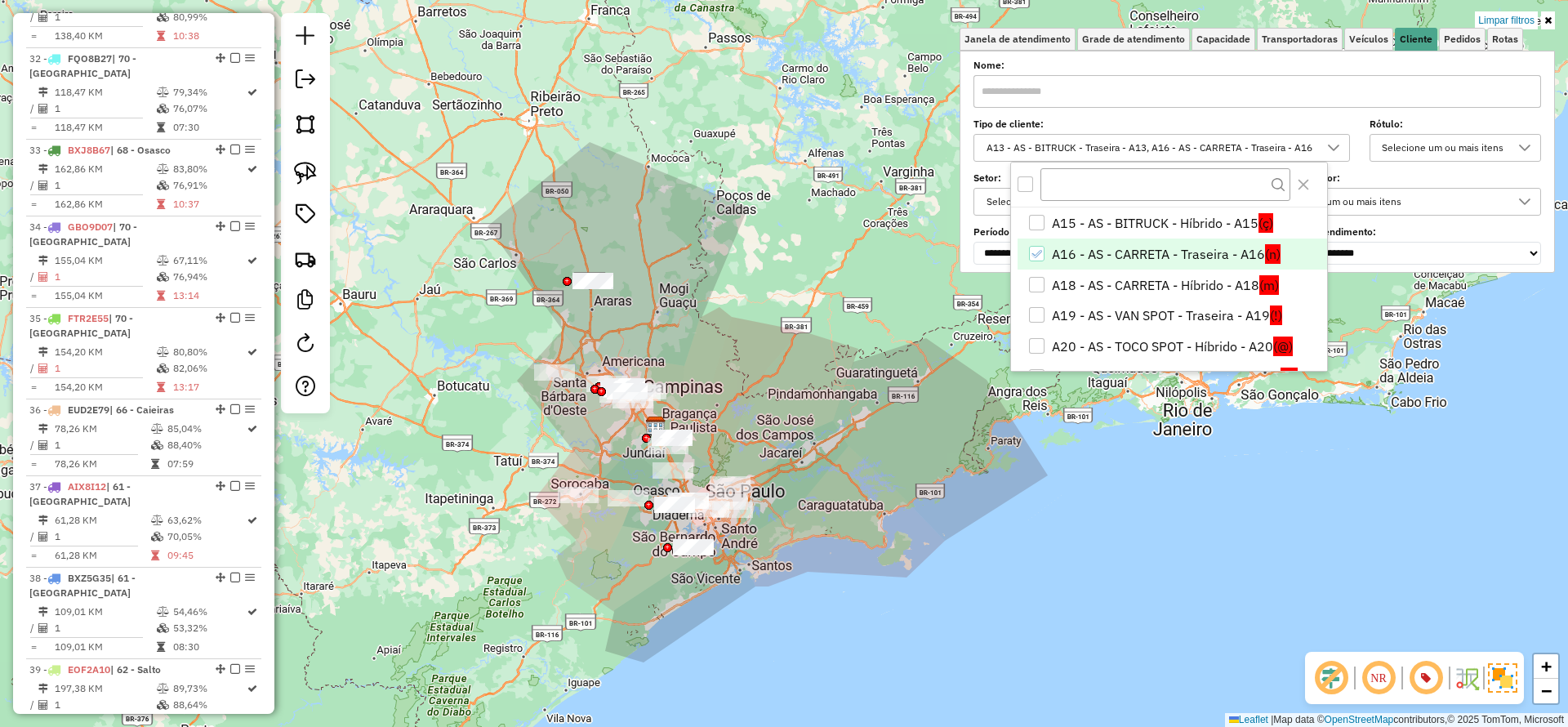
scroll to position [2681, 0]
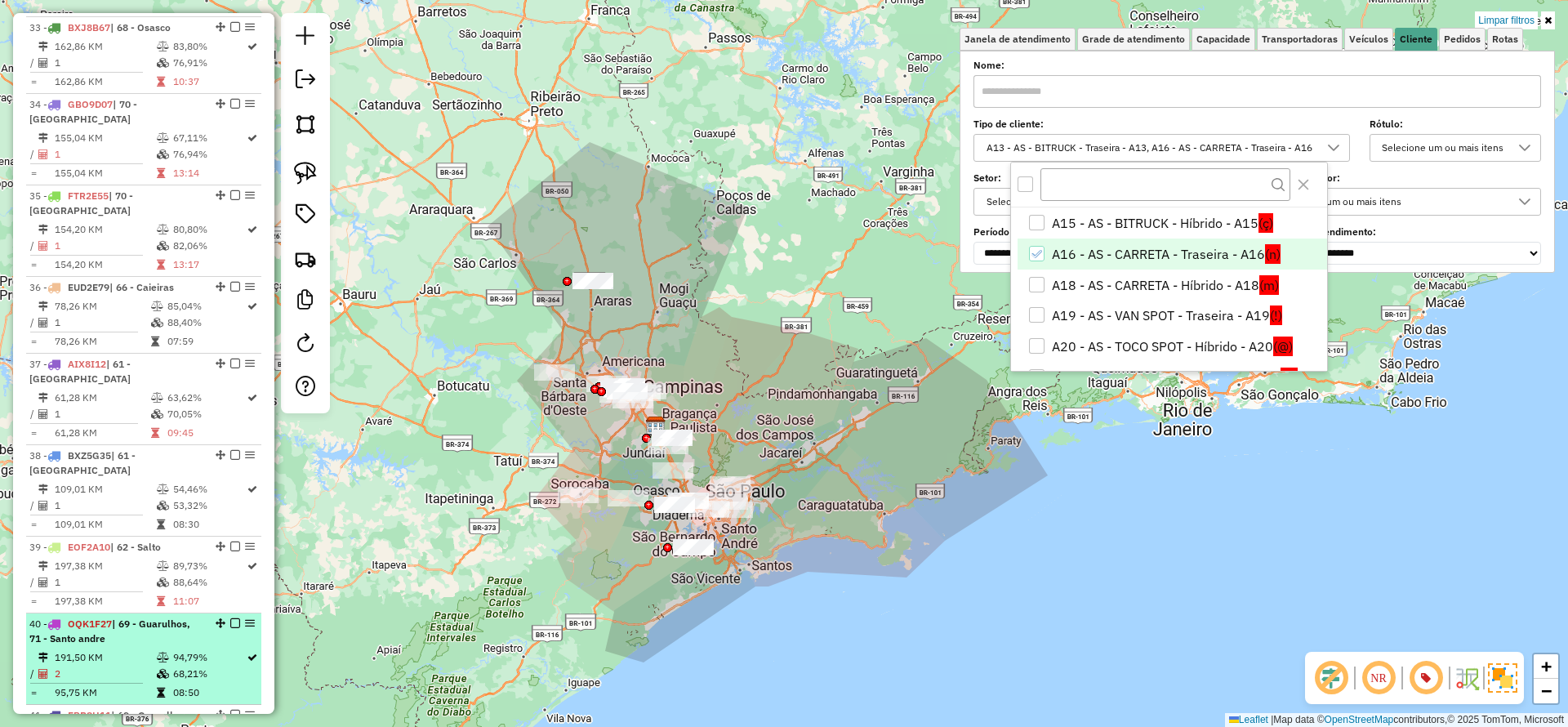
click at [141, 650] on td "191,50 KM" at bounding box center [105, 658] width 102 height 17
select select "**********"
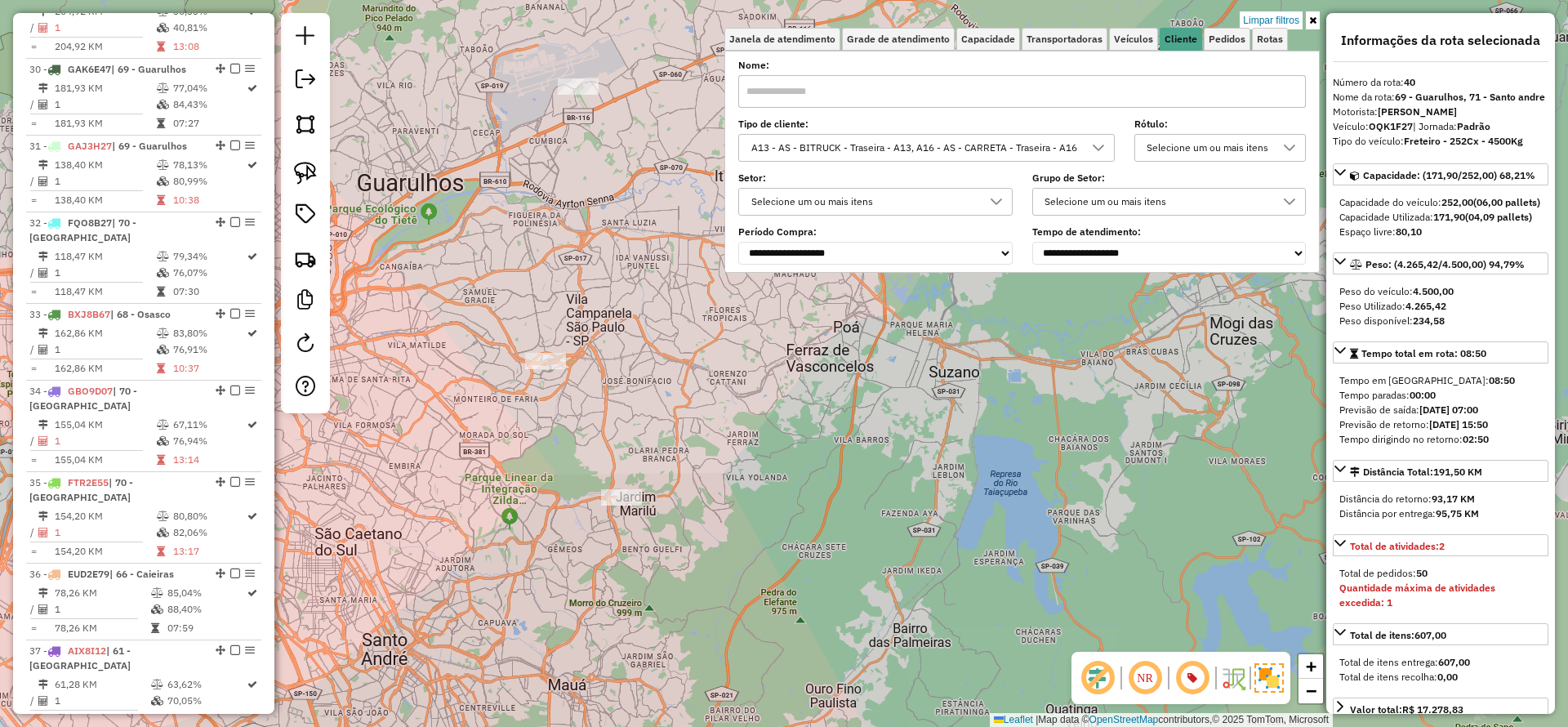
scroll to position [2437, 0]
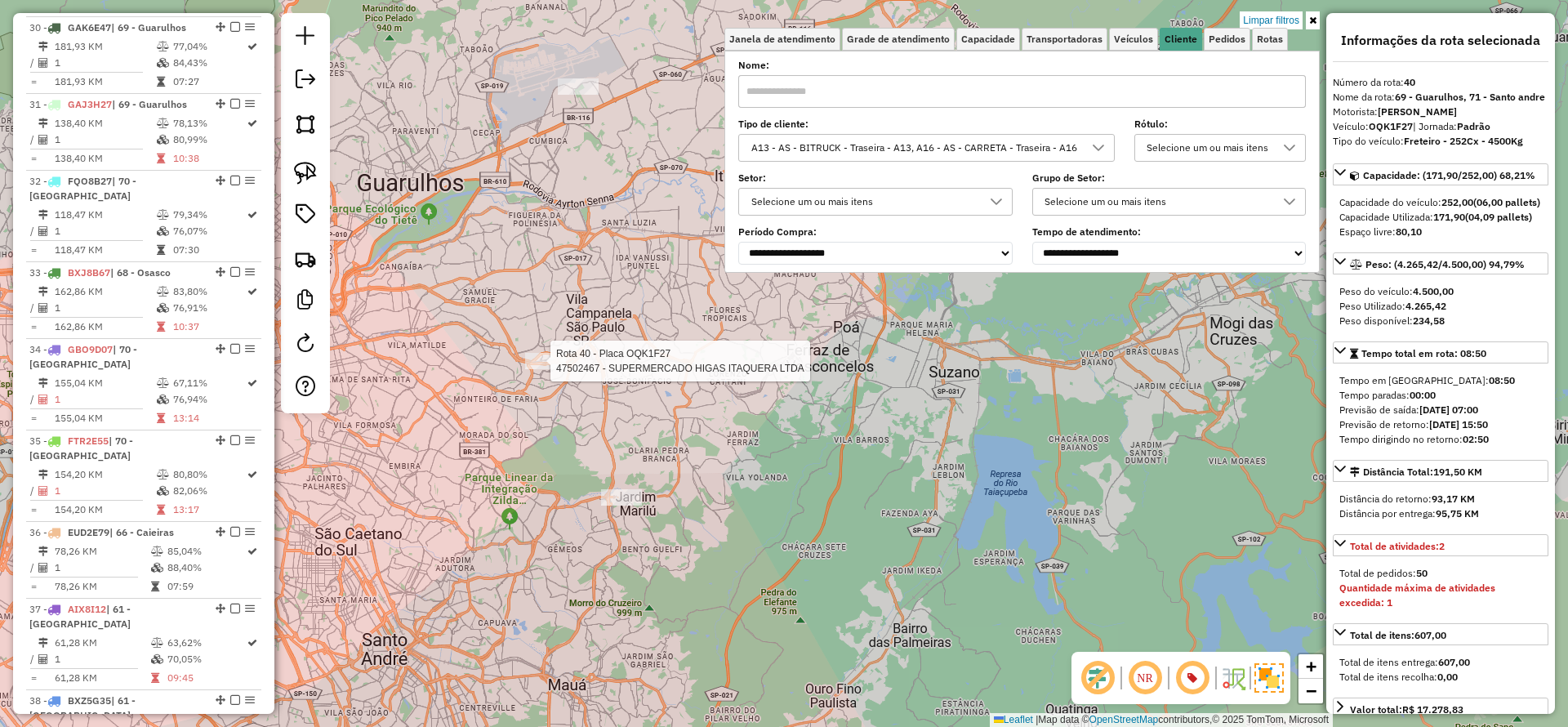
click at [547, 370] on div at bounding box center [546, 361] width 41 height 17
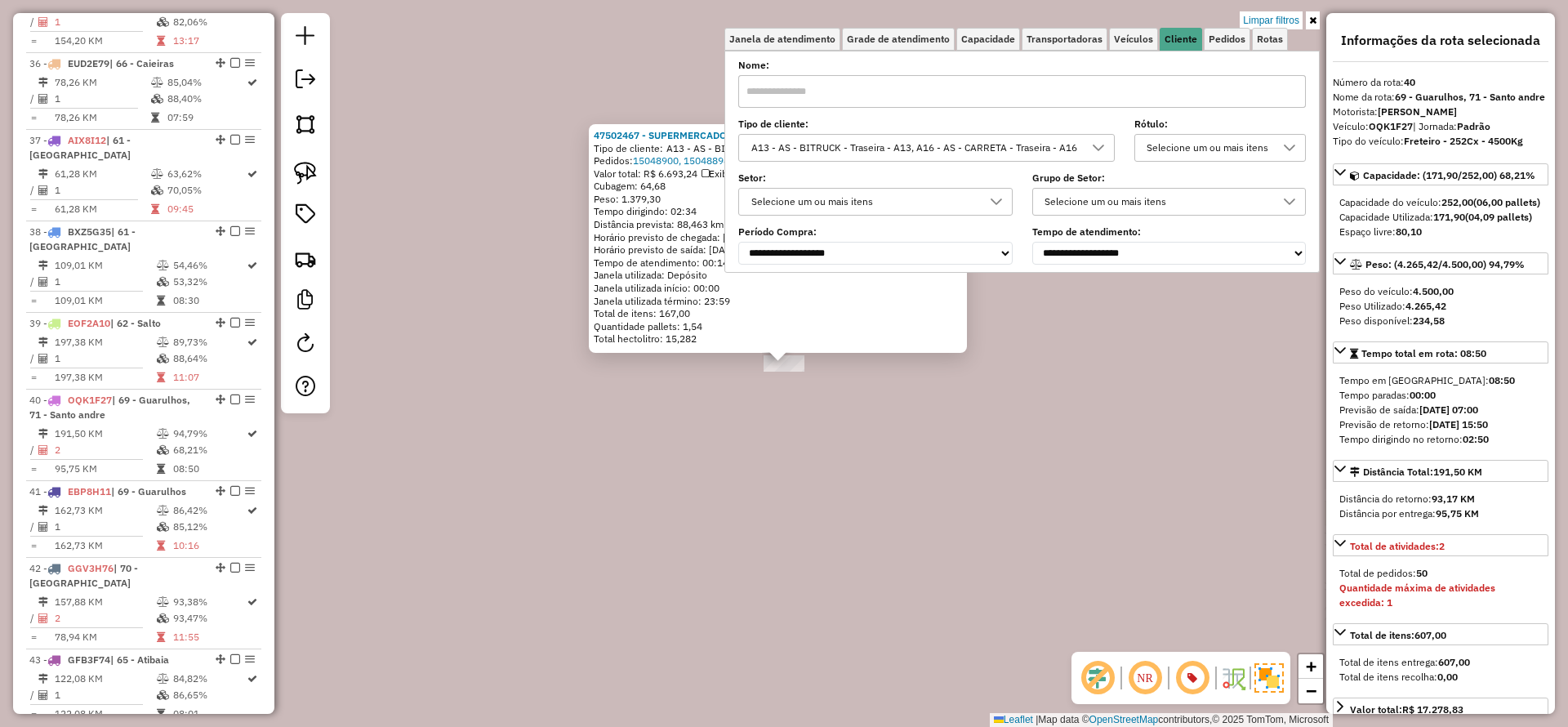
scroll to position [3106, 0]
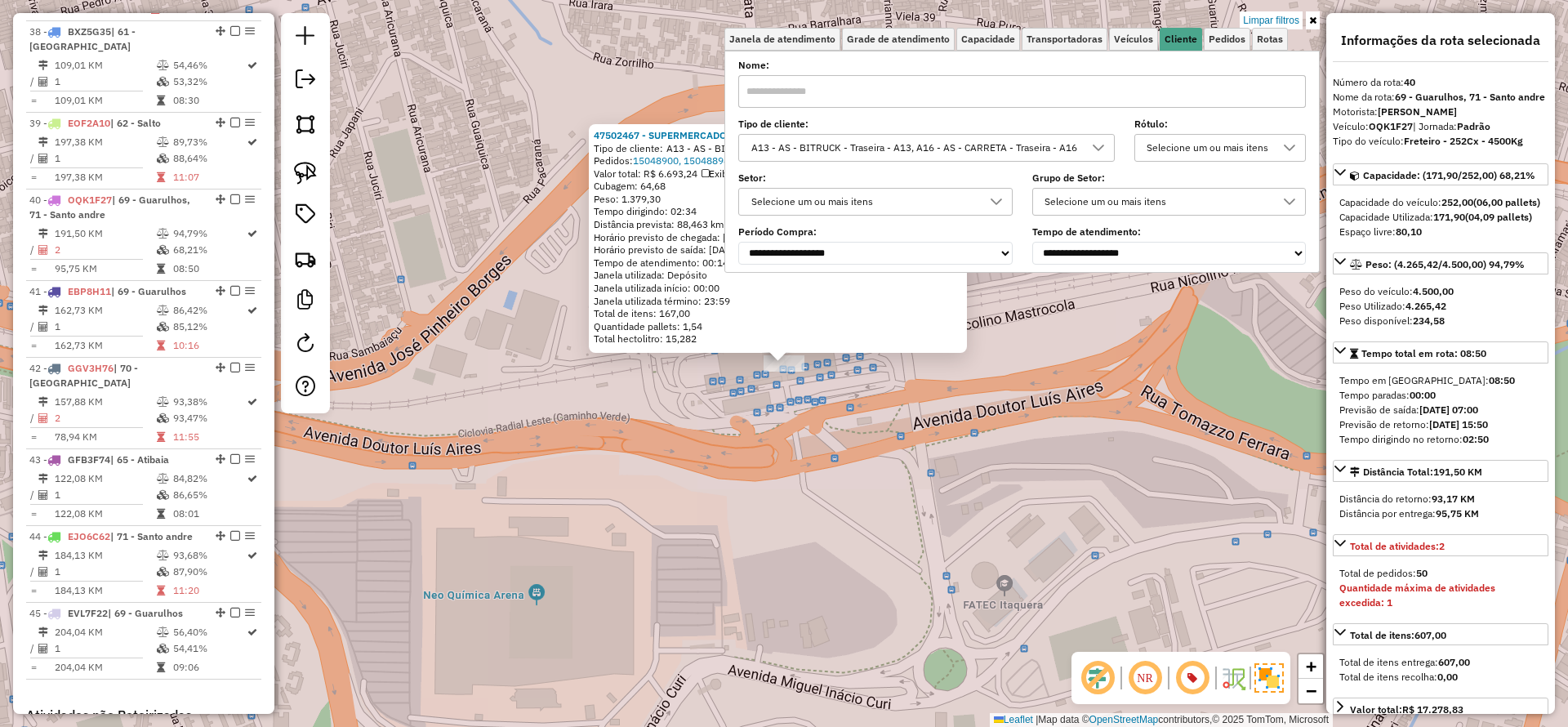
click at [610, 483] on div "47502467 - SUPERMERCADO HIGAS ITAQUERA LTDA Tipo de cliente: A13 - AS - BITRUCK…" at bounding box center [784, 363] width 1568 height 727
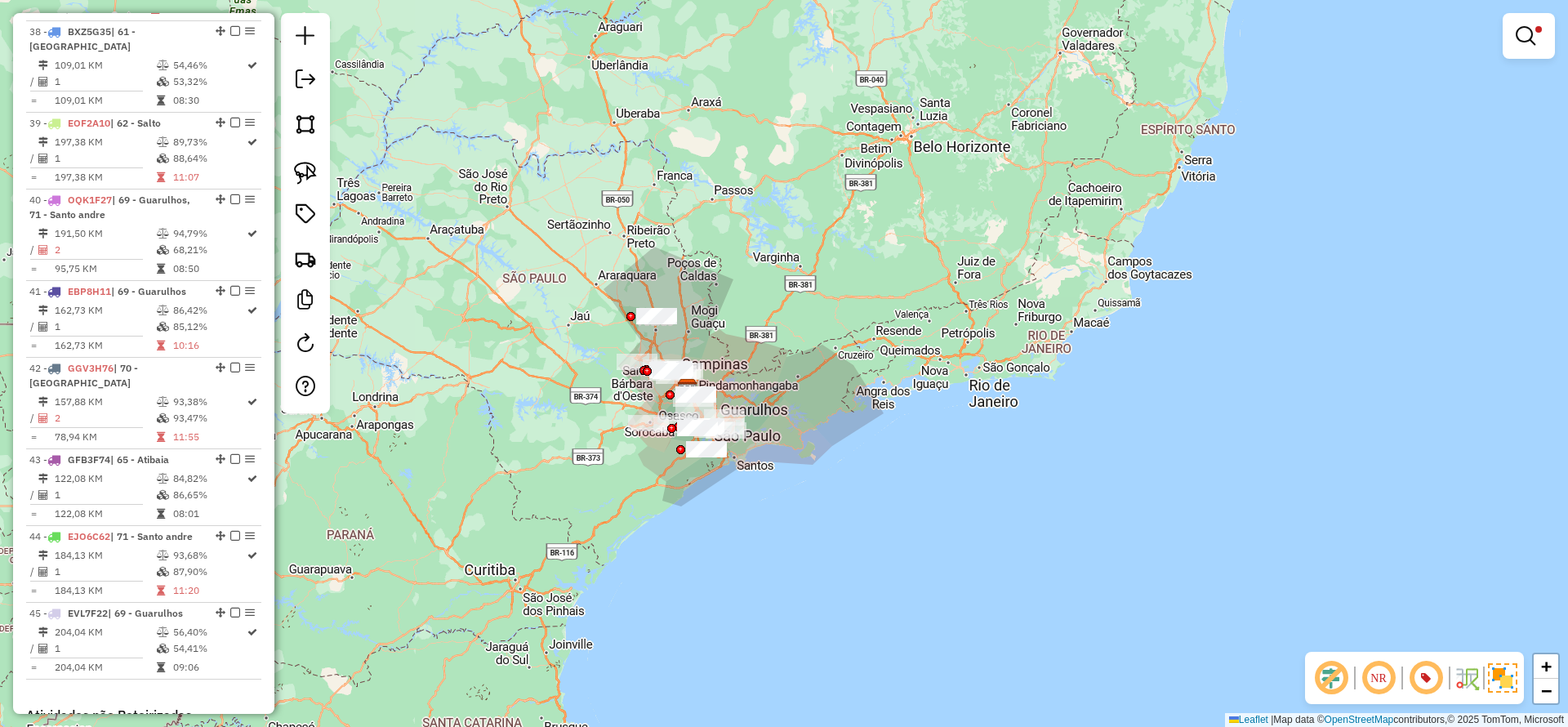
drag, startPoint x: 794, startPoint y: 266, endPoint x: 743, endPoint y: 349, distance: 97.4
click at [743, 349] on div "Limpar filtros Janela de atendimento Grade de atendimento Capacidade Transporta…" at bounding box center [784, 363] width 1568 height 727
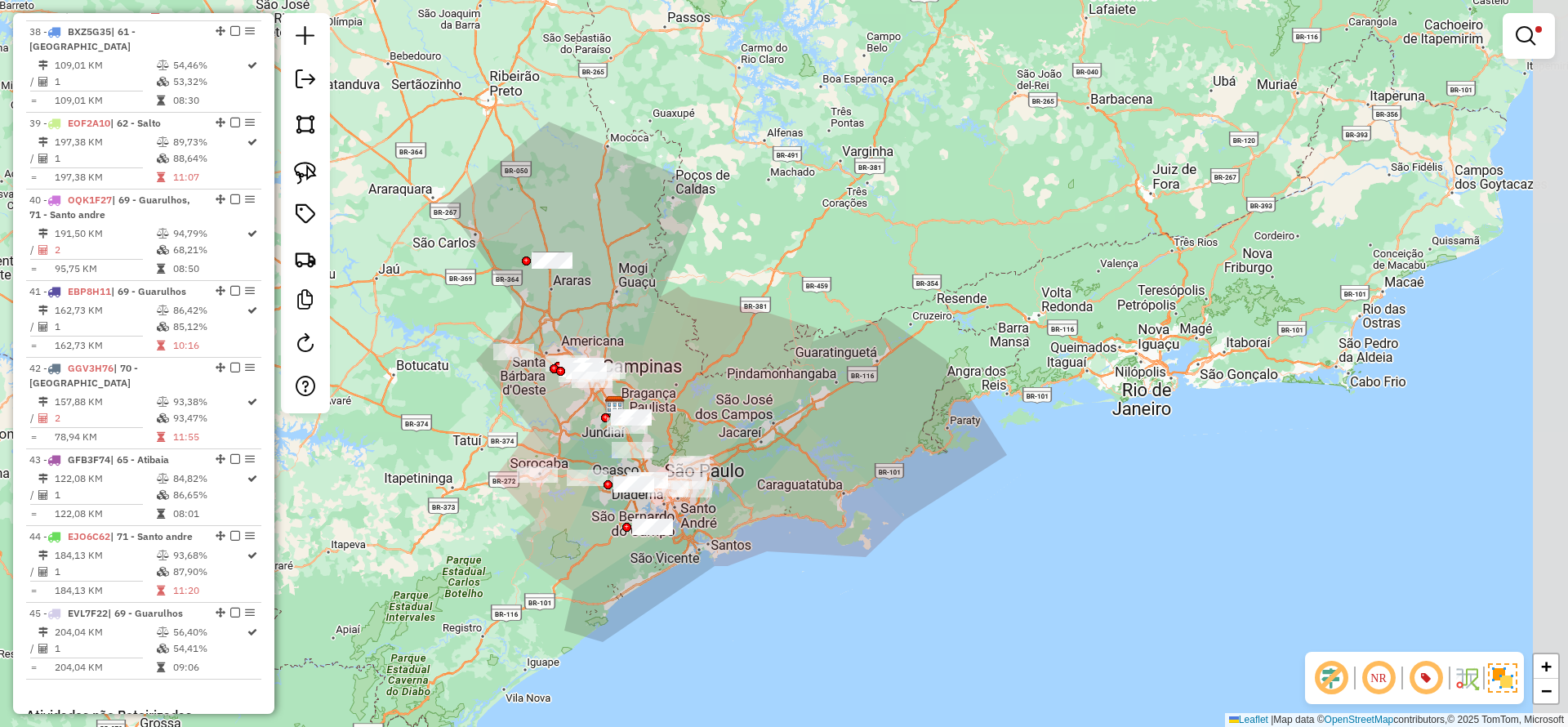
drag, startPoint x: 825, startPoint y: 387, endPoint x: 773, endPoint y: 397, distance: 53.0
click at [773, 397] on div "Limpar filtros Janela de atendimento Grade de atendimento Capacidade Transporta…" at bounding box center [784, 363] width 1568 height 727
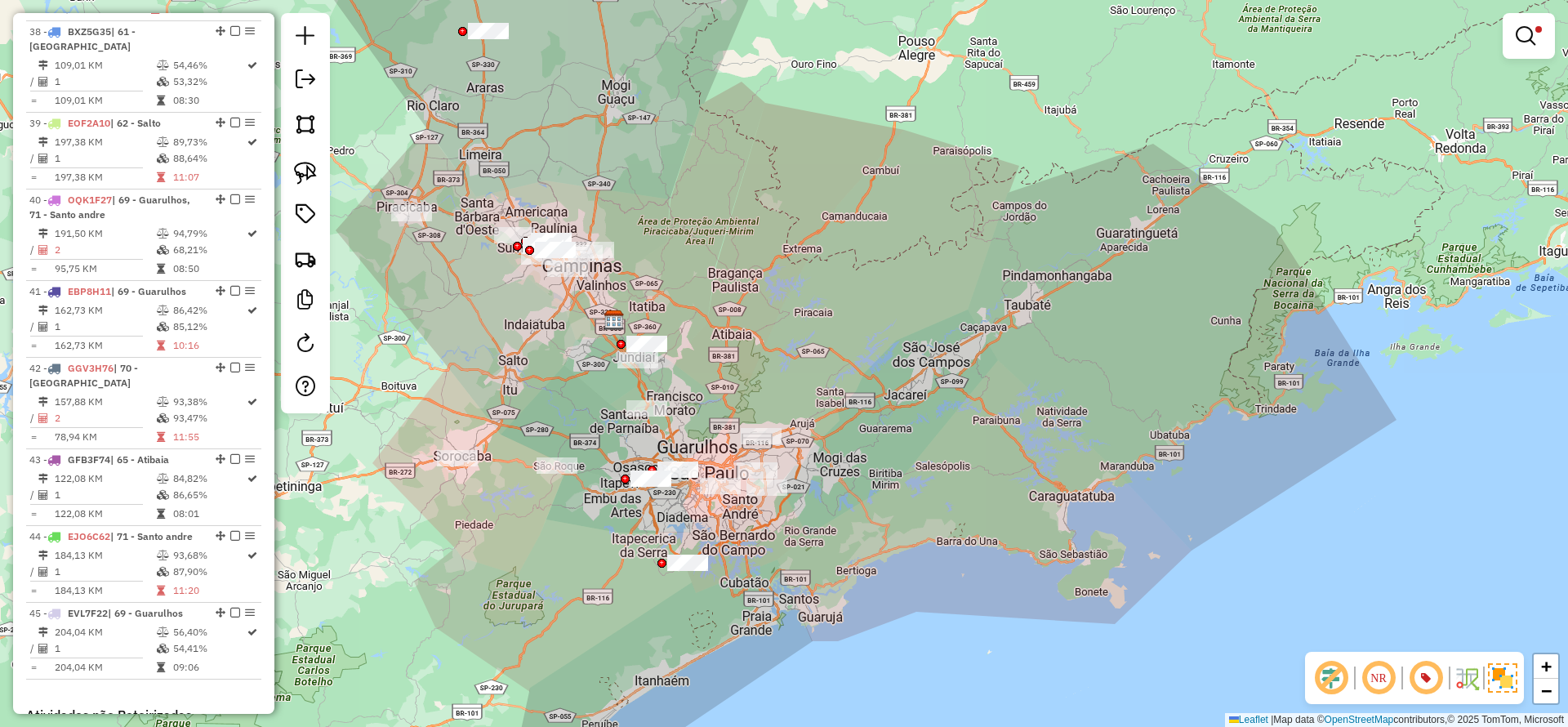
drag, startPoint x: 800, startPoint y: 227, endPoint x: 823, endPoint y: 213, distance: 26.9
click at [823, 213] on div "Limpar filtros Janela de atendimento Grade de atendimento Capacidade Transporta…" at bounding box center [784, 363] width 1568 height 727
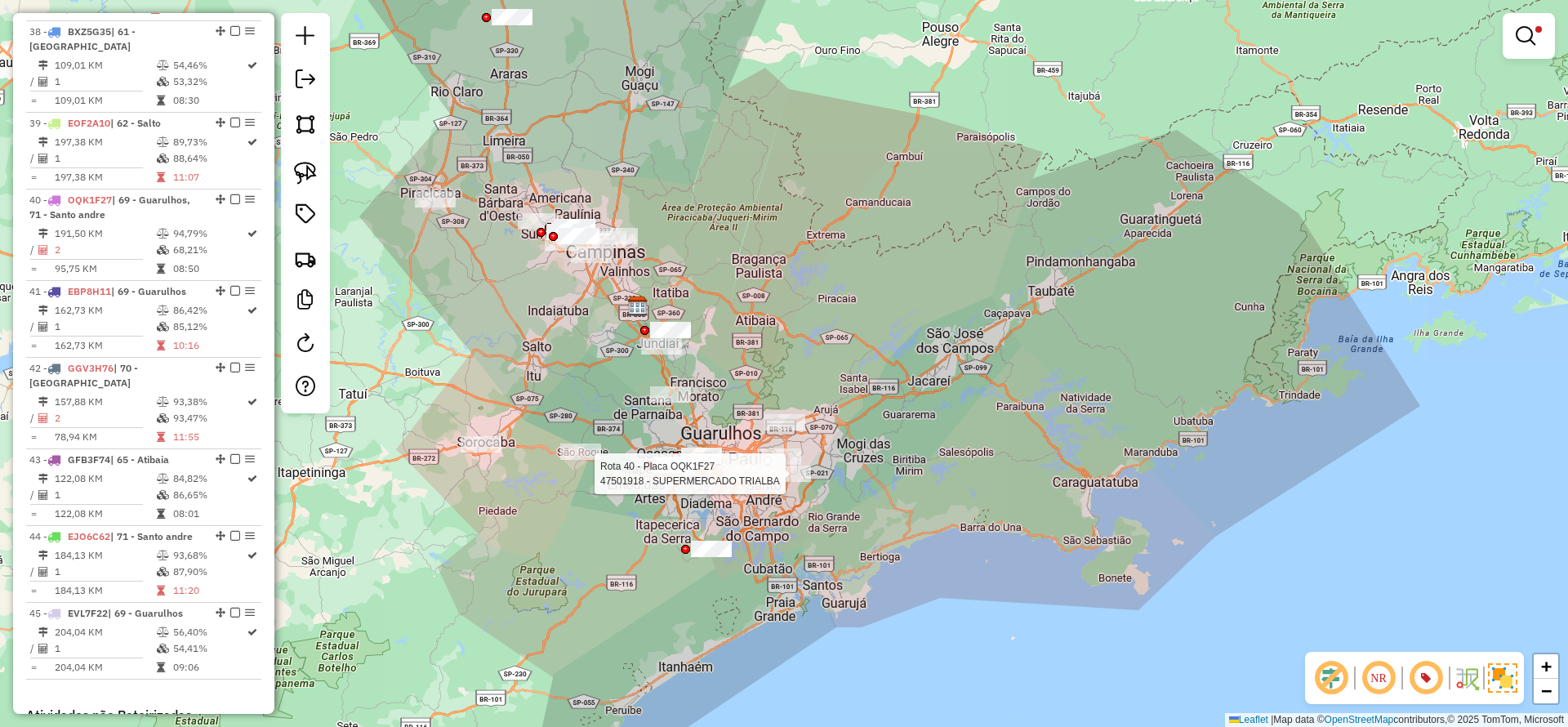
select select "**********"
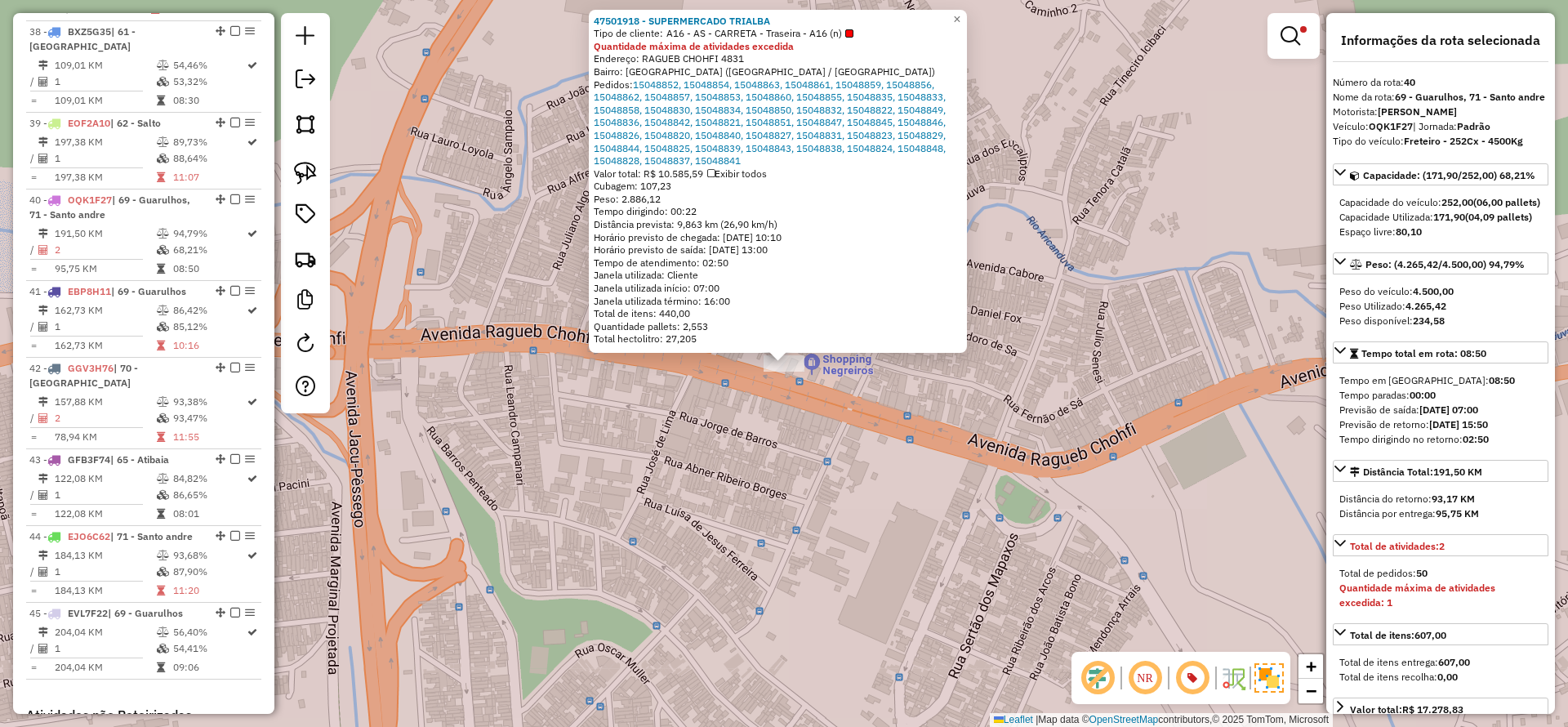
click at [740, 480] on div "47501918 - SUPERMERCADO TRIALBA Tipo de cliente: A16 - AS - CARRETA - Traseira …" at bounding box center [784, 363] width 1568 height 727
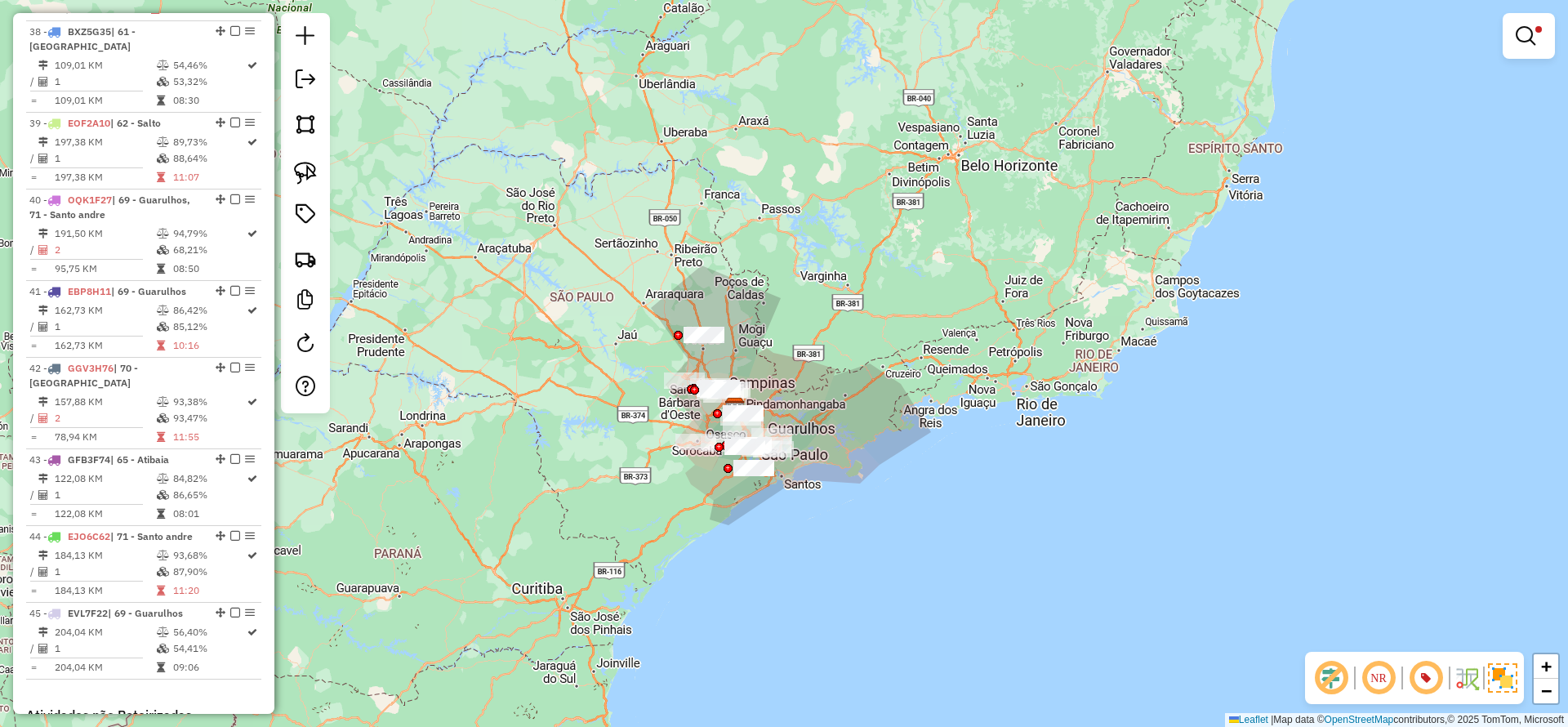
drag, startPoint x: 949, startPoint y: 318, endPoint x: 890, endPoint y: 337, distance: 62.0
click at [892, 337] on div "Limpar filtros Janela de atendimento Grade de atendimento Capacidade Transporta…" at bounding box center [784, 363] width 1568 height 727
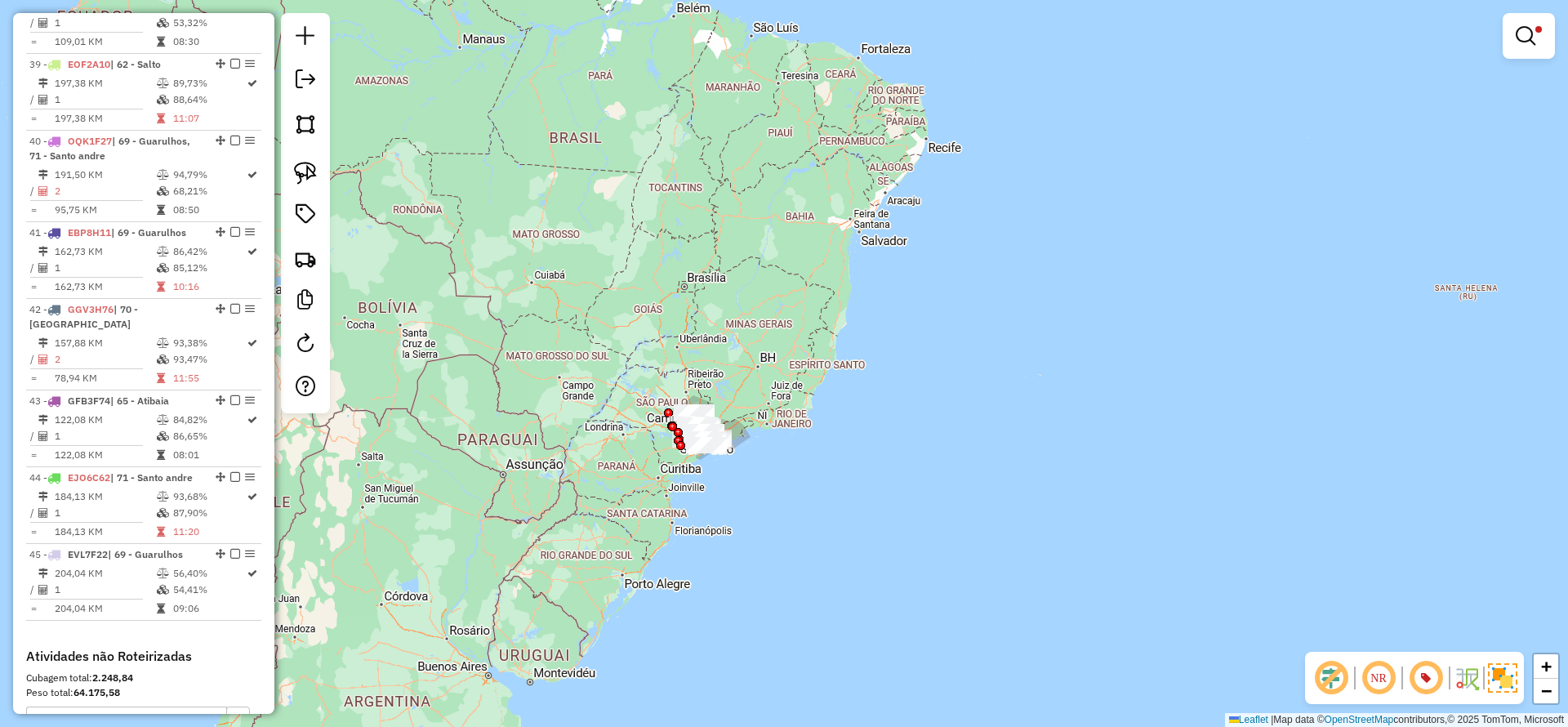
scroll to position [3246, 0]
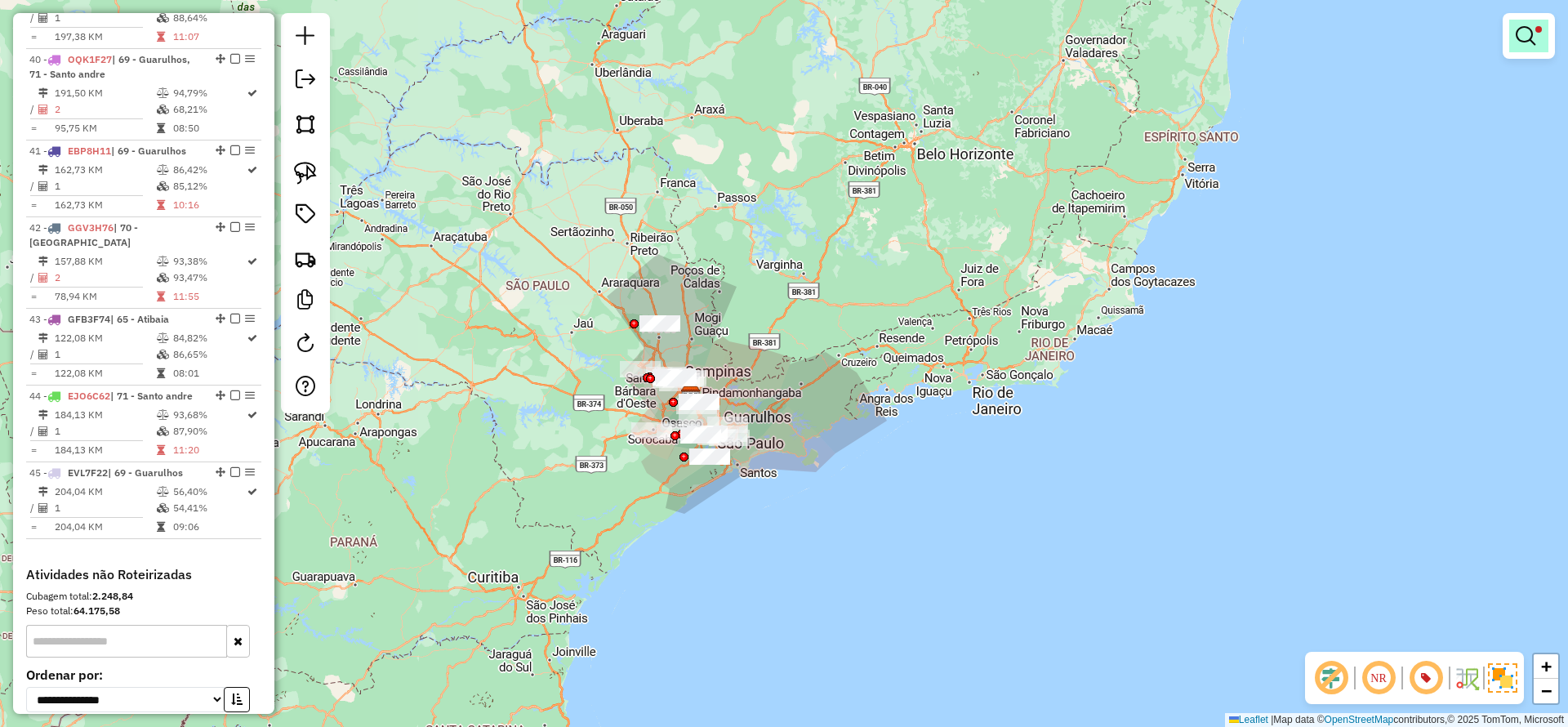
click at [1539, 40] on link at bounding box center [1529, 35] width 39 height 33
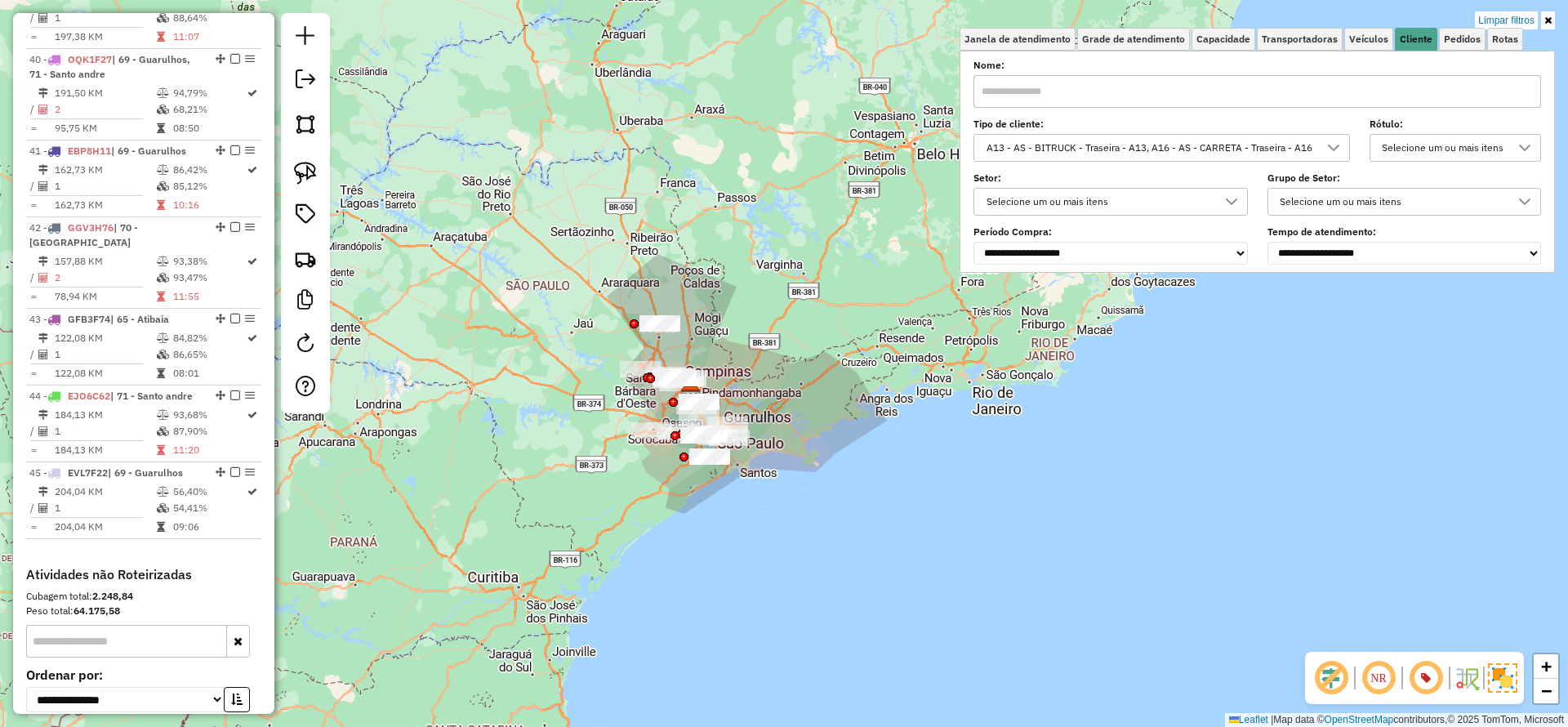
click at [1195, 141] on div "A13 - AS - BITRUCK - Traseira - A13, A16 - AS - CARRETA - Traseira - A16" at bounding box center [1149, 147] width 337 height 26
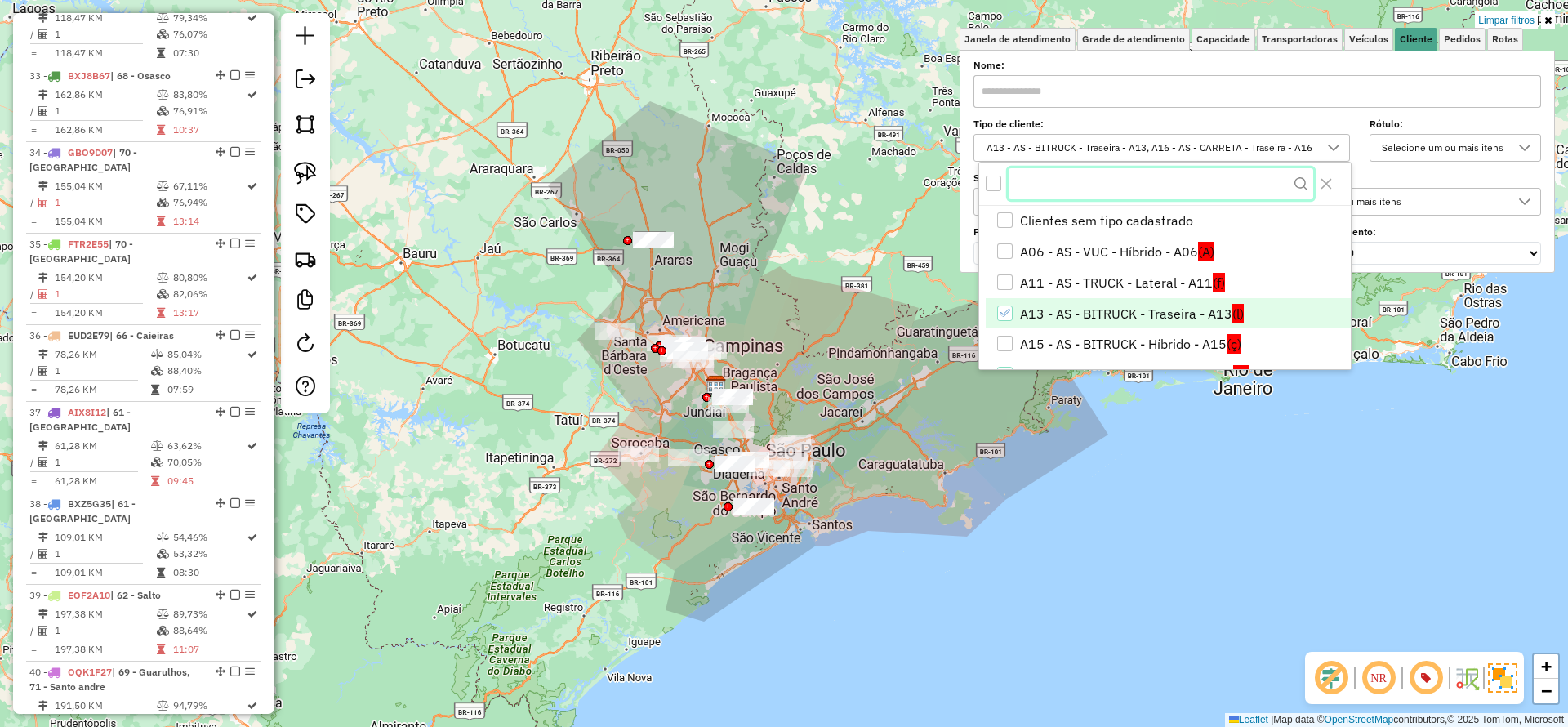
scroll to position [122, 0]
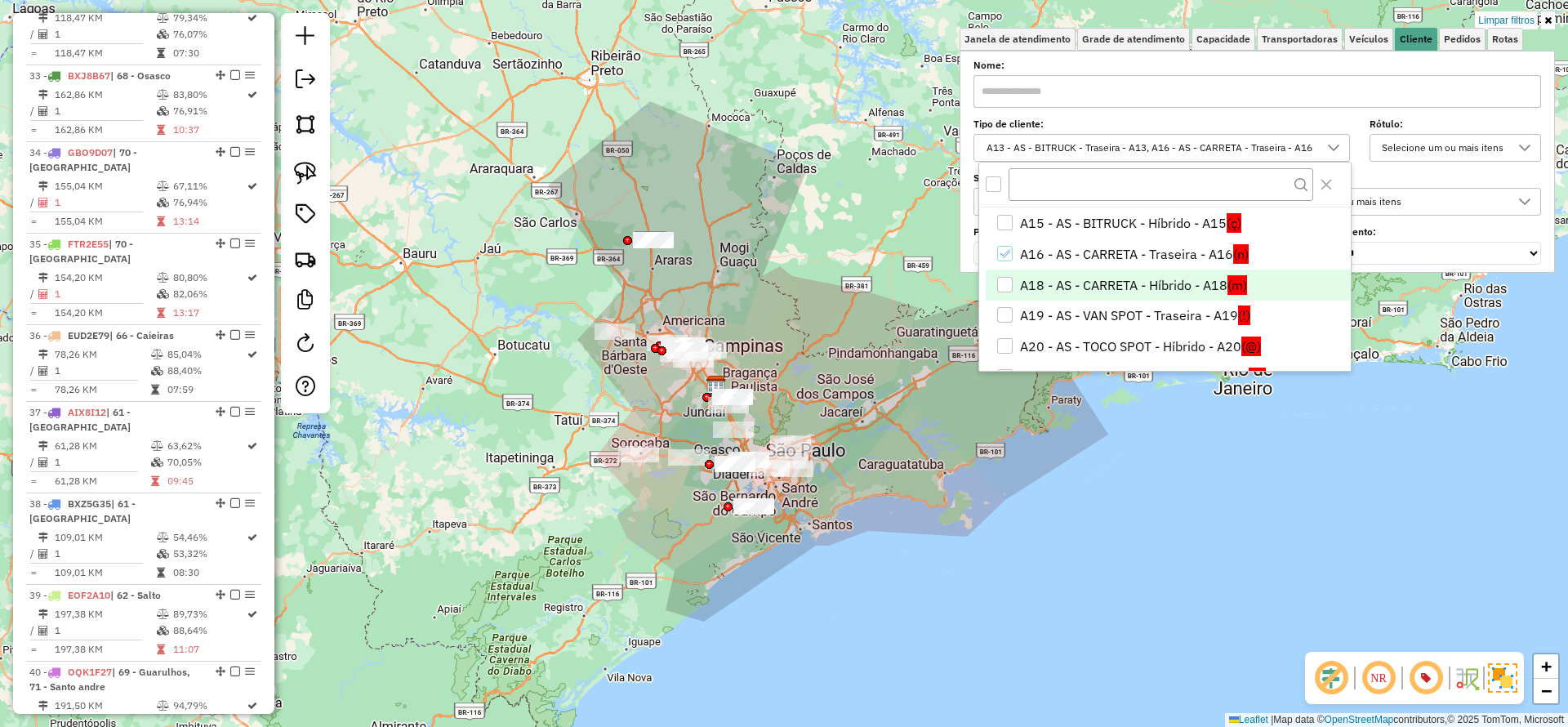
click at [1088, 280] on li "A18 - AS - CARRETA - Híbrido - A18 (m)" at bounding box center [1168, 285] width 365 height 31
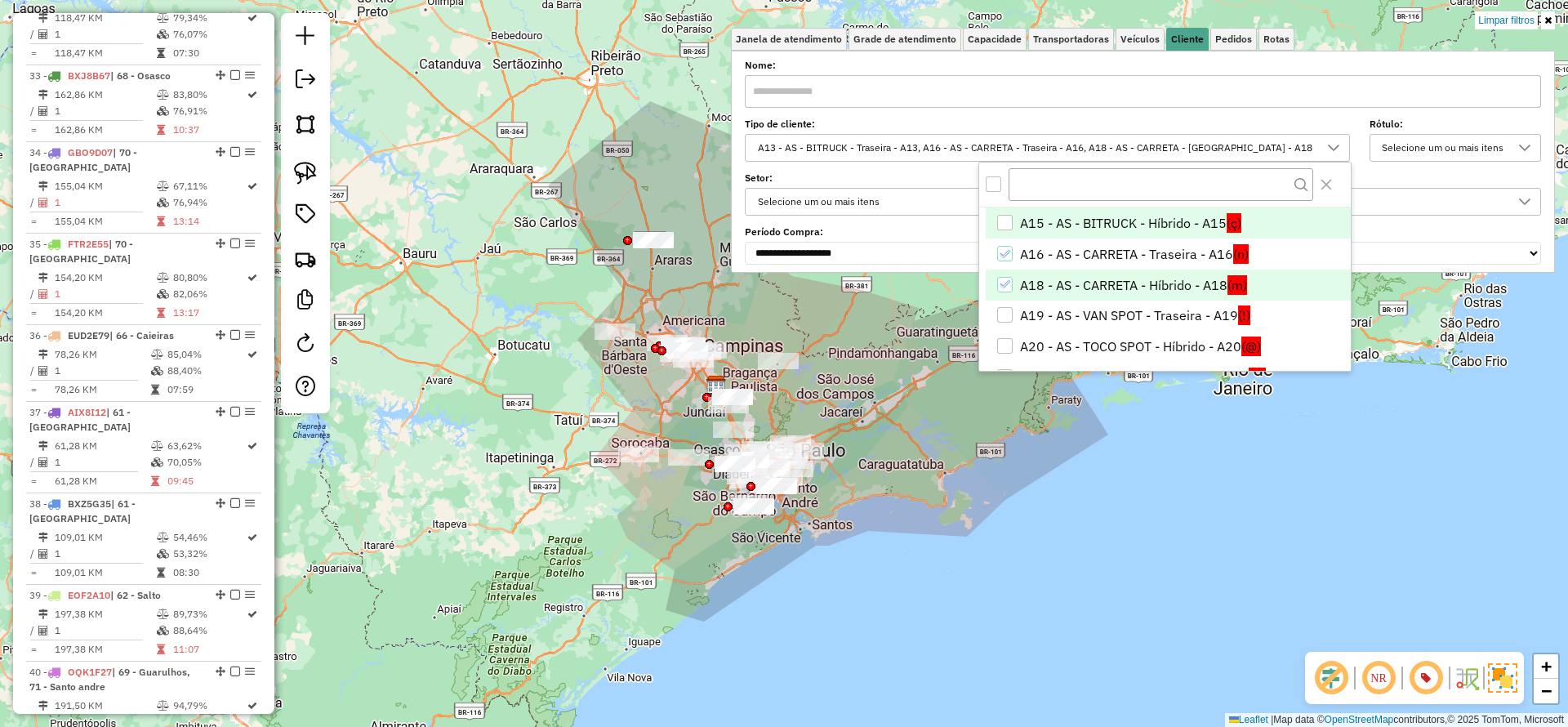
click at [1056, 224] on li "A15 - AS - BITRUCK - Híbrido - A15 (ç)" at bounding box center [1168, 222] width 365 height 31
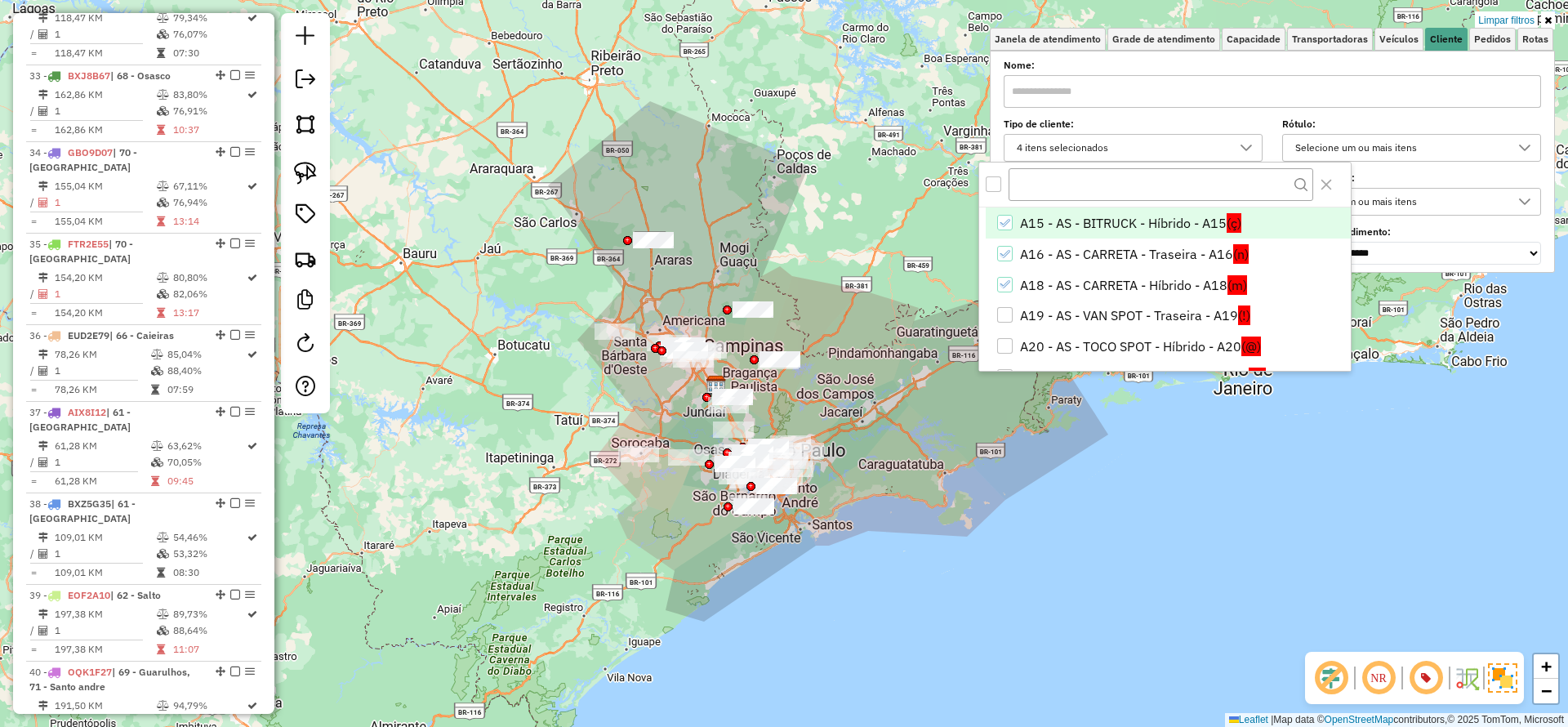
click at [917, 482] on div "Limpar filtros Janela de atendimento Grade de atendimento Capacidade Transporta…" at bounding box center [784, 363] width 1568 height 727
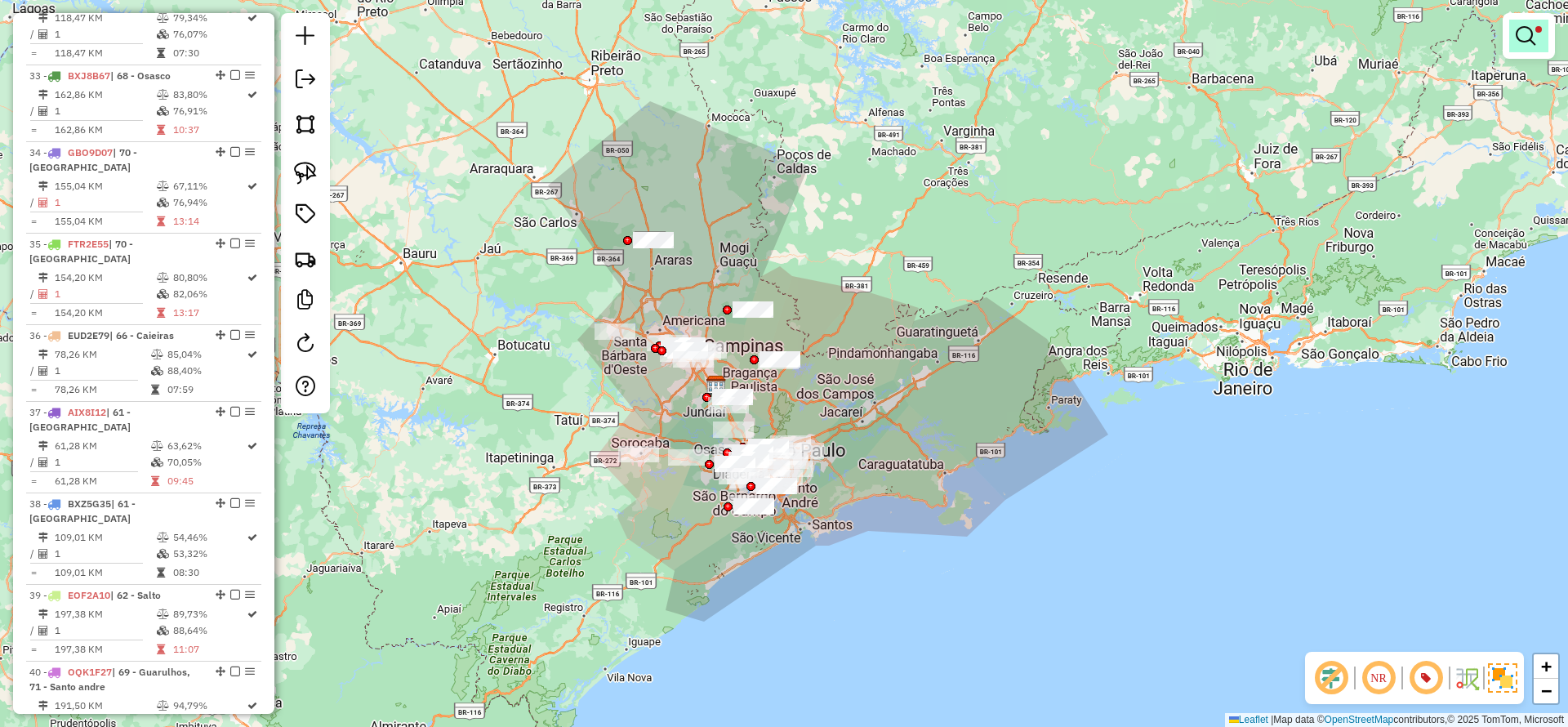
click at [1546, 42] on link at bounding box center [1529, 35] width 39 height 33
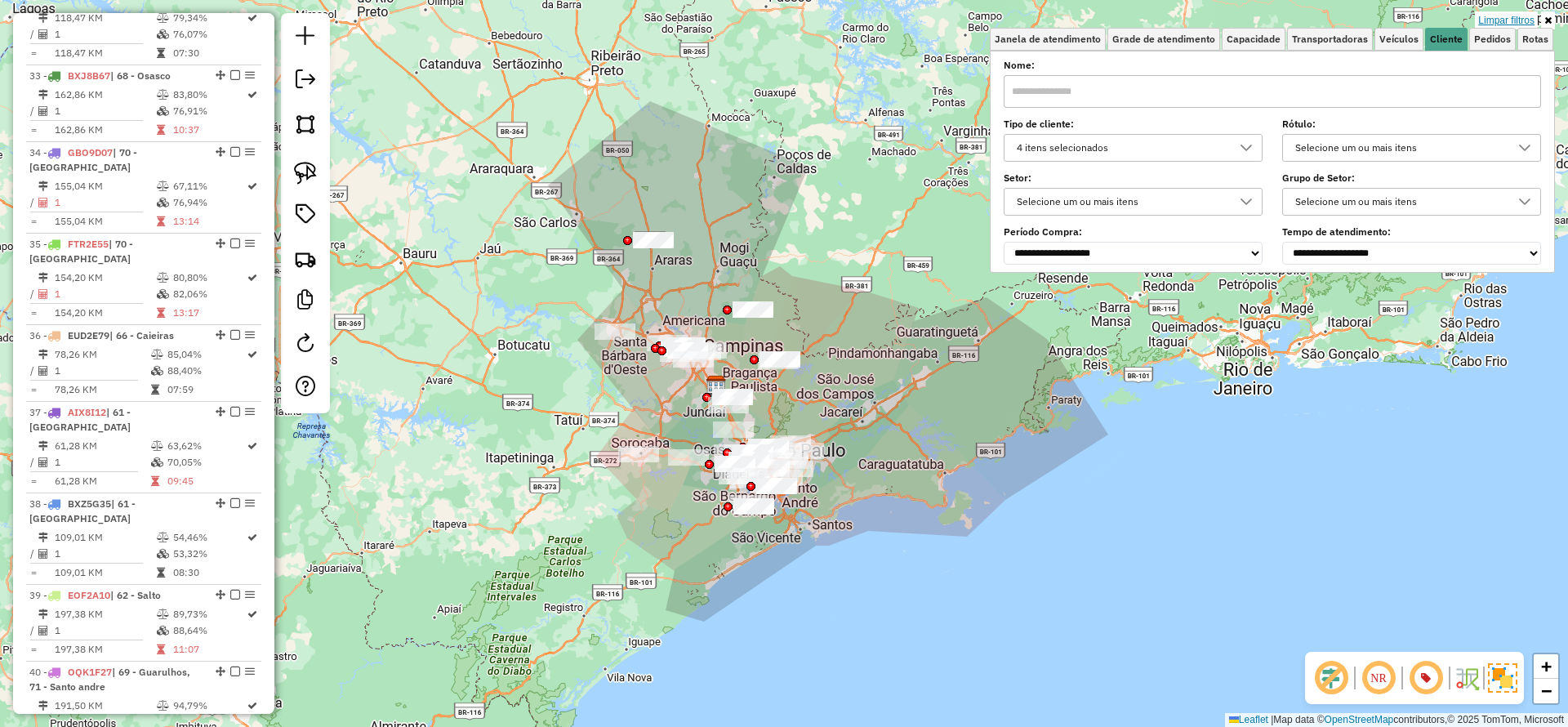
click at [1505, 16] on link "Limpar filtros" at bounding box center [1506, 20] width 63 height 18
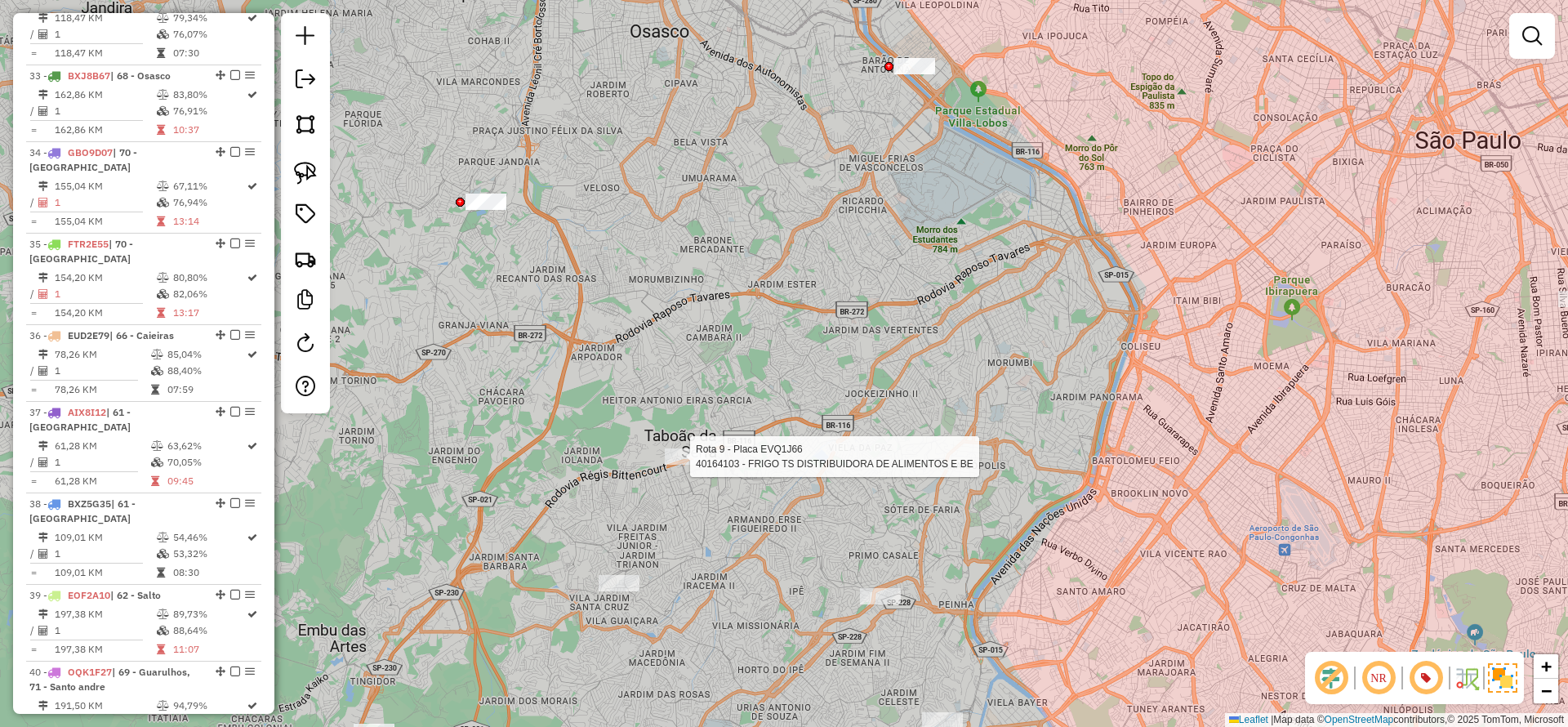
select select "**********"
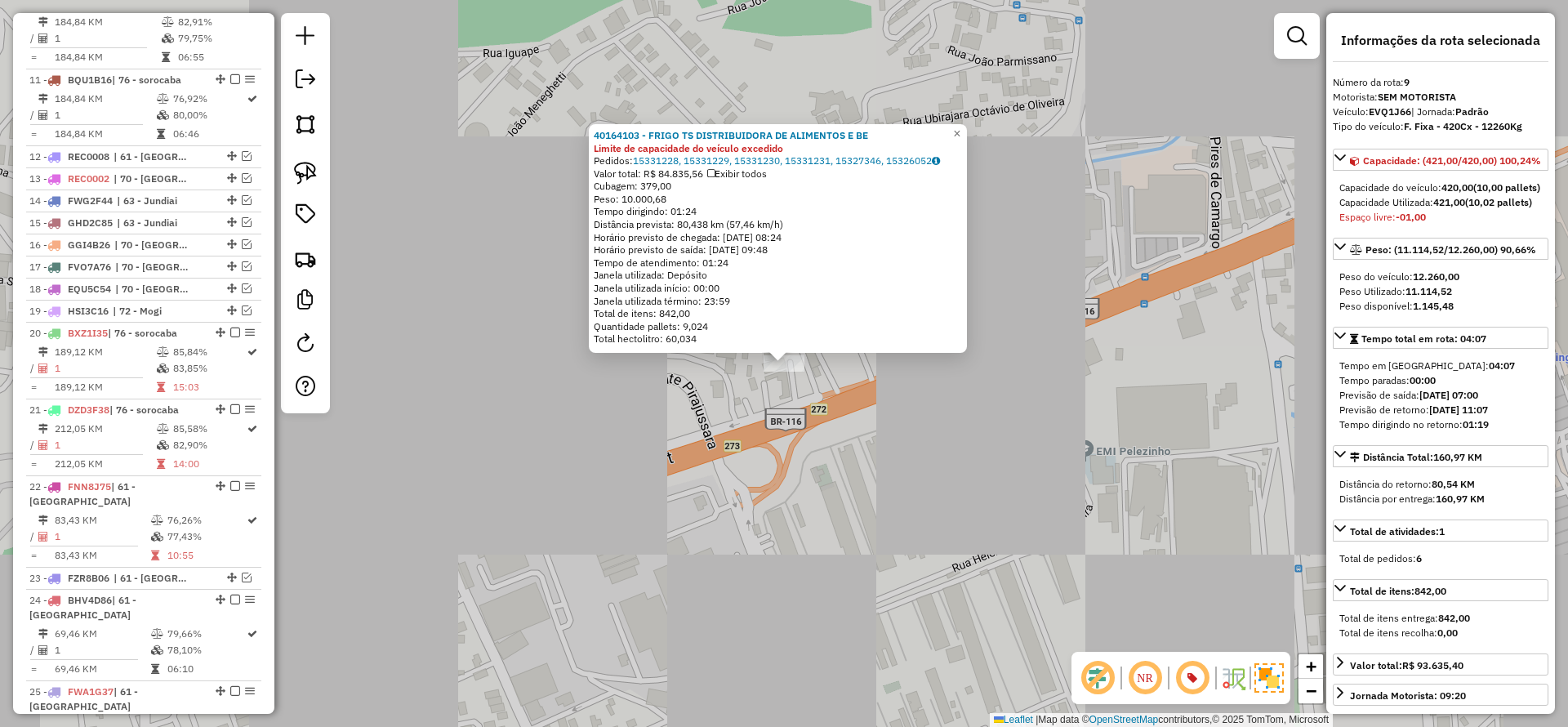
scroll to position [1218, 0]
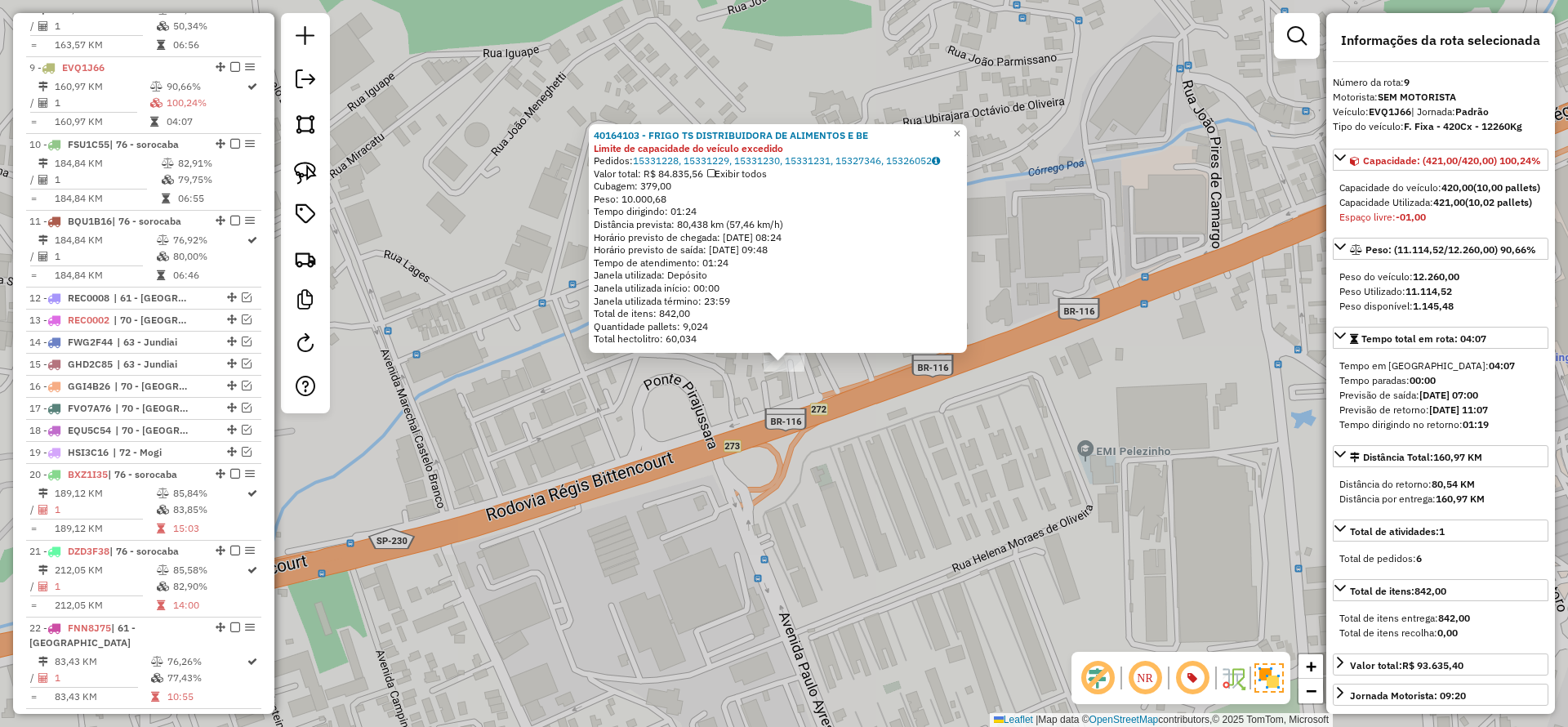
click at [777, 407] on div "40164103 - FRIGO TS DISTRIBUIDORA DE ALIMENTOS E BE Limite de capacidade do veí…" at bounding box center [784, 363] width 1568 height 727
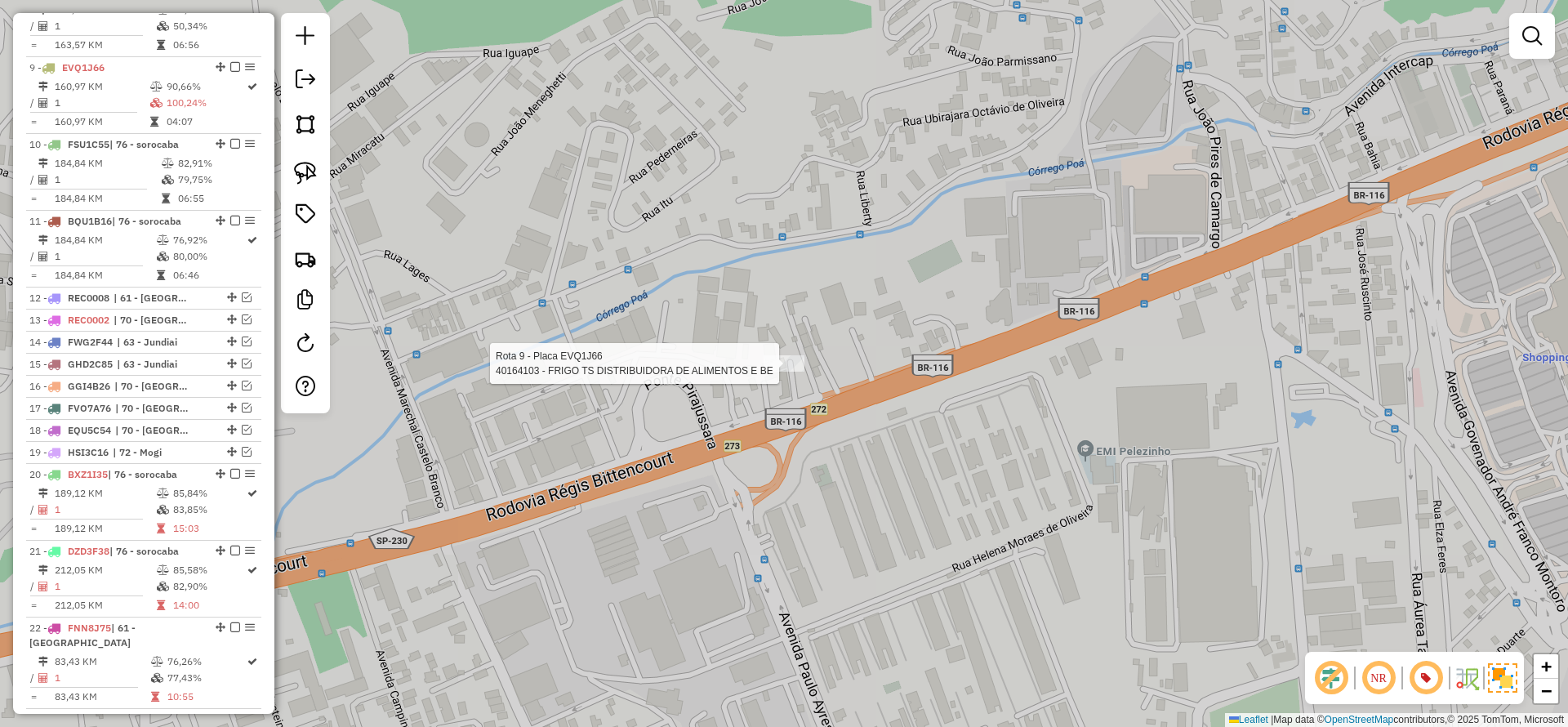
select select "**********"
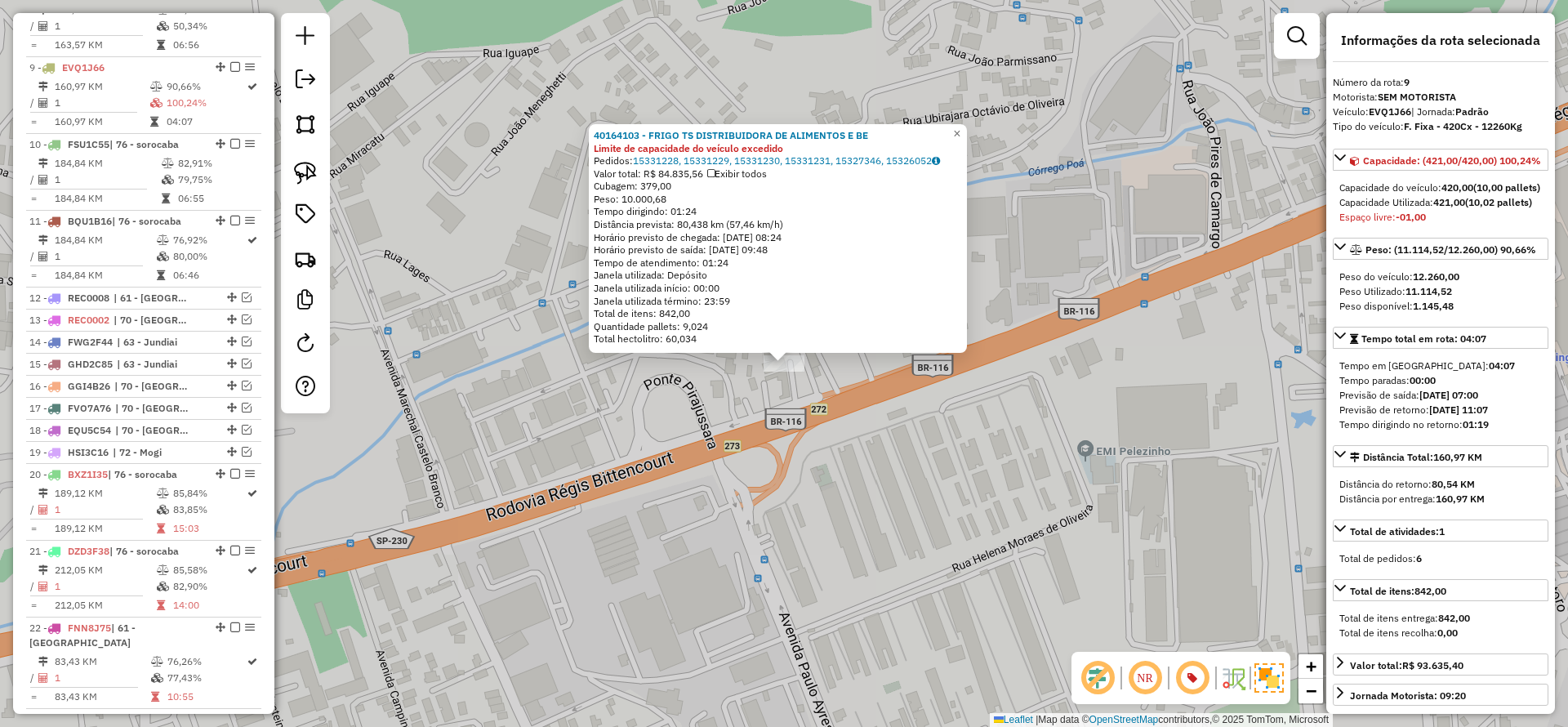
click at [1458, 193] on strong "420,00" at bounding box center [1458, 187] width 32 height 12
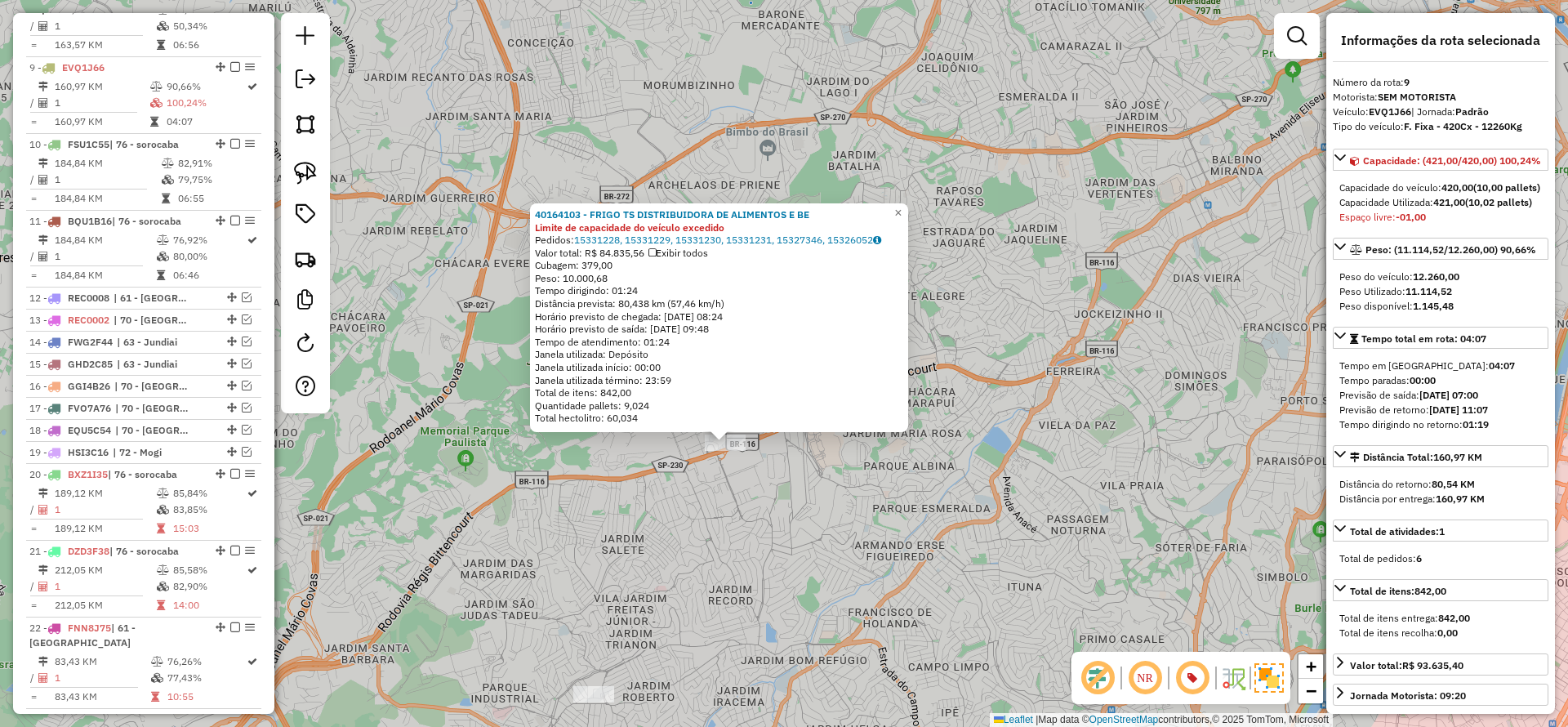
click at [881, 533] on div "40164103 - FRIGO TS DISTRIBUIDORA DE ALIMENTOS E BE Limite de capacidade do veí…" at bounding box center [784, 363] width 1568 height 727
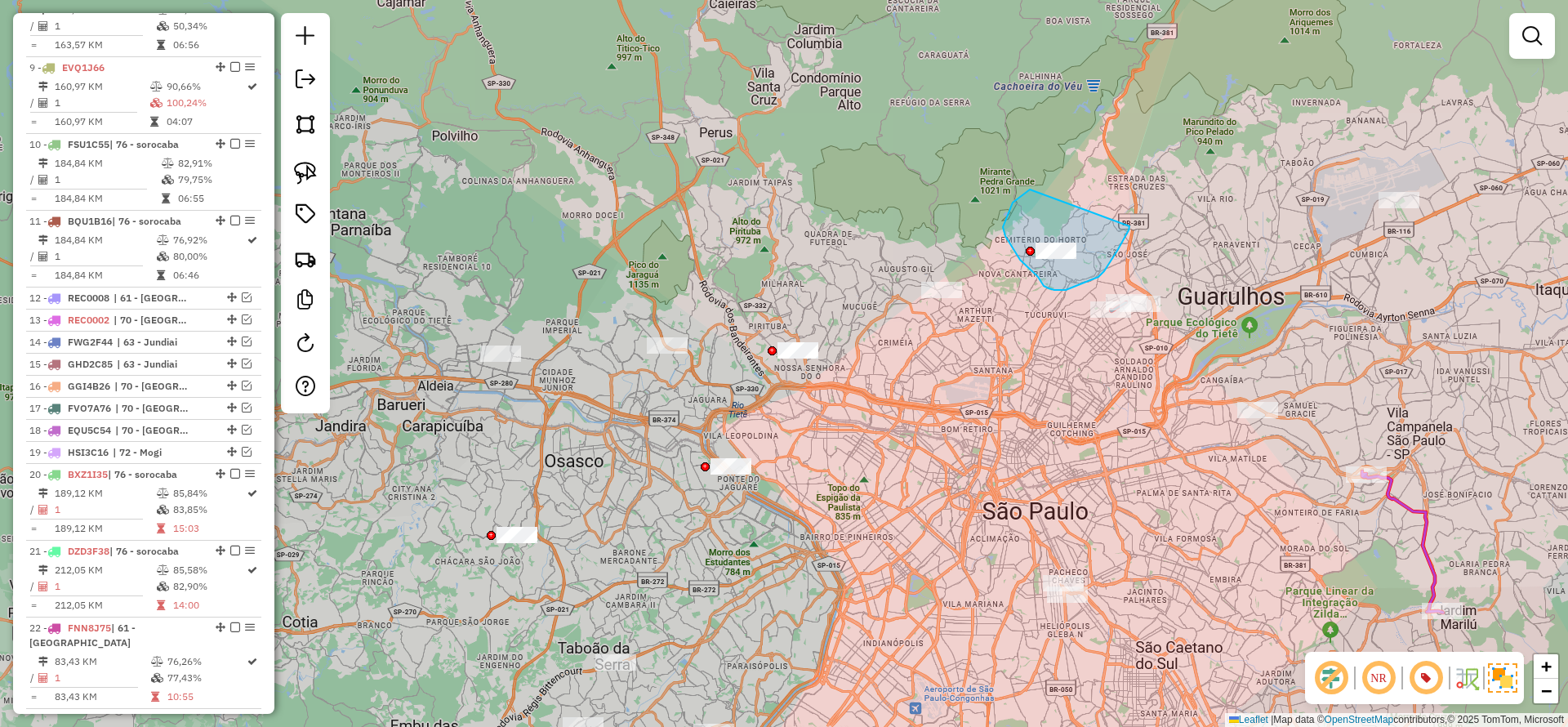
drag, startPoint x: 1003, startPoint y: 227, endPoint x: 1129, endPoint y: 226, distance: 126.0
click at [1075, 246] on div "Janela de atendimento Grade de atendimento Capacidade Transportadoras Veículos …" at bounding box center [784, 363] width 1568 height 727
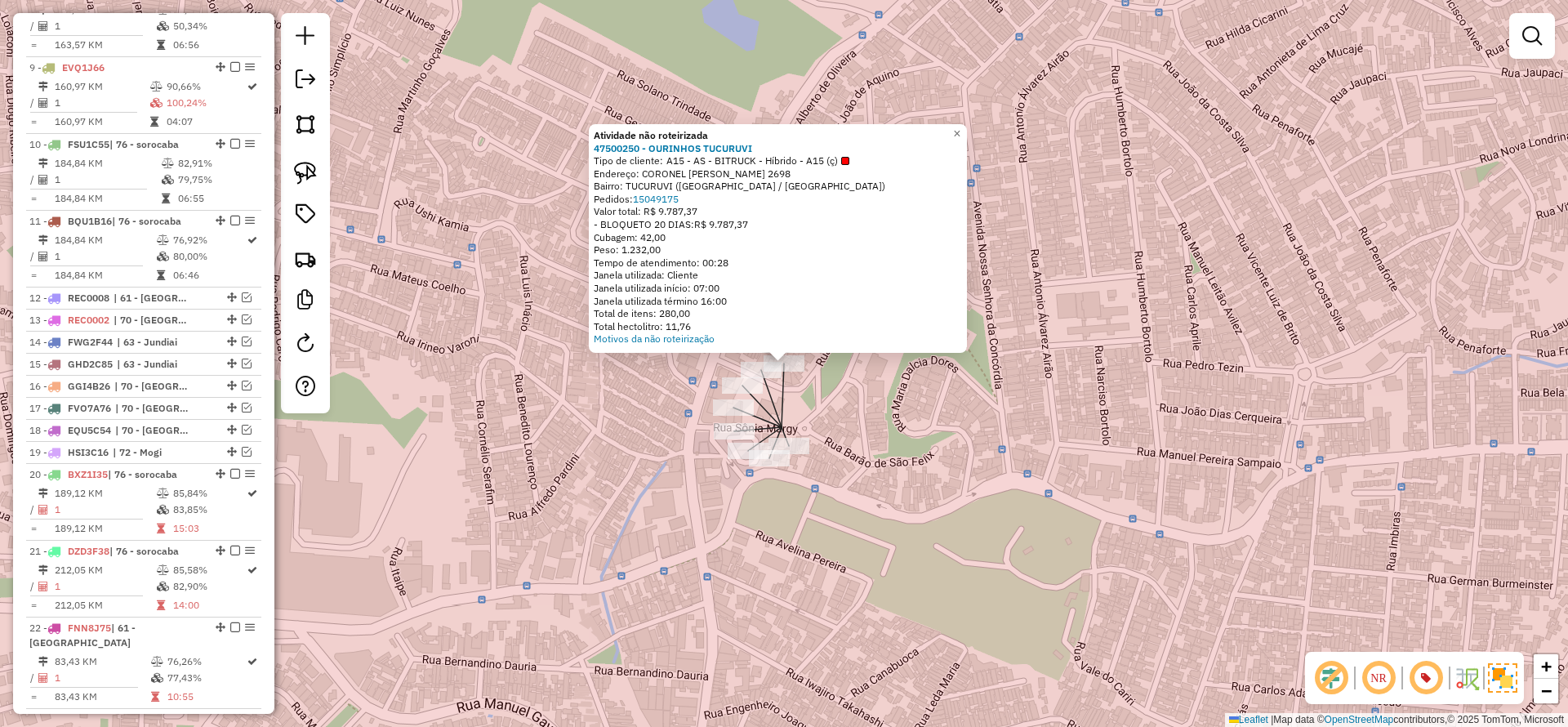
click at [644, 452] on div "Atividade não roteirizada 47500250 - OURINHOS TUCURUVI Tipo de cliente: A15 - A…" at bounding box center [784, 363] width 1568 height 727
click at [654, 454] on div "Atividade não roteirizada 47500250 - OURINHOS TUCURUVI Tipo de cliente: A15 - A…" at bounding box center [784, 363] width 1568 height 727
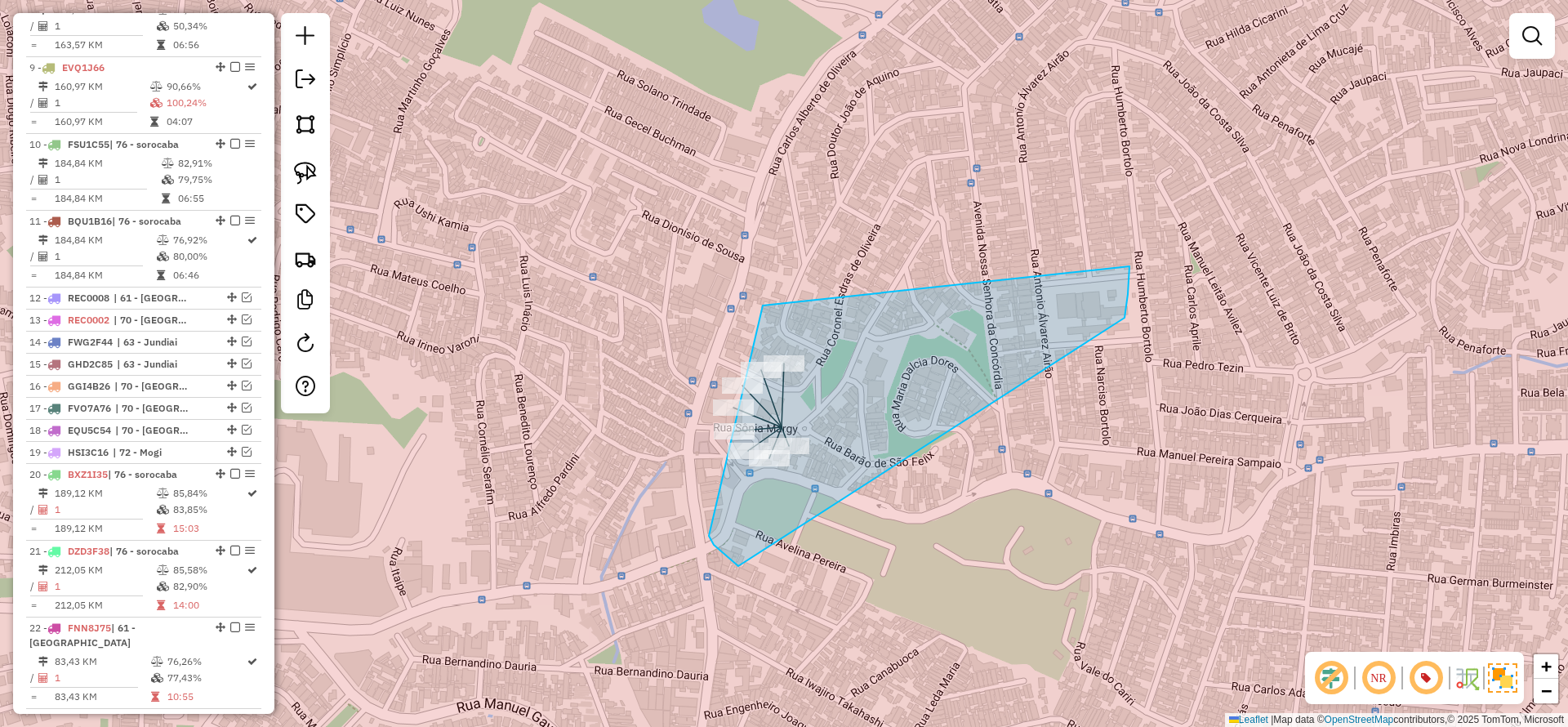
drag, startPoint x: 738, startPoint y: 566, endPoint x: 1129, endPoint y: 266, distance: 492.8
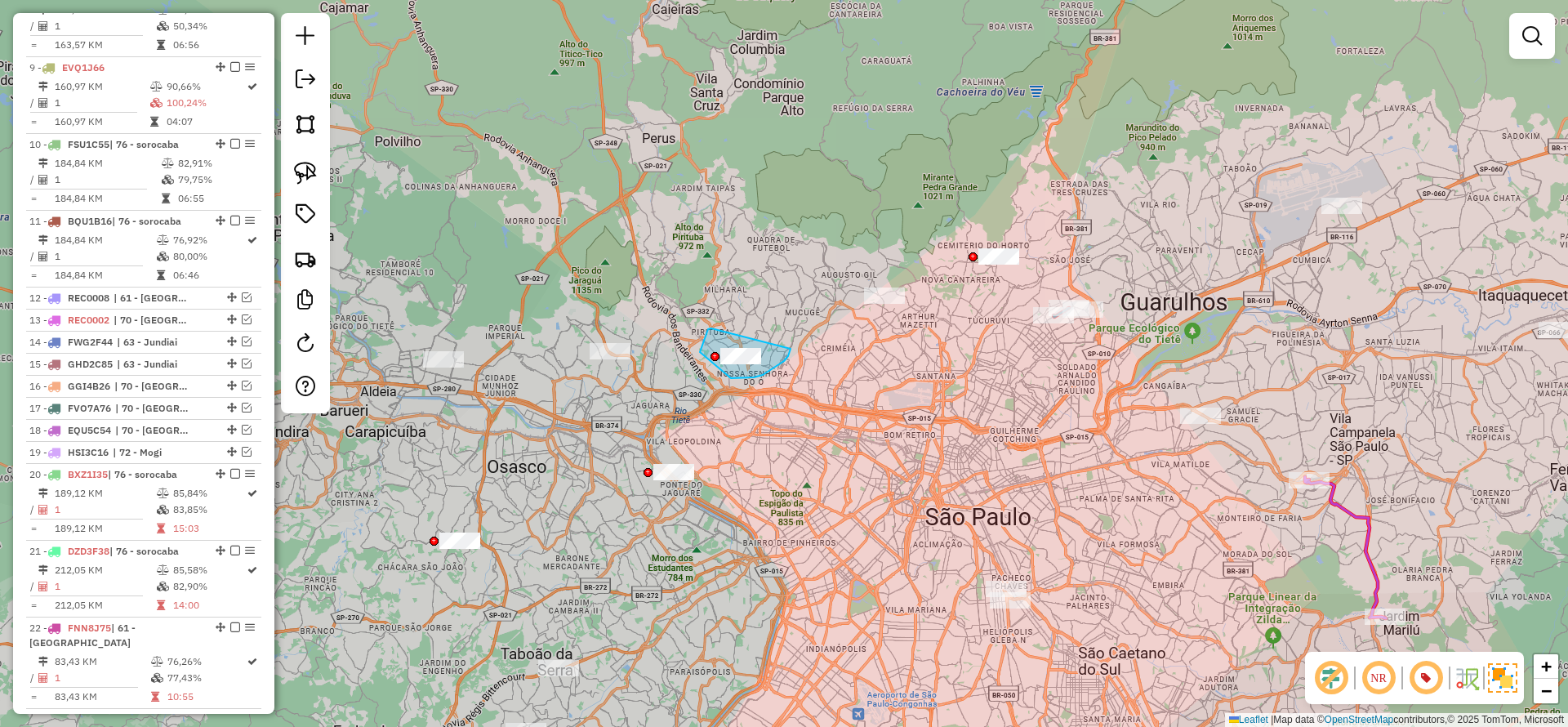
drag, startPoint x: 700, startPoint y: 352, endPoint x: 791, endPoint y: 349, distance: 91.0
drag, startPoint x: 655, startPoint y: 434, endPoint x: 736, endPoint y: 466, distance: 87.1
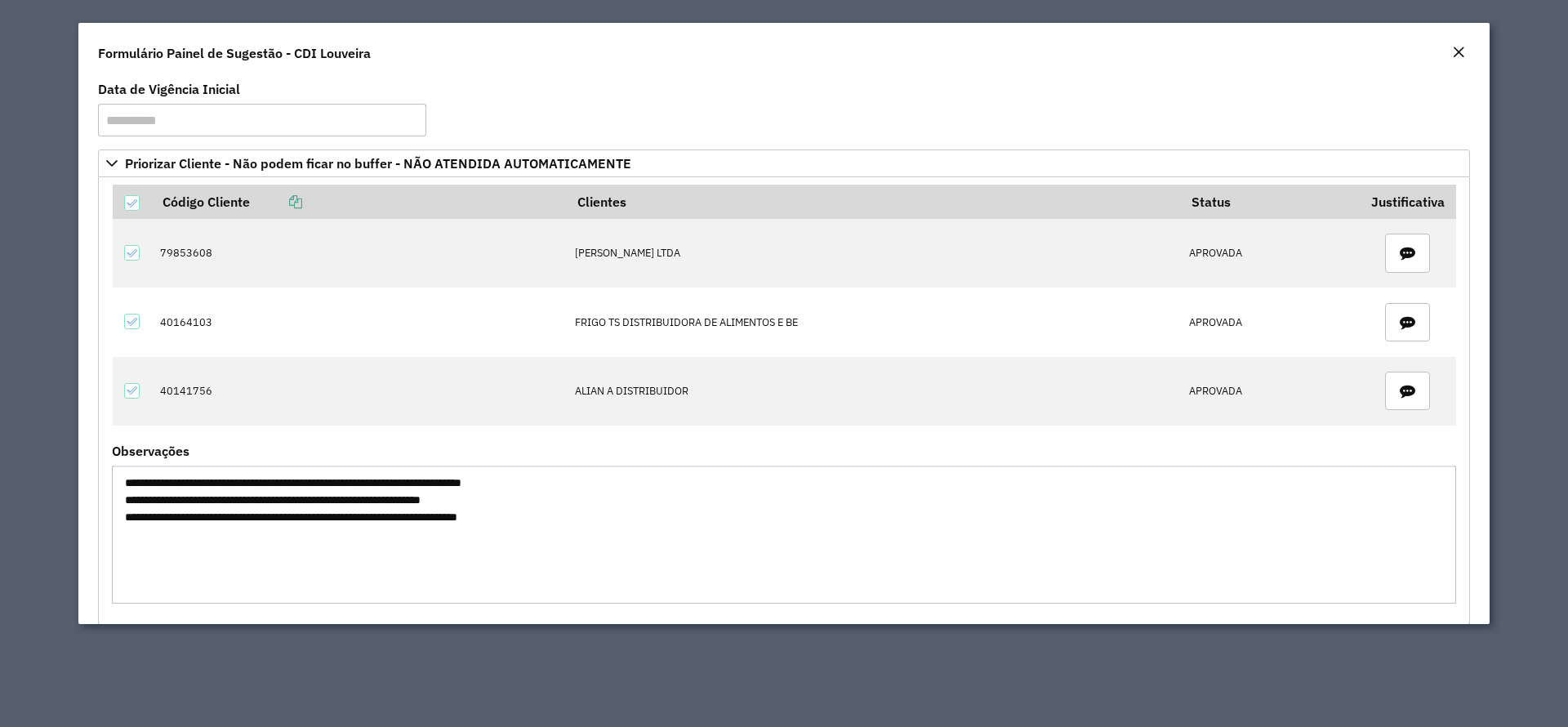
click at [444, 514] on textarea "**********" at bounding box center [784, 535] width 1345 height 138
click at [416, 498] on textarea "**********" at bounding box center [784, 535] width 1345 height 138
click at [415, 485] on textarea "**********" at bounding box center [784, 535] width 1345 height 138
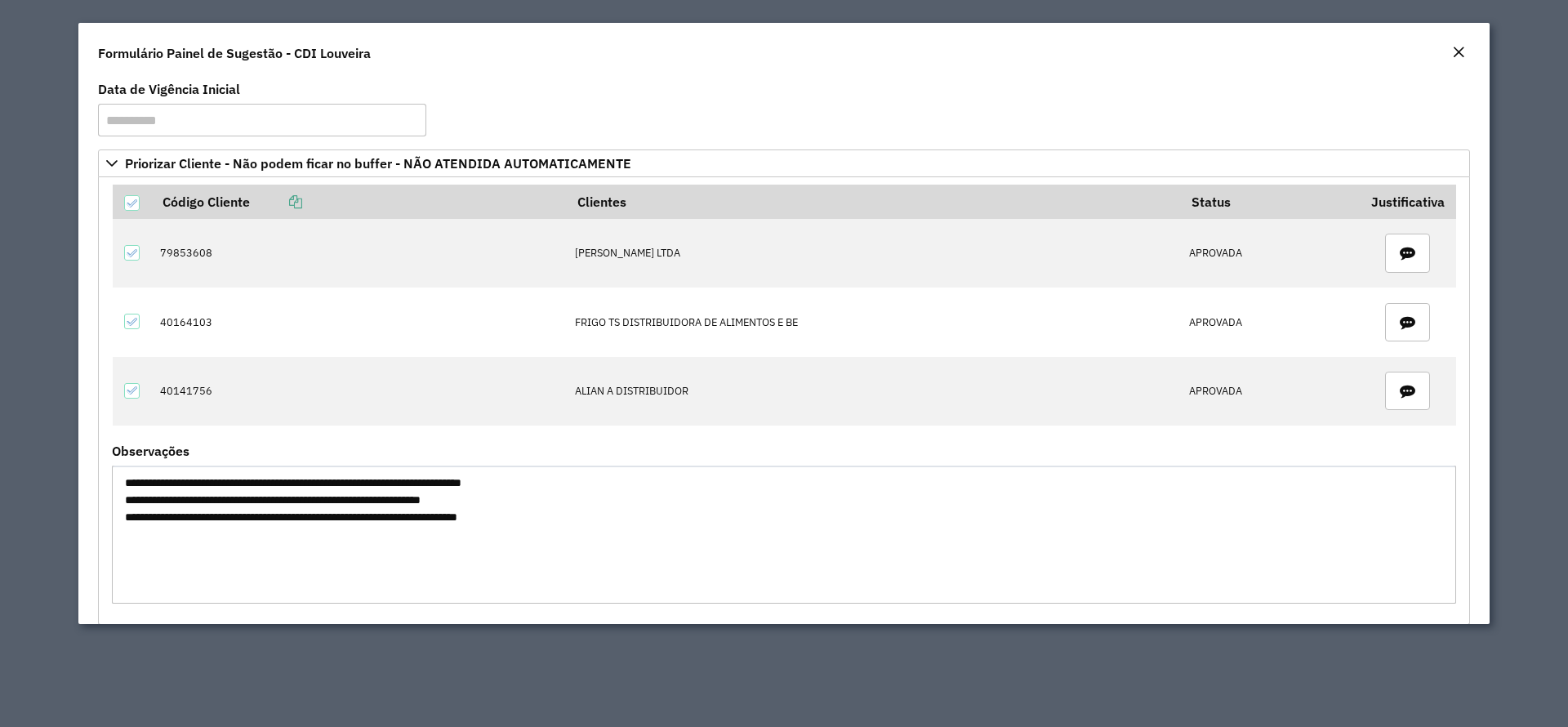
click at [408, 481] on textarea "**********" at bounding box center [784, 535] width 1345 height 138
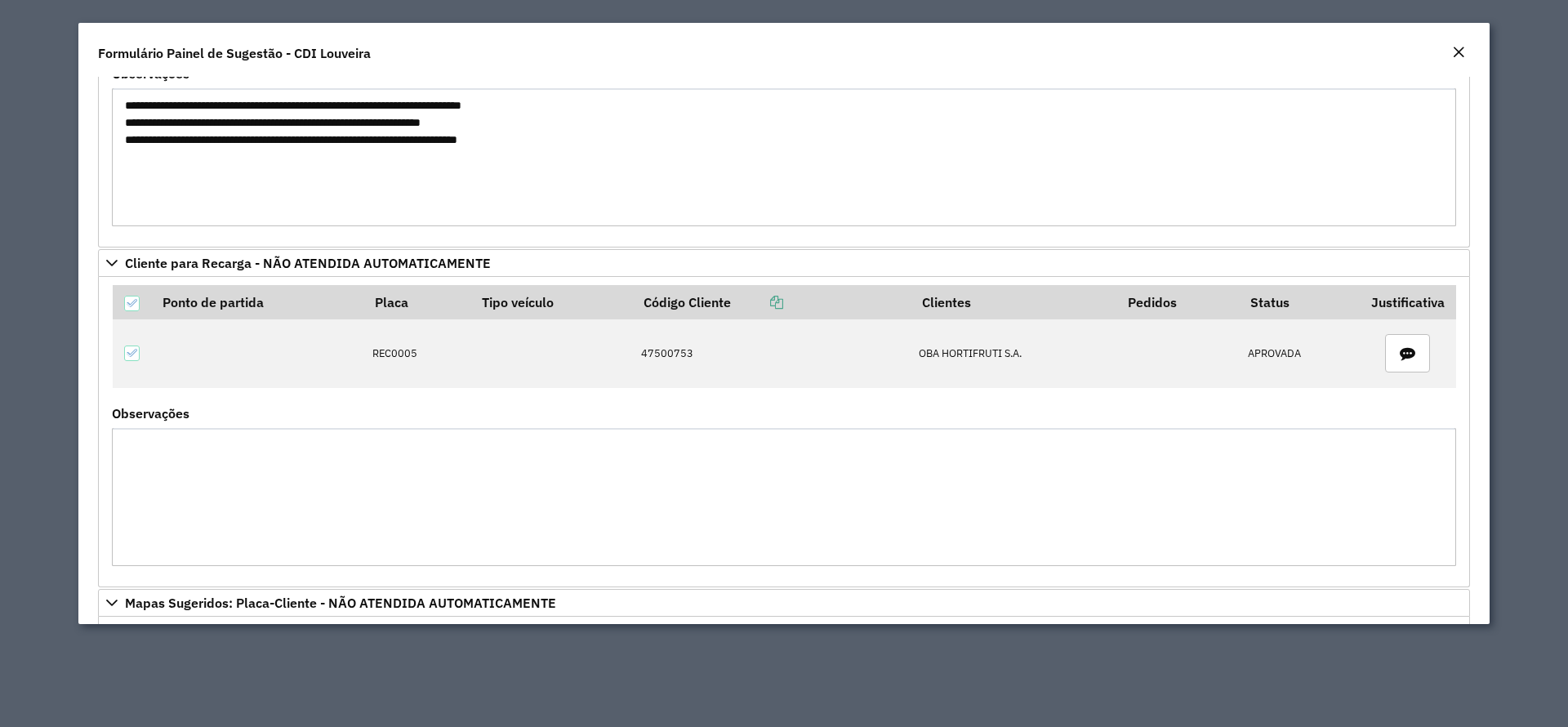
scroll to position [368, 0]
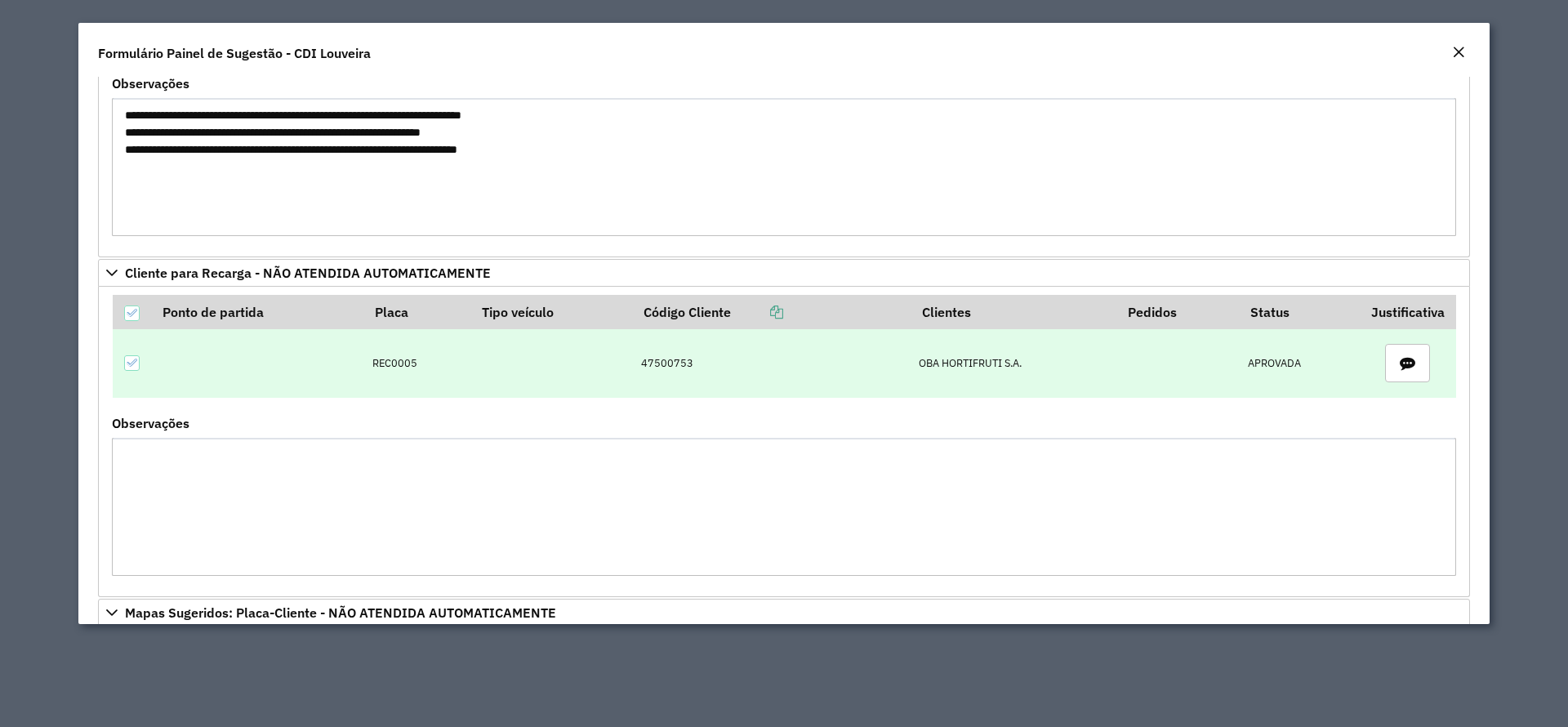
click at [654, 364] on td "47500753" at bounding box center [771, 364] width 278 height 69
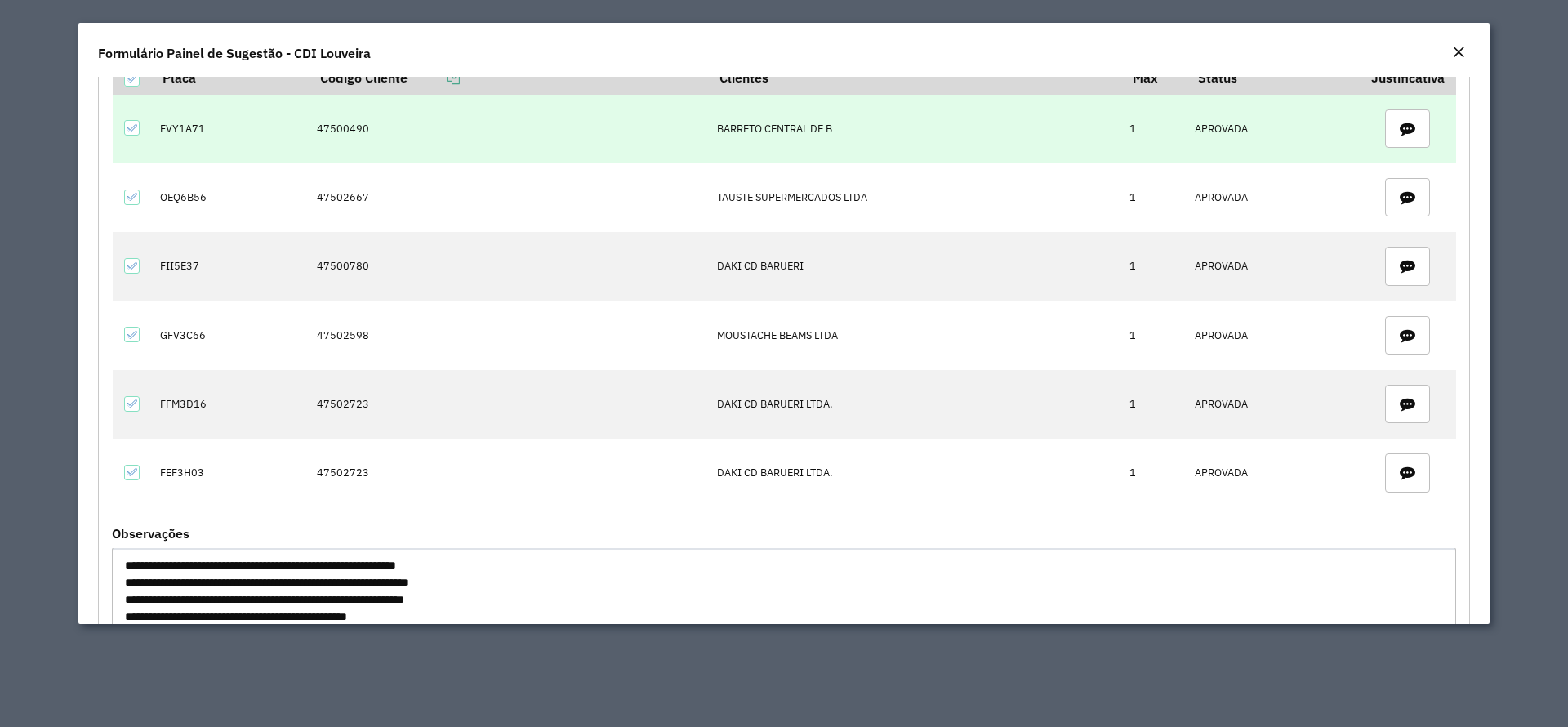
scroll to position [980, 0]
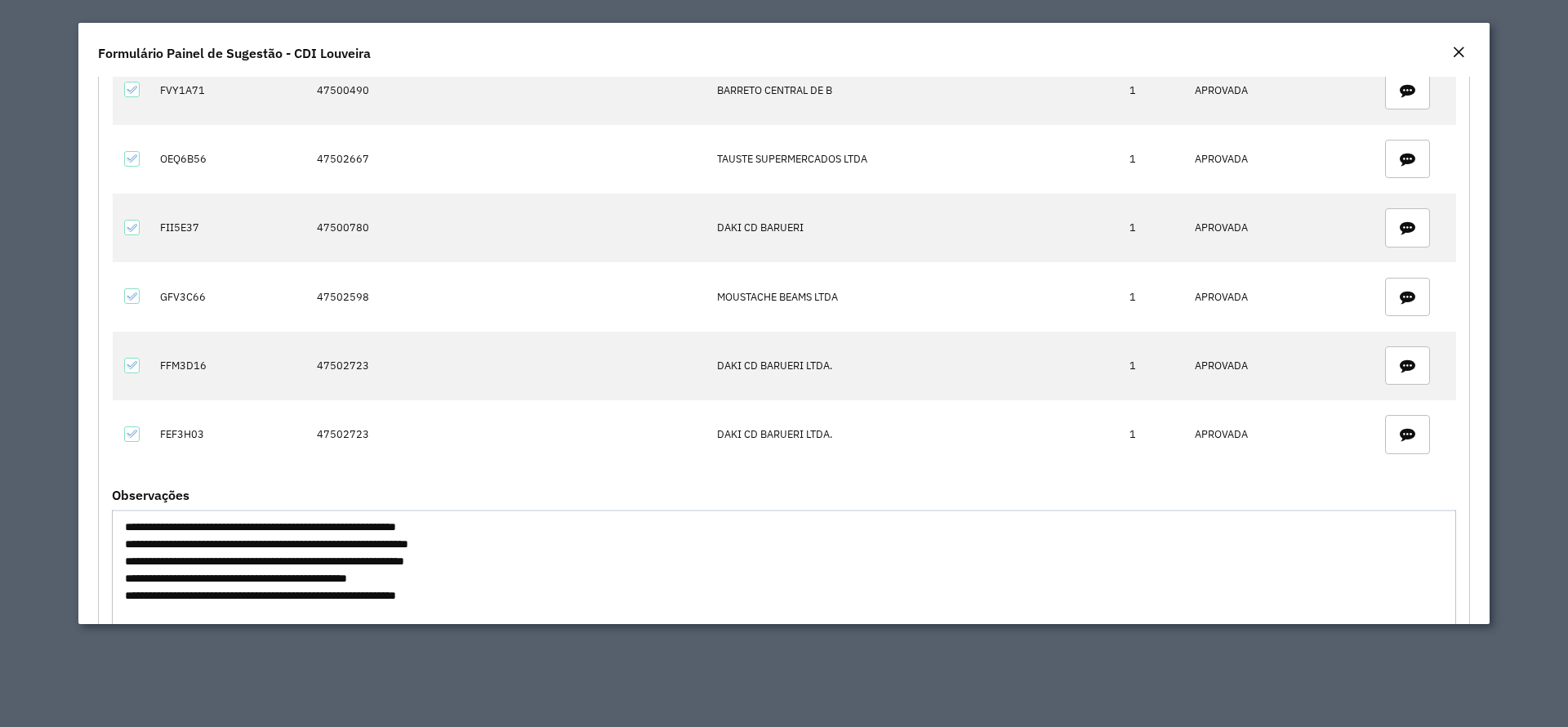
click at [276, 527] on textarea "**********" at bounding box center [784, 579] width 1345 height 138
click at [157, 530] on textarea "**********" at bounding box center [784, 579] width 1345 height 138
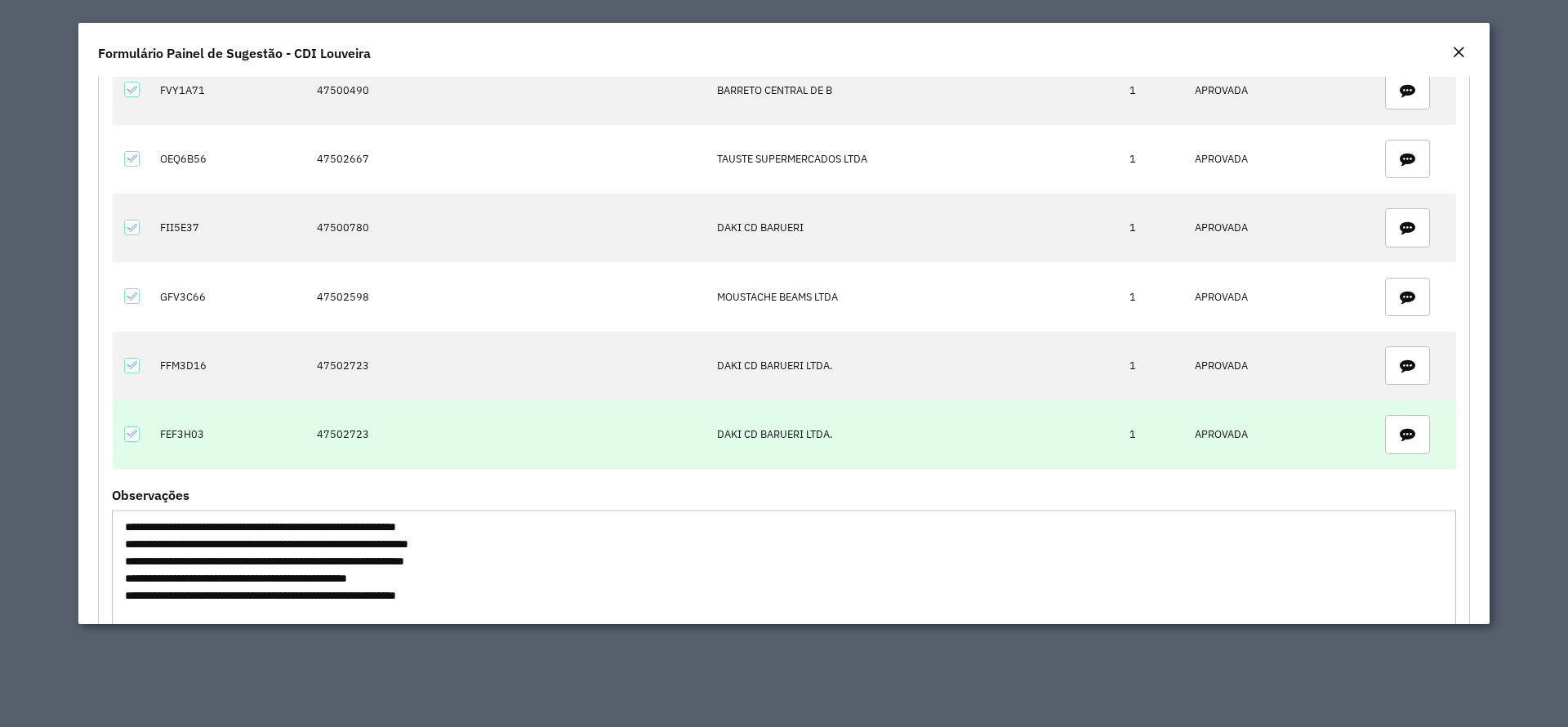
click at [775, 435] on td "DAKI CD BARUERI LTDA." at bounding box center [915, 435] width 413 height 69
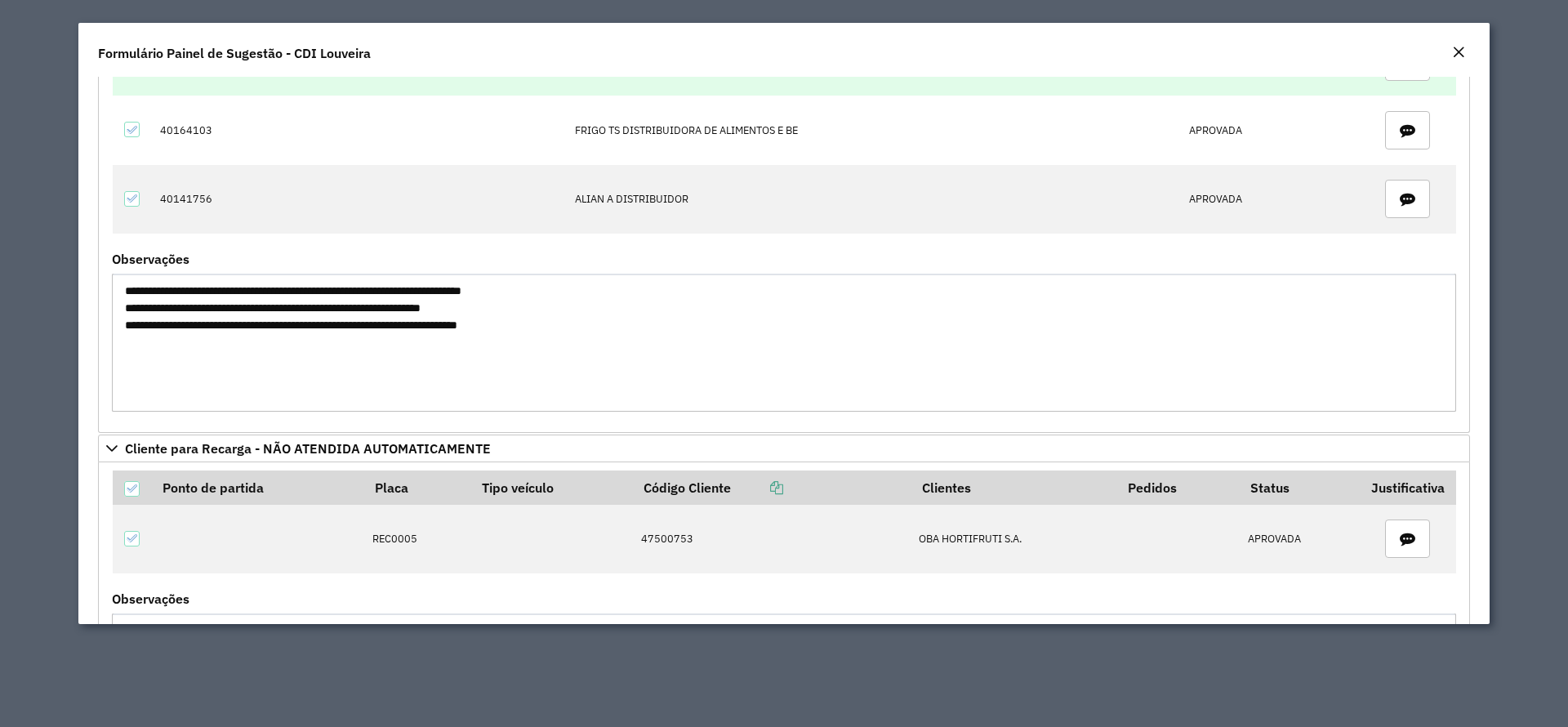
scroll to position [0, 0]
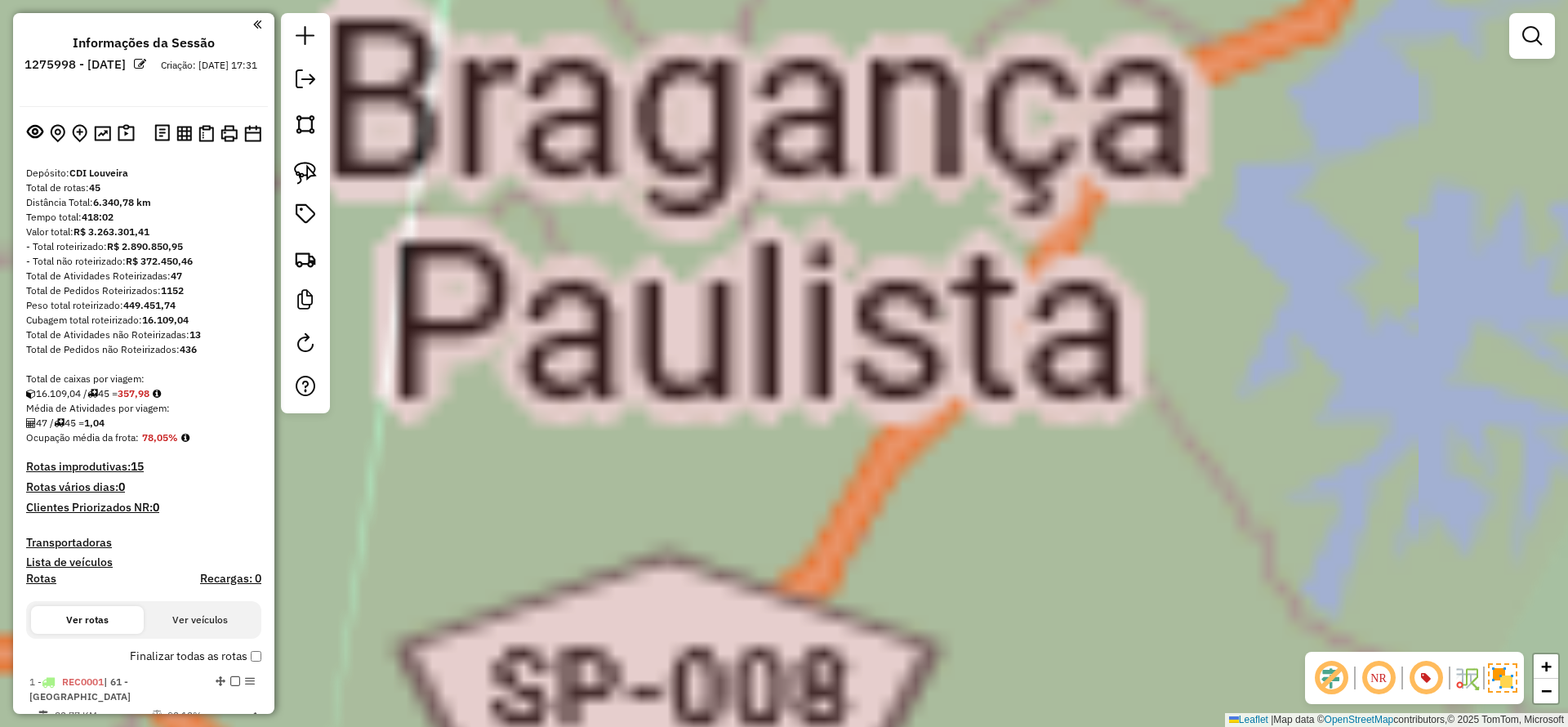
scroll to position [1218, 0]
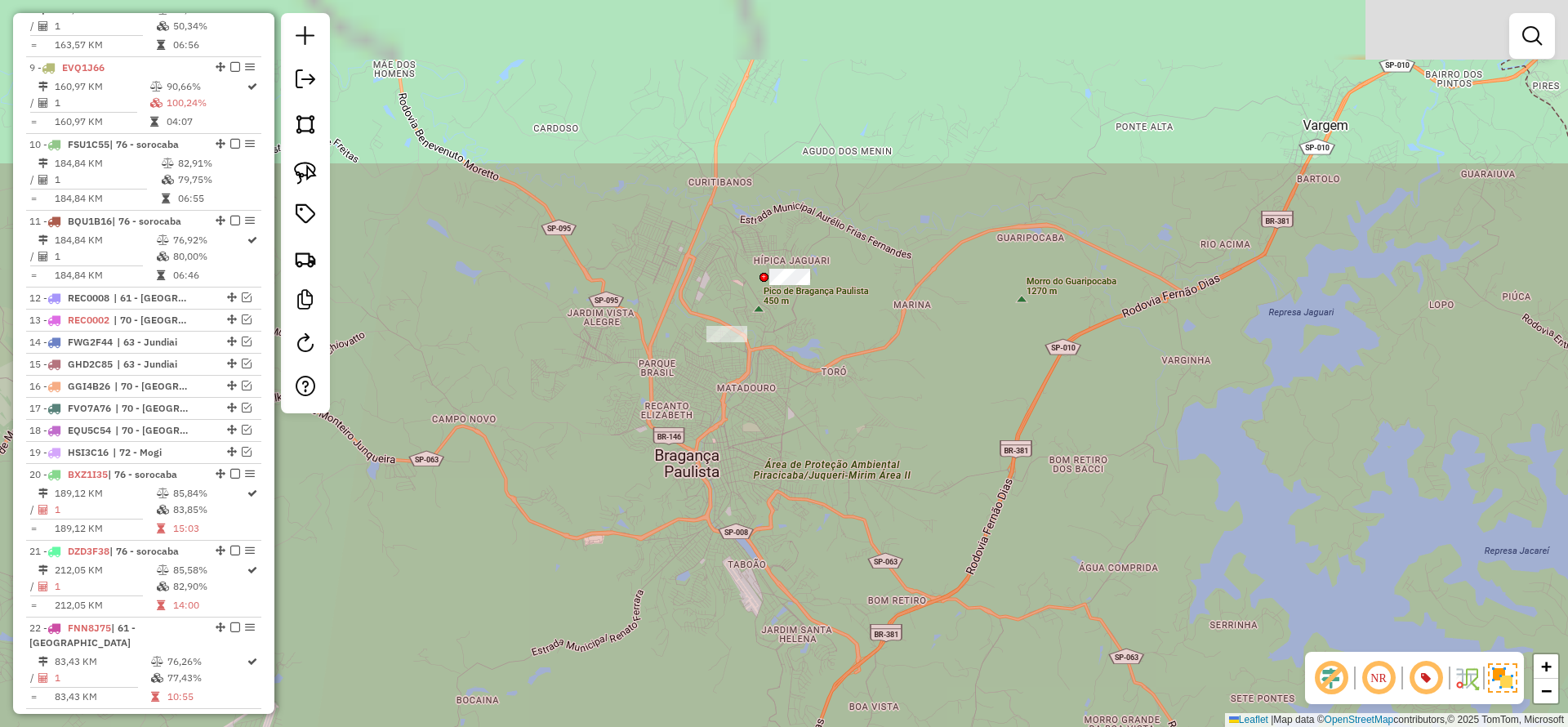
drag, startPoint x: 816, startPoint y: 315, endPoint x: 804, endPoint y: 381, distance: 67.1
click at [804, 381] on div "Janela de atendimento Grade de atendimento Capacidade Transportadoras Veículos …" at bounding box center [784, 363] width 1568 height 727
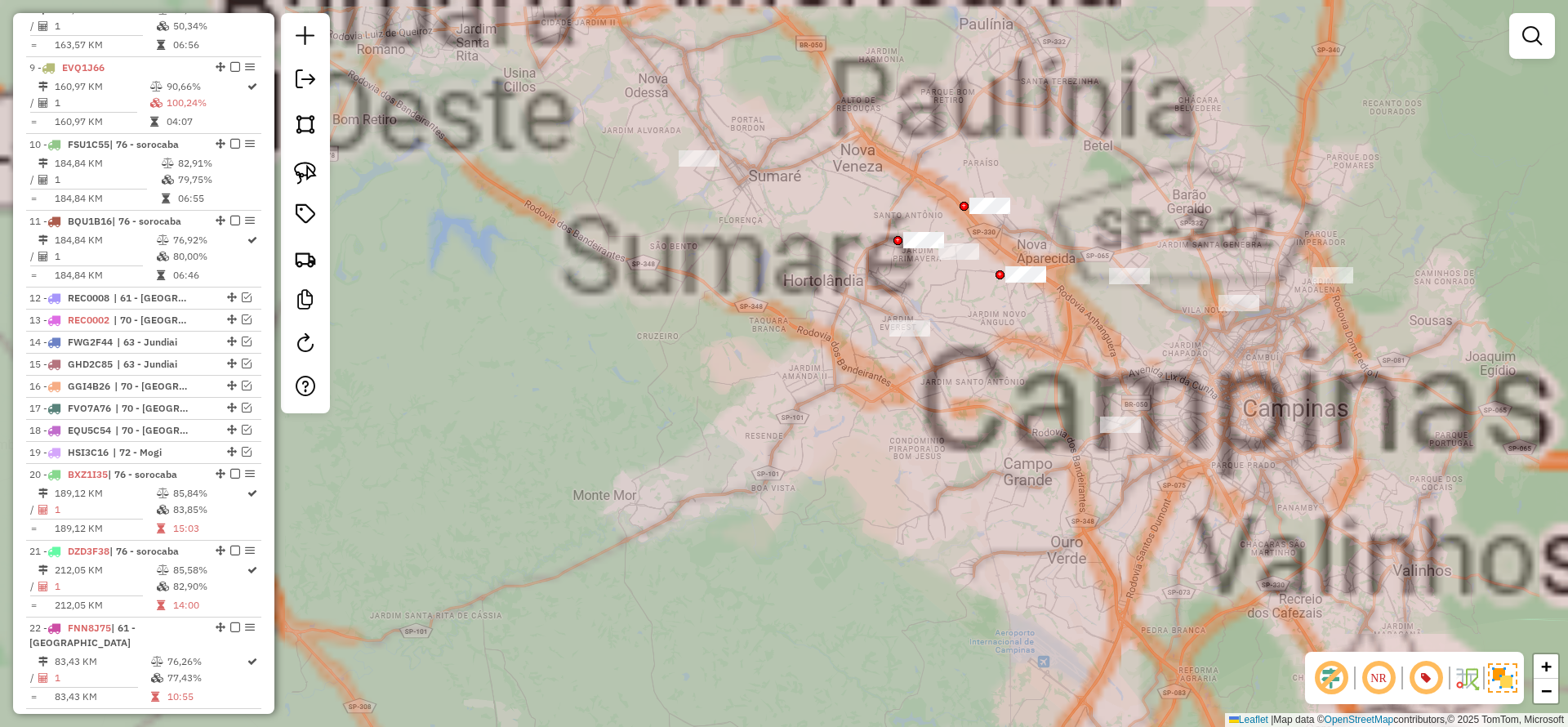
scroll to position [0, 0]
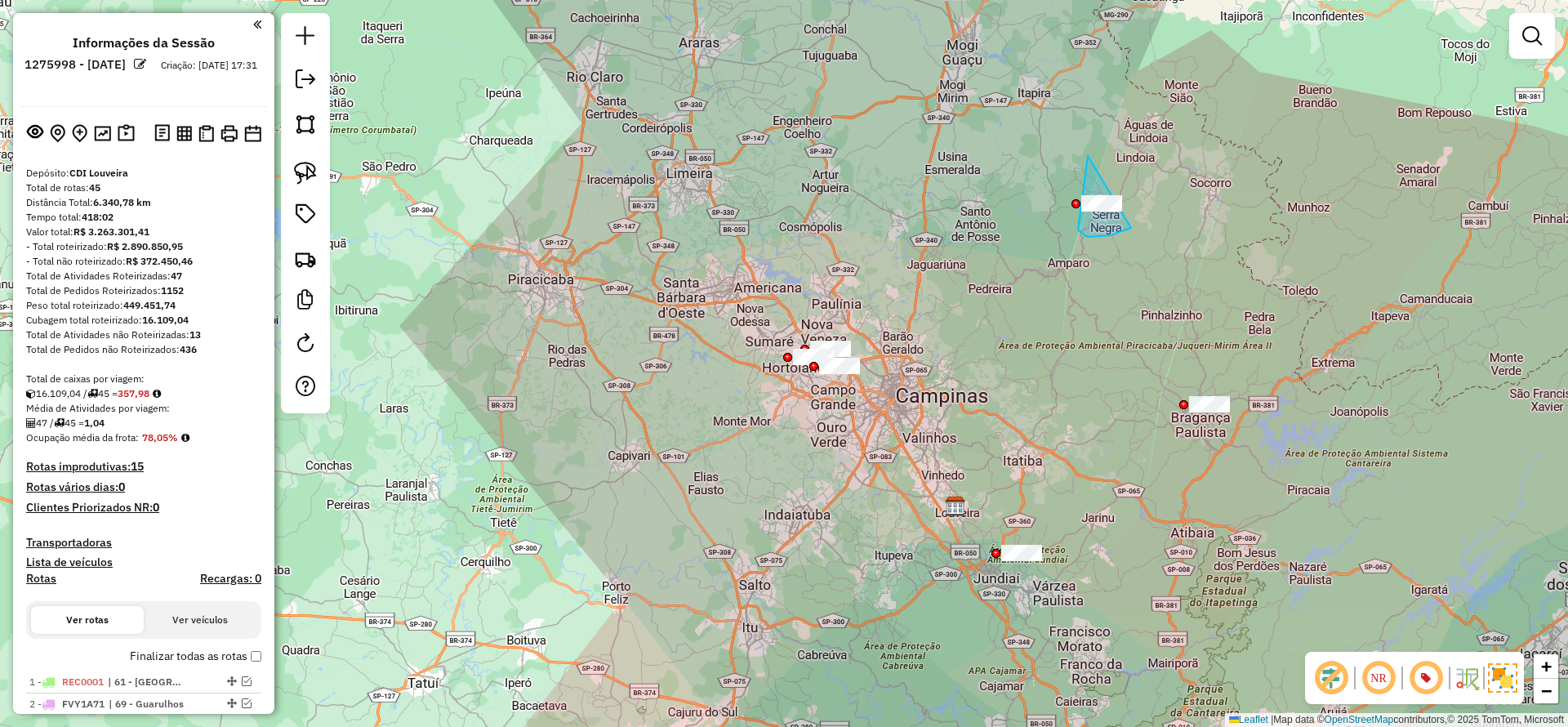
drag, startPoint x: 1089, startPoint y: 156, endPoint x: 1161, endPoint y: 210, distance: 90.0
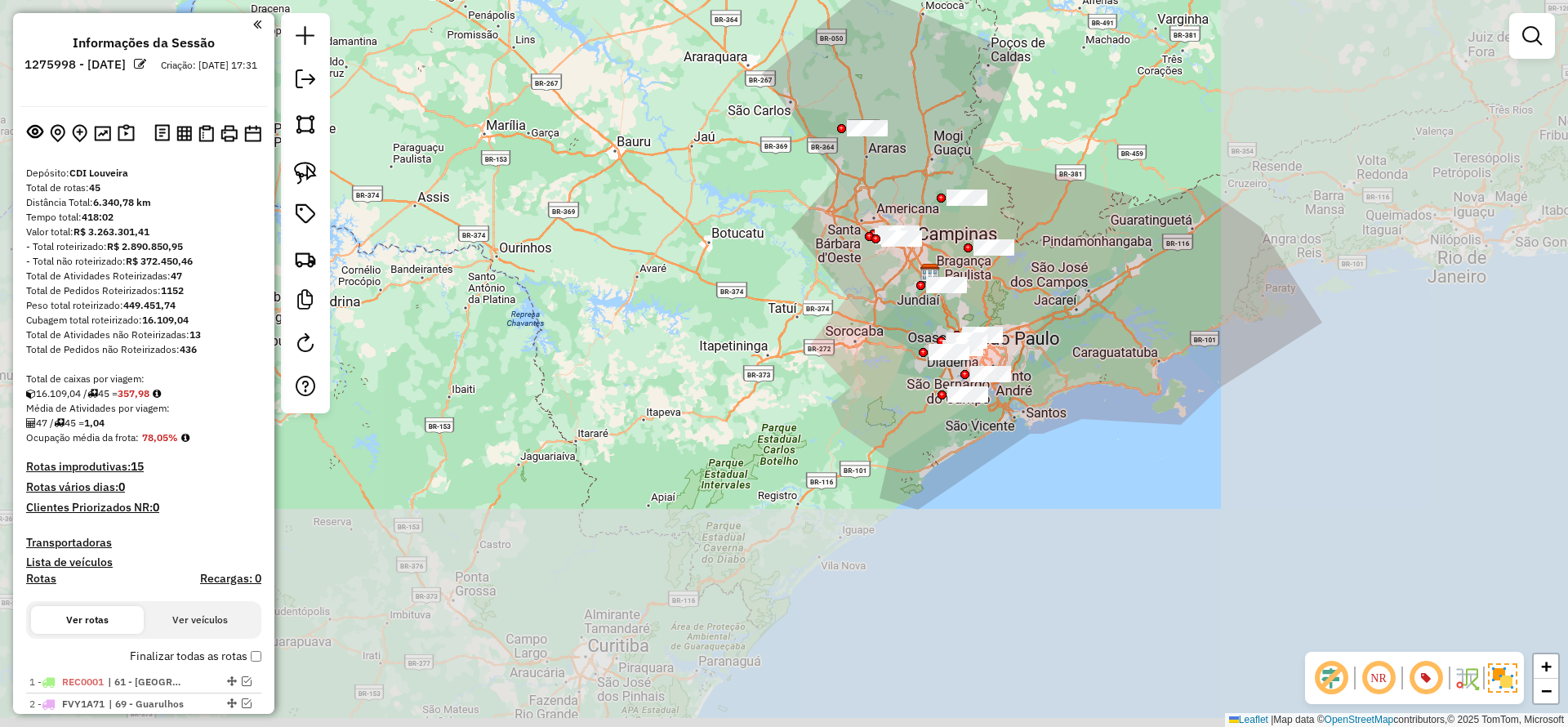
drag, startPoint x: 1025, startPoint y: 402, endPoint x: 932, endPoint y: 259, distance: 170.6
click at [917, 232] on div "Janela de atendimento Grade de atendimento Capacidade Transportadoras Veículos …" at bounding box center [784, 363] width 1568 height 727
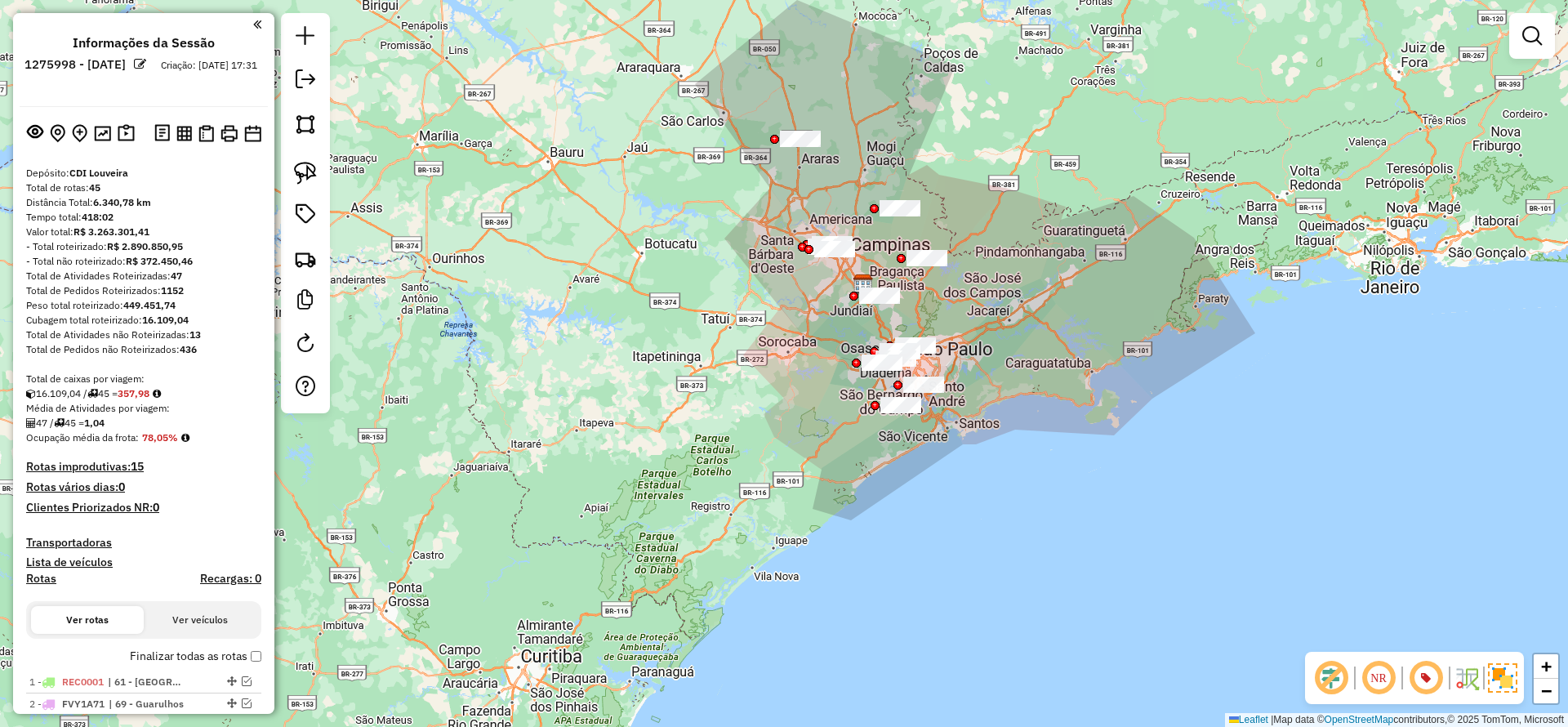
drag, startPoint x: 858, startPoint y: 378, endPoint x: 750, endPoint y: 454, distance: 132.1
click at [751, 464] on div "Janela de atendimento Grade de atendimento Capacidade Transportadoras Veículos …" at bounding box center [784, 363] width 1568 height 727
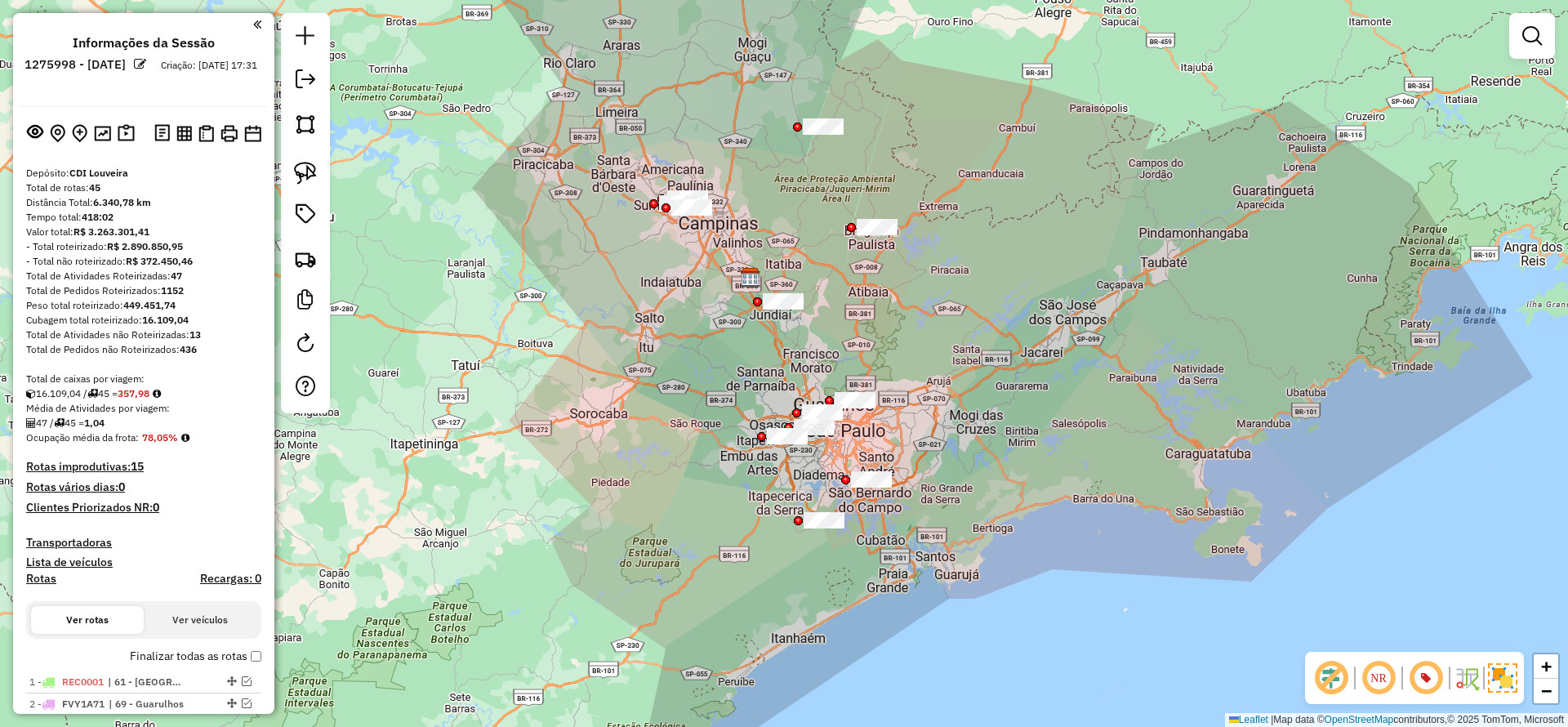
click at [190, 332] on strong "13" at bounding box center [195, 334] width 11 height 12
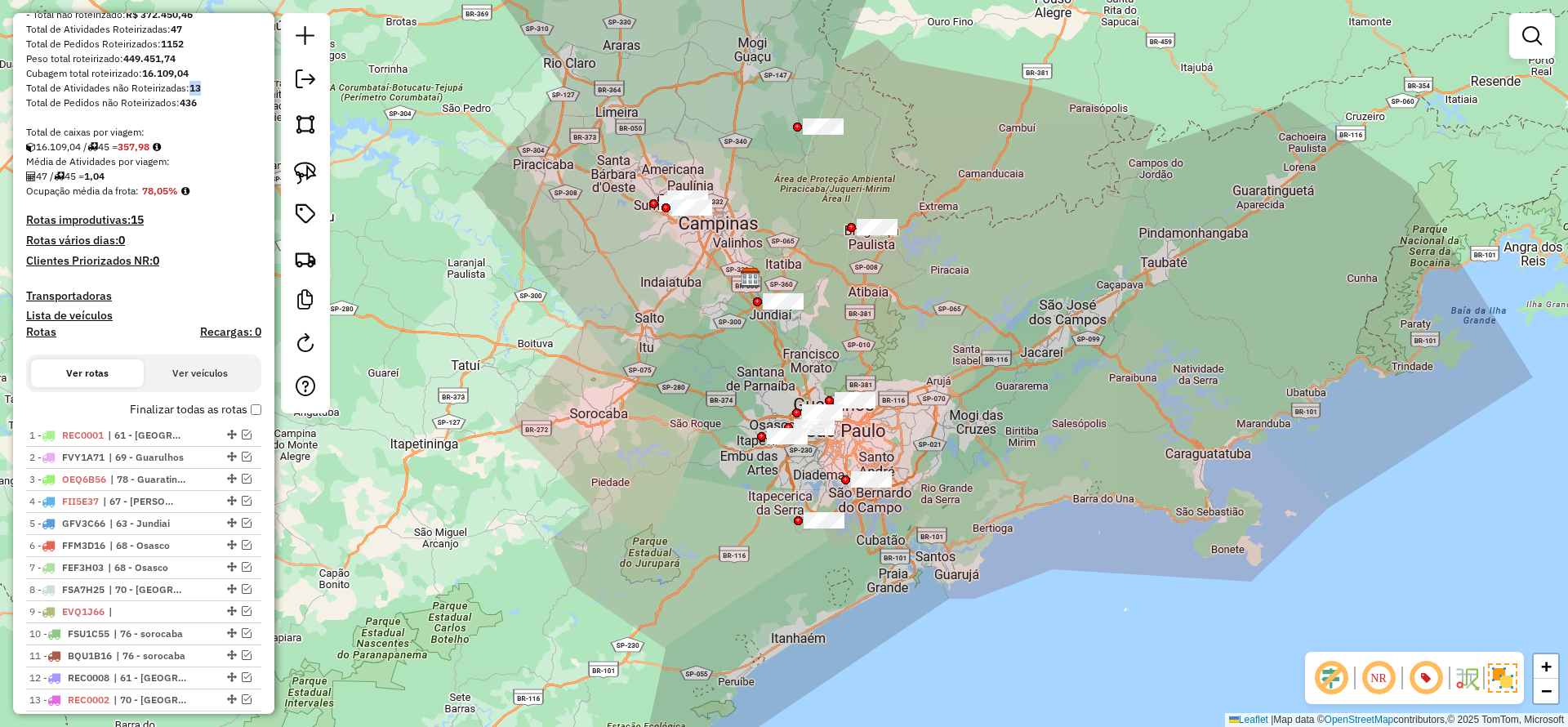
scroll to position [245, 0]
click at [200, 91] on strong "13" at bounding box center [195, 89] width 11 height 12
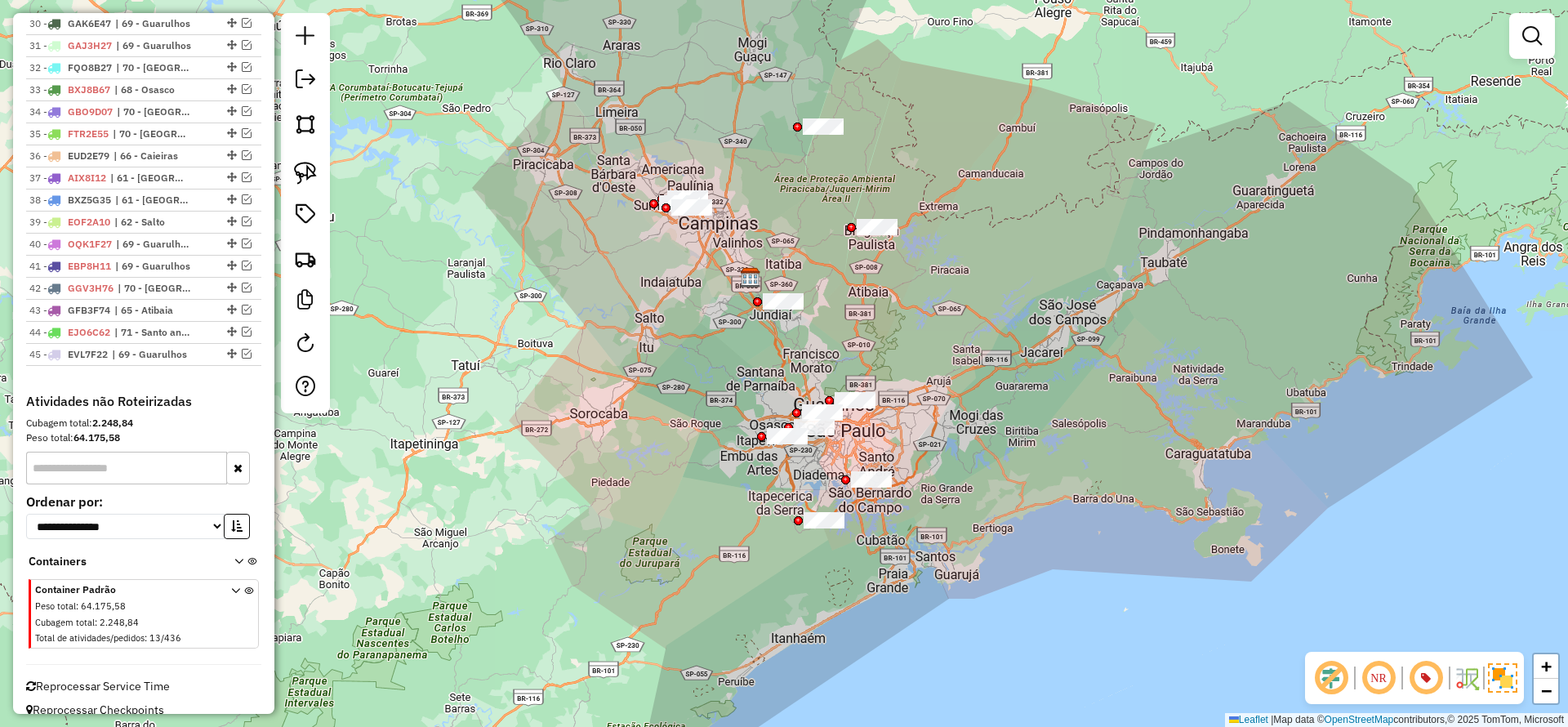
scroll to position [1316, 0]
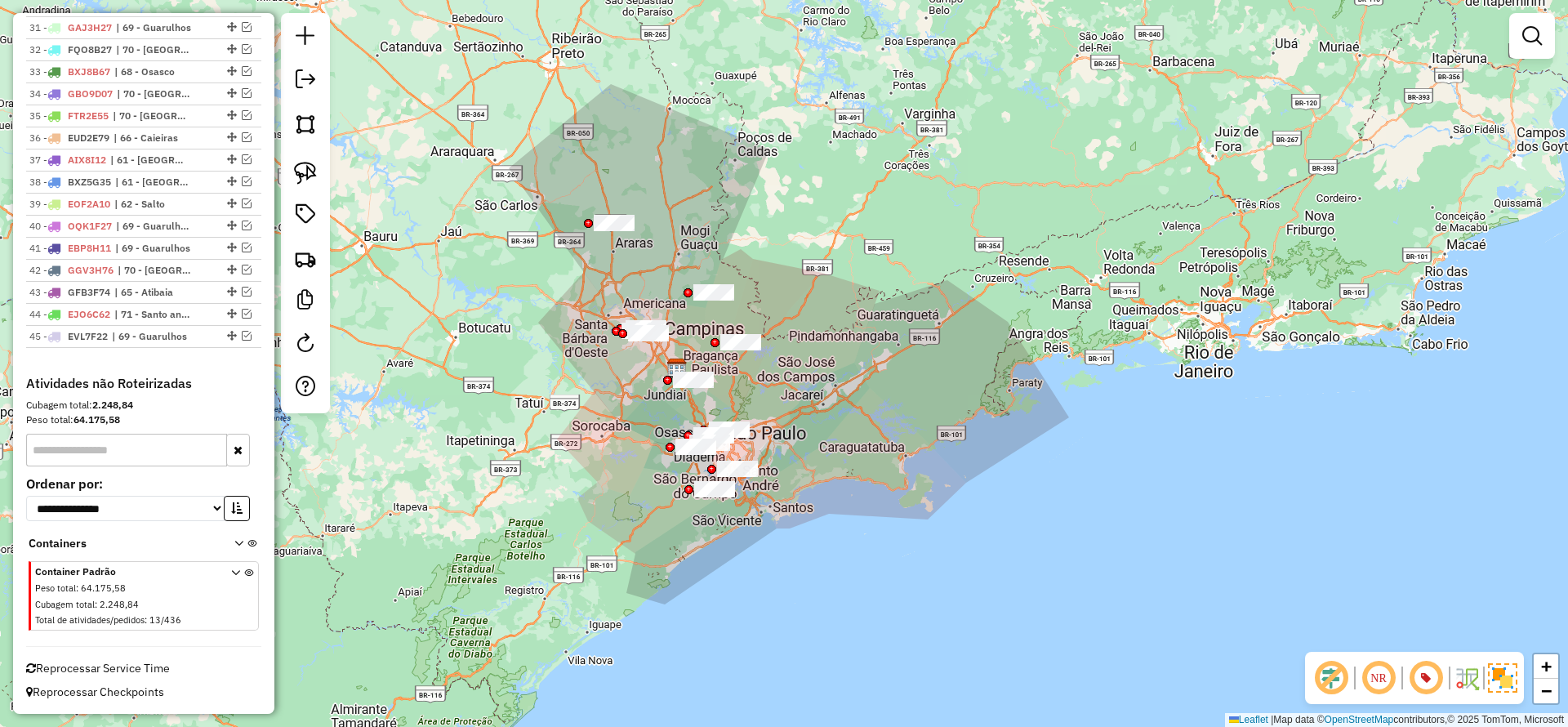
drag, startPoint x: 979, startPoint y: 204, endPoint x: 869, endPoint y: 315, distance: 156.3
click at [869, 315] on div "Janela de atendimento Grade de atendimento Capacidade Transportadoras Veículos …" at bounding box center [784, 363] width 1568 height 727
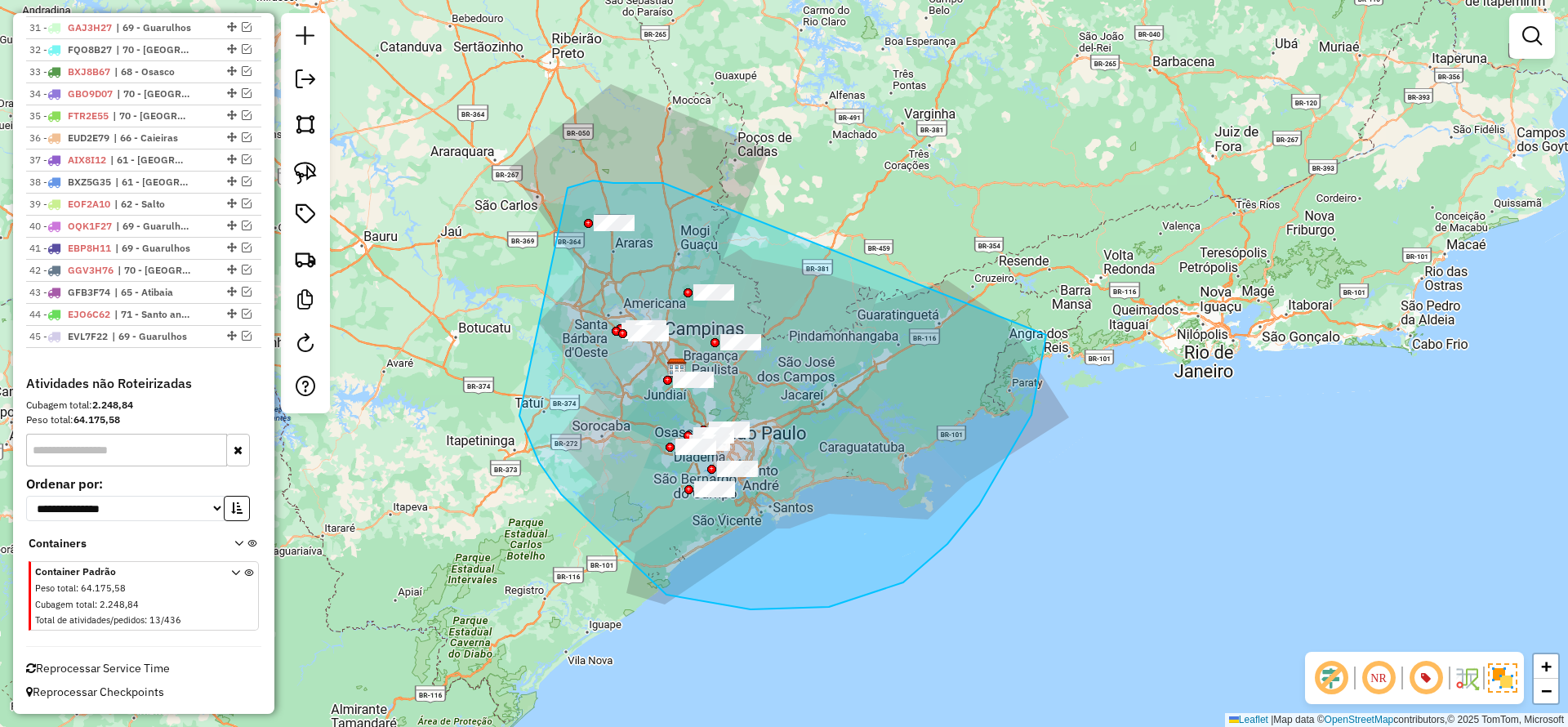
drag, startPoint x: 567, startPoint y: 188, endPoint x: 1046, endPoint y: 335, distance: 501.0
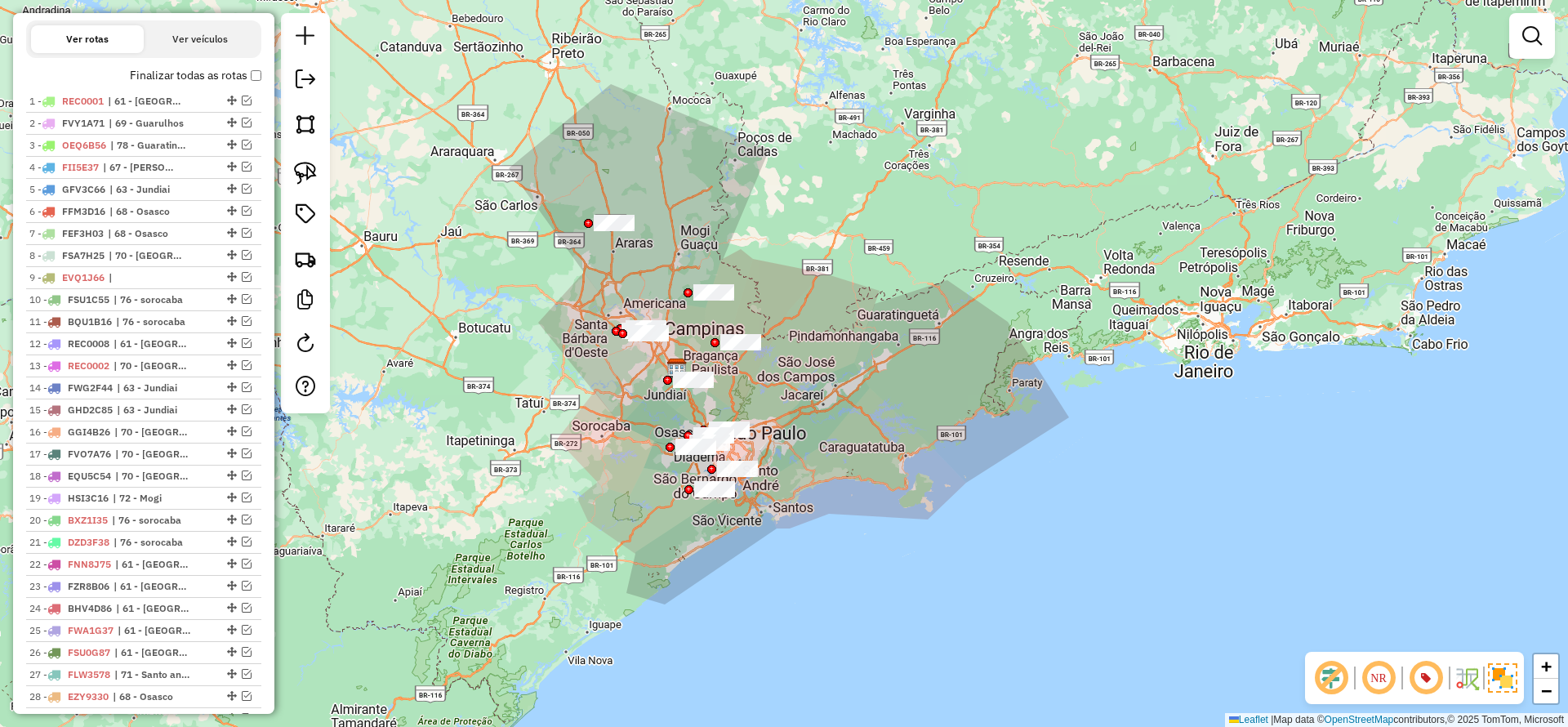
scroll to position [0, 0]
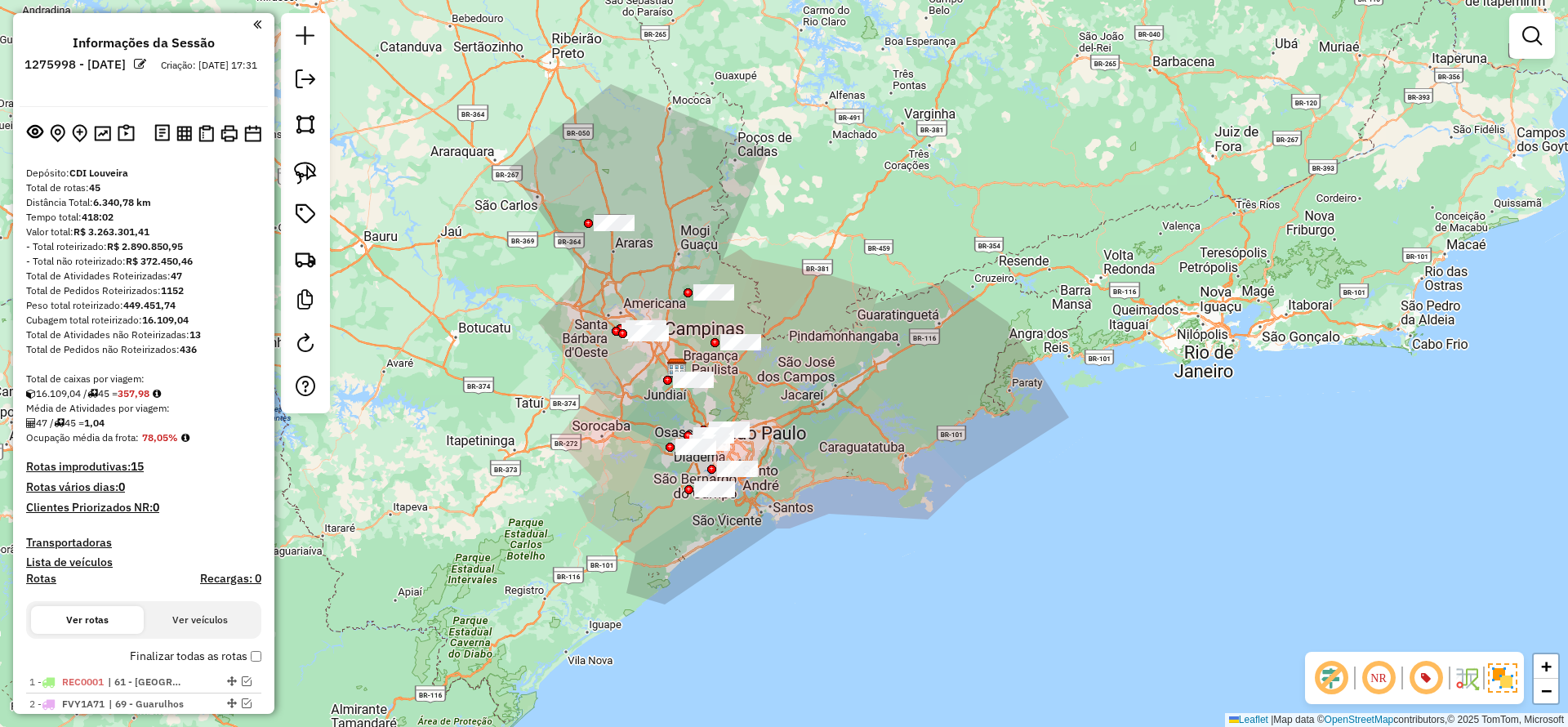
click at [197, 332] on strong "13" at bounding box center [195, 334] width 11 height 12
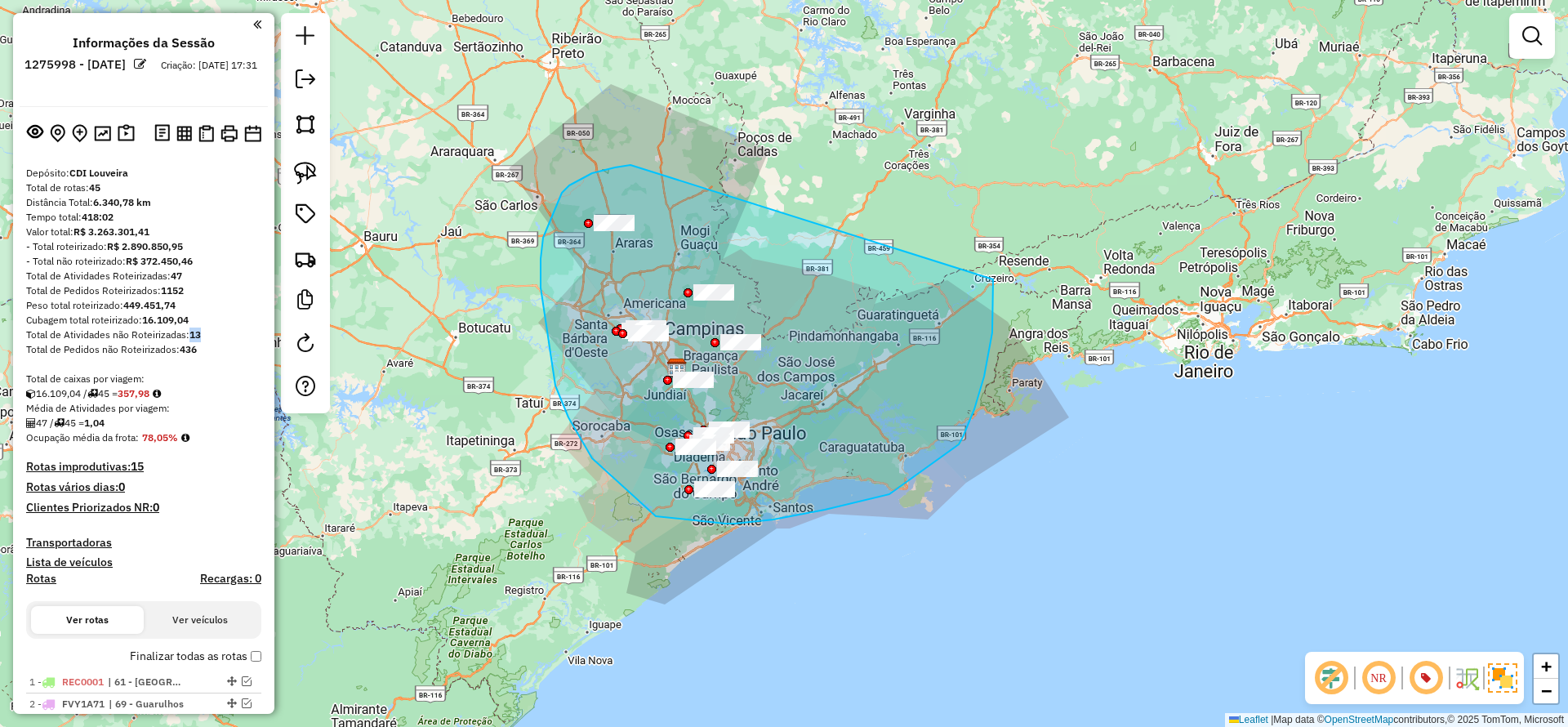
drag, startPoint x: 631, startPoint y: 165, endPoint x: 993, endPoint y: 279, distance: 379.5
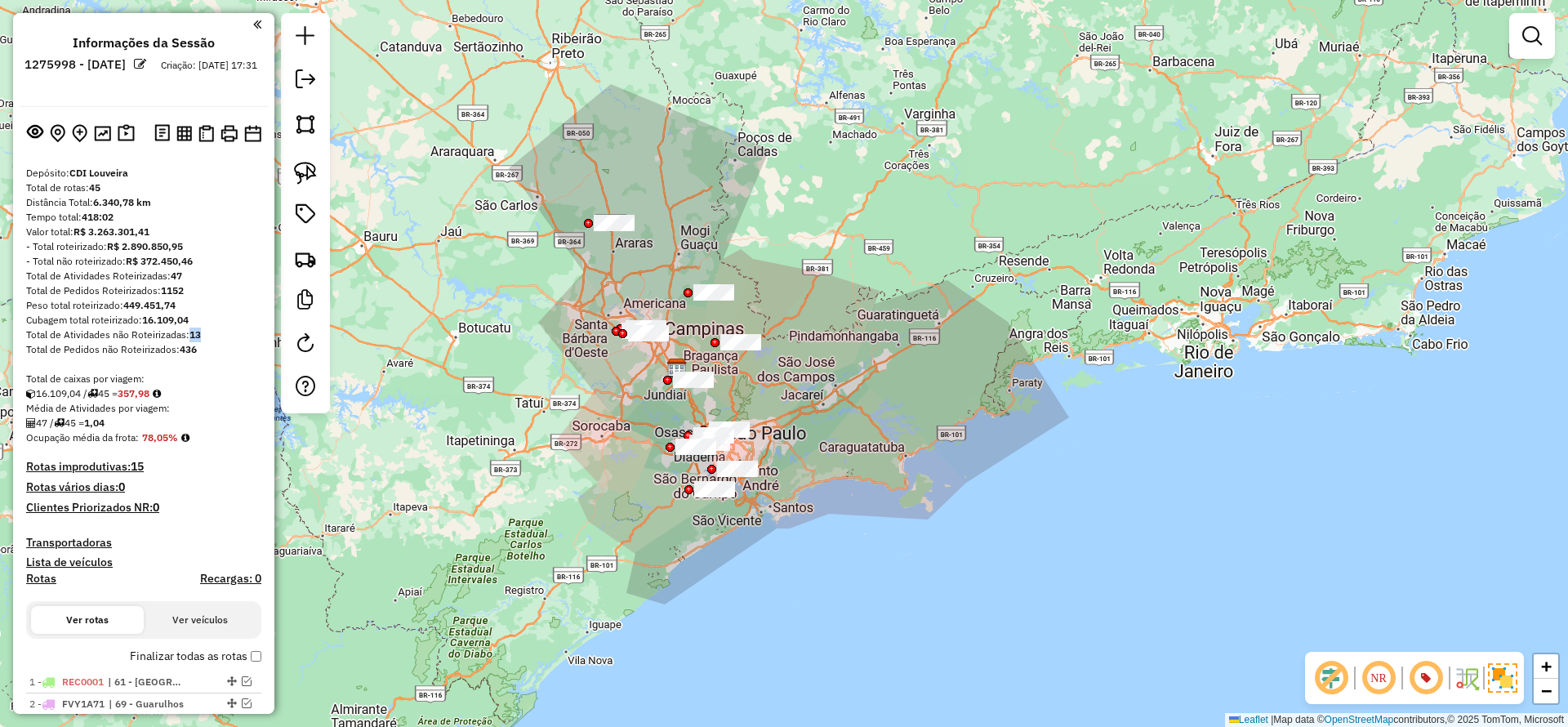
click at [193, 330] on strong "13" at bounding box center [195, 334] width 11 height 12
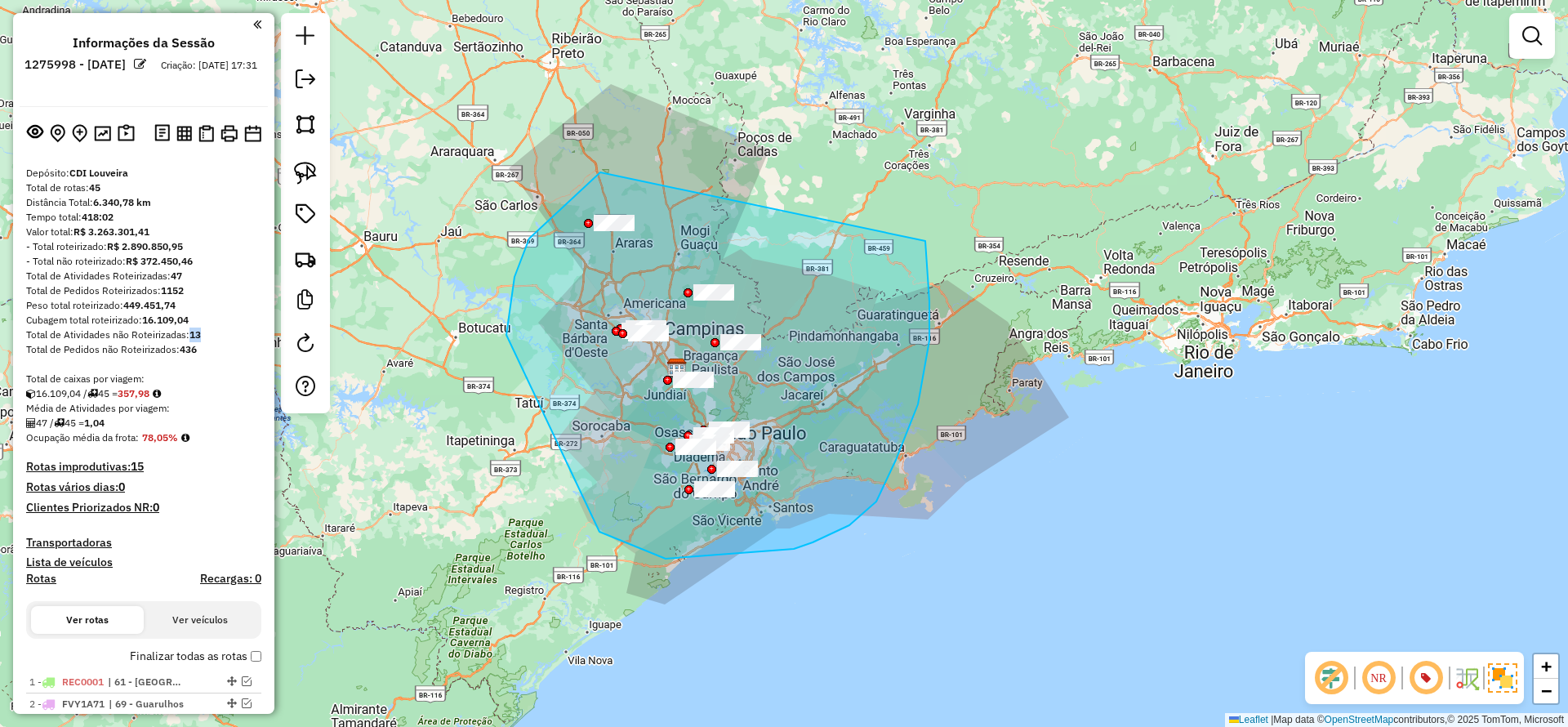
drag, startPoint x: 600, startPoint y: 173, endPoint x: 917, endPoint y: 187, distance: 317.3
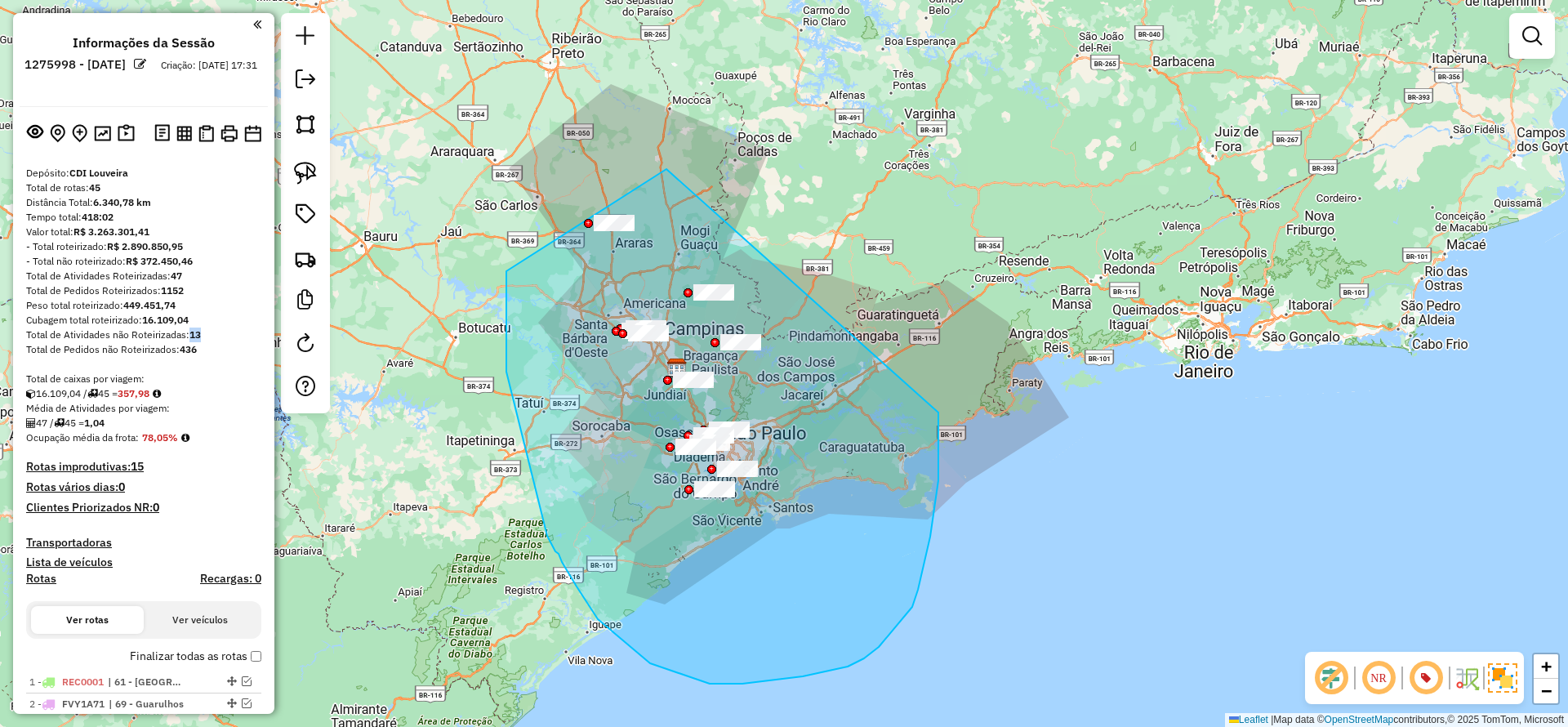
drag, startPoint x: 507, startPoint y: 311, endPoint x: 939, endPoint y: 412, distance: 443.6
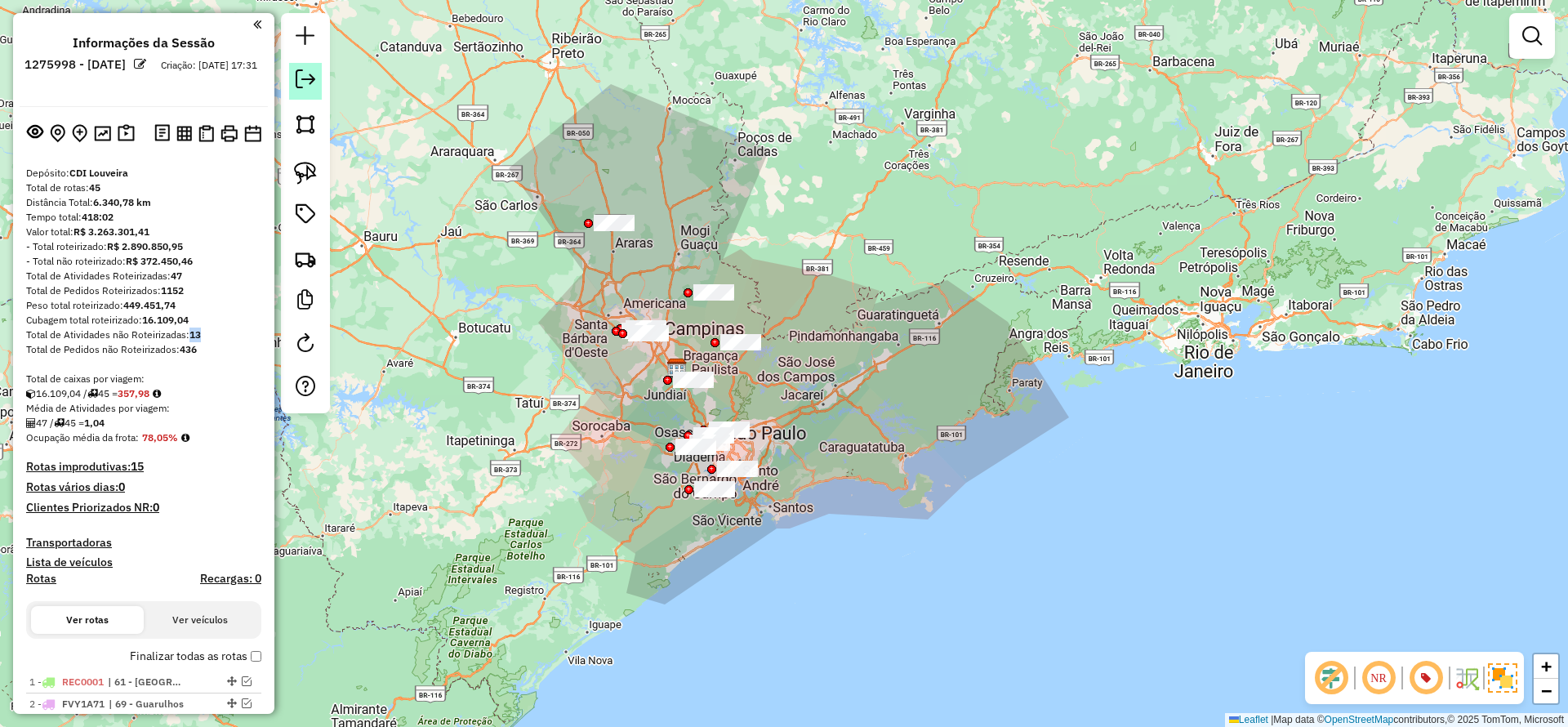
click at [310, 82] on em at bounding box center [305, 78] width 20 height 20
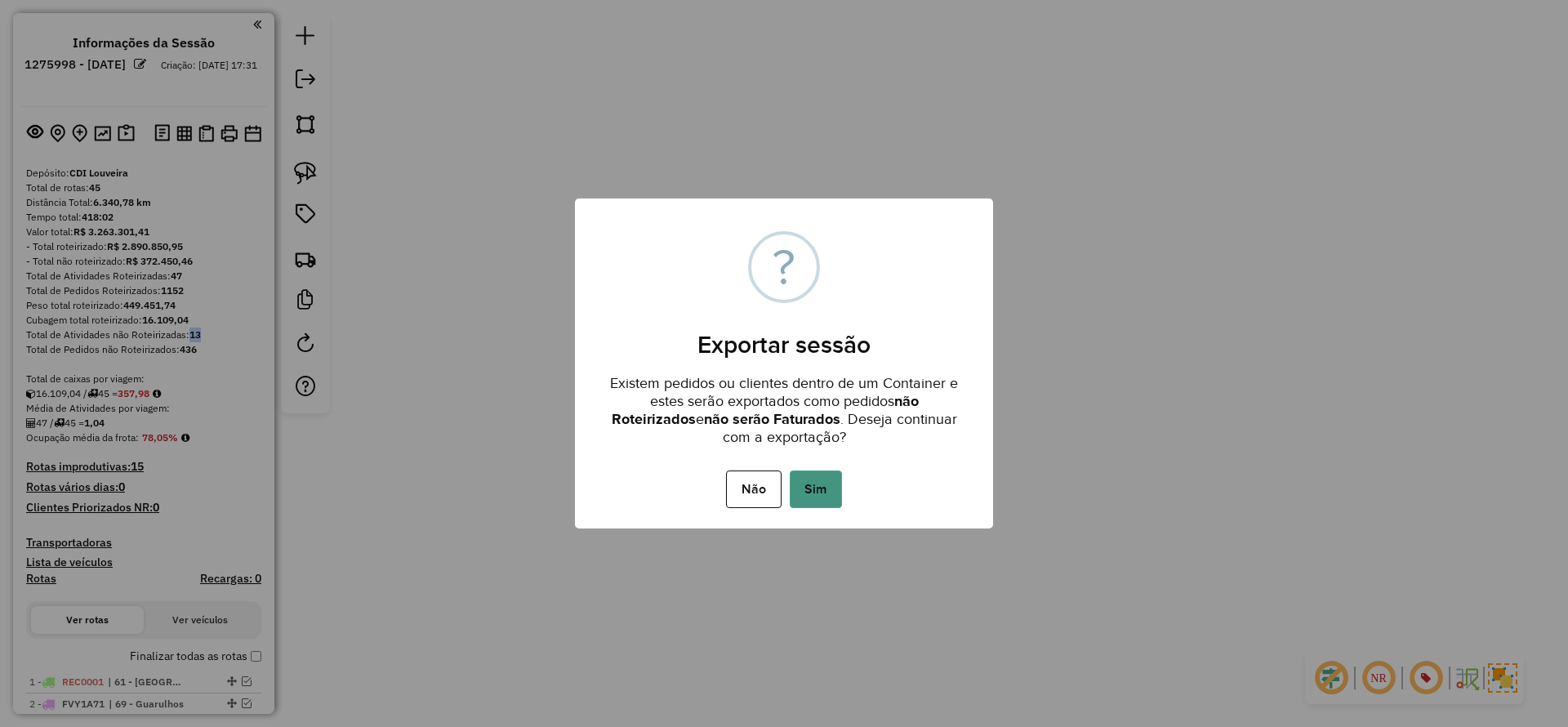
click at [805, 481] on button "Sim" at bounding box center [816, 489] width 52 height 37
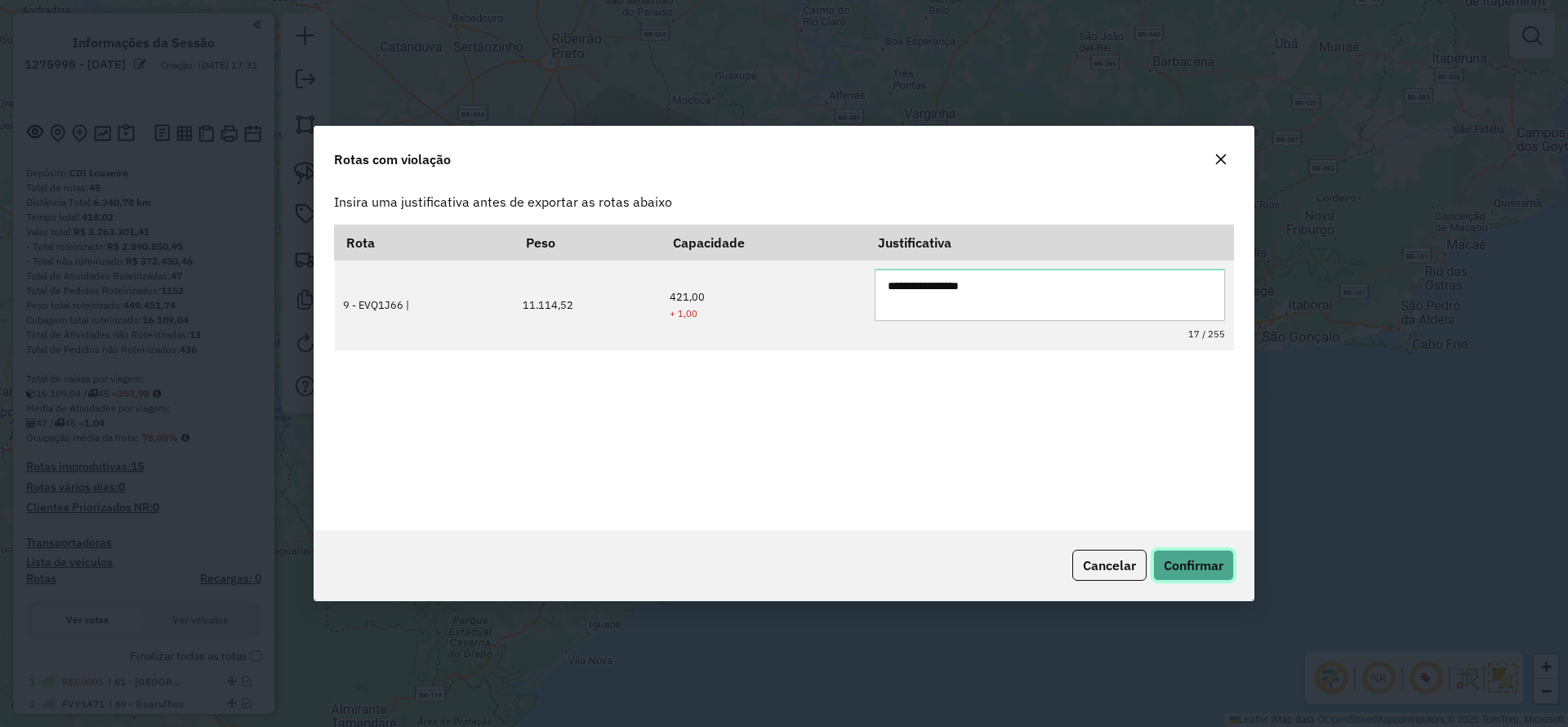
click at [1213, 558] on span "Confirmar" at bounding box center [1194, 566] width 60 height 17
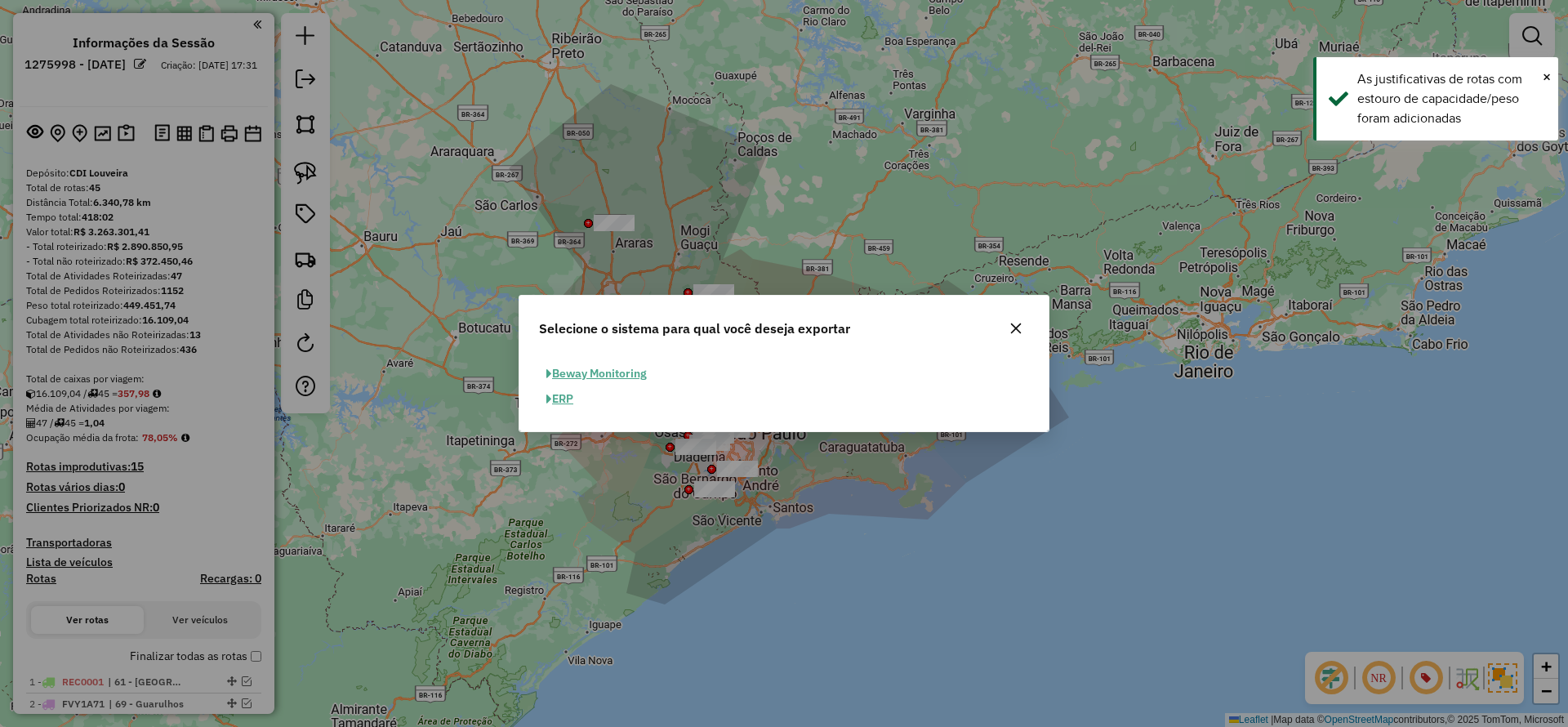
click at [605, 375] on button "Beway Monitoring" at bounding box center [596, 373] width 115 height 25
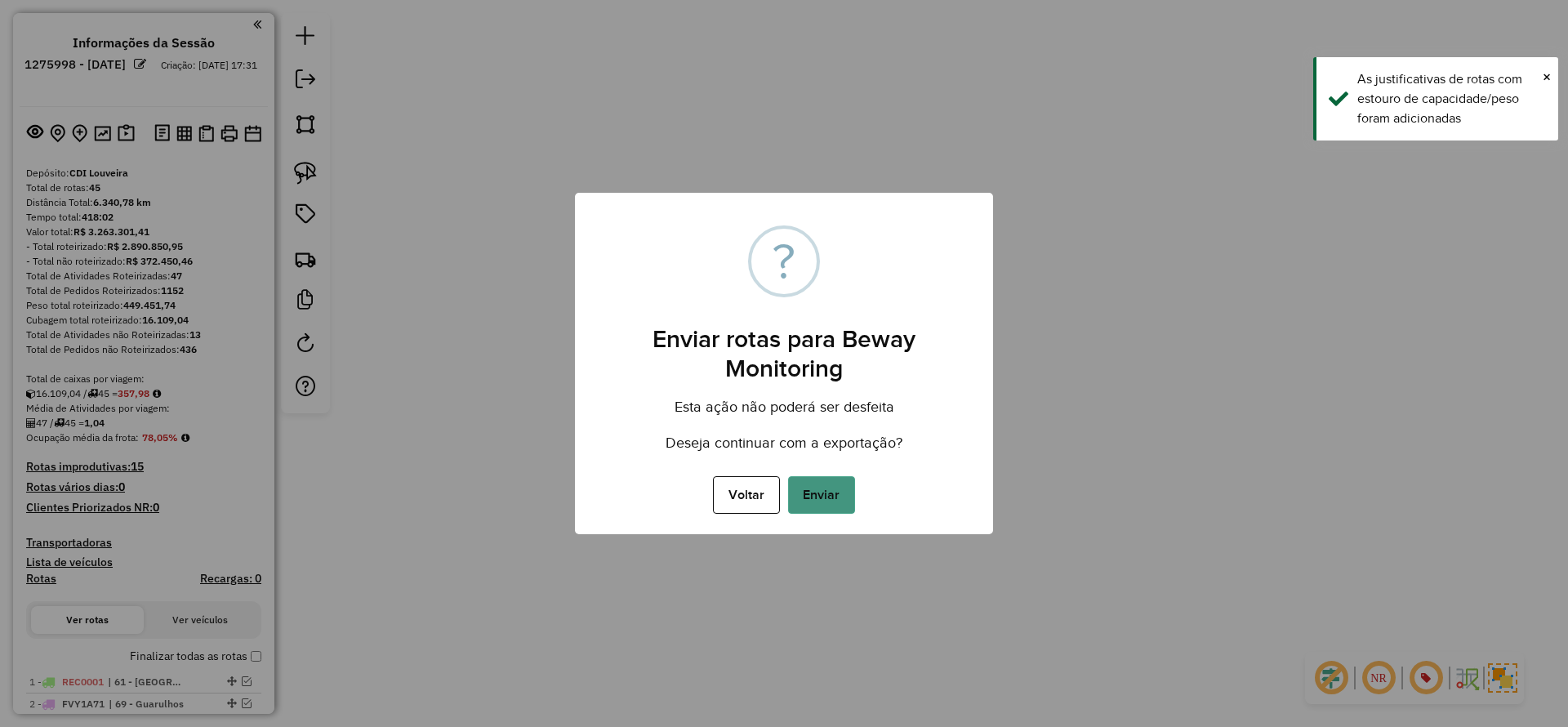
click at [830, 495] on button "Enviar" at bounding box center [822, 495] width 67 height 37
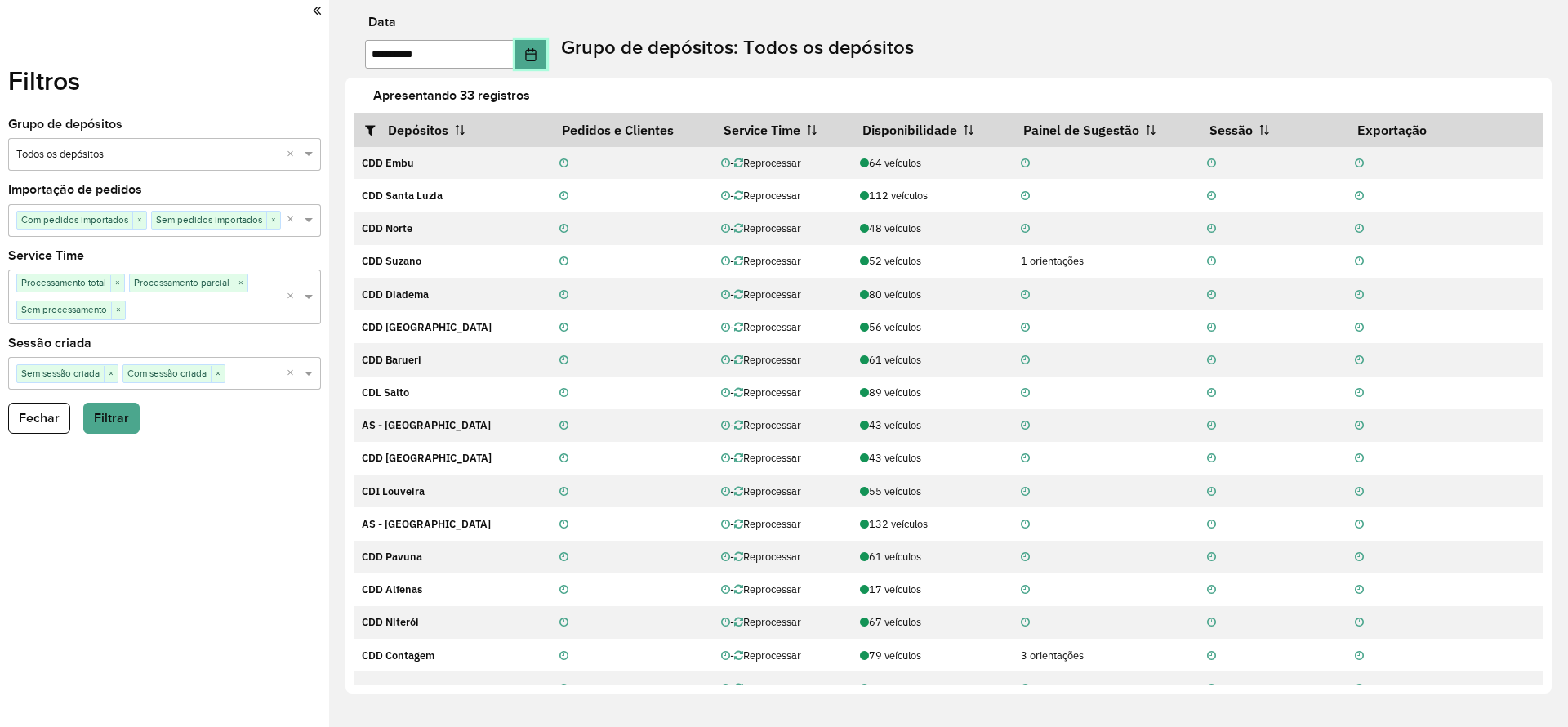
click at [538, 56] on icon "Choose Date" at bounding box center [531, 55] width 13 height 13
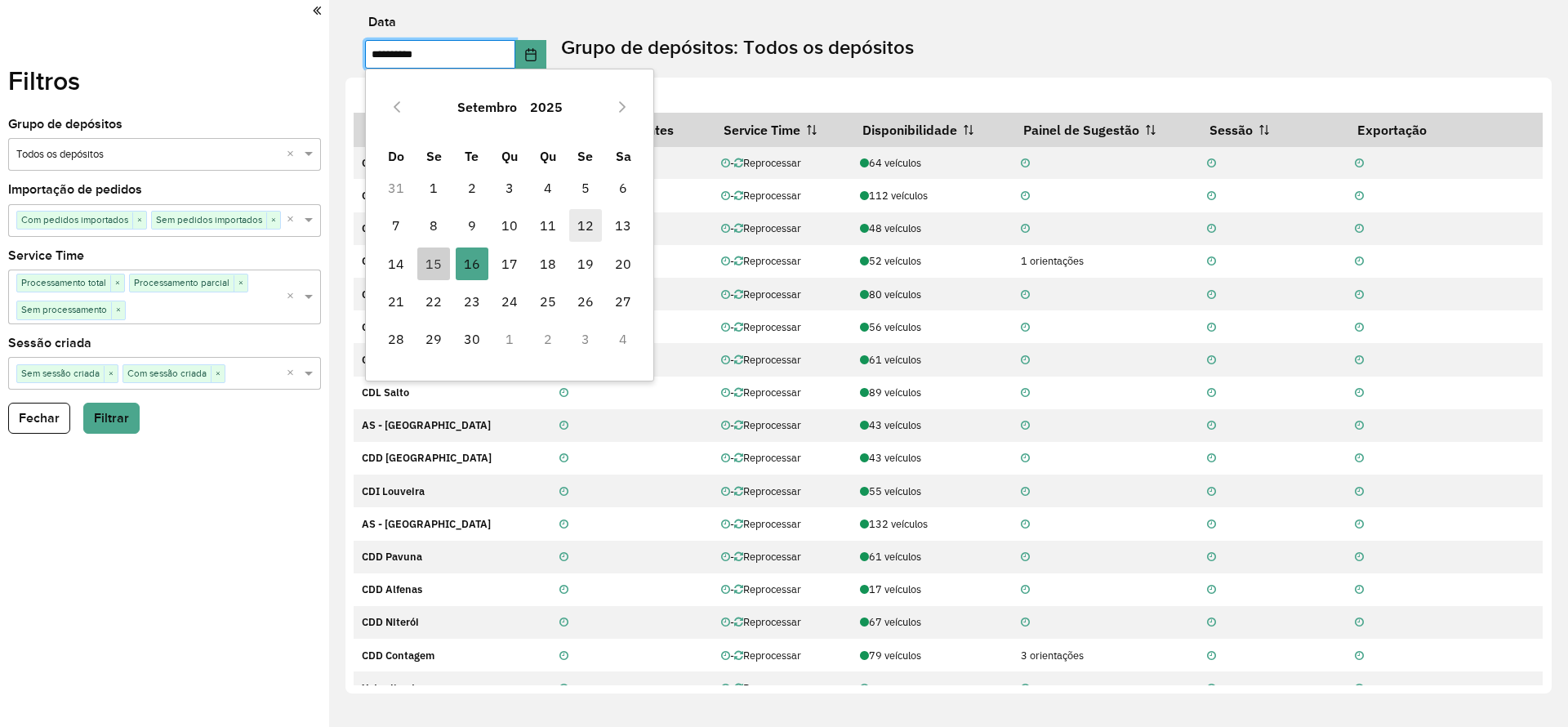
click at [595, 227] on span "12" at bounding box center [585, 225] width 33 height 33
type input "**********"
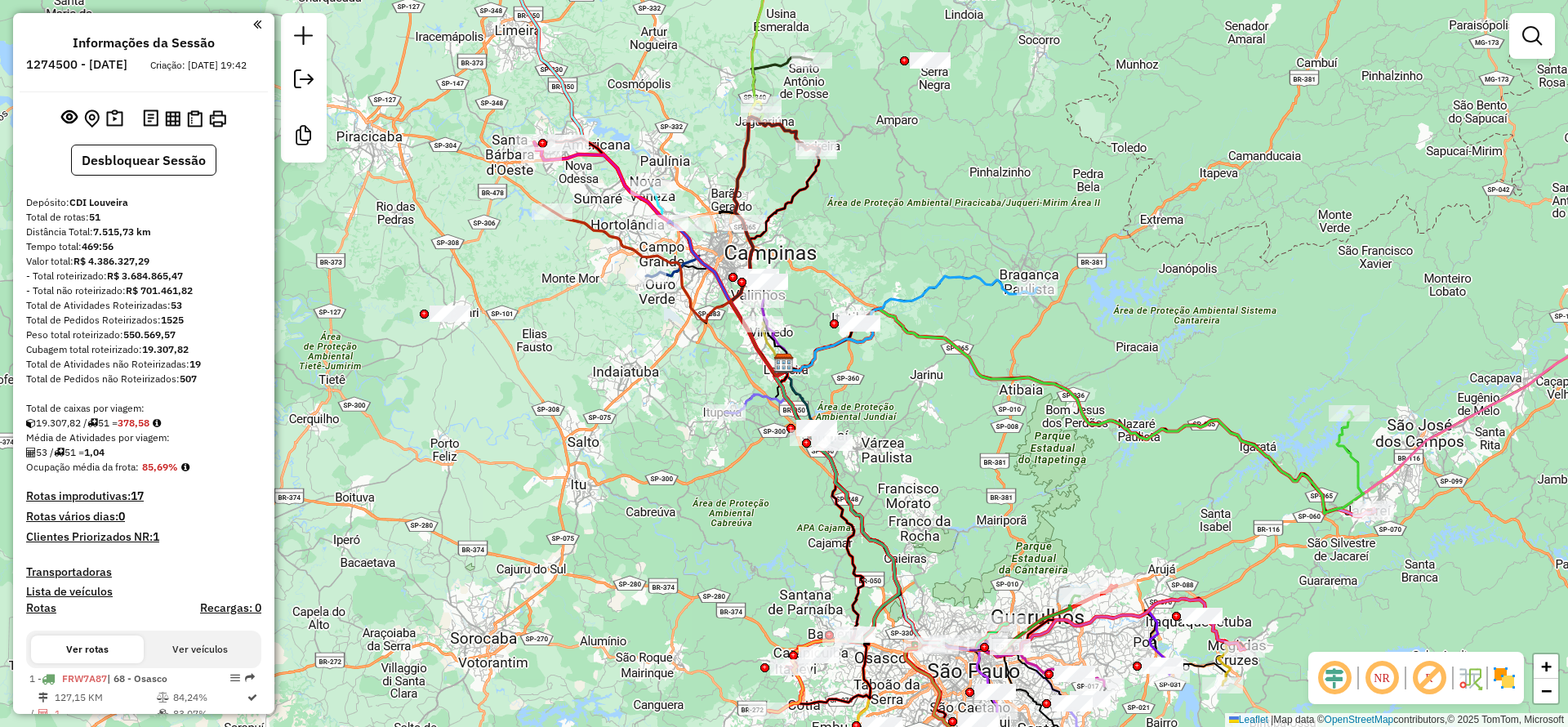
click at [1340, 682] on em at bounding box center [1335, 678] width 39 height 39
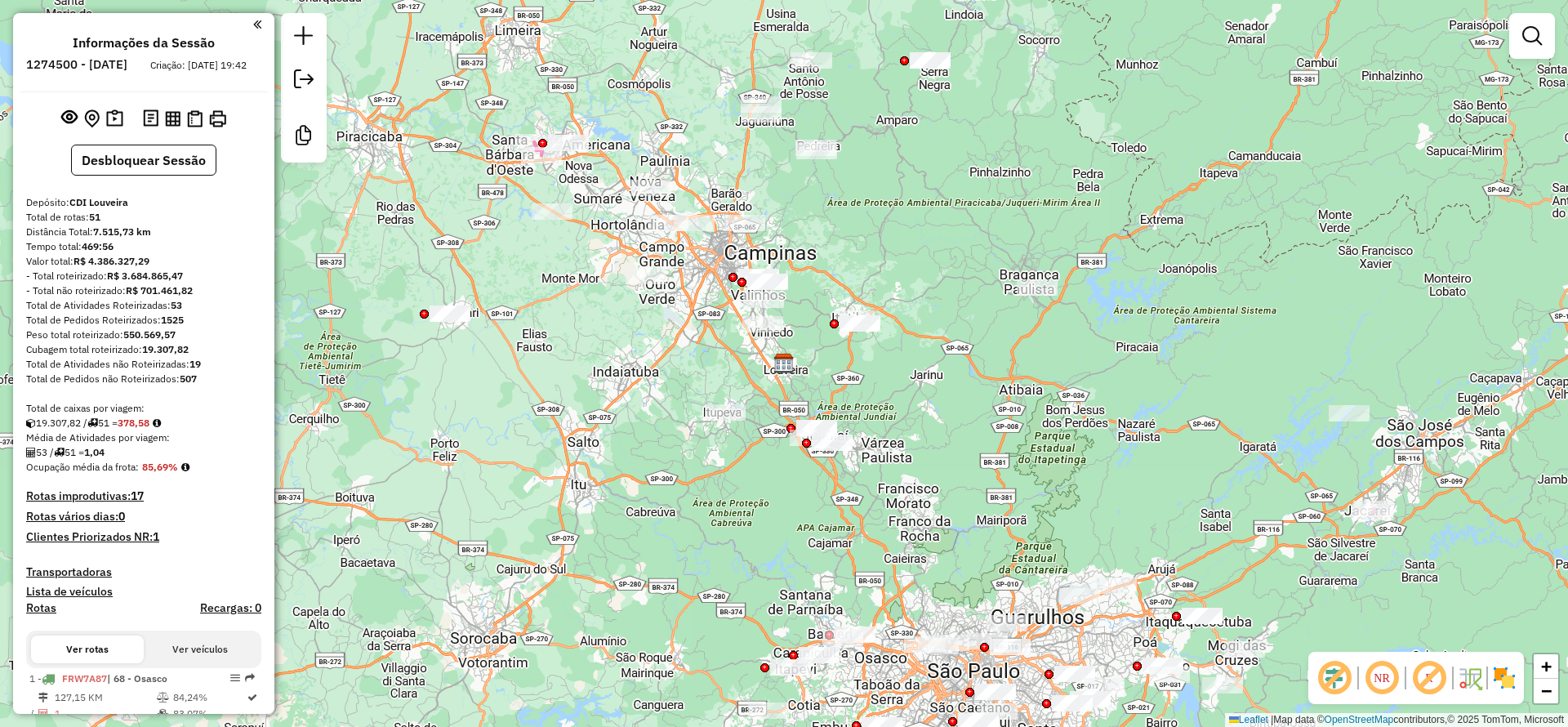
click at [1417, 673] on em at bounding box center [1430, 678] width 39 height 39
click at [1511, 676] on img at bounding box center [1505, 678] width 26 height 26
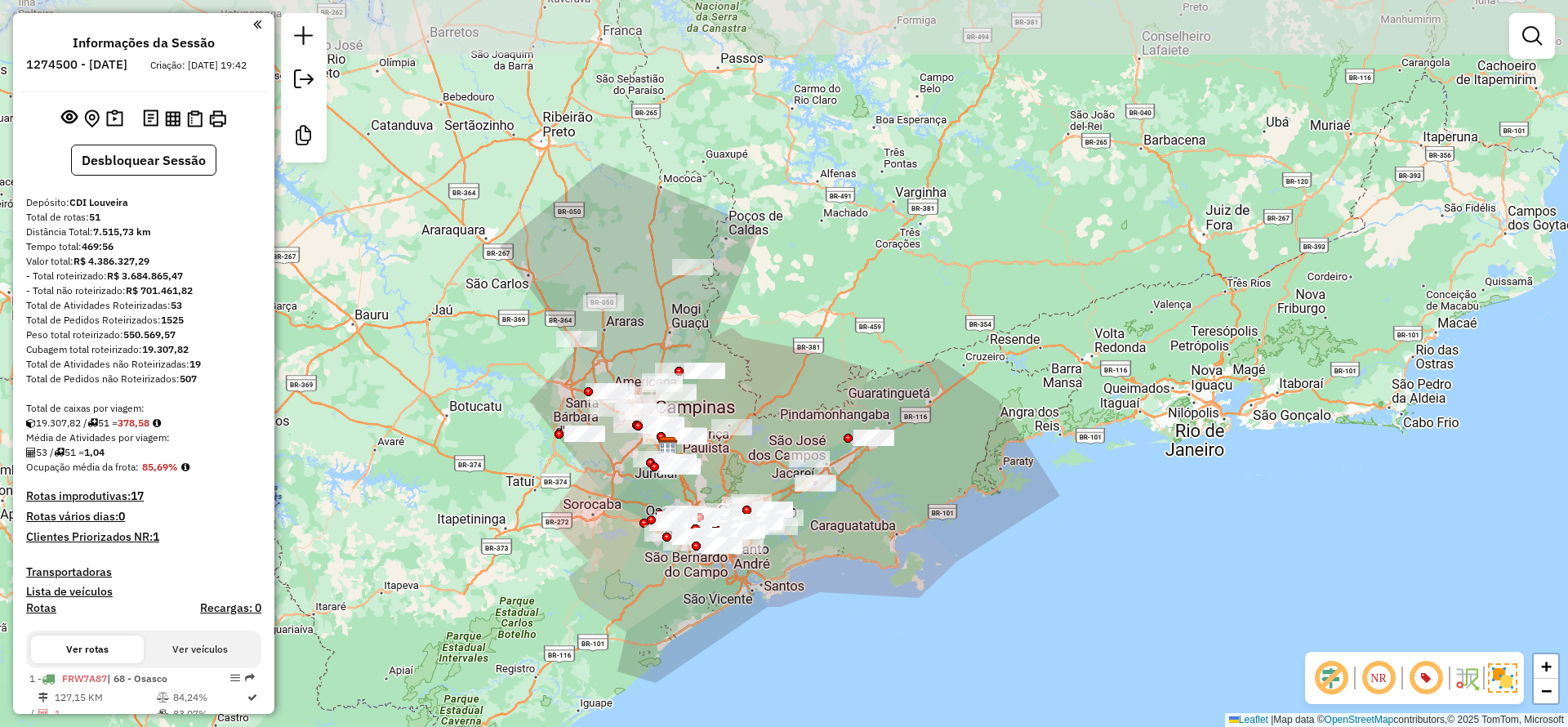
drag, startPoint x: 1113, startPoint y: 246, endPoint x: 861, endPoint y: 381, distance: 285.9
click at [959, 317] on div "Janela de atendimento Grade de atendimento Capacidade Transportadoras Veículos …" at bounding box center [784, 363] width 1568 height 727
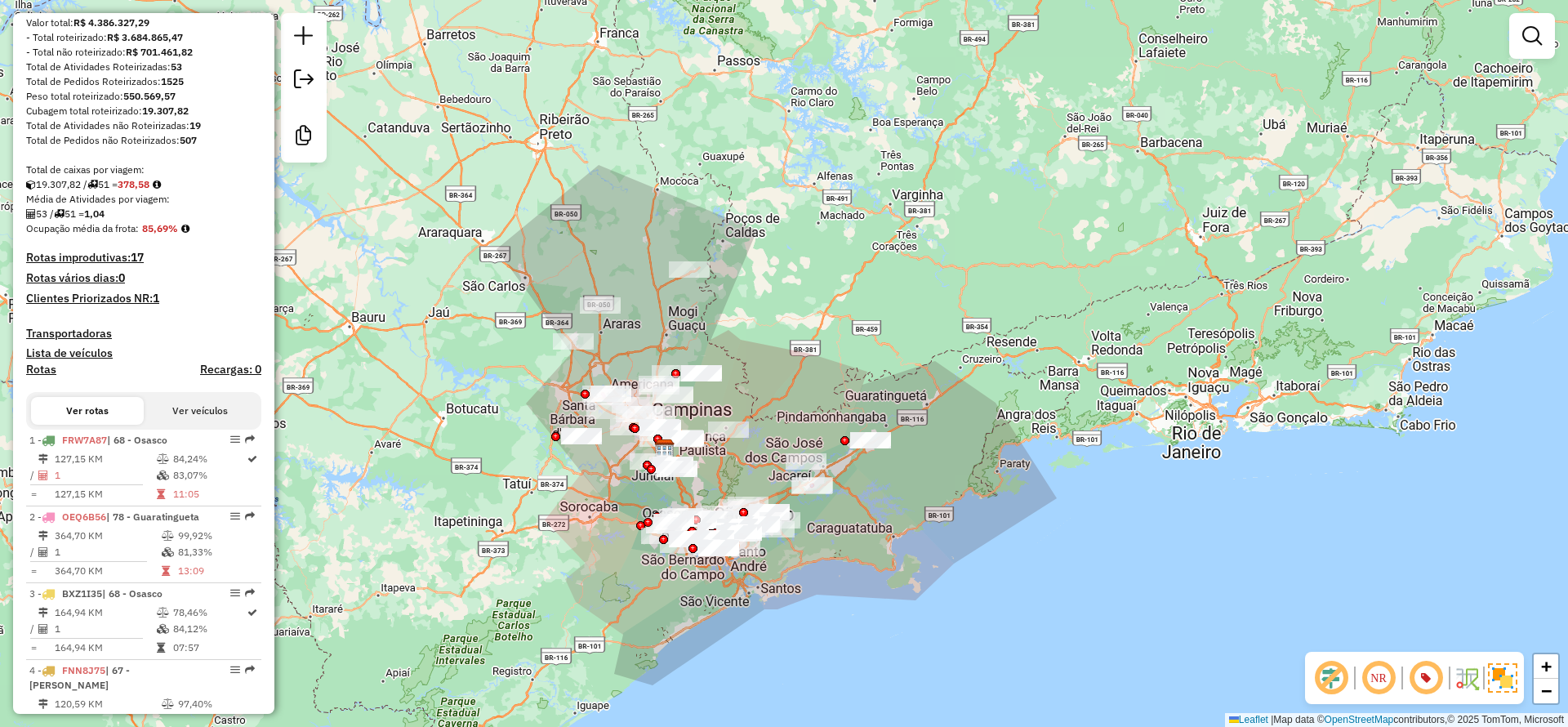
scroll to position [245, 0]
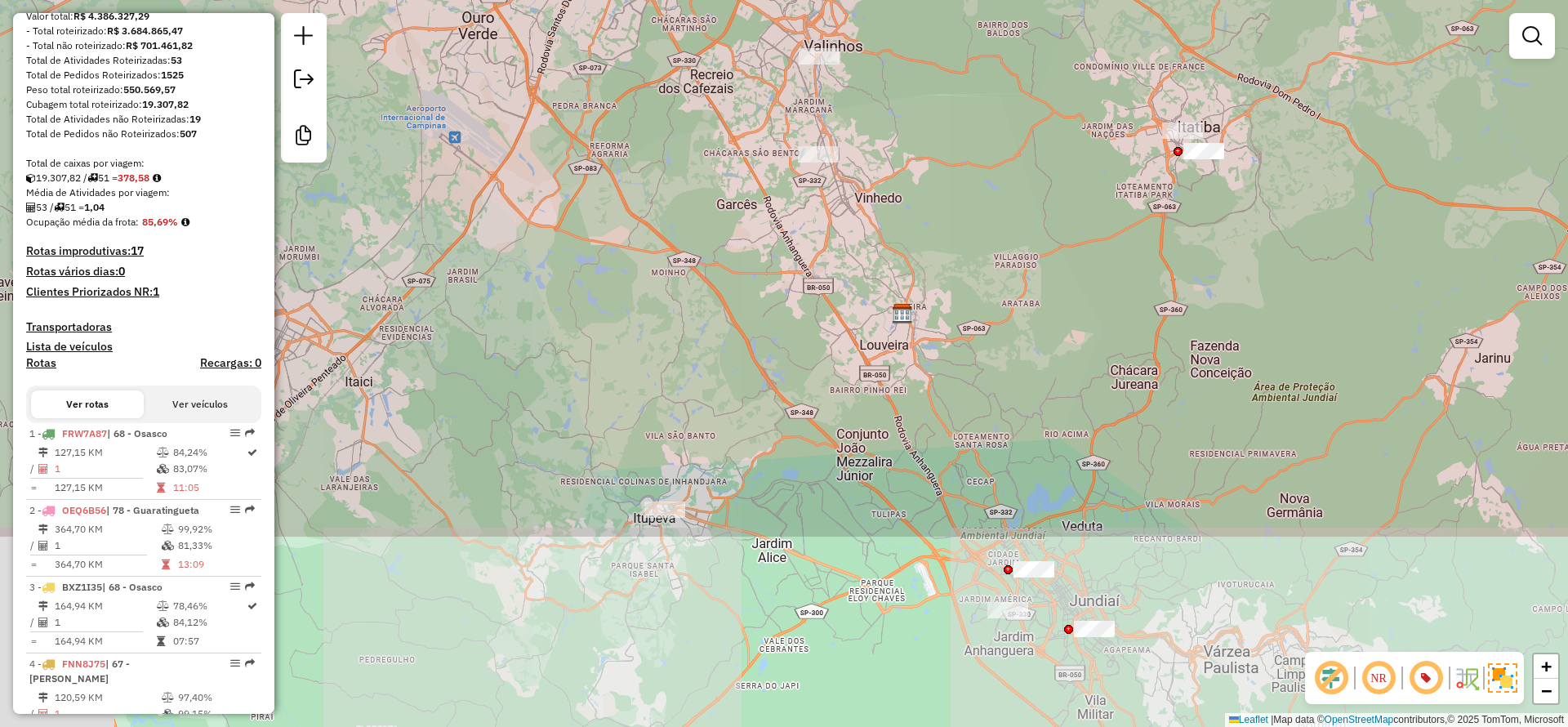
drag, startPoint x: 1192, startPoint y: 622, endPoint x: 704, endPoint y: 479, distance: 508.5
click at [1022, 78] on div "Janela de atendimento Grade de atendimento Capacidade Transportadoras Veículos …" at bounding box center [784, 363] width 1568 height 727
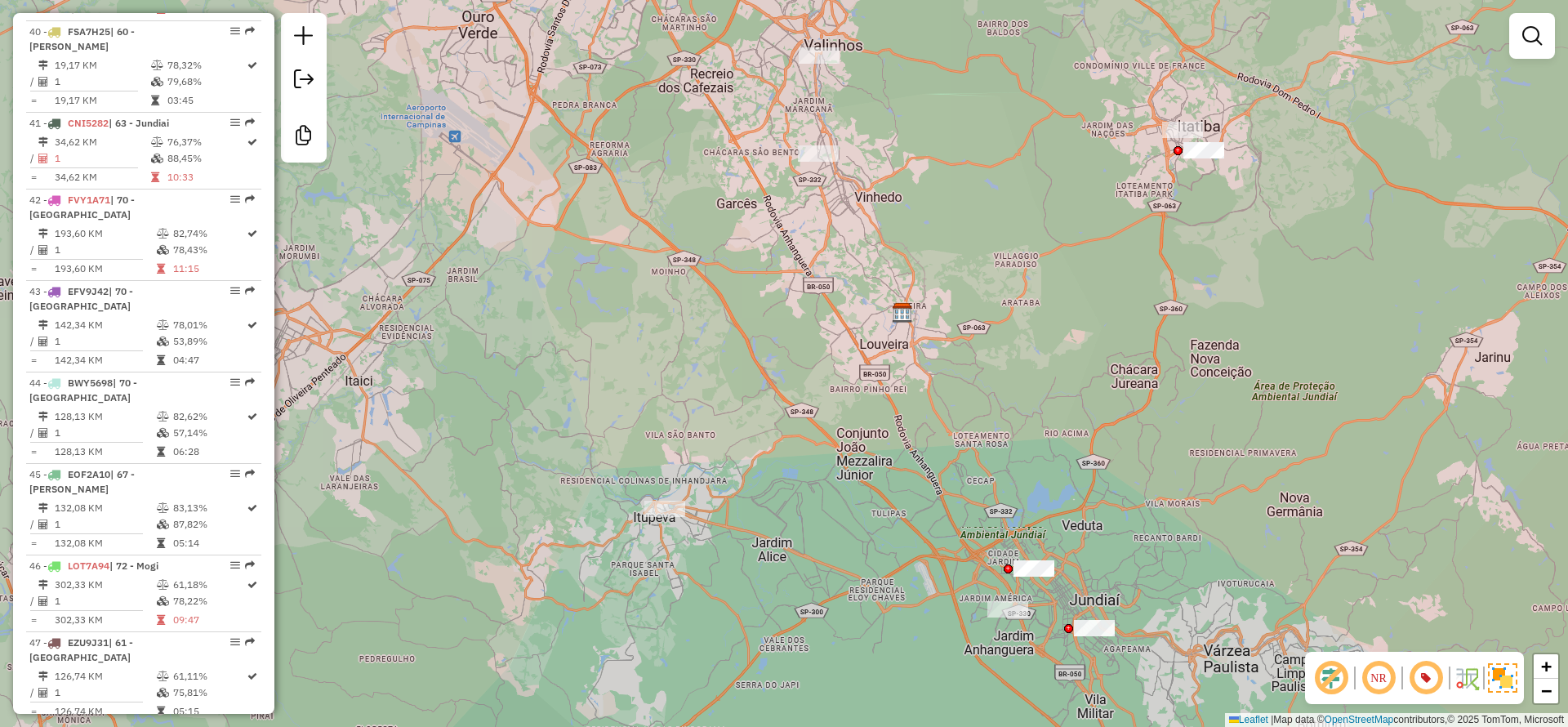
scroll to position [4199, 0]
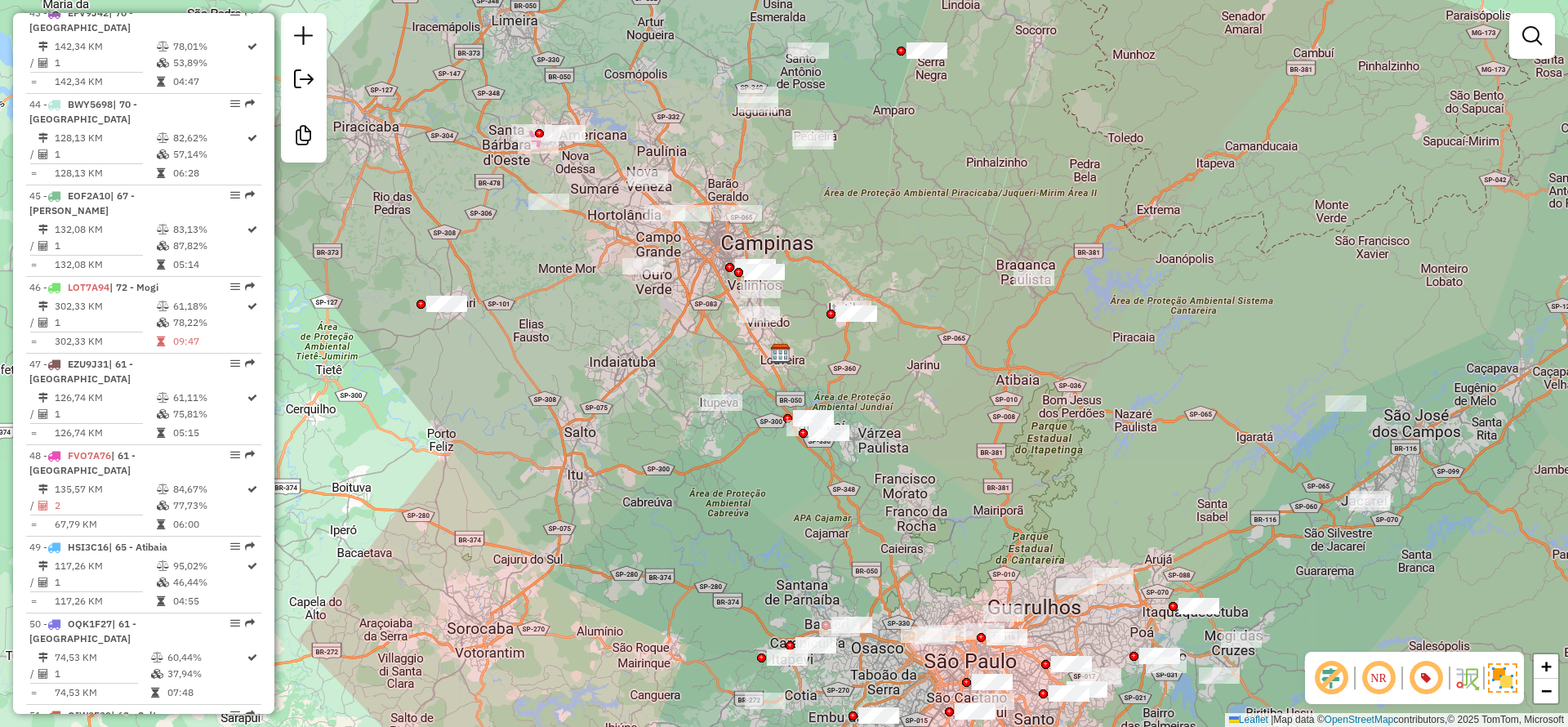
drag, startPoint x: 551, startPoint y: 447, endPoint x: 551, endPoint y: 239, distance: 208.0
click at [551, 239] on div "Janela de atendimento Grade de atendimento Capacidade Transportadoras Veículos …" at bounding box center [784, 363] width 1568 height 727
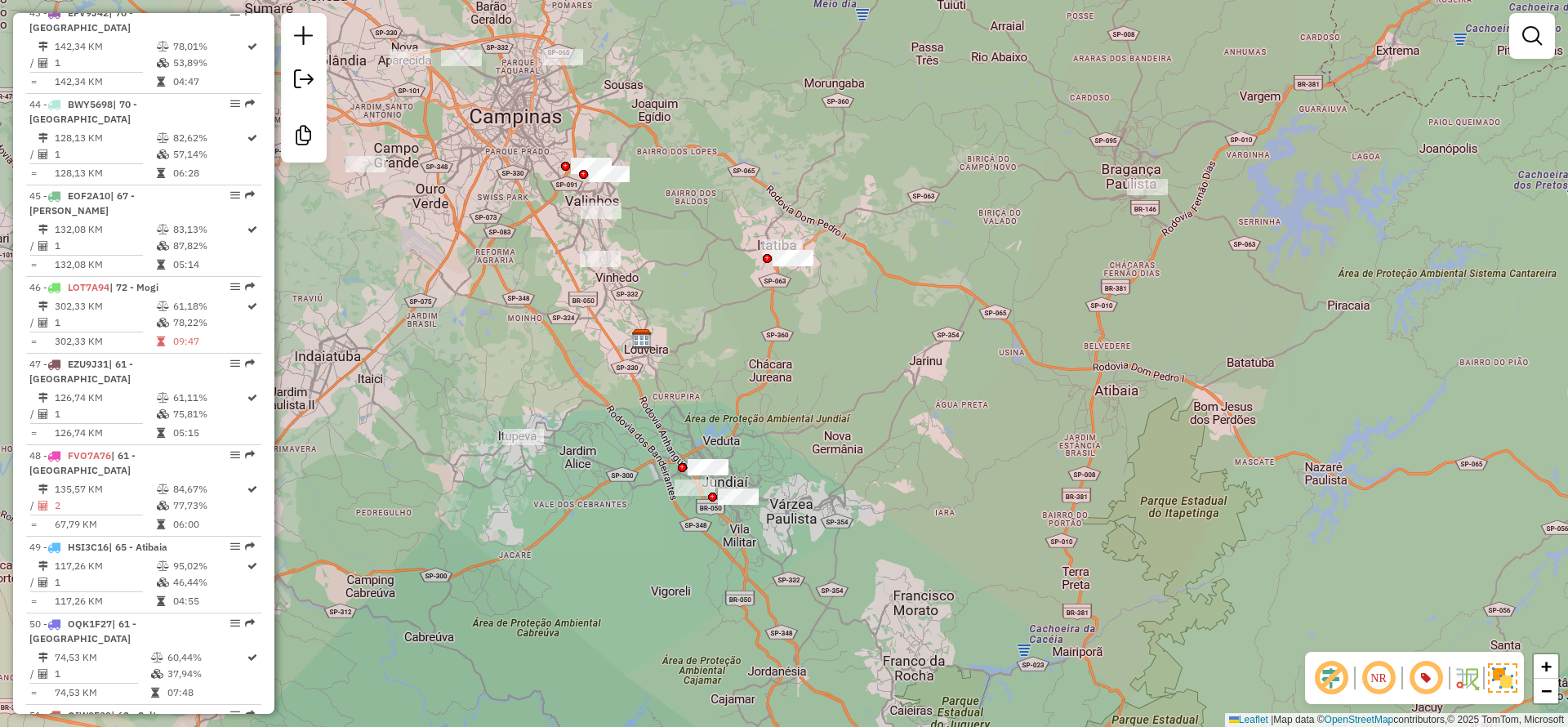
click at [854, 233] on div "Janela de atendimento Grade de atendimento Capacidade Transportadoras Veículos …" at bounding box center [784, 363] width 1568 height 727
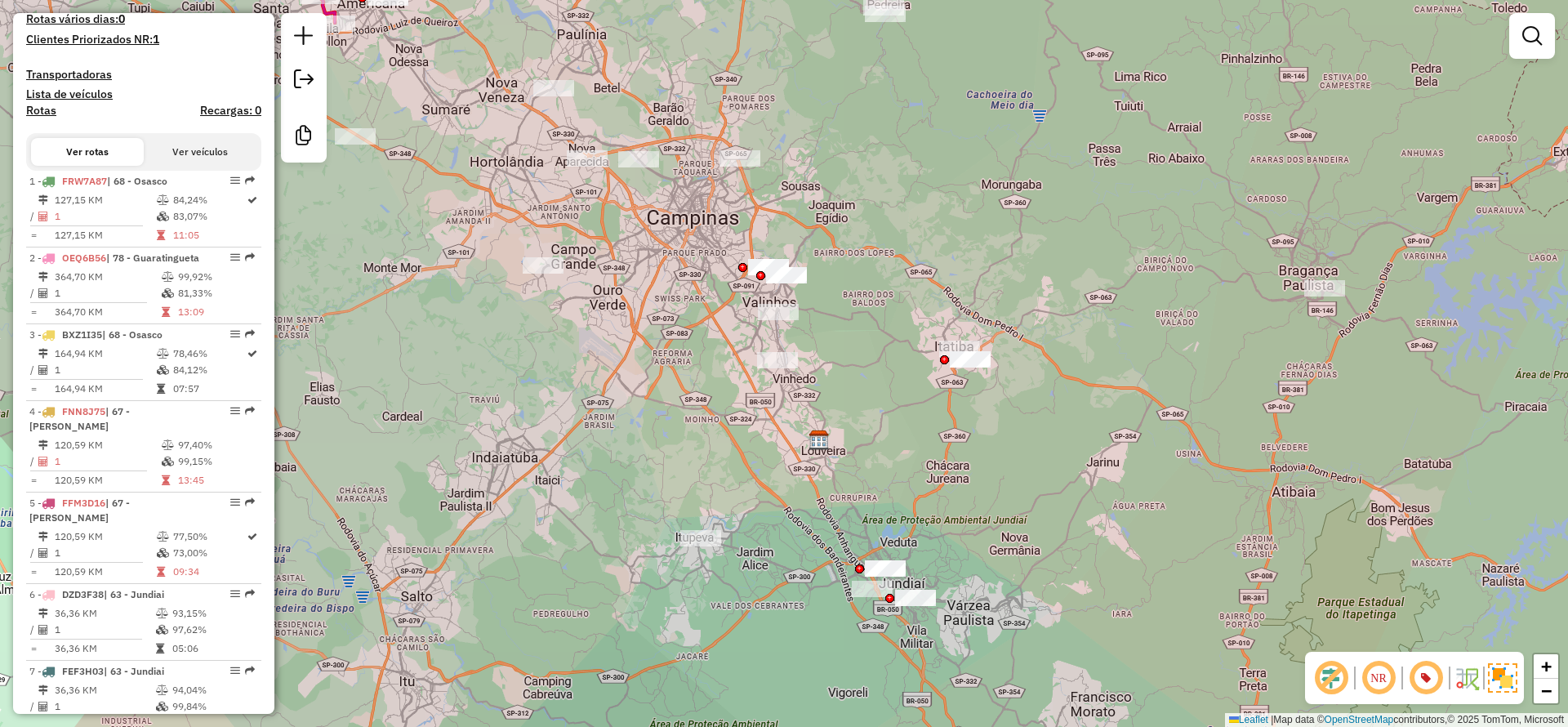
scroll to position [0, 0]
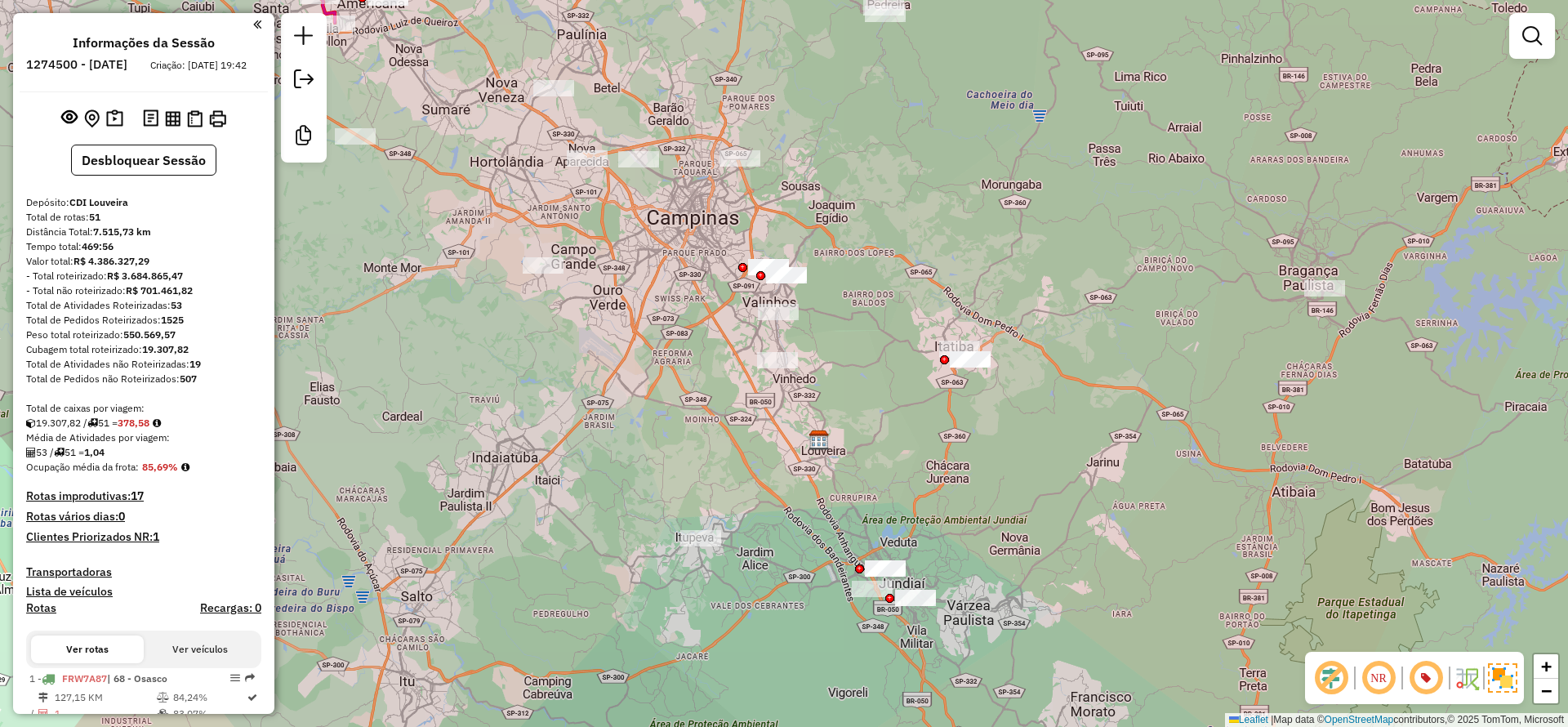
click at [193, 370] on strong "19" at bounding box center [195, 363] width 11 height 12
